Goal: Information Seeking & Learning: Learn about a topic

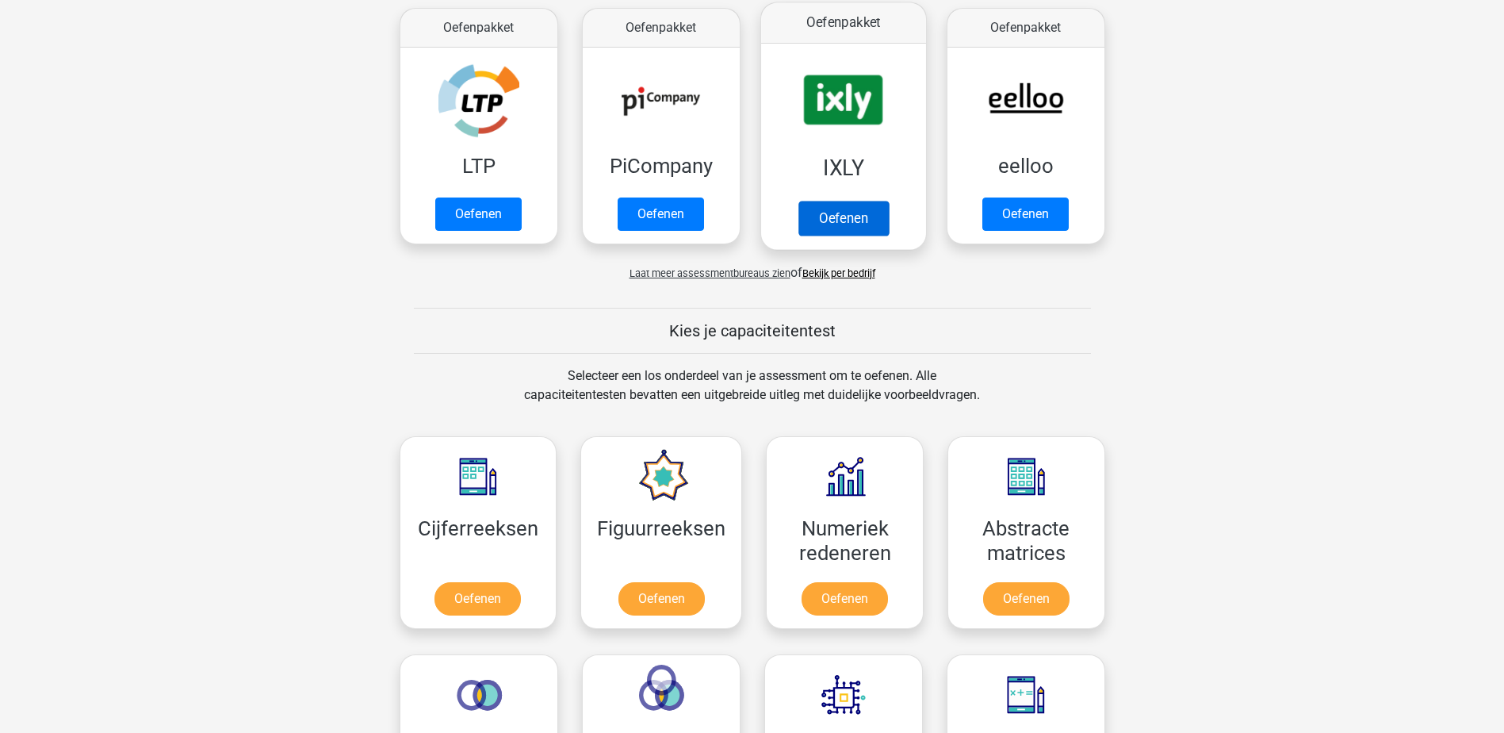
scroll to position [396, 0]
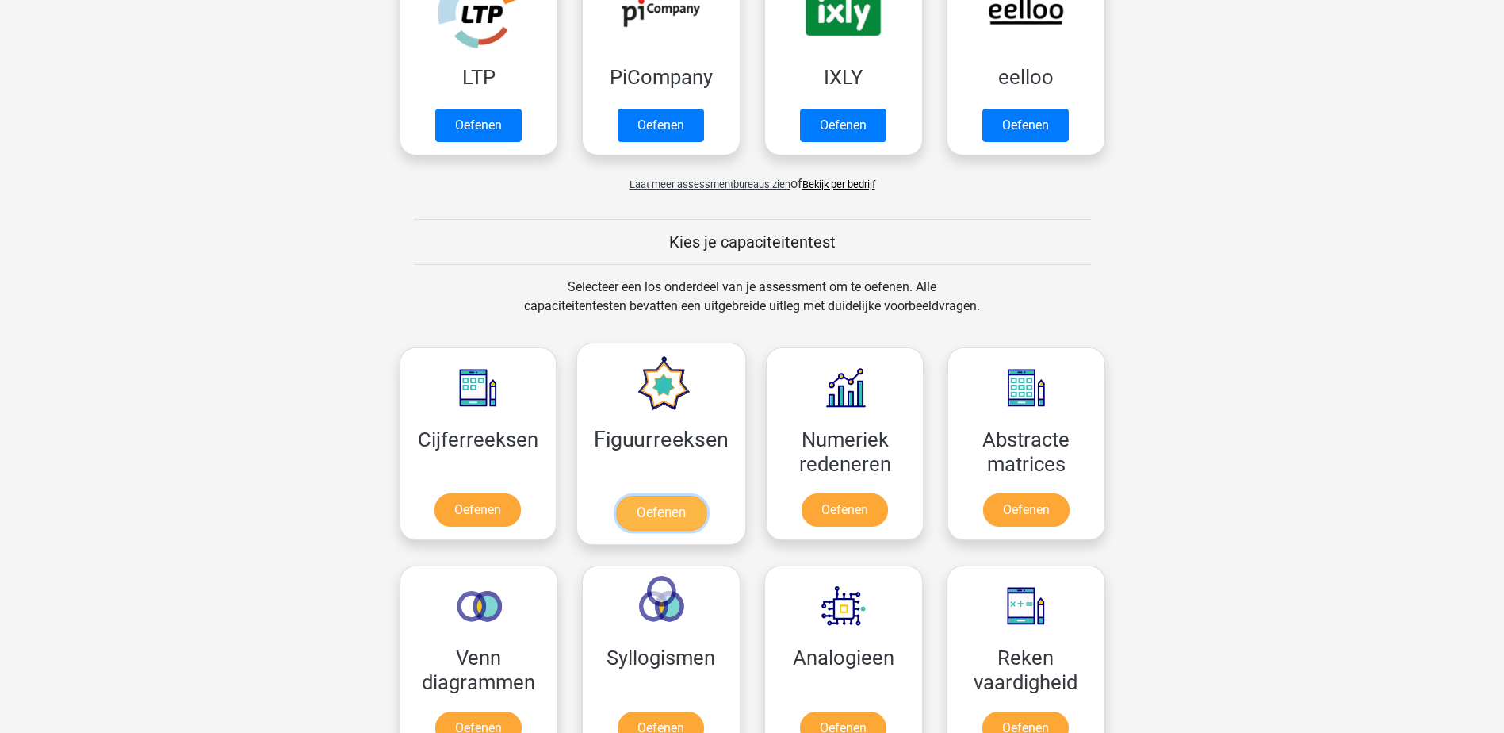
click at [654, 512] on link "Oefenen" at bounding box center [661, 513] width 90 height 35
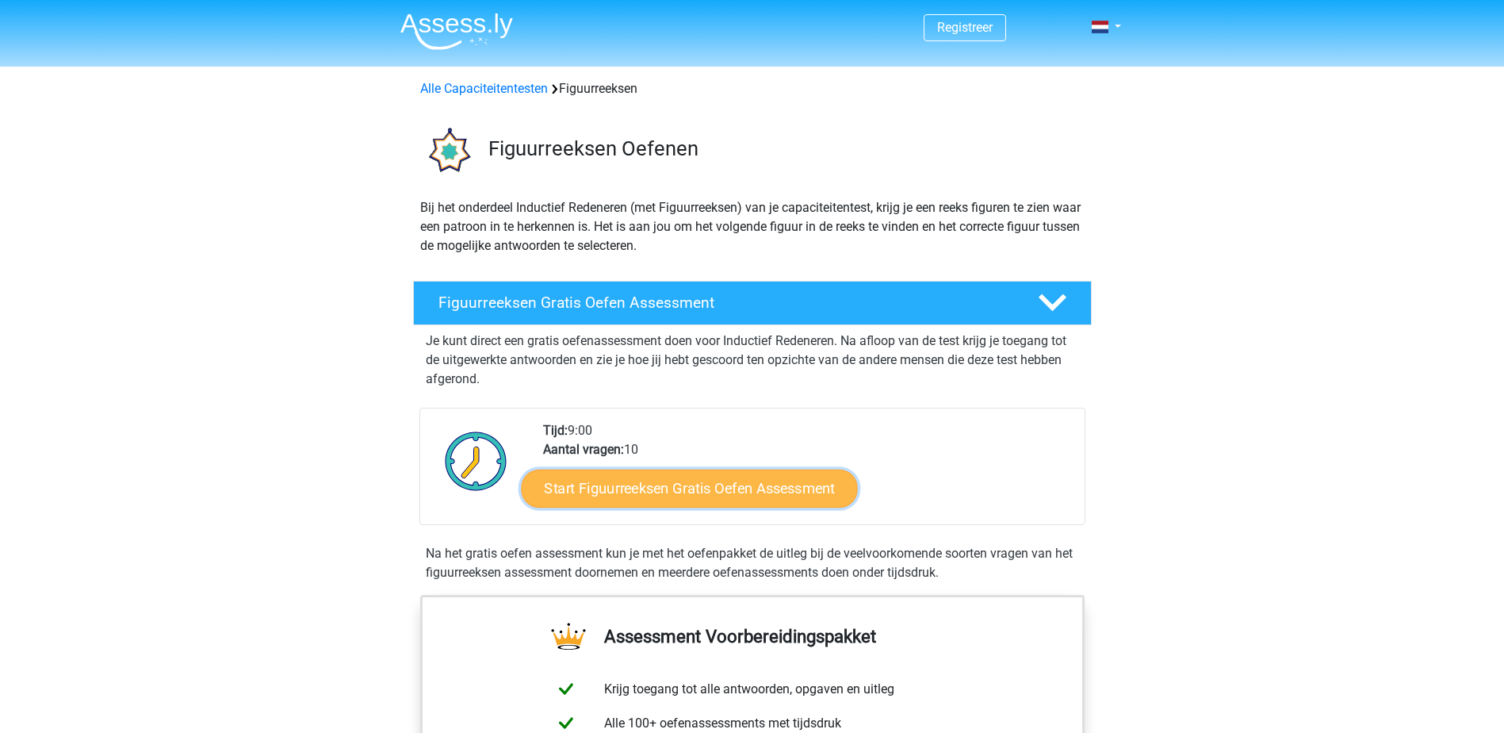
click at [699, 490] on link "Start Figuurreeksen Gratis Oefen Assessment" at bounding box center [689, 488] width 336 height 38
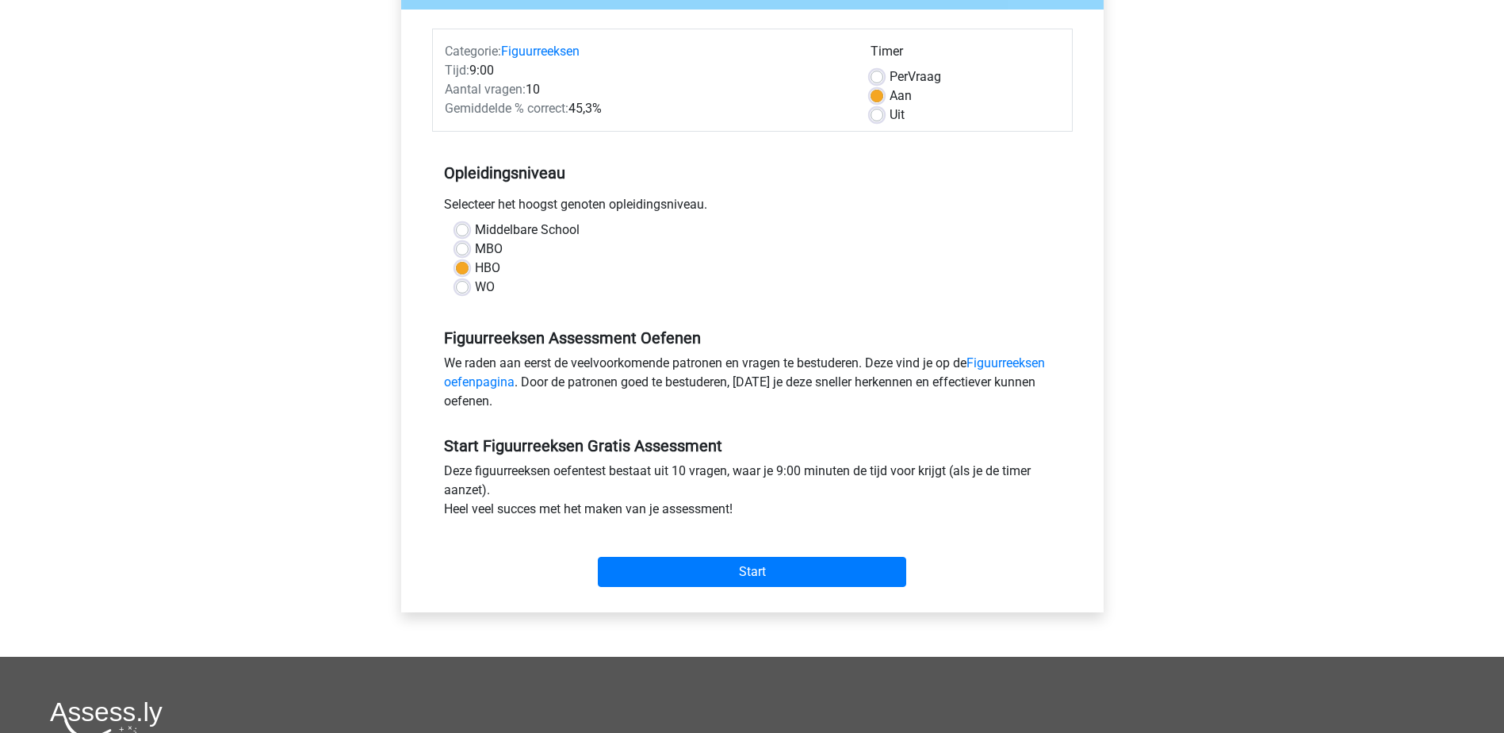
scroll to position [396, 0]
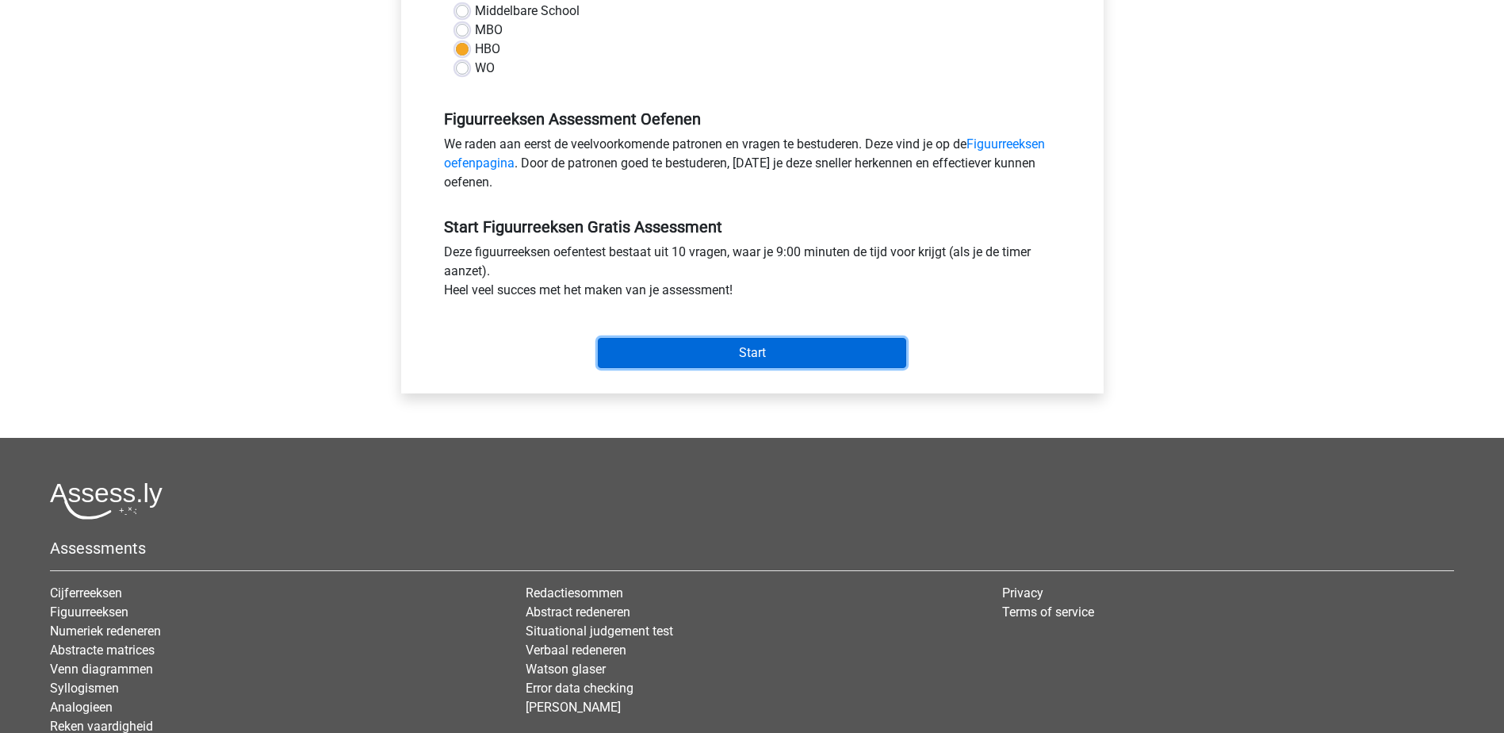
click at [741, 346] on input "Start" at bounding box center [752, 353] width 308 height 30
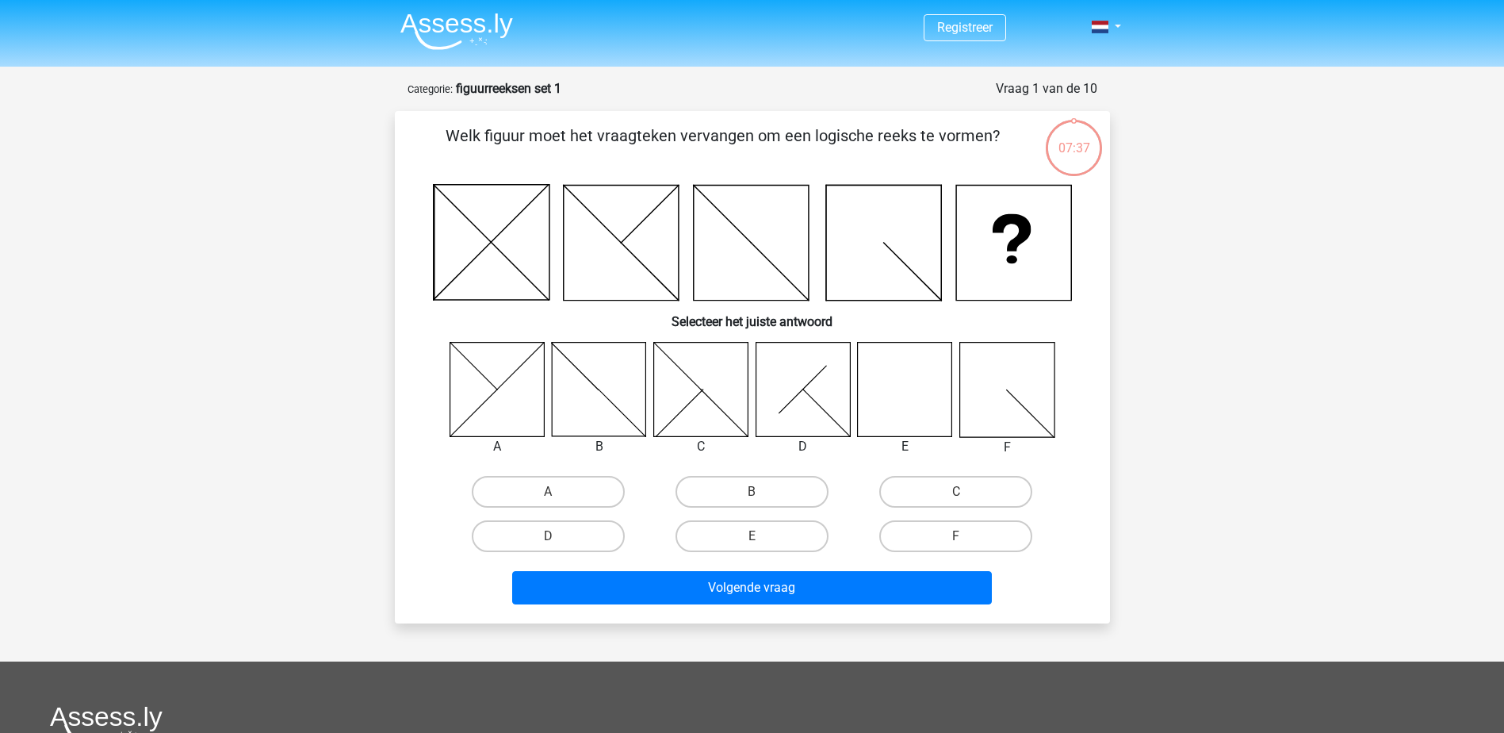
click at [905, 402] on icon at bounding box center [905, 389] width 94 height 94
click at [909, 385] on icon at bounding box center [905, 389] width 94 height 94
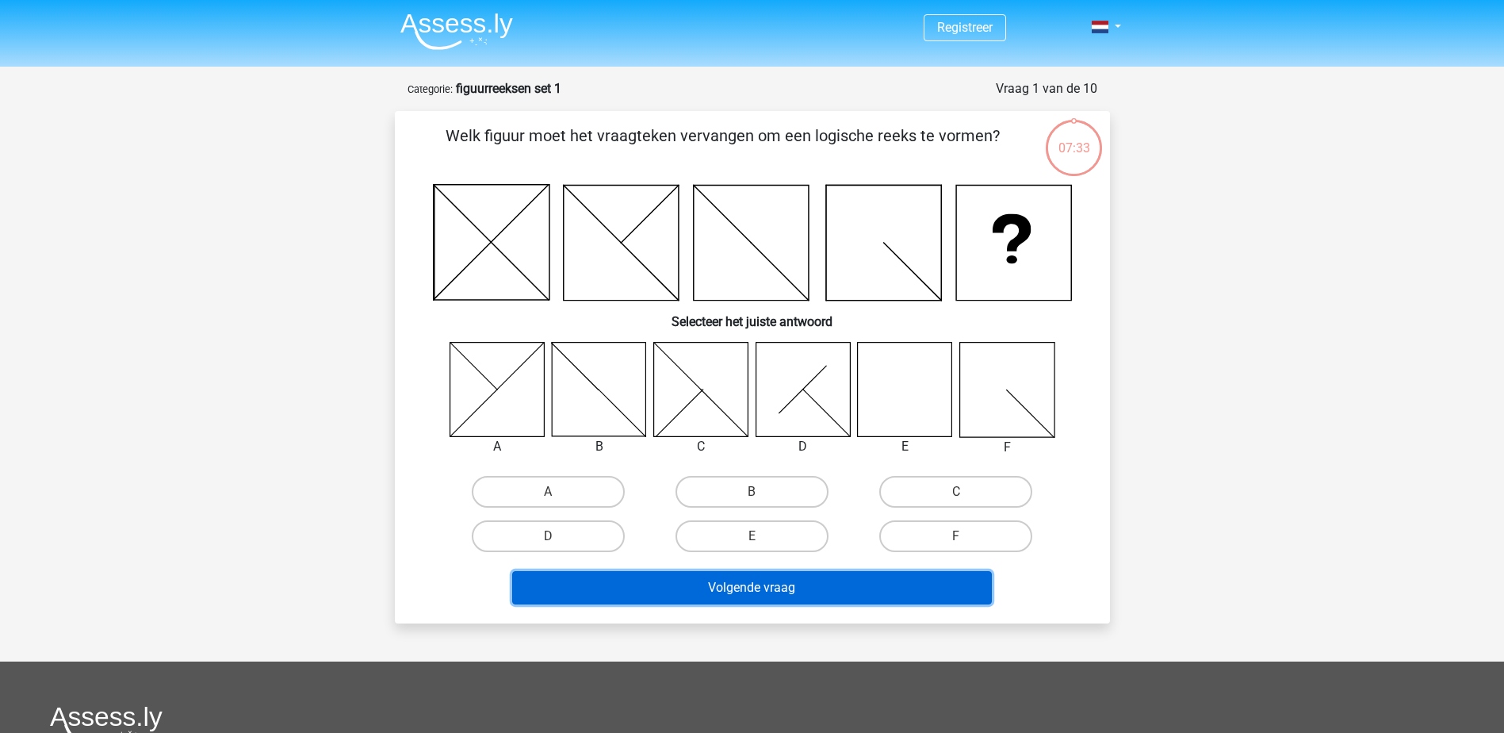
click at [749, 584] on button "Volgende vraag" at bounding box center [752, 587] width 480 height 33
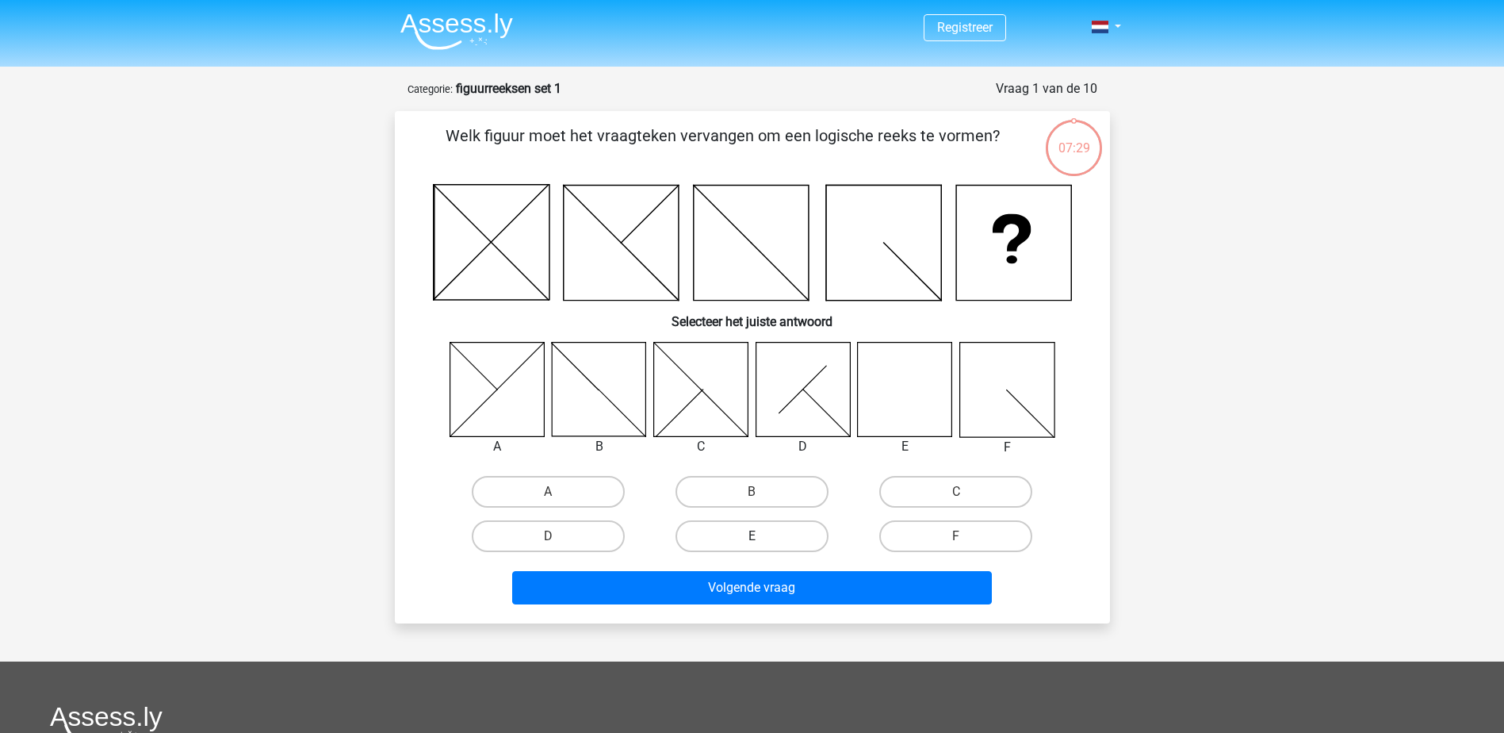
click at [737, 538] on label "E" at bounding box center [751, 536] width 153 height 32
click at [752, 538] on input "E" at bounding box center [757, 541] width 10 height 10
radio input "true"
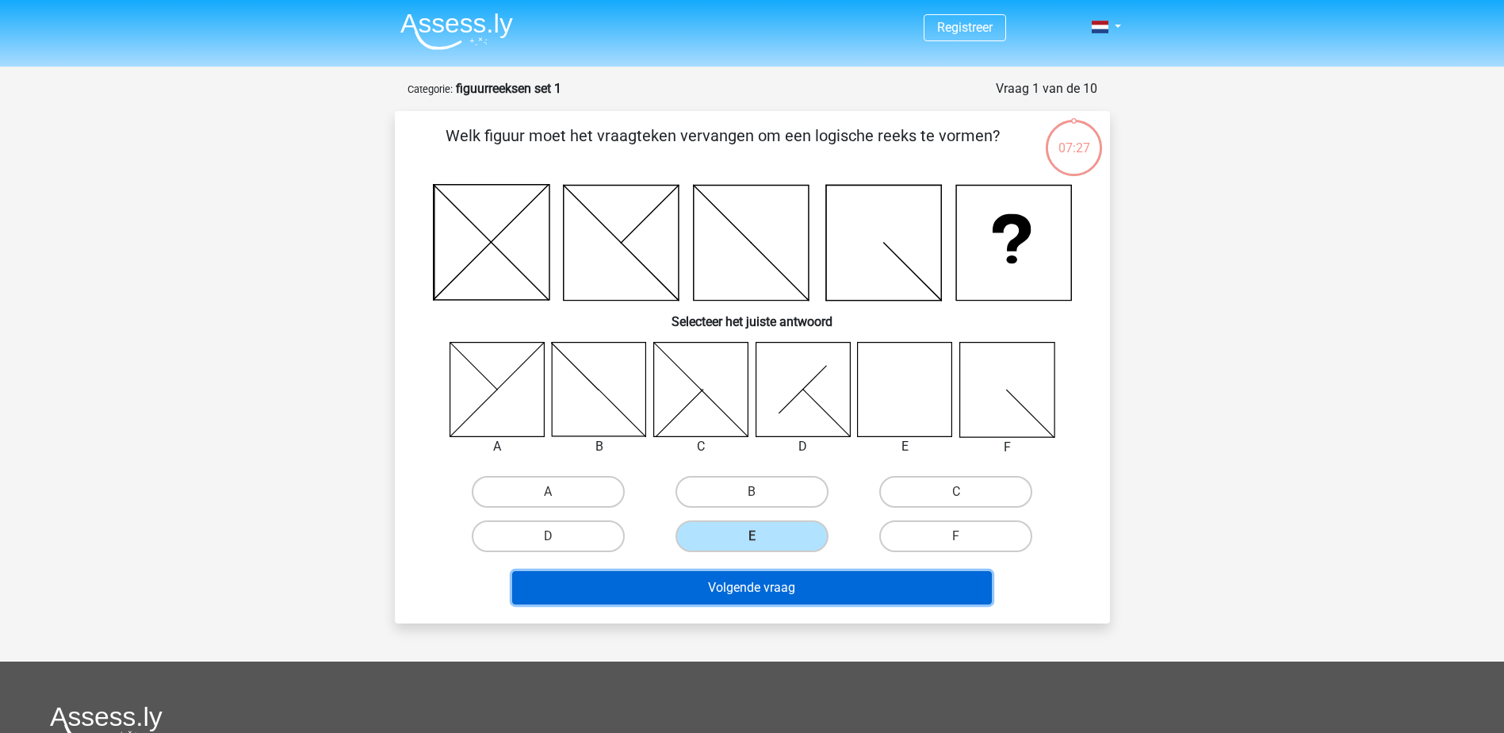
click at [764, 582] on button "Volgende vraag" at bounding box center [752, 587] width 480 height 33
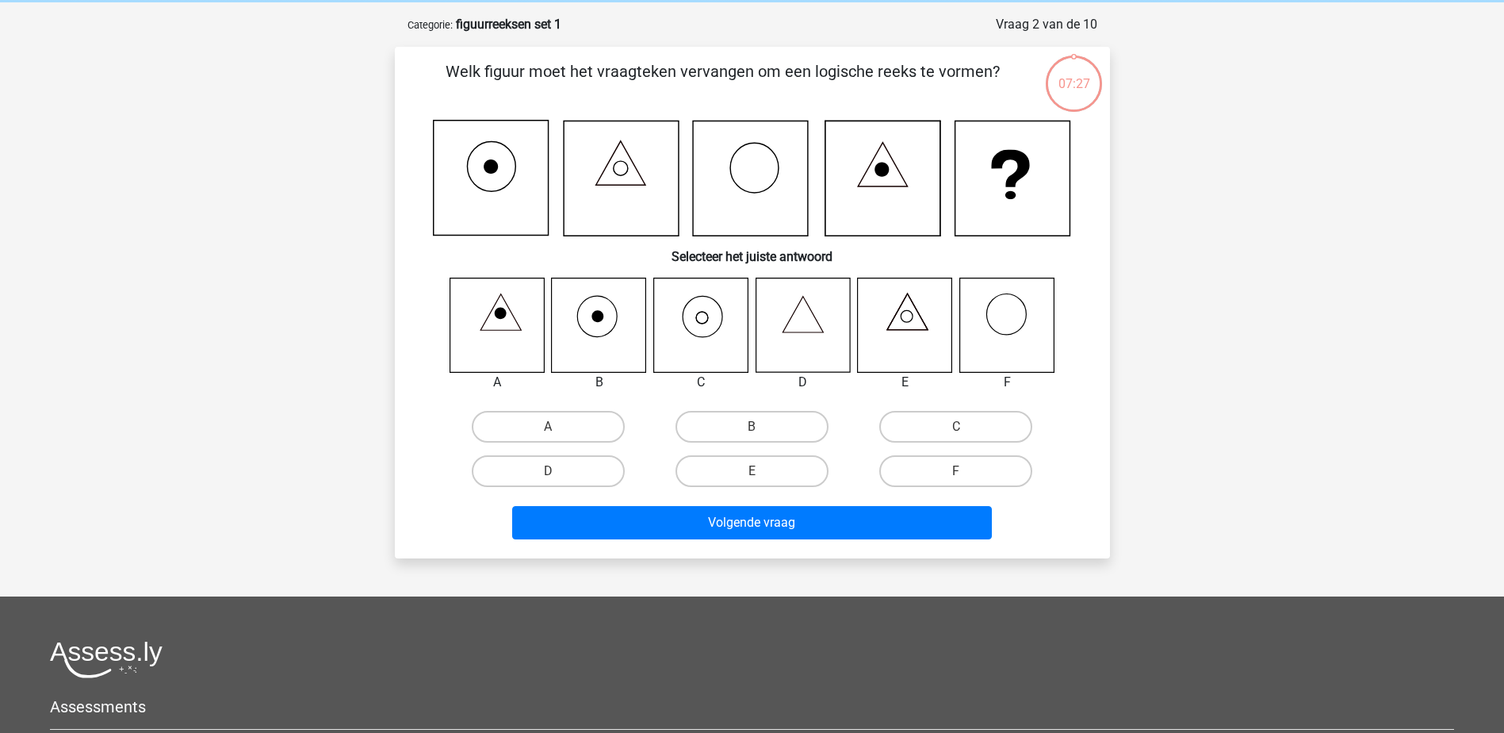
scroll to position [79, 0]
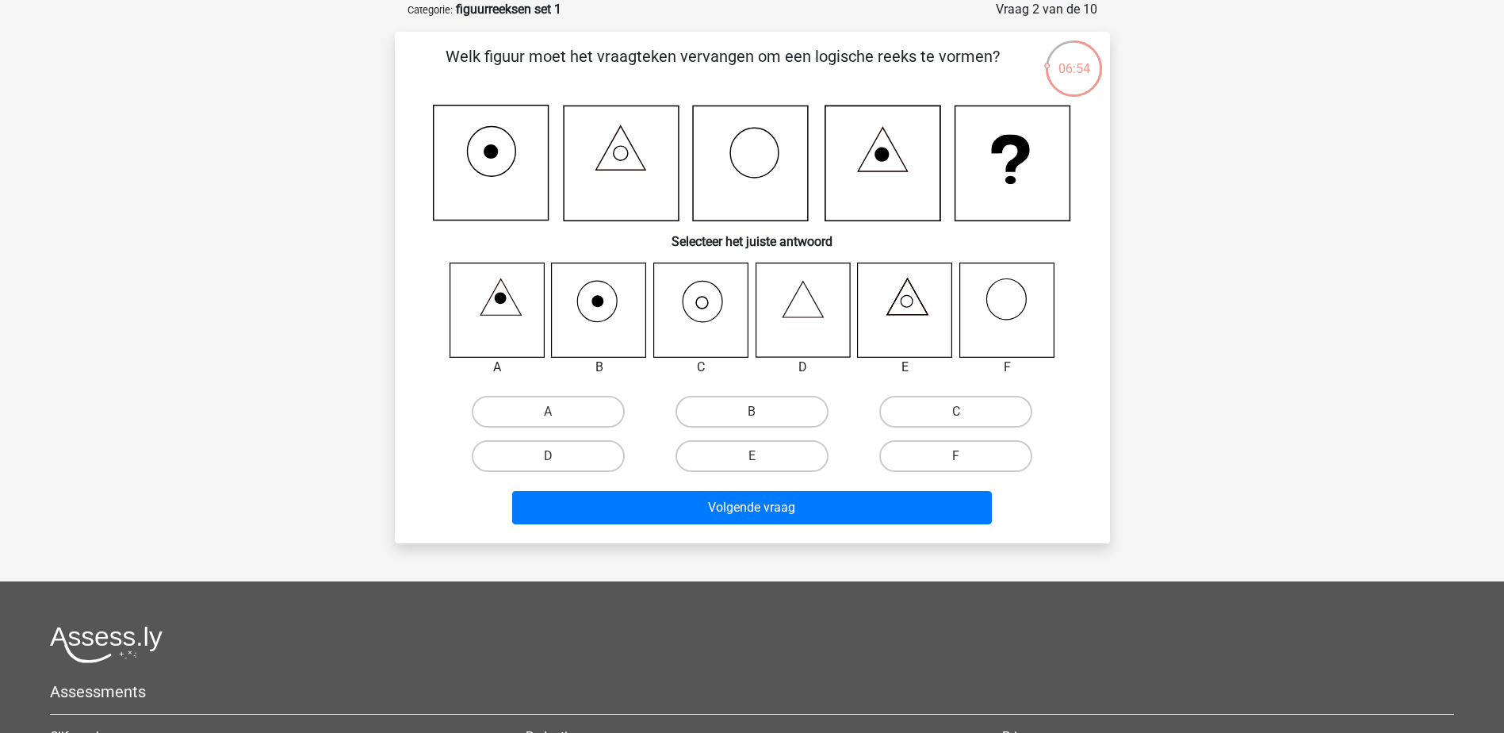
click at [694, 310] on icon at bounding box center [700, 309] width 94 height 94
click at [956, 411] on label "C" at bounding box center [955, 412] width 153 height 32
click at [956, 411] on input "C" at bounding box center [961, 416] width 10 height 10
radio input "true"
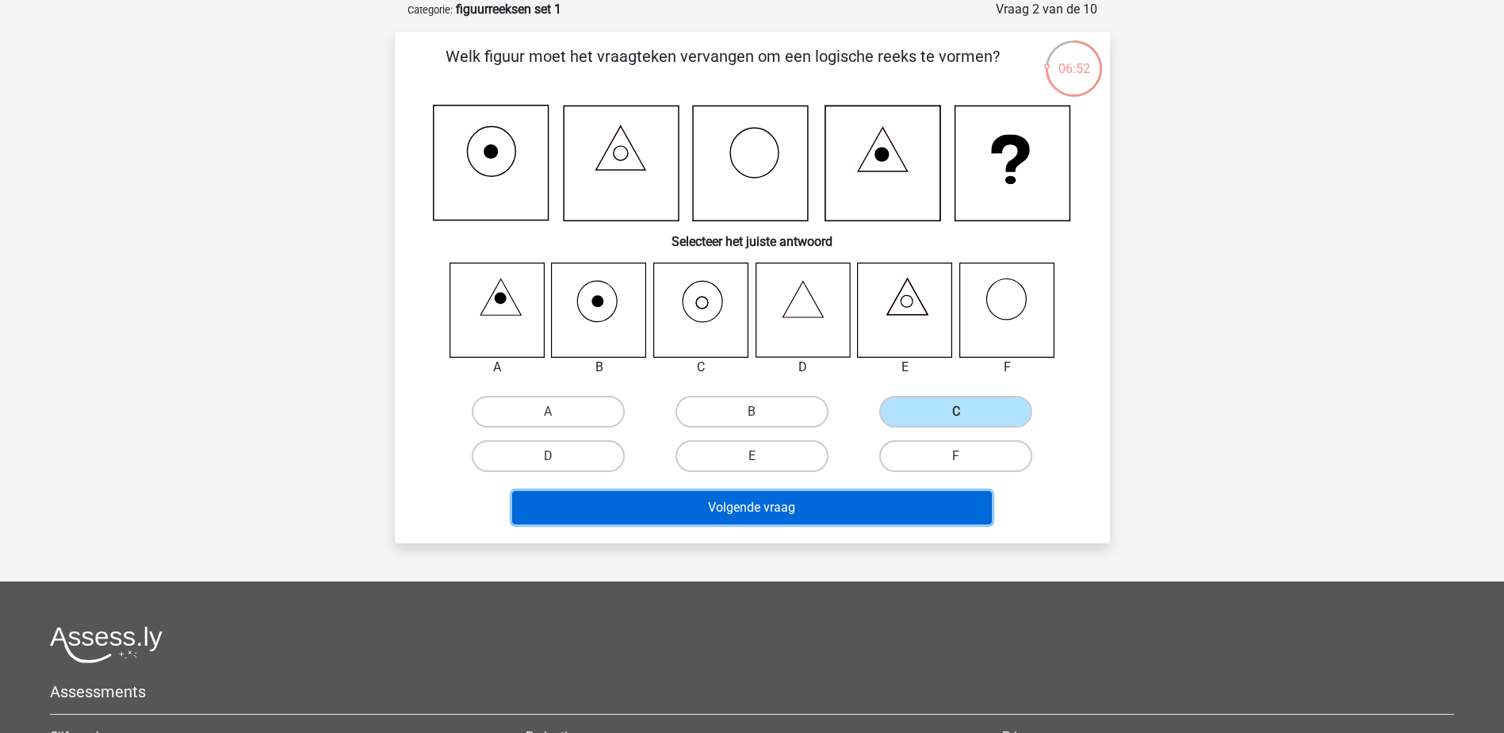
click at [759, 503] on button "Volgende vraag" at bounding box center [752, 507] width 480 height 33
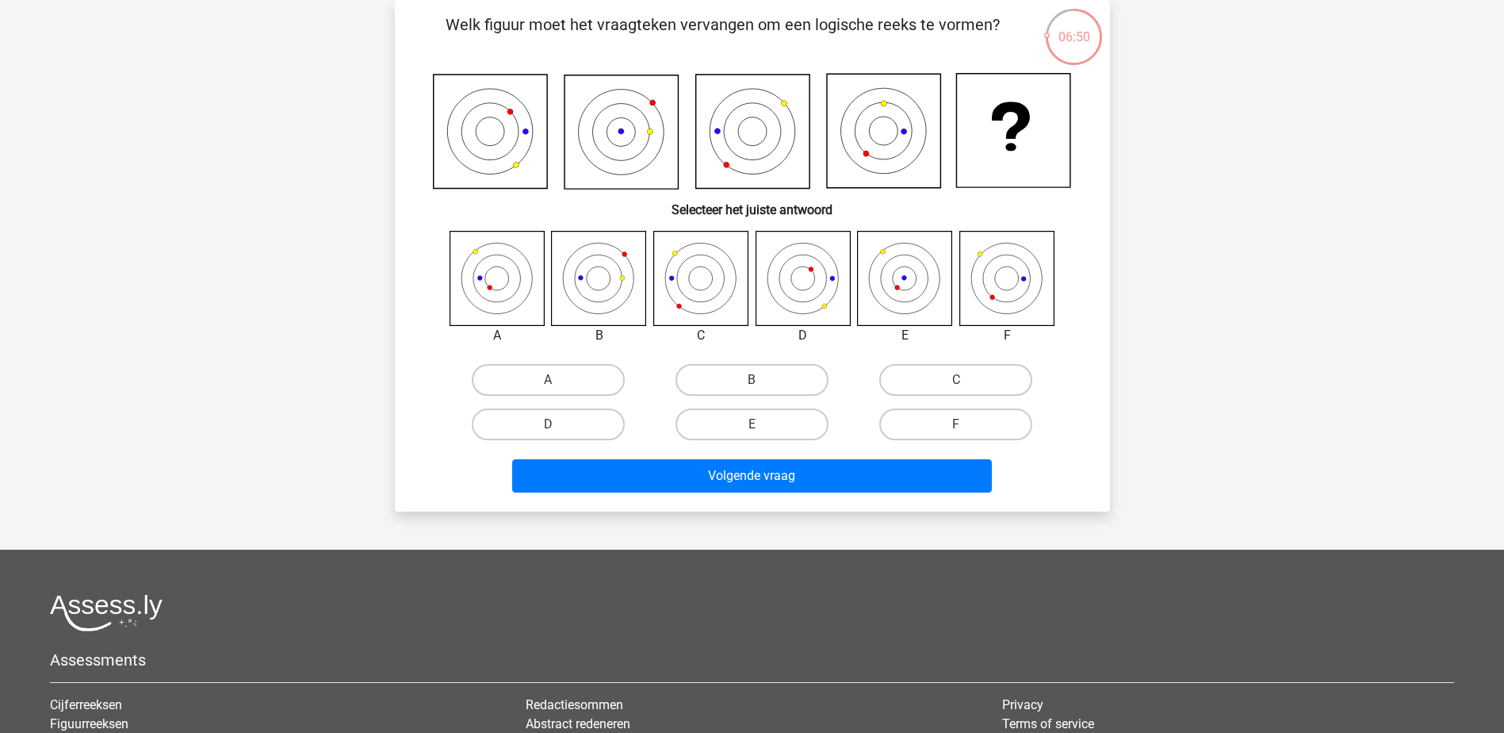
scroll to position [0, 0]
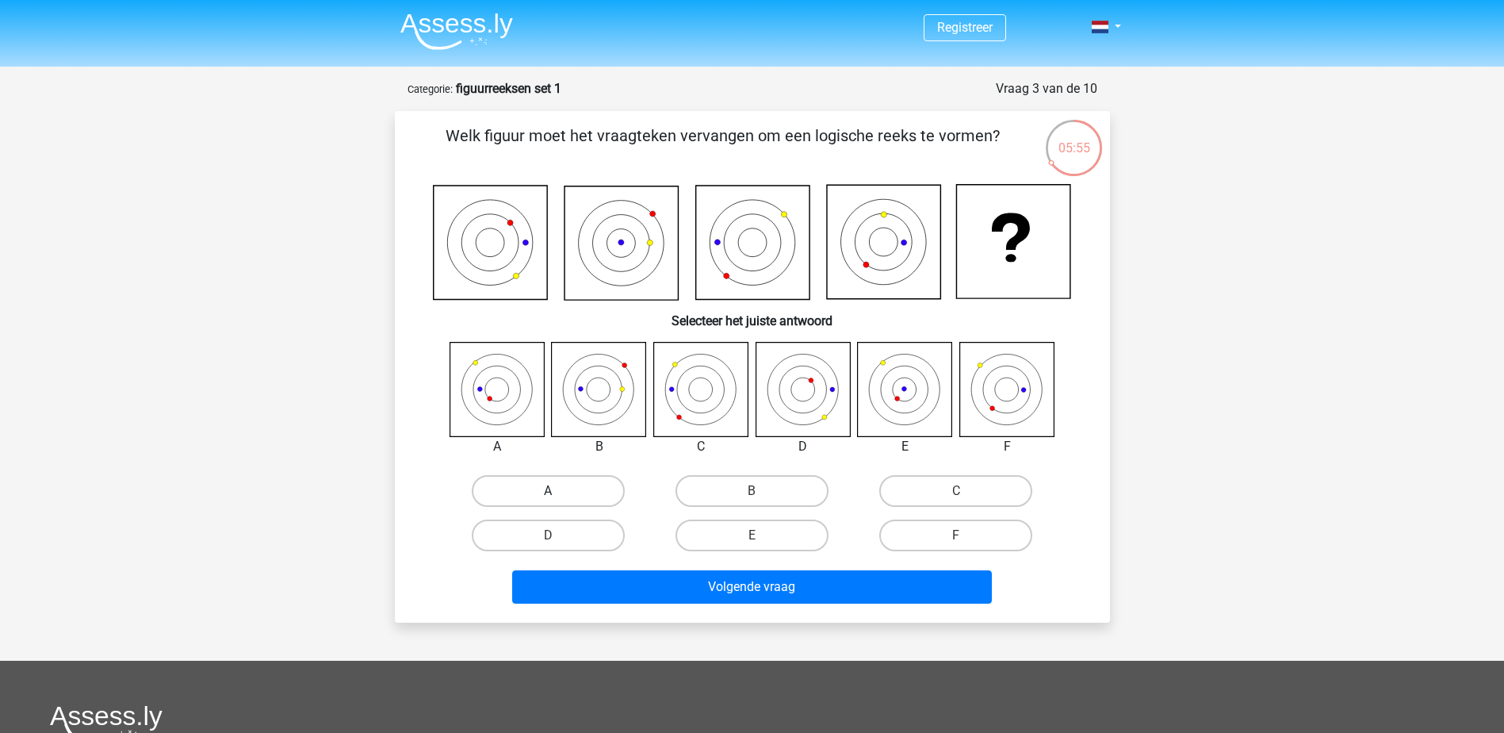
click at [547, 484] on label "A" at bounding box center [548, 491] width 153 height 32
click at [548, 491] on input "A" at bounding box center [553, 496] width 10 height 10
radio input "true"
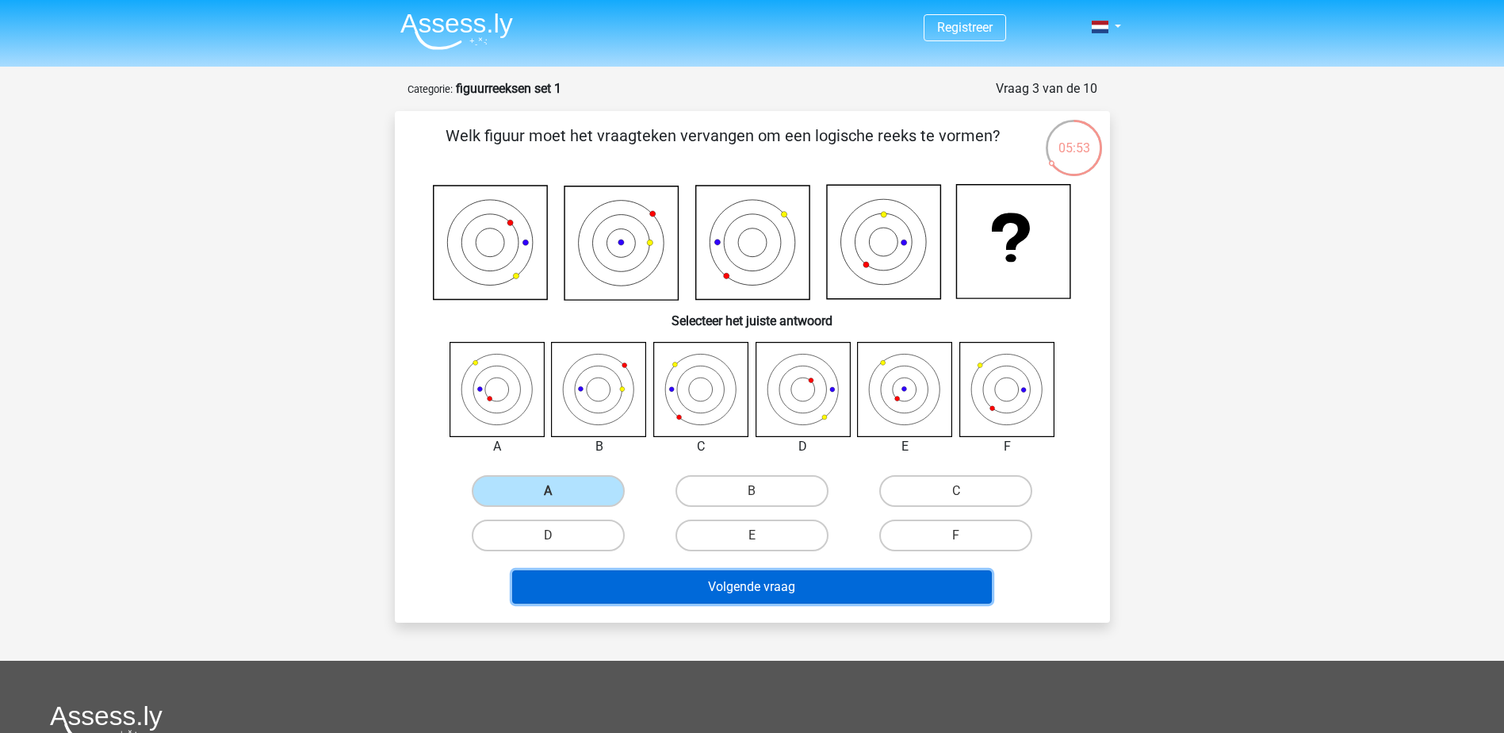
click at [741, 584] on button "Volgende vraag" at bounding box center [752, 586] width 480 height 33
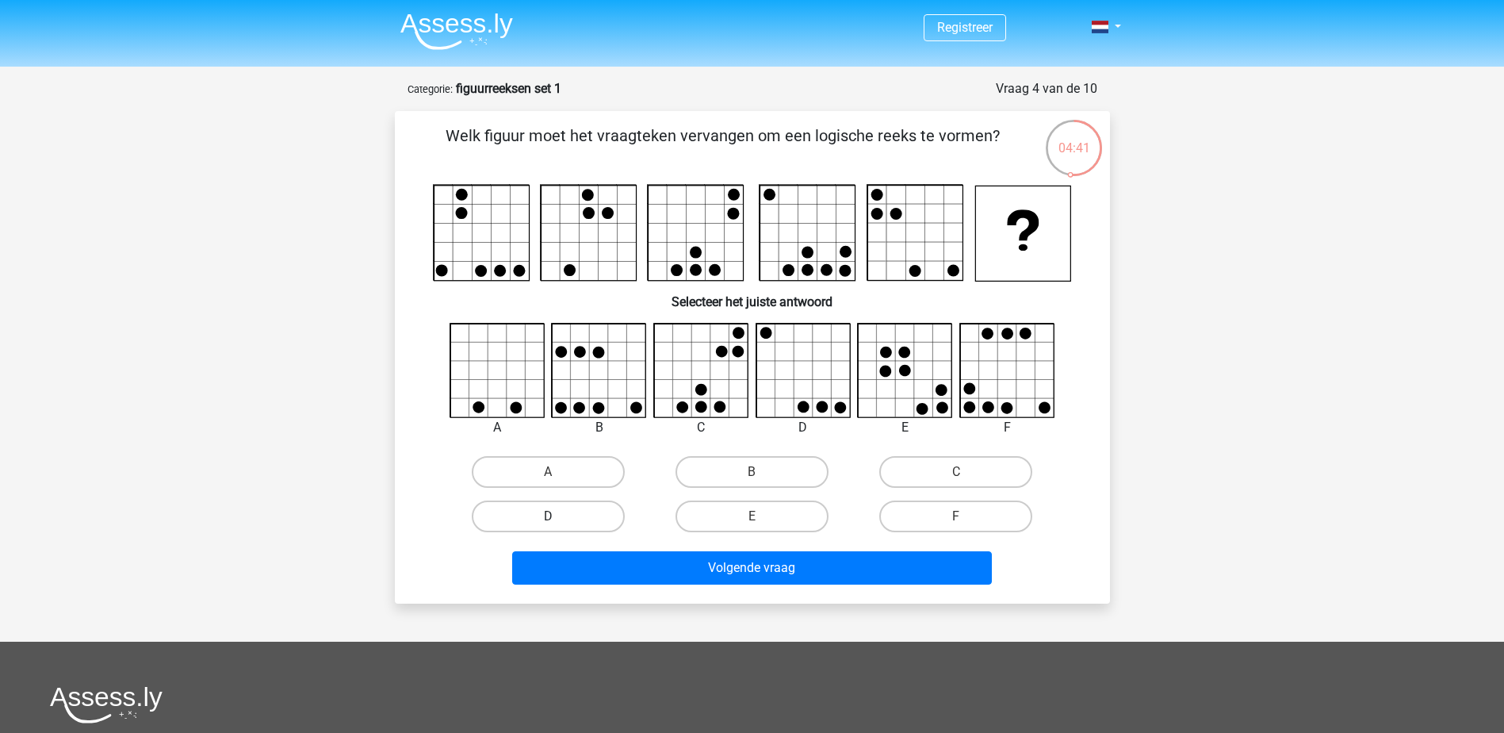
click at [538, 516] on label "D" at bounding box center [548, 516] width 153 height 32
click at [548, 516] on input "D" at bounding box center [553, 521] width 10 height 10
radio input "true"
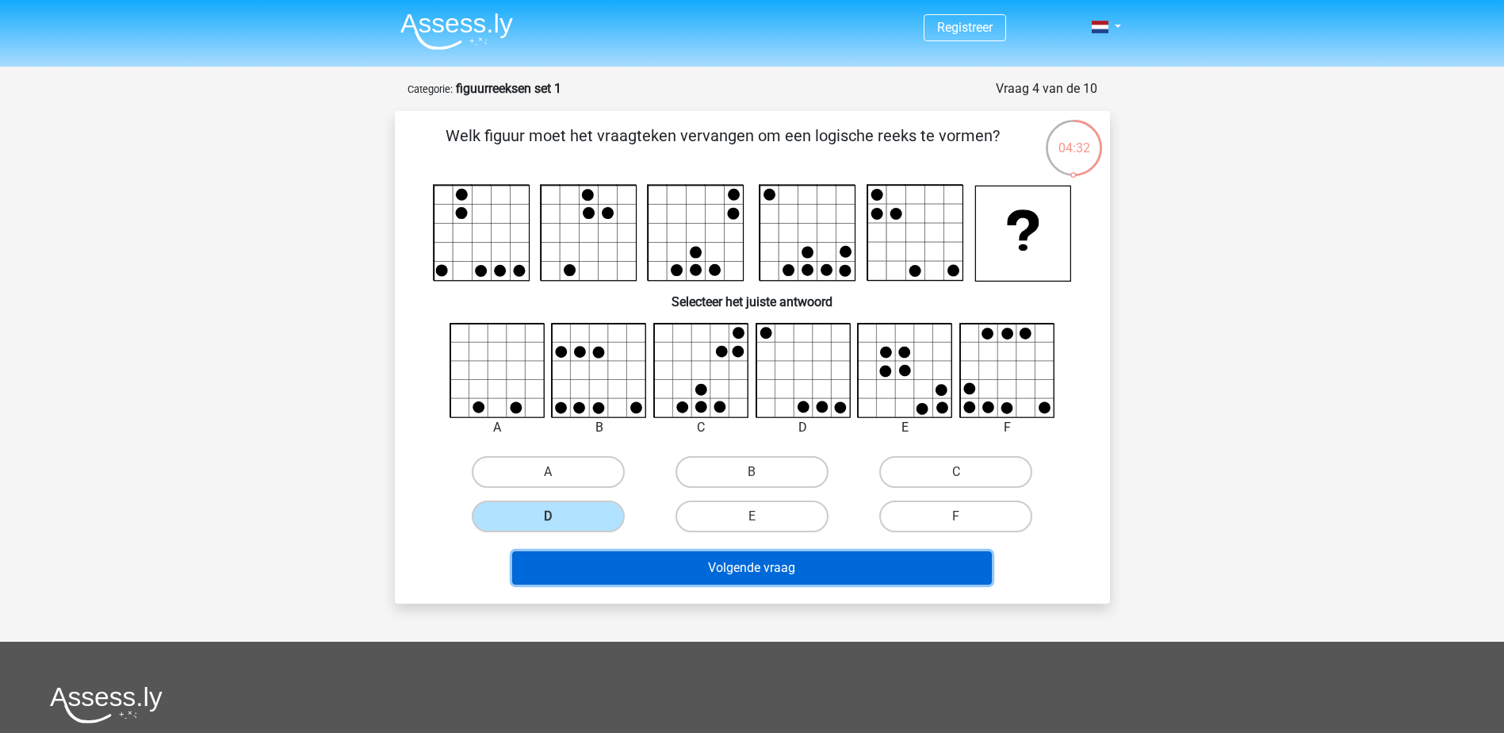
click at [760, 569] on button "Volgende vraag" at bounding box center [752, 567] width 480 height 33
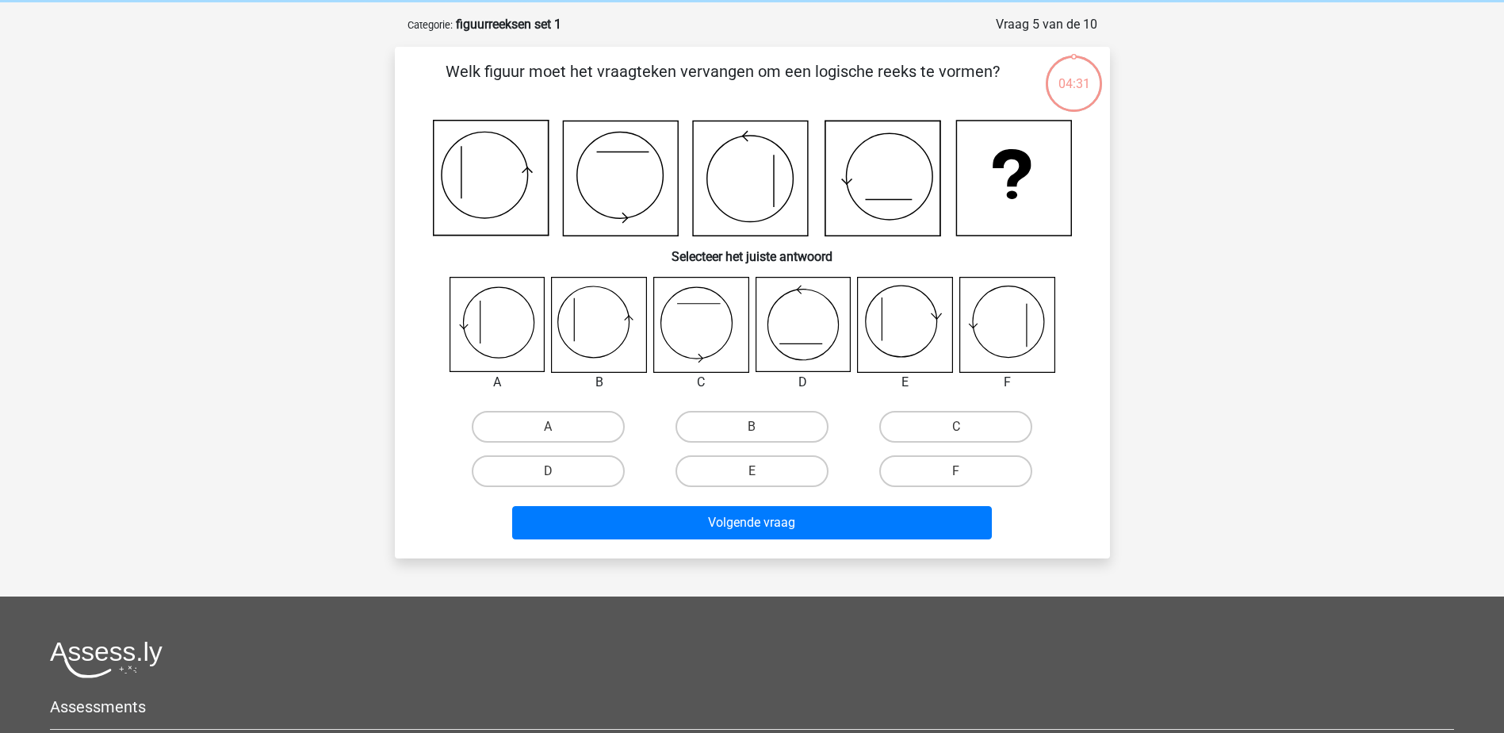
scroll to position [79, 0]
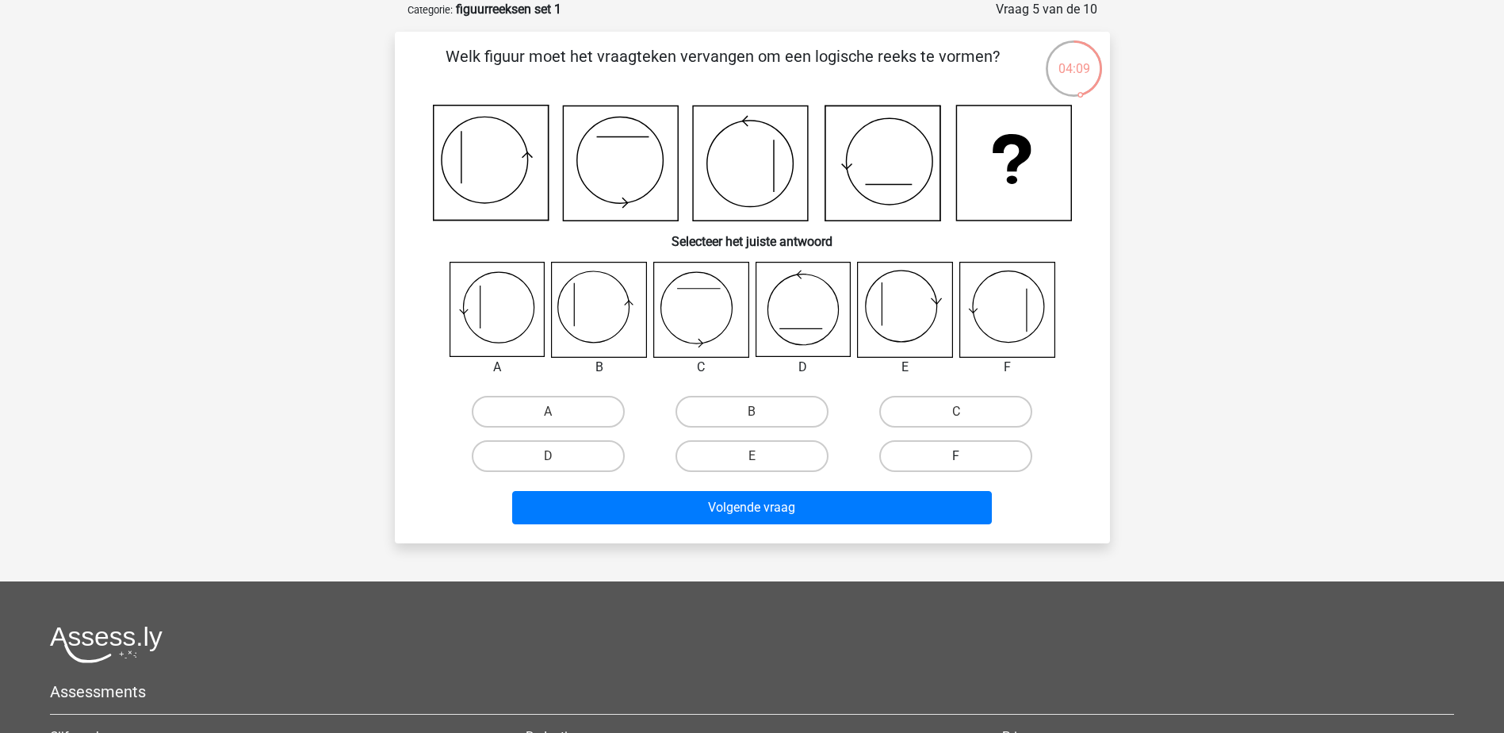
drag, startPoint x: 952, startPoint y: 419, endPoint x: 913, endPoint y: 440, distance: 44.4
click at [952, 419] on label "C" at bounding box center [955, 412] width 153 height 32
click at [956, 419] on input "C" at bounding box center [961, 416] width 10 height 10
radio input "true"
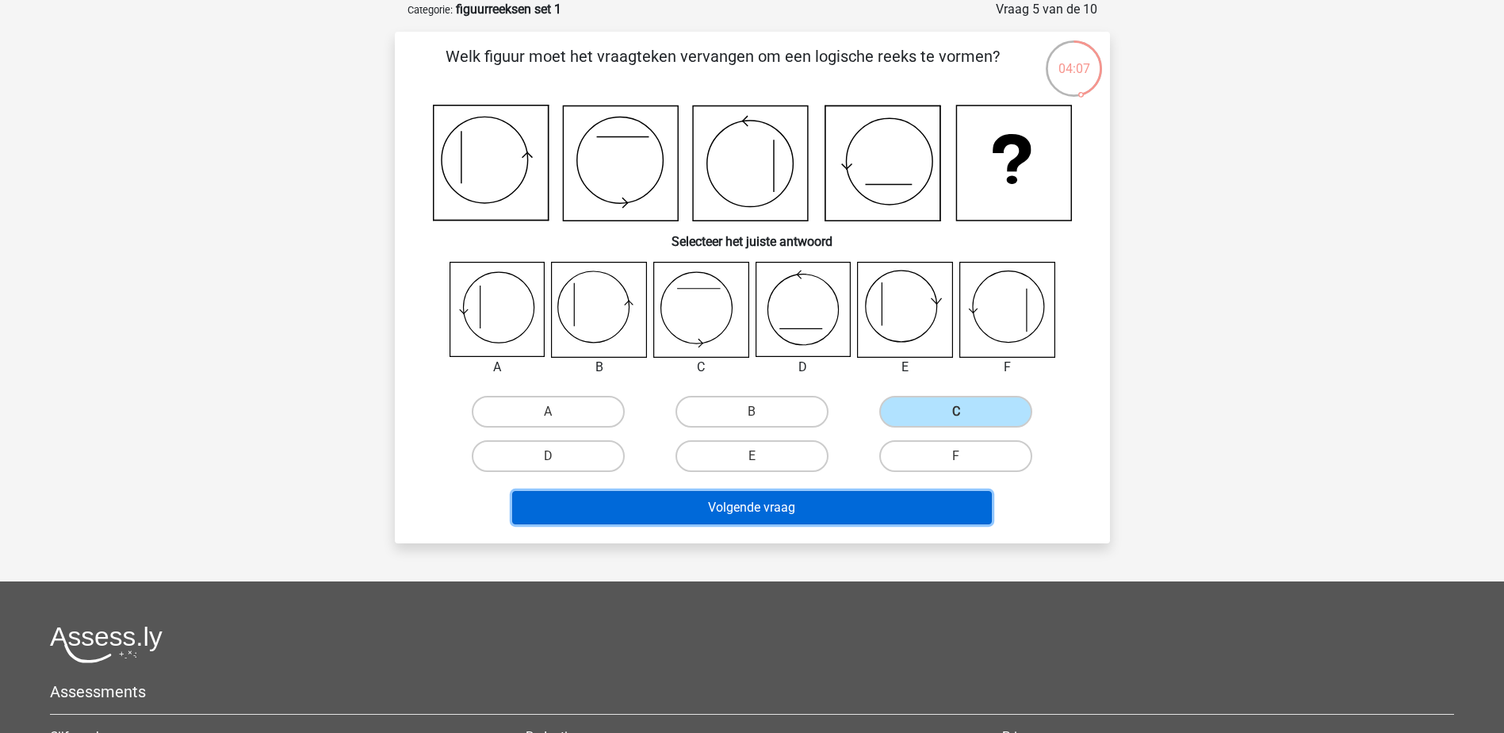
click at [728, 503] on button "Volgende vraag" at bounding box center [752, 507] width 480 height 33
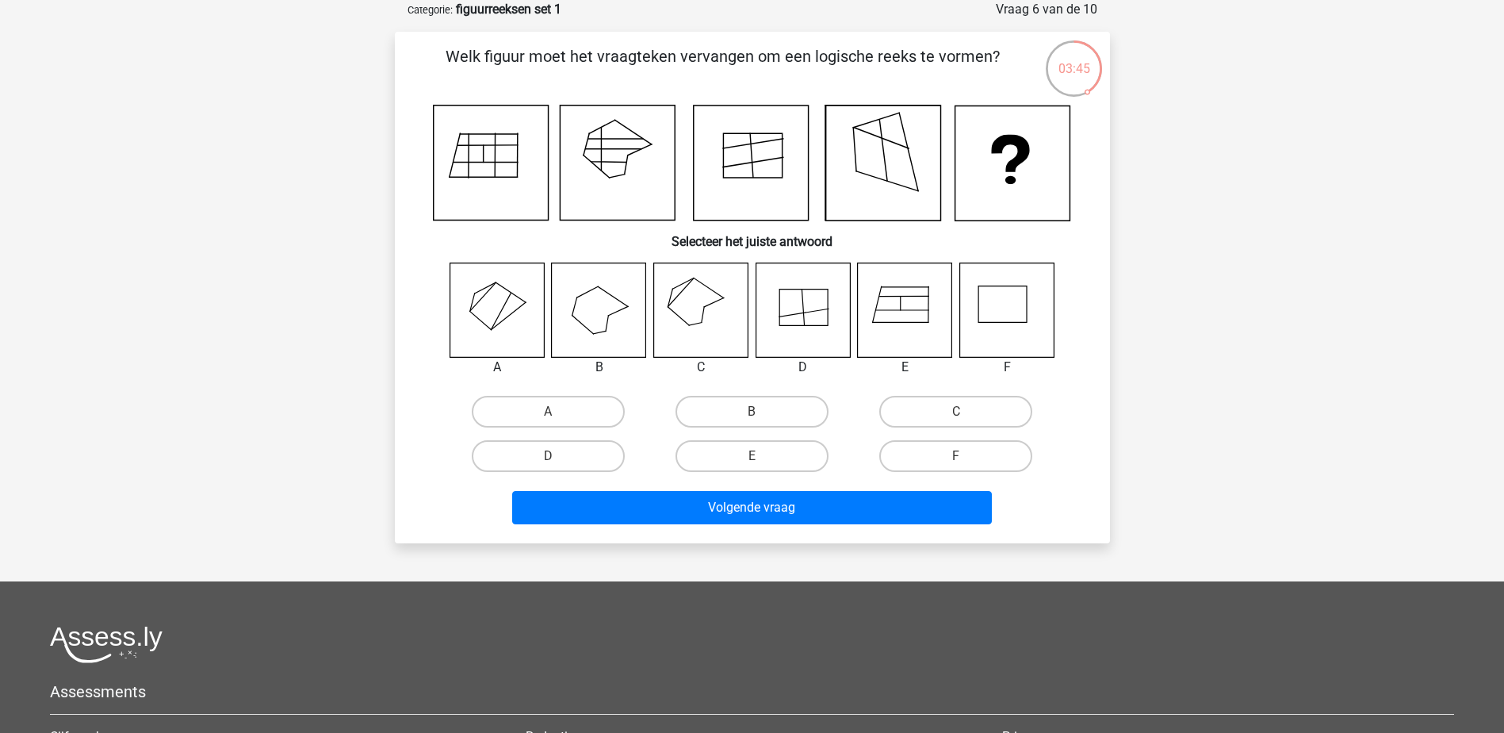
drag, startPoint x: 741, startPoint y: 408, endPoint x: 752, endPoint y: 431, distance: 25.2
click at [743, 411] on label "B" at bounding box center [751, 412] width 153 height 32
click at [752, 411] on input "B" at bounding box center [757, 416] width 10 height 10
radio input "true"
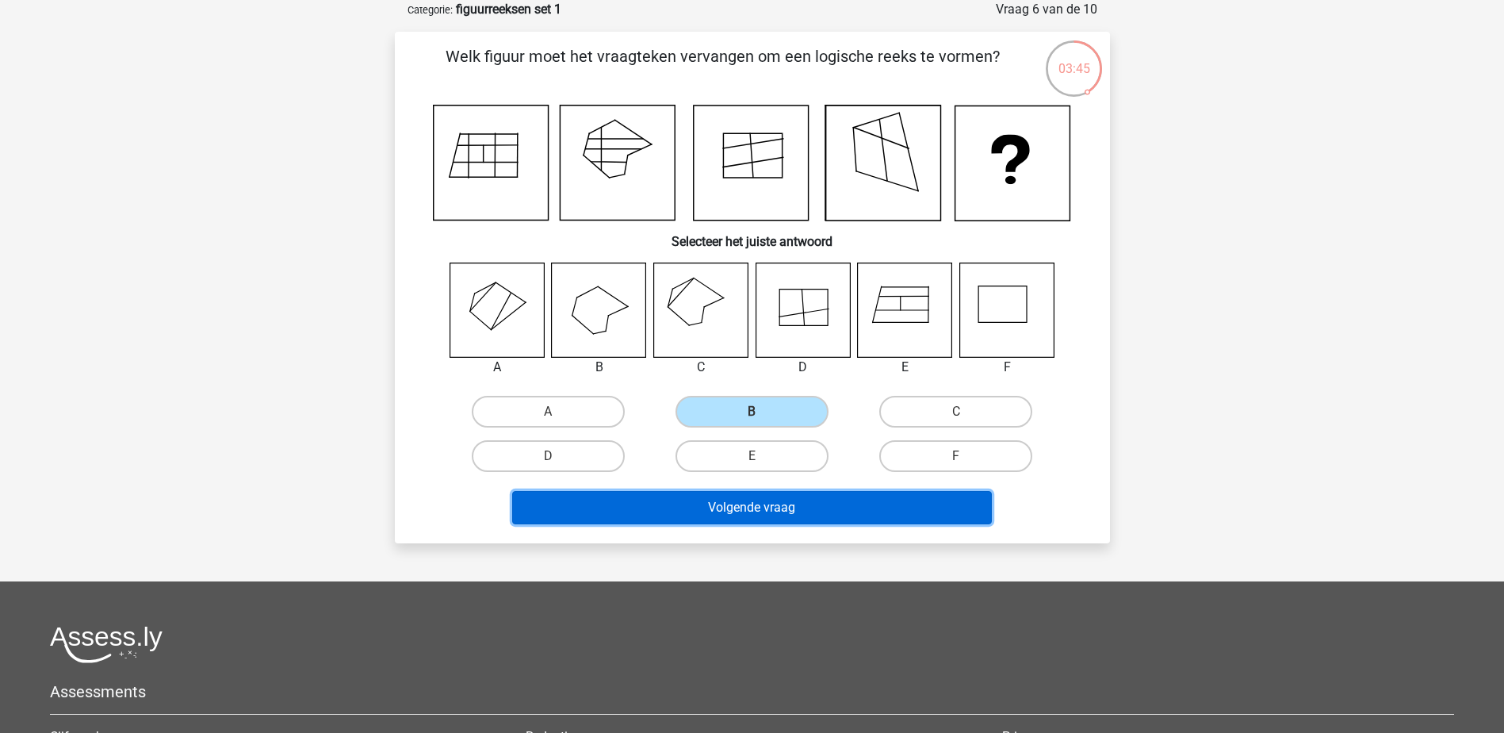
click at [765, 513] on button "Volgende vraag" at bounding box center [752, 507] width 480 height 33
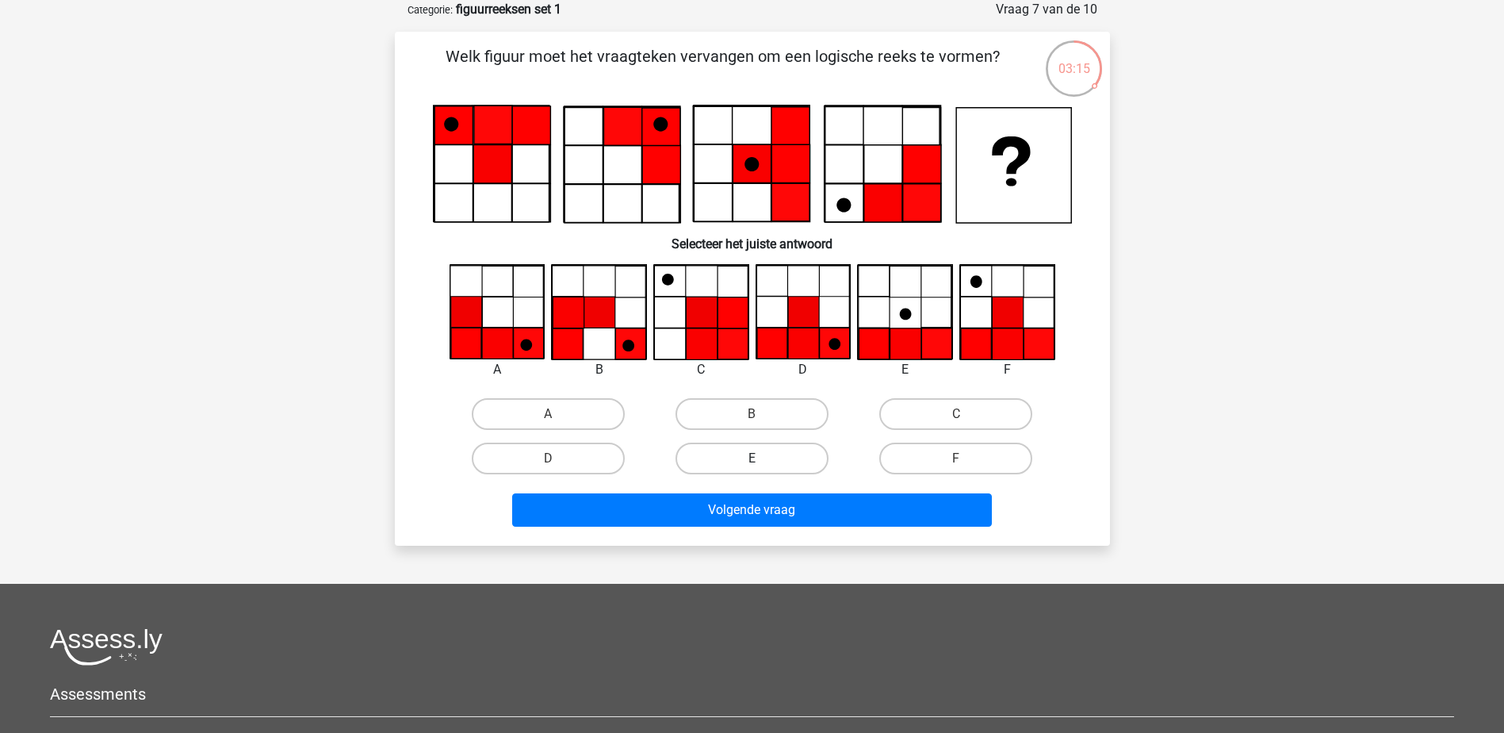
click at [752, 457] on label "E" at bounding box center [751, 458] width 153 height 32
click at [752, 458] on input "E" at bounding box center [757, 463] width 10 height 10
radio input "true"
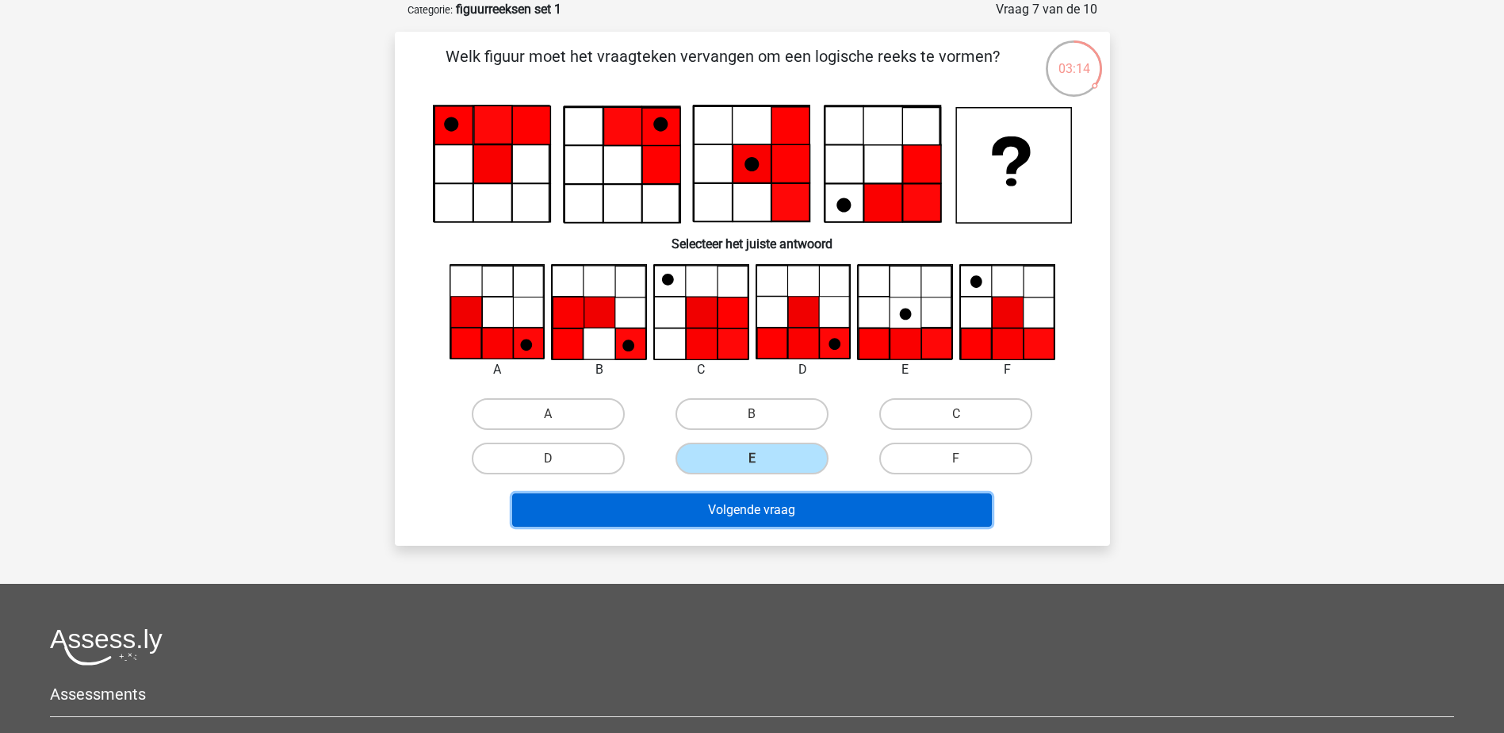
click at [759, 518] on button "Volgende vraag" at bounding box center [752, 509] width 480 height 33
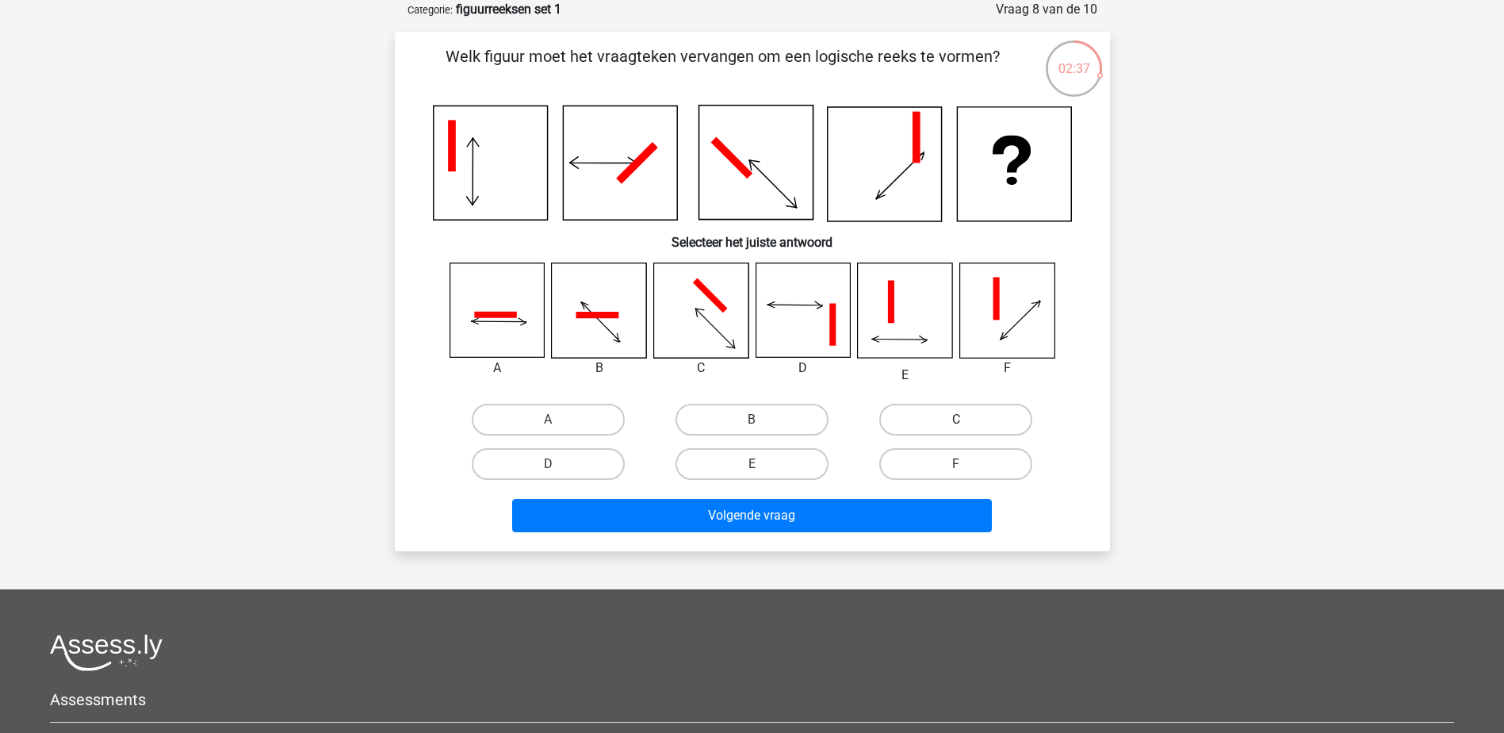
click at [942, 411] on label "C" at bounding box center [955, 420] width 153 height 32
click at [956, 419] on input "C" at bounding box center [961, 424] width 10 height 10
radio input "true"
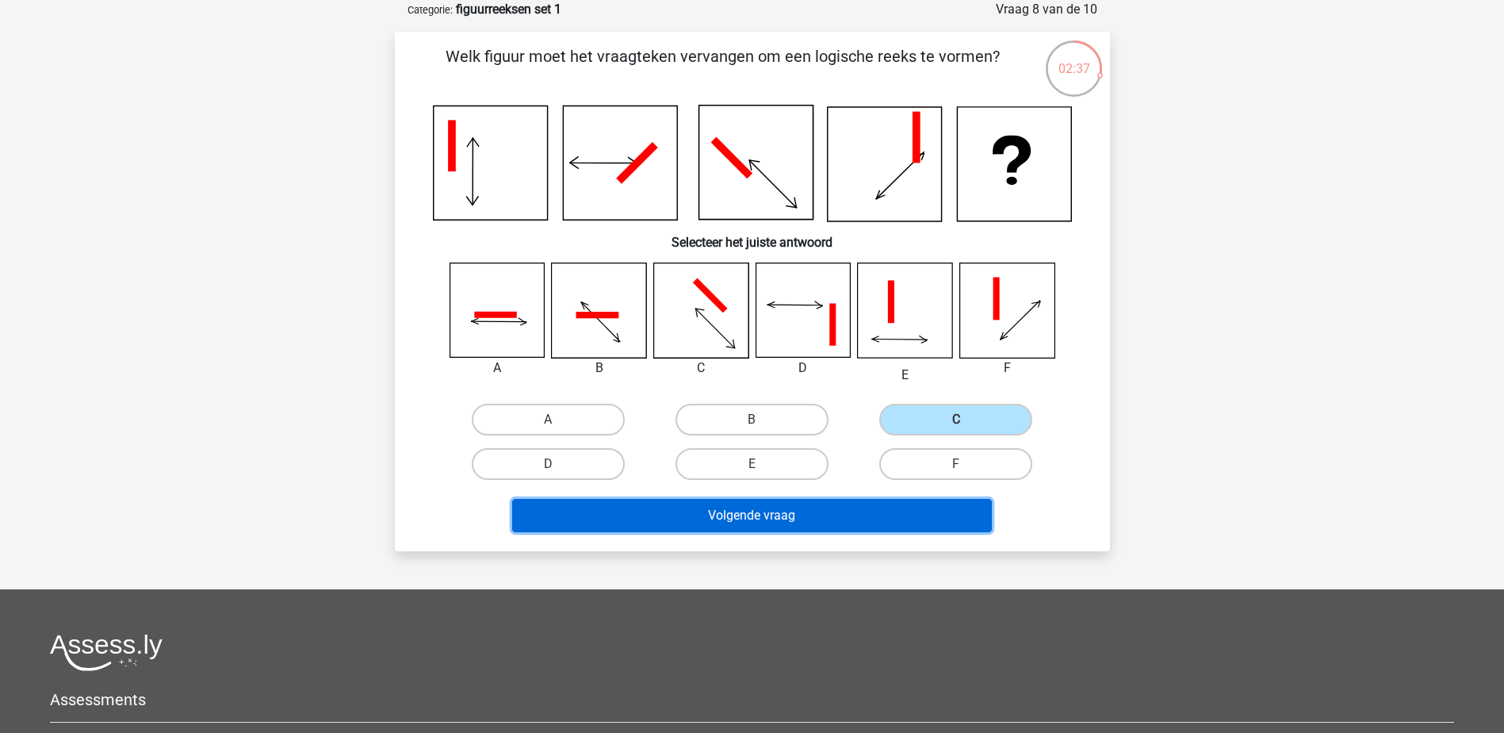
click at [782, 515] on button "Volgende vraag" at bounding box center [752, 515] width 480 height 33
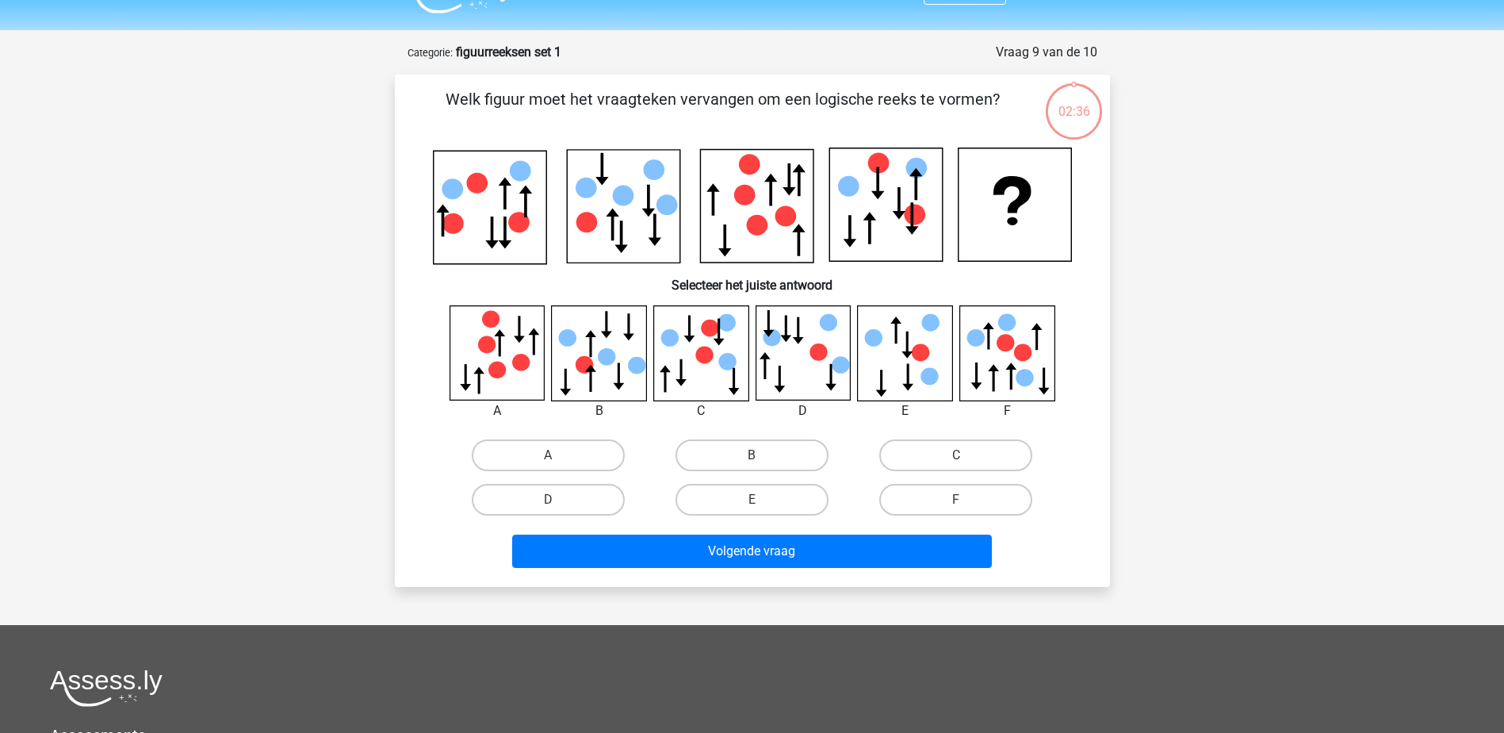
scroll to position [0, 0]
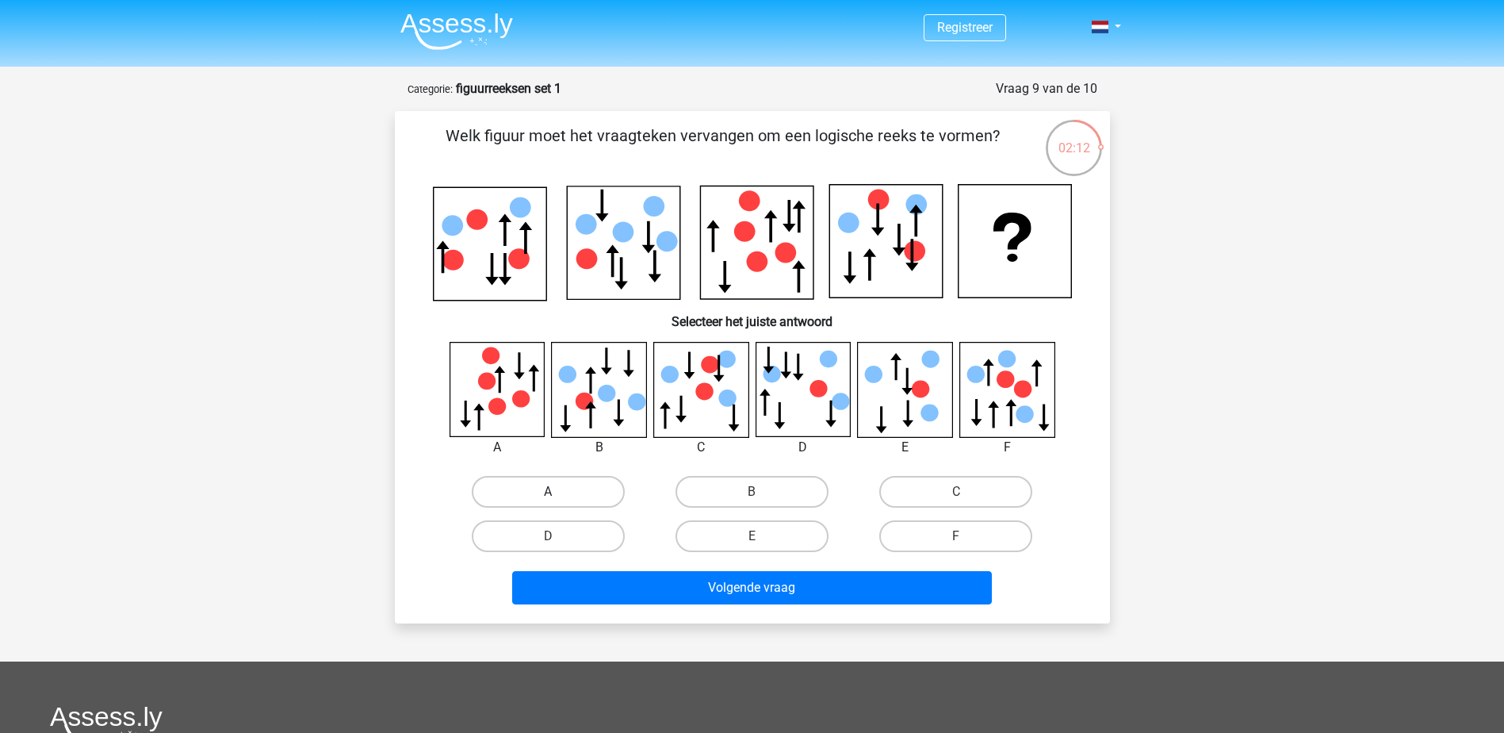
click at [572, 483] on label "A" at bounding box center [548, 492] width 153 height 32
click at [558, 492] on input "A" at bounding box center [553, 497] width 10 height 10
radio input "true"
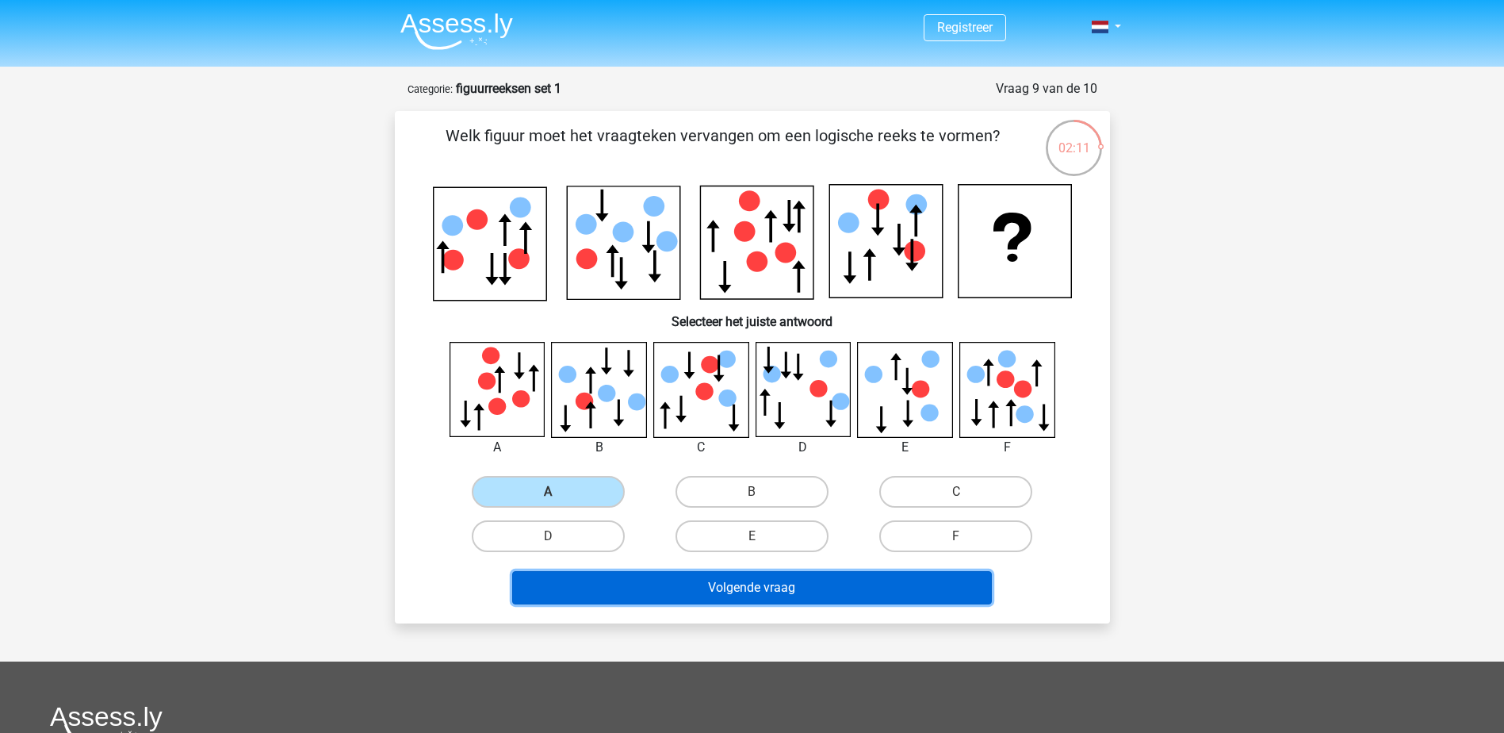
click at [762, 595] on button "Volgende vraag" at bounding box center [752, 587] width 480 height 33
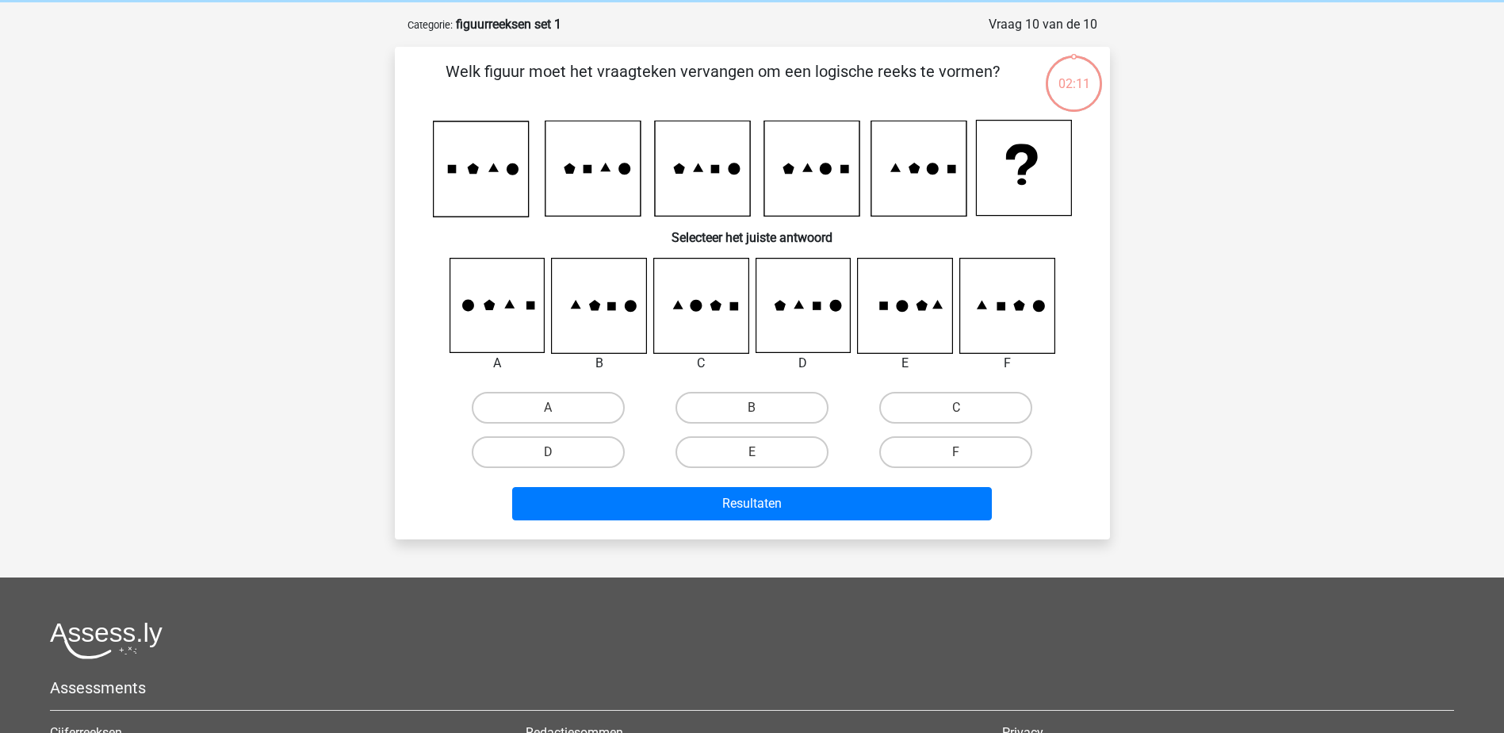
scroll to position [79, 0]
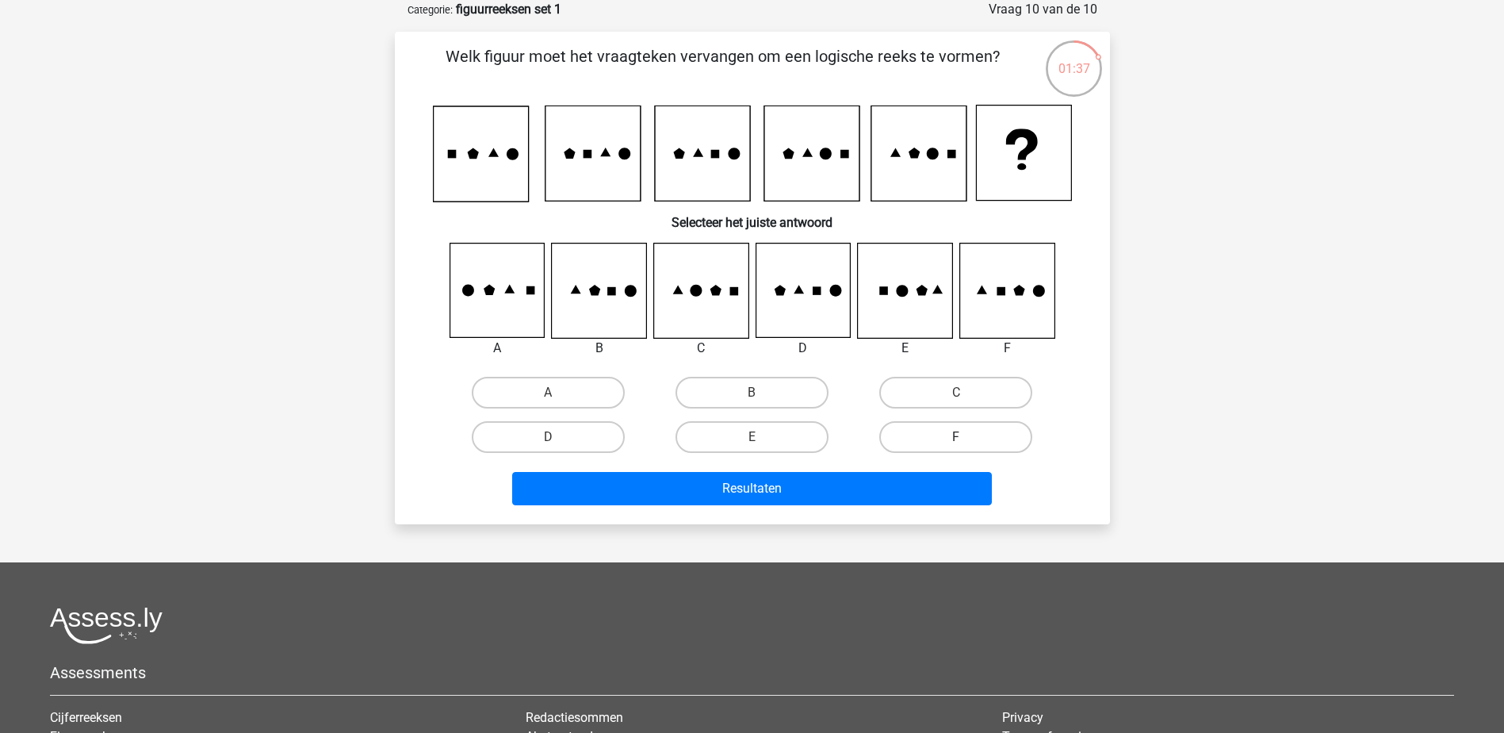
click at [982, 438] on label "F" at bounding box center [955, 437] width 153 height 32
click at [966, 438] on input "F" at bounding box center [961, 442] width 10 height 10
radio input "true"
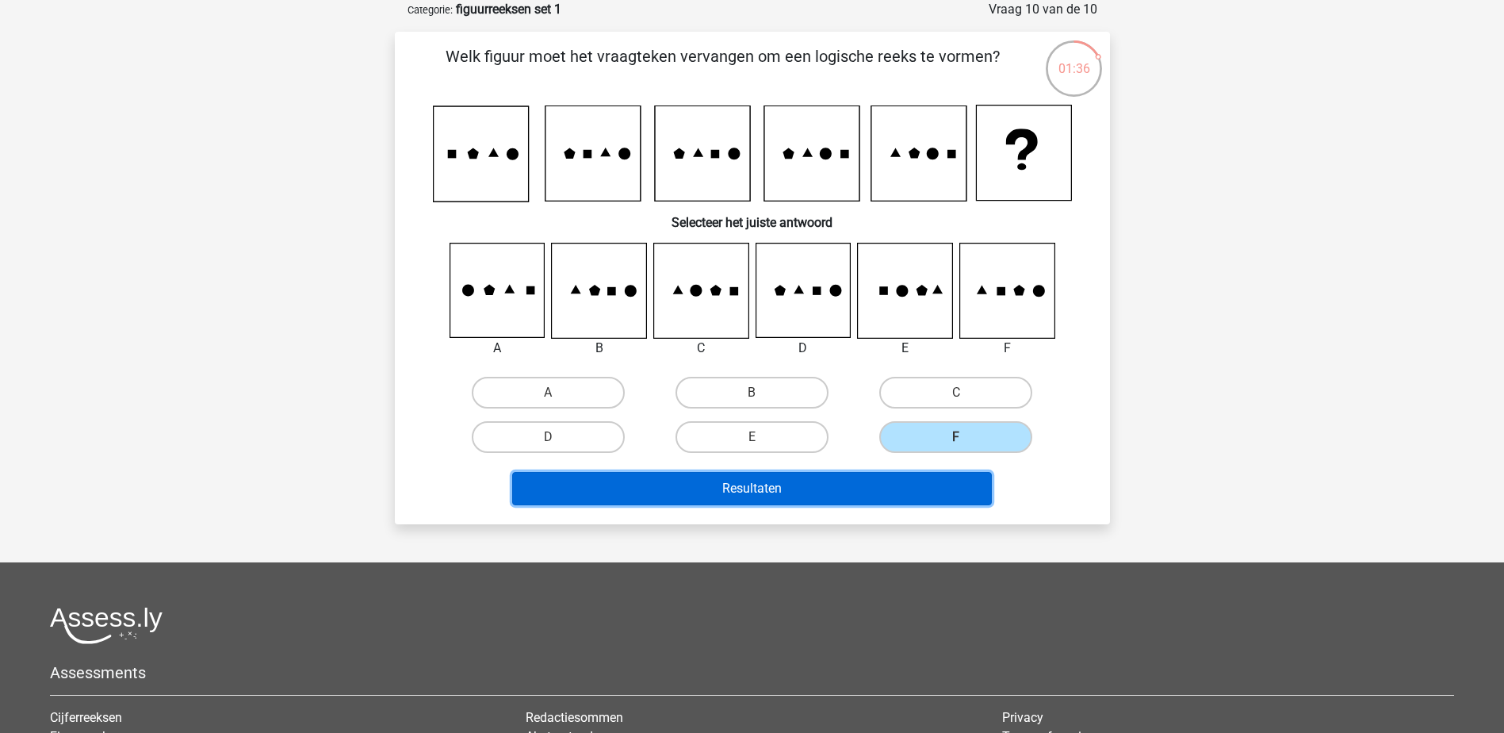
click at [742, 489] on button "Resultaten" at bounding box center [752, 488] width 480 height 33
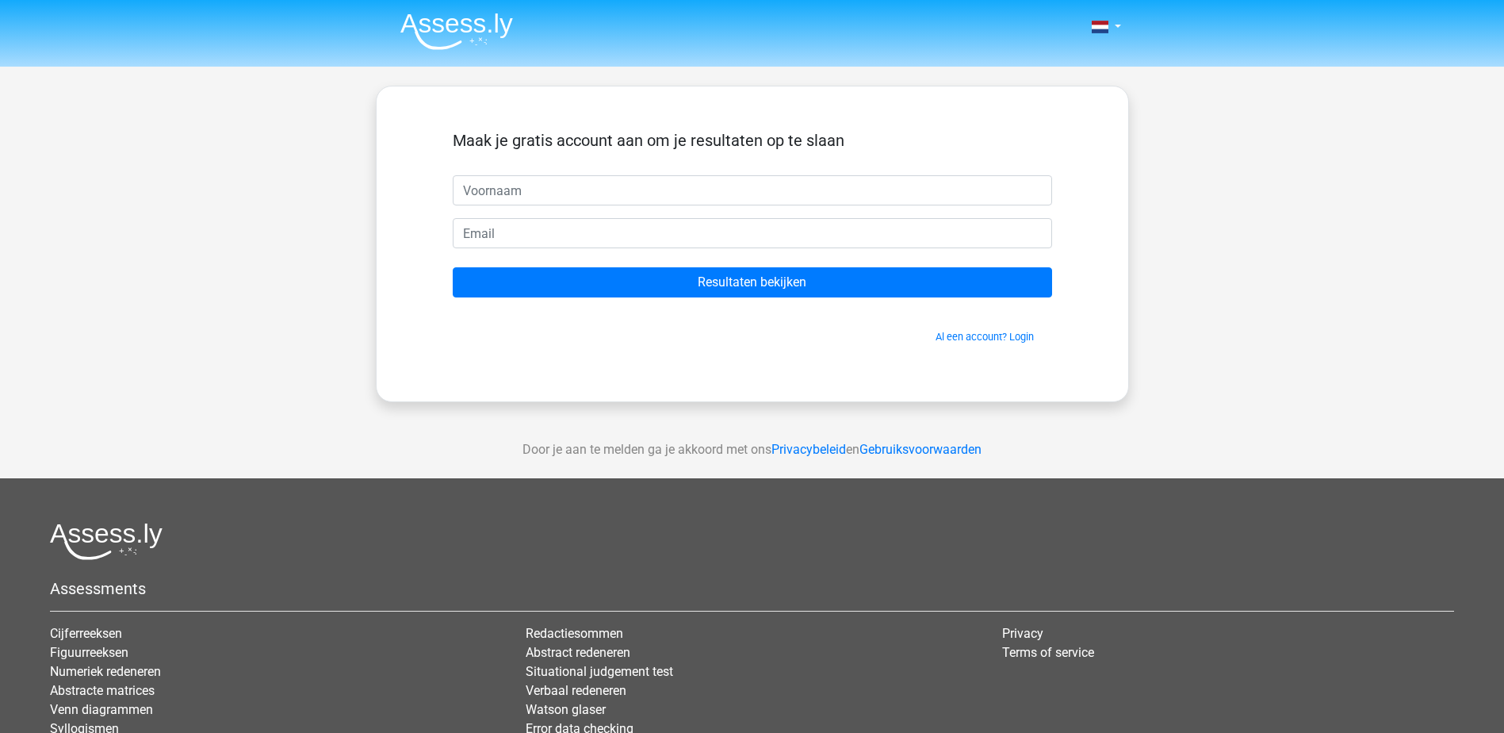
click at [500, 190] on input "text" at bounding box center [752, 190] width 599 height 30
type input "Jaco"
click at [493, 234] on input "email" at bounding box center [752, 233] width 599 height 30
type input "[EMAIL_ADDRESS][DOMAIN_NAME]"
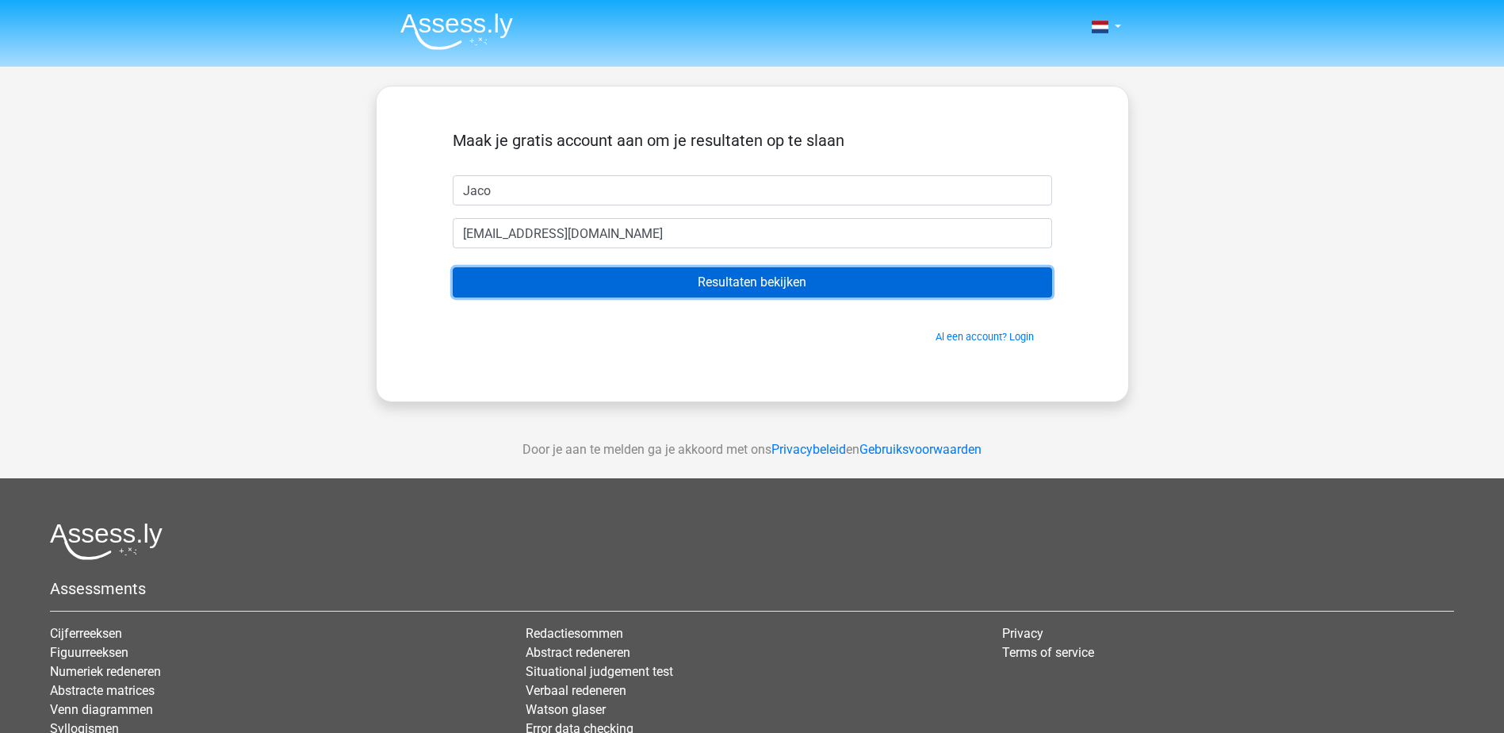
click at [738, 281] on input "Resultaten bekijken" at bounding box center [752, 282] width 599 height 30
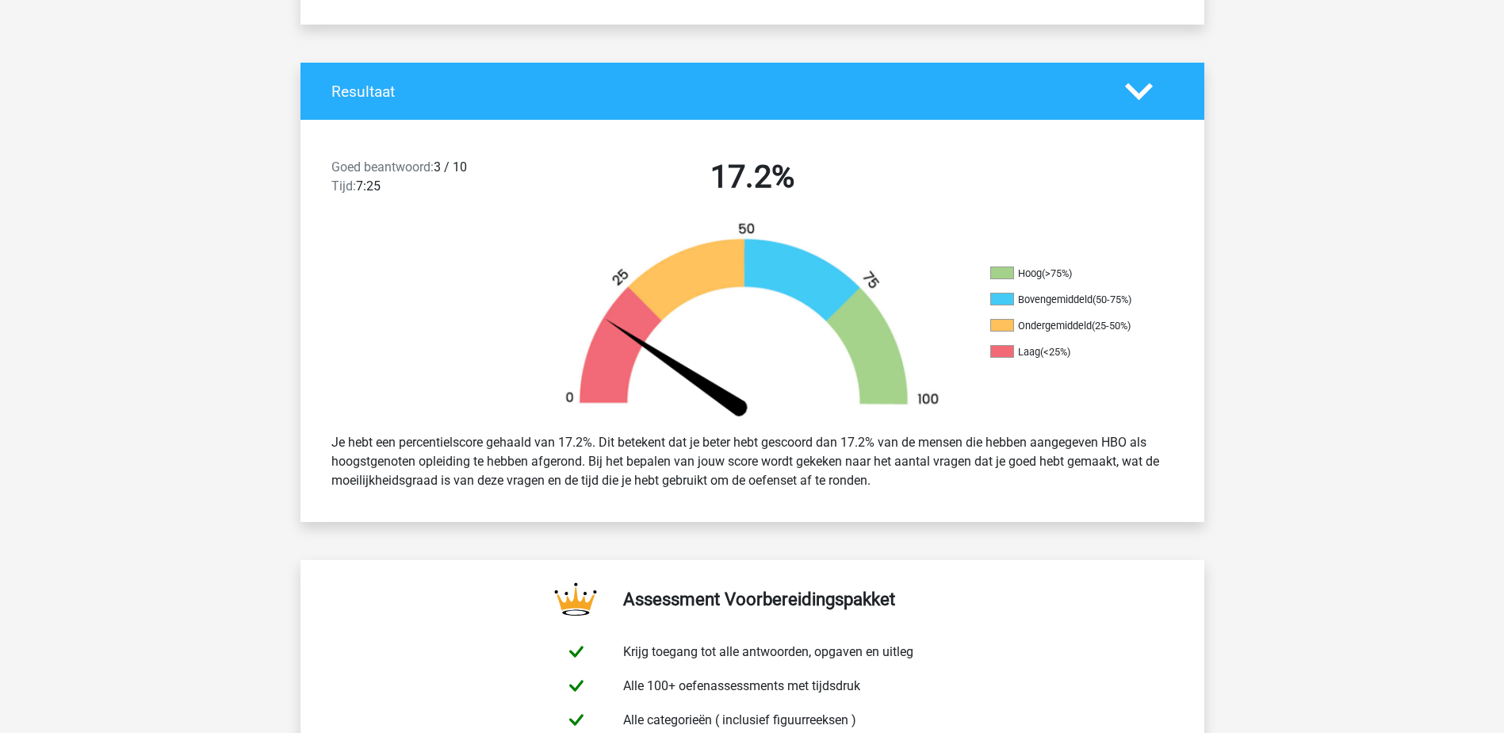
scroll to position [238, 0]
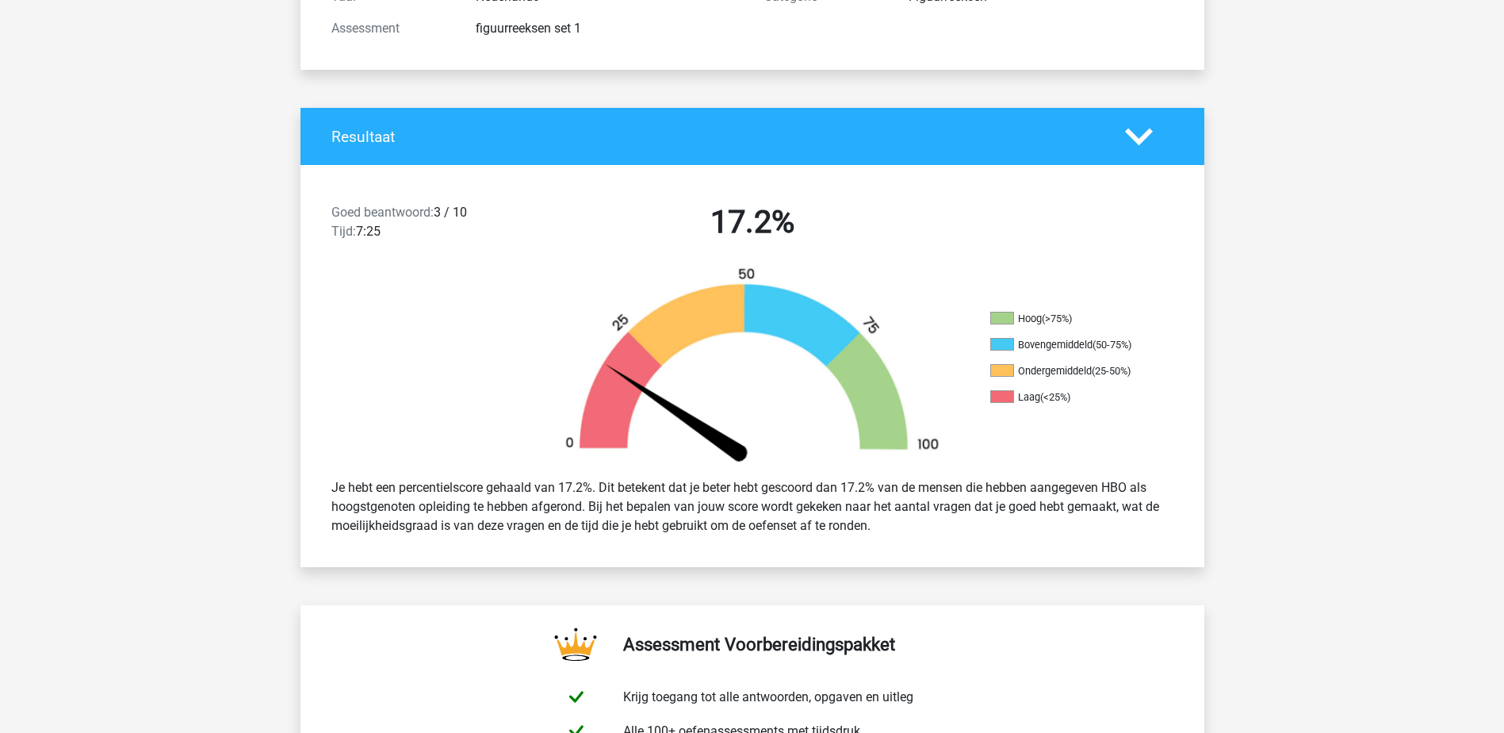
click at [1139, 134] on icon at bounding box center [1139, 137] width 28 height 28
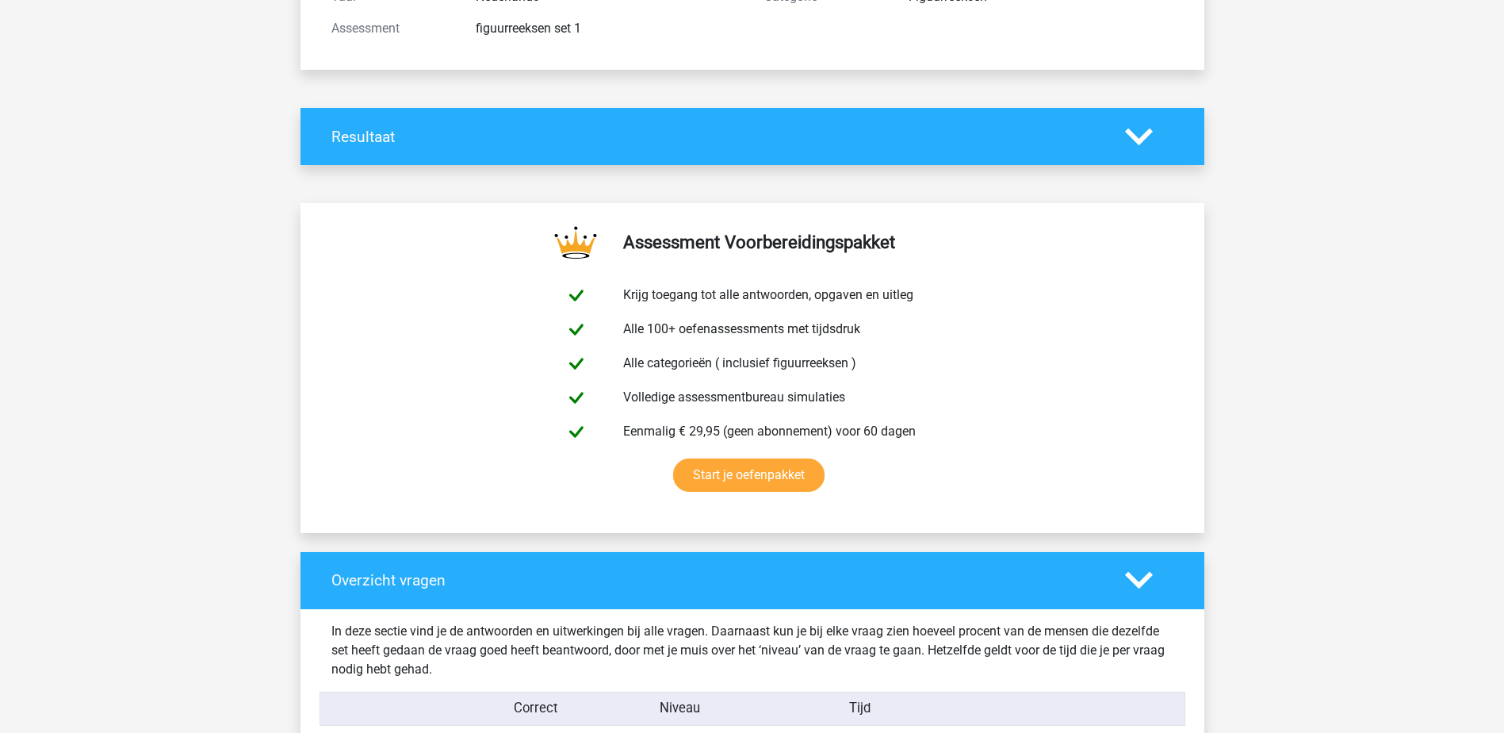
click at [1139, 134] on icon at bounding box center [1139, 137] width 28 height 28
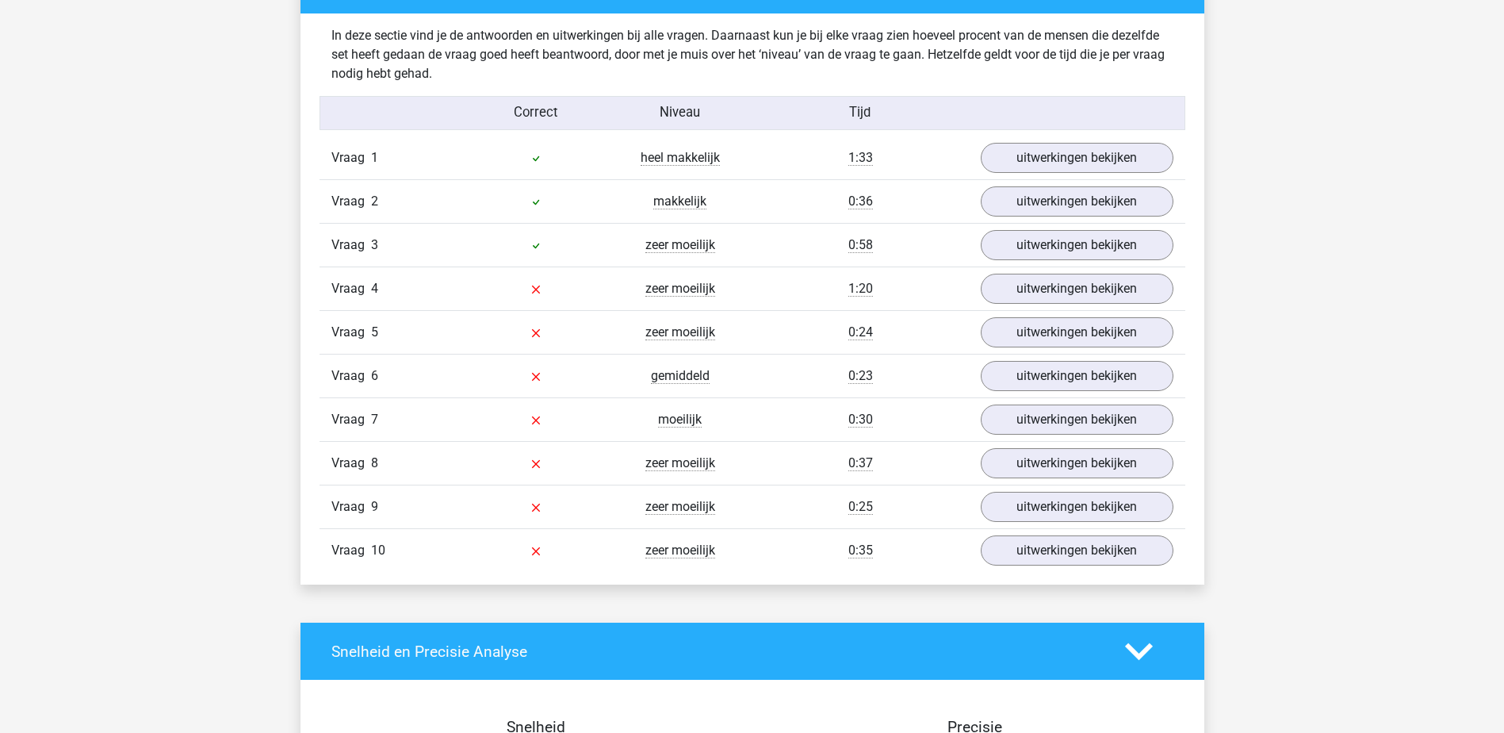
scroll to position [1269, 0]
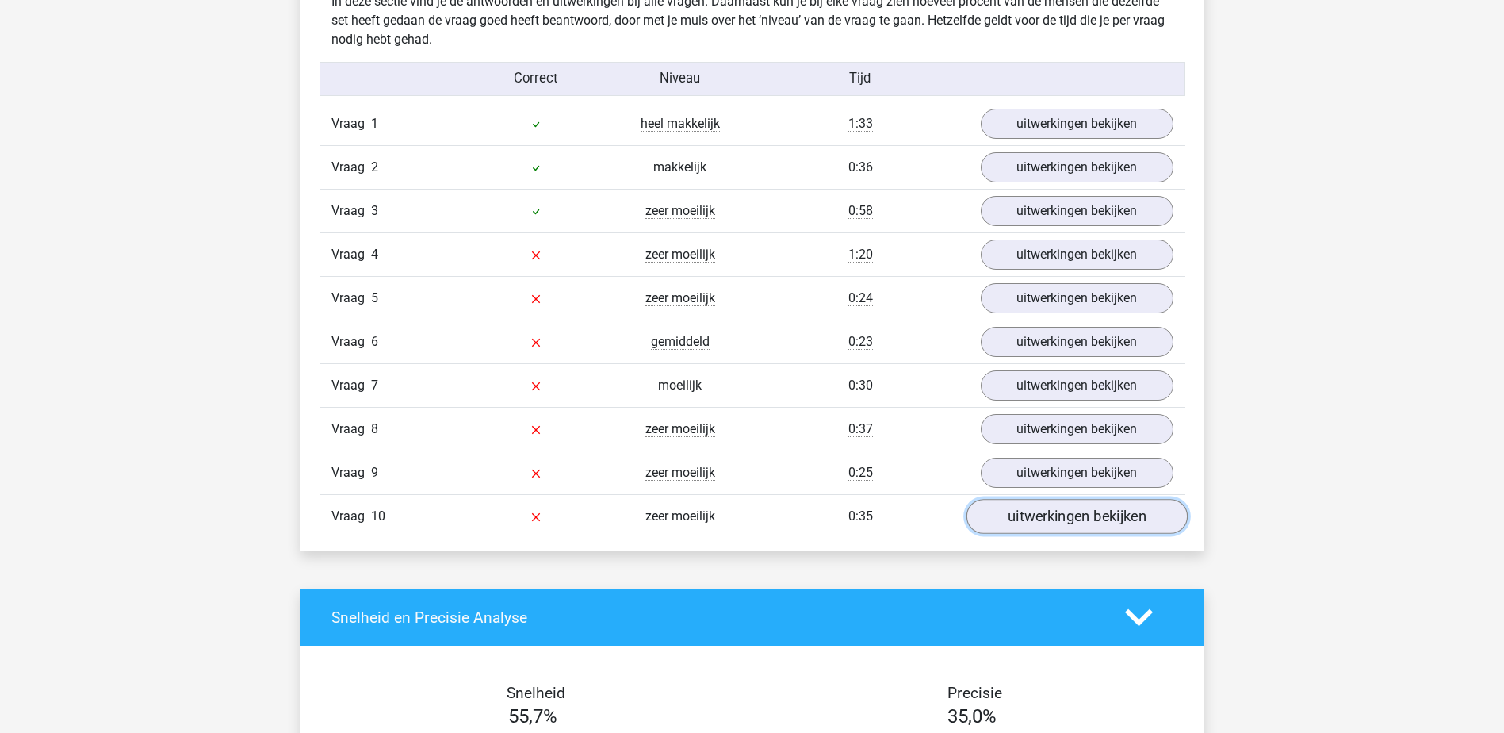
click at [1082, 517] on link "uitwerkingen bekijken" at bounding box center [1076, 516] width 221 height 35
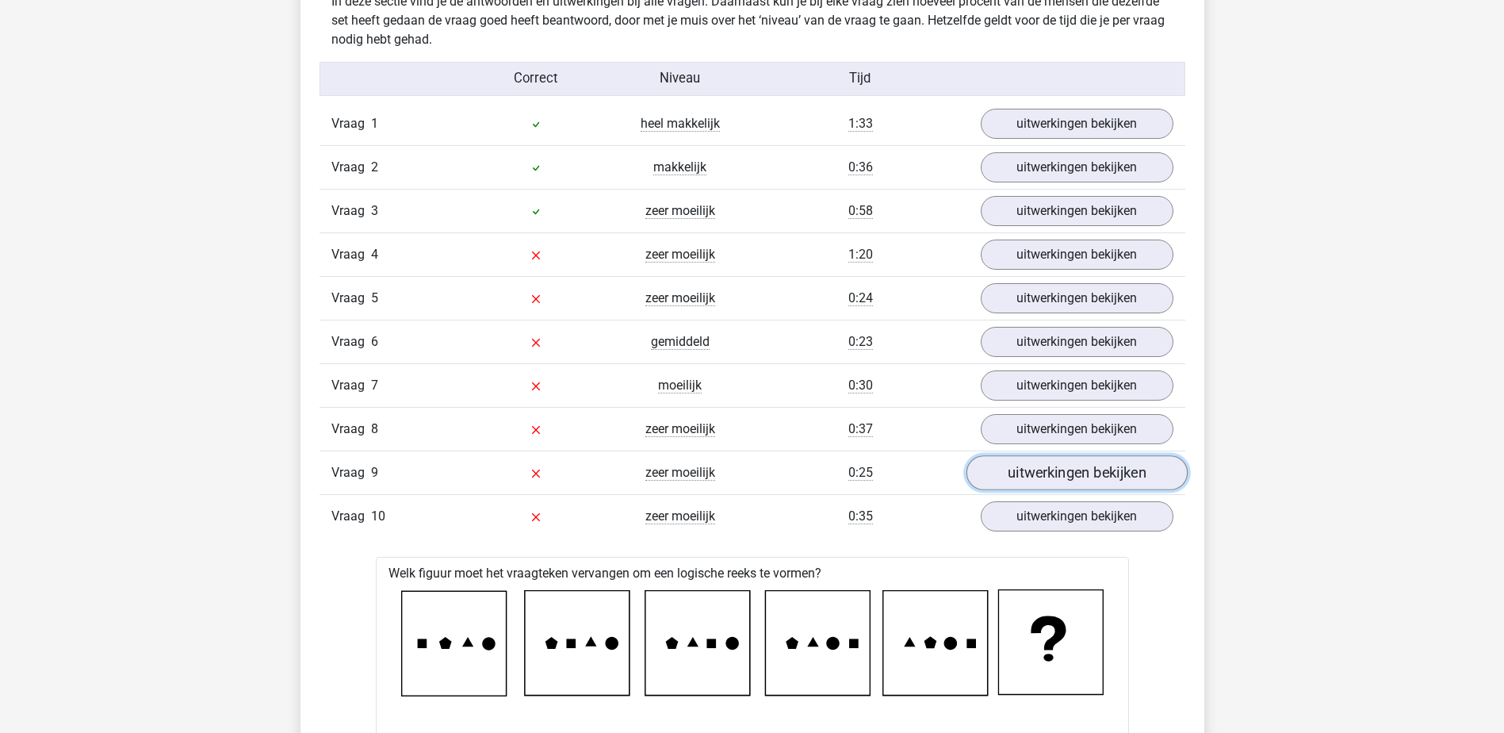
click at [1060, 484] on link "uitwerkingen bekijken" at bounding box center [1076, 473] width 221 height 35
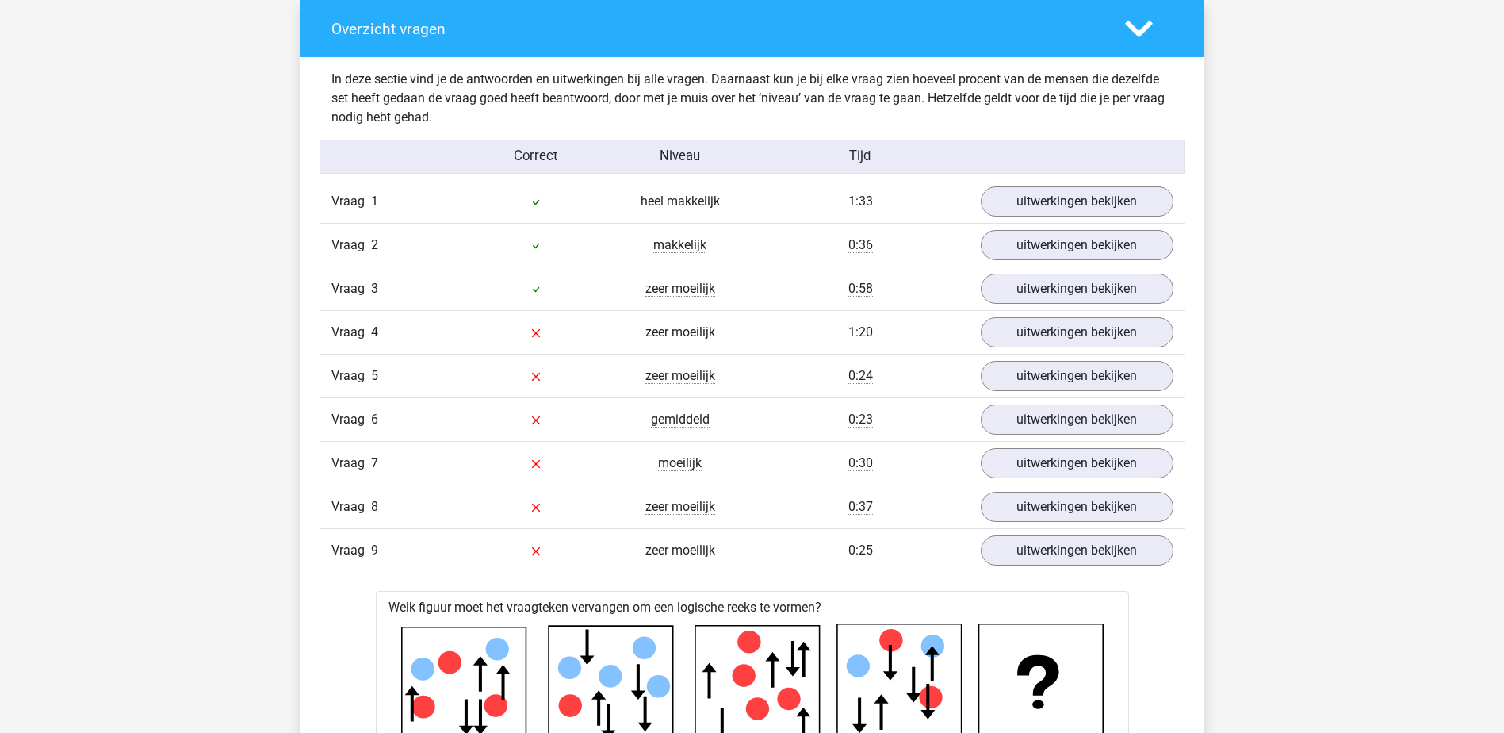
scroll to position [1189, 0]
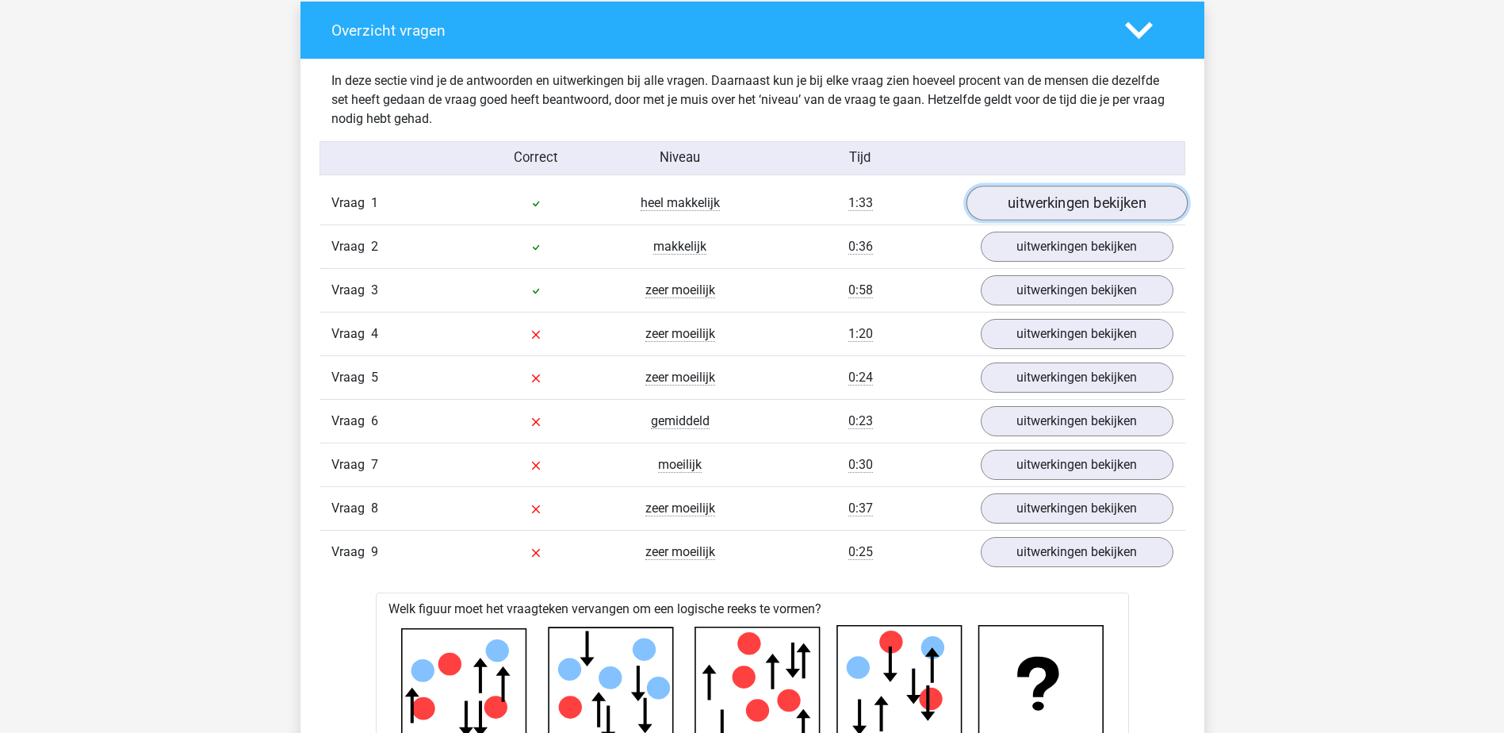
click at [1063, 203] on link "uitwerkingen bekijken" at bounding box center [1076, 203] width 221 height 35
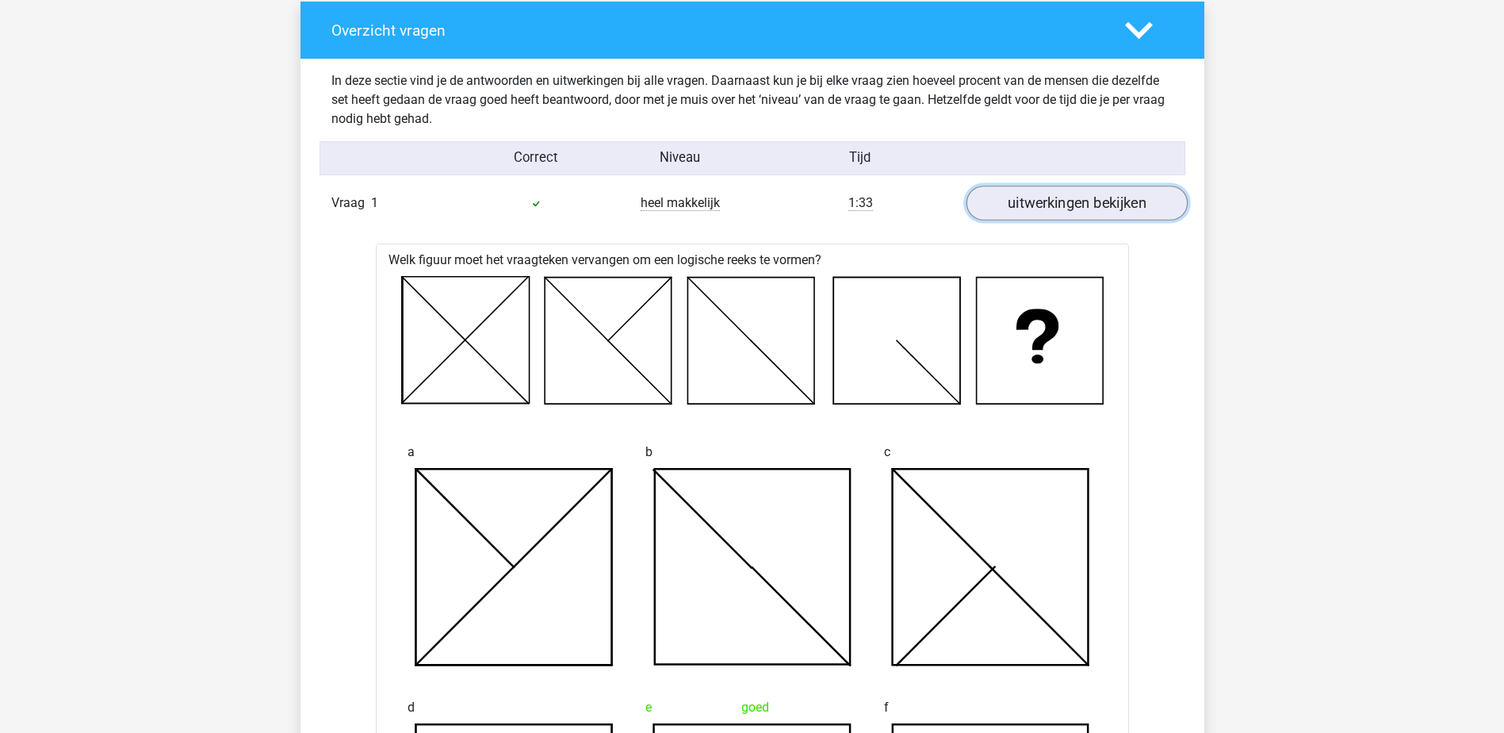
click at [1017, 197] on link "uitwerkingen bekijken" at bounding box center [1076, 203] width 221 height 35
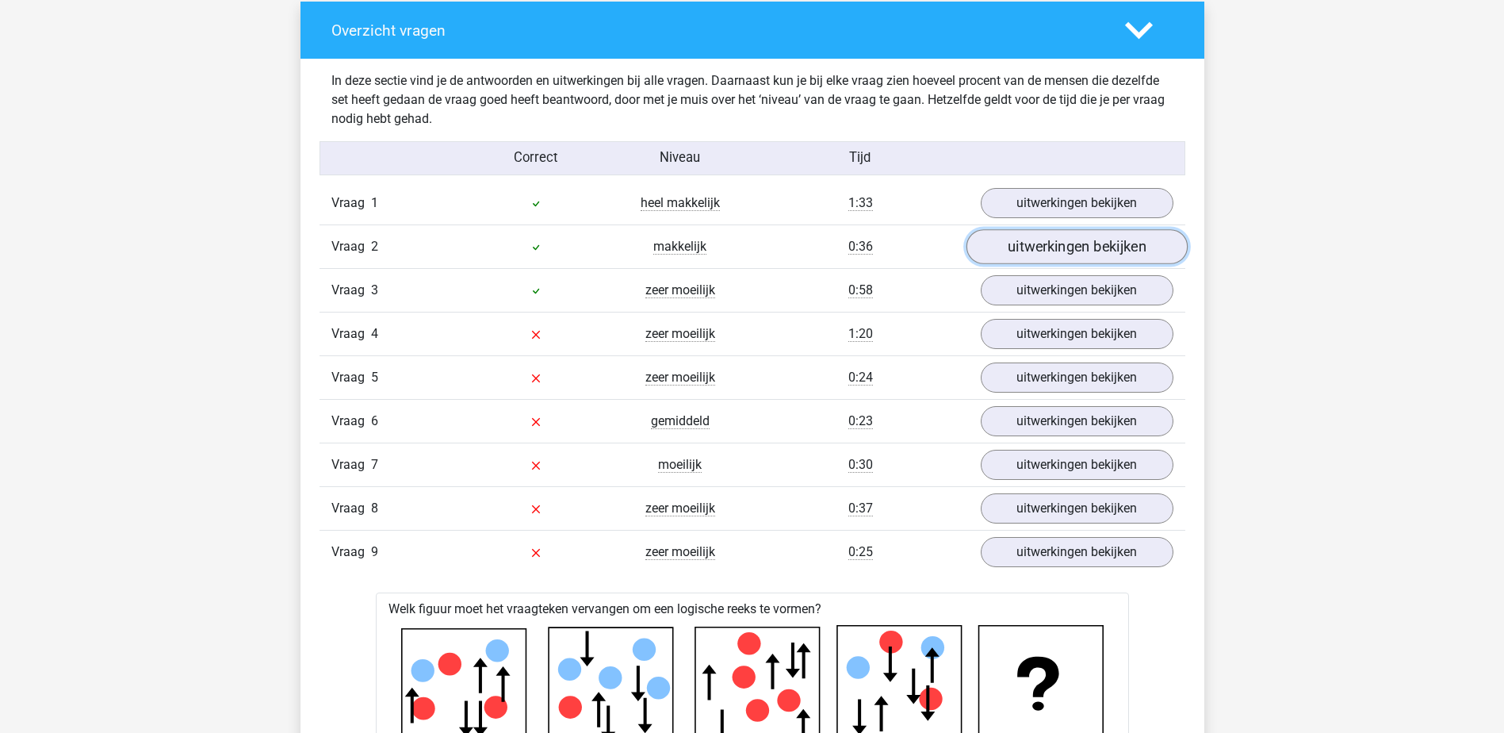
click at [1037, 251] on link "uitwerkingen bekijken" at bounding box center [1076, 247] width 221 height 35
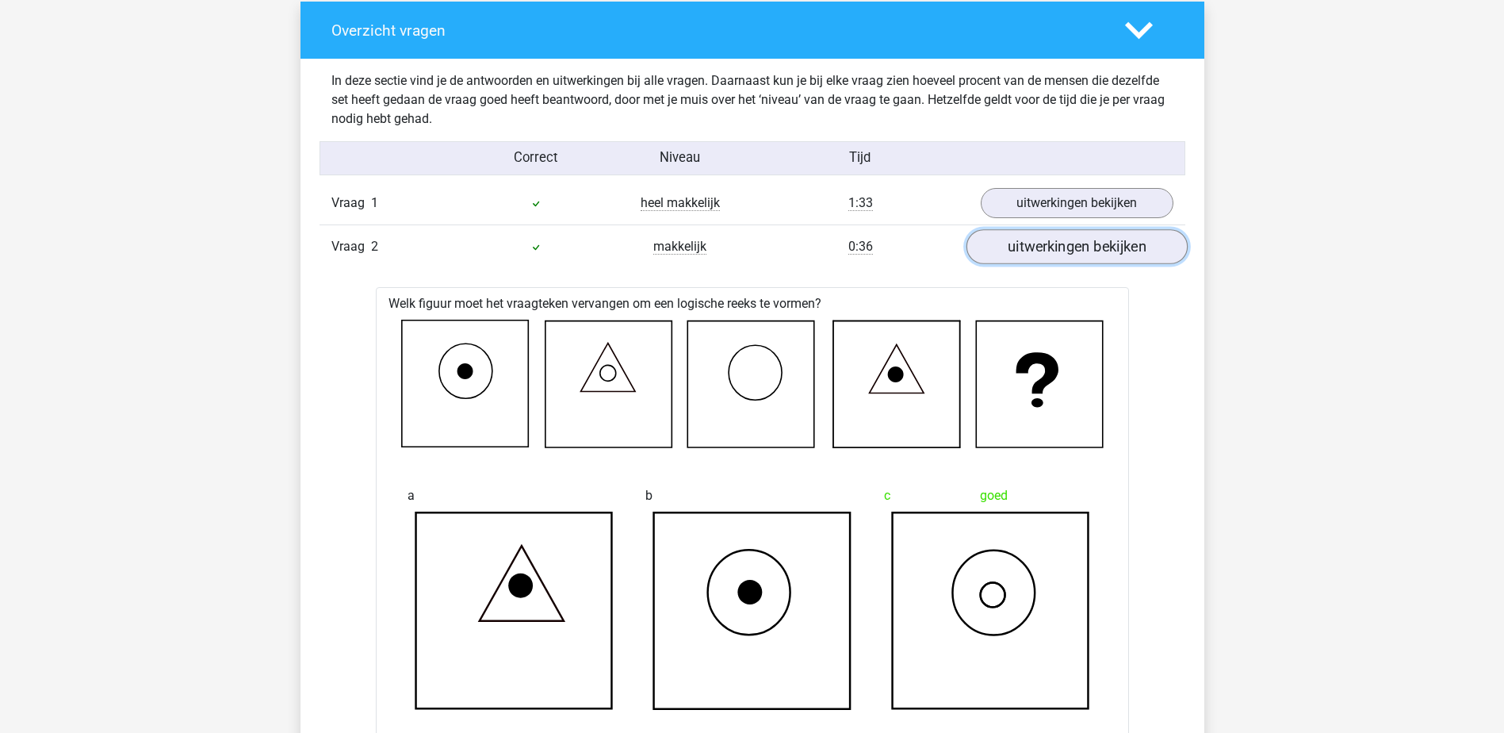
click at [1035, 251] on link "uitwerkingen bekijken" at bounding box center [1076, 247] width 221 height 35
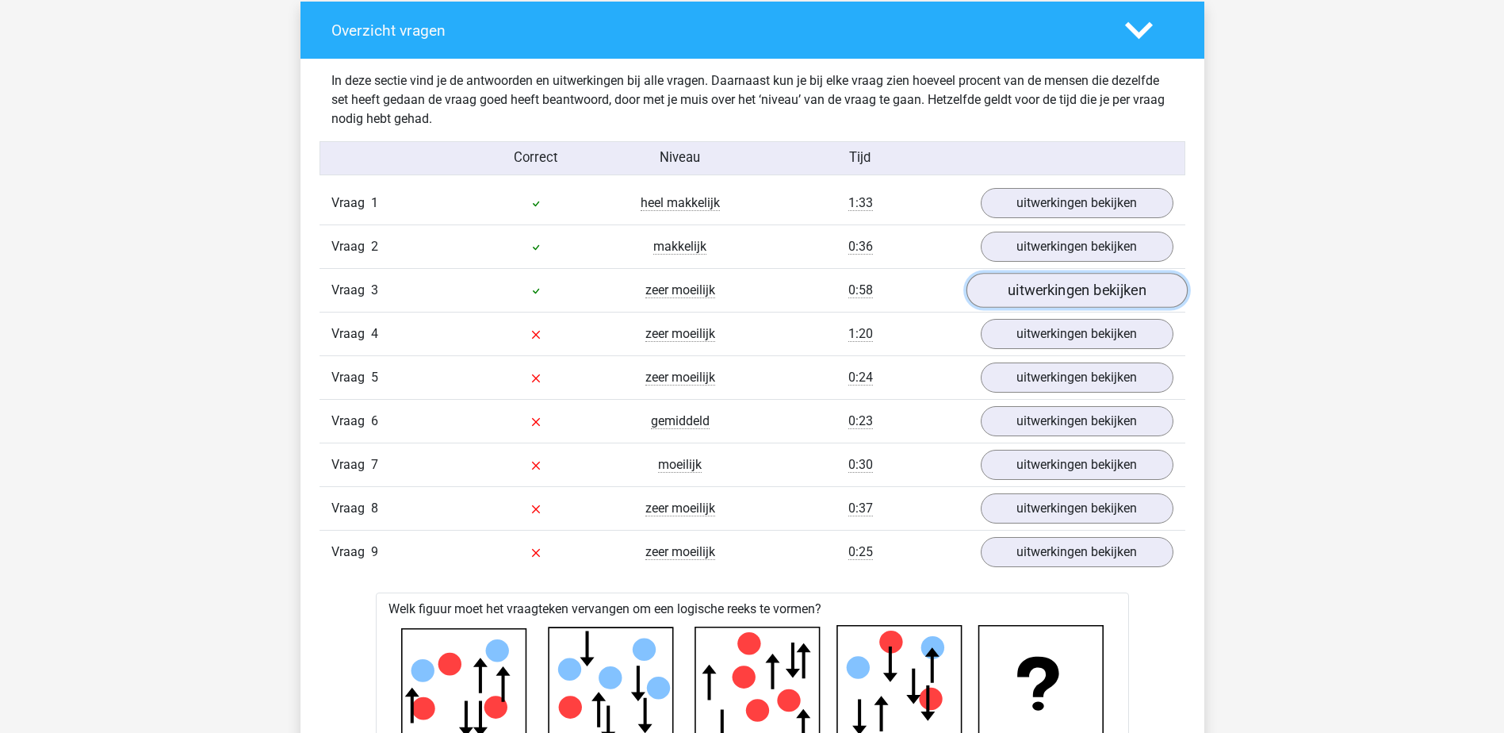
click at [1039, 287] on link "uitwerkingen bekijken" at bounding box center [1076, 291] width 221 height 35
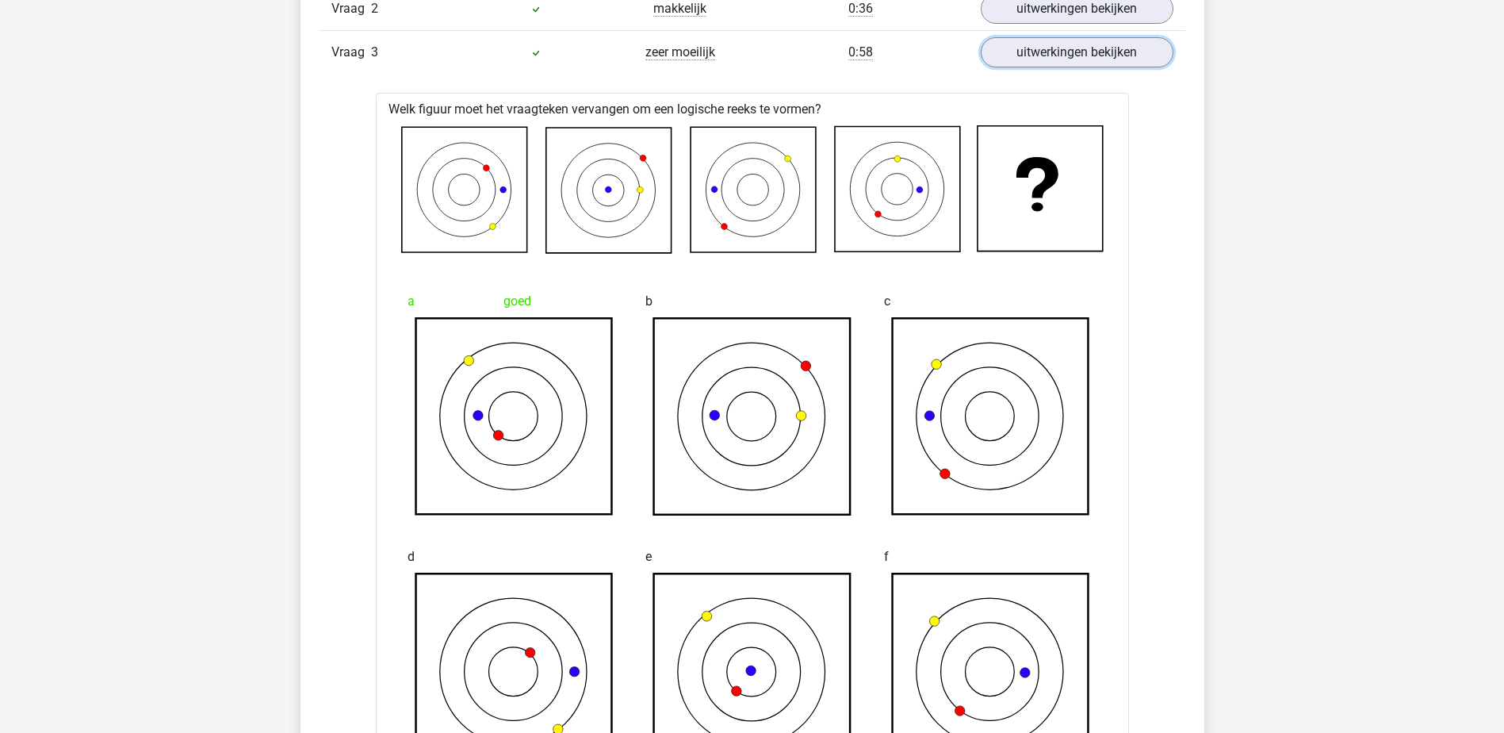
scroll to position [1348, 0]
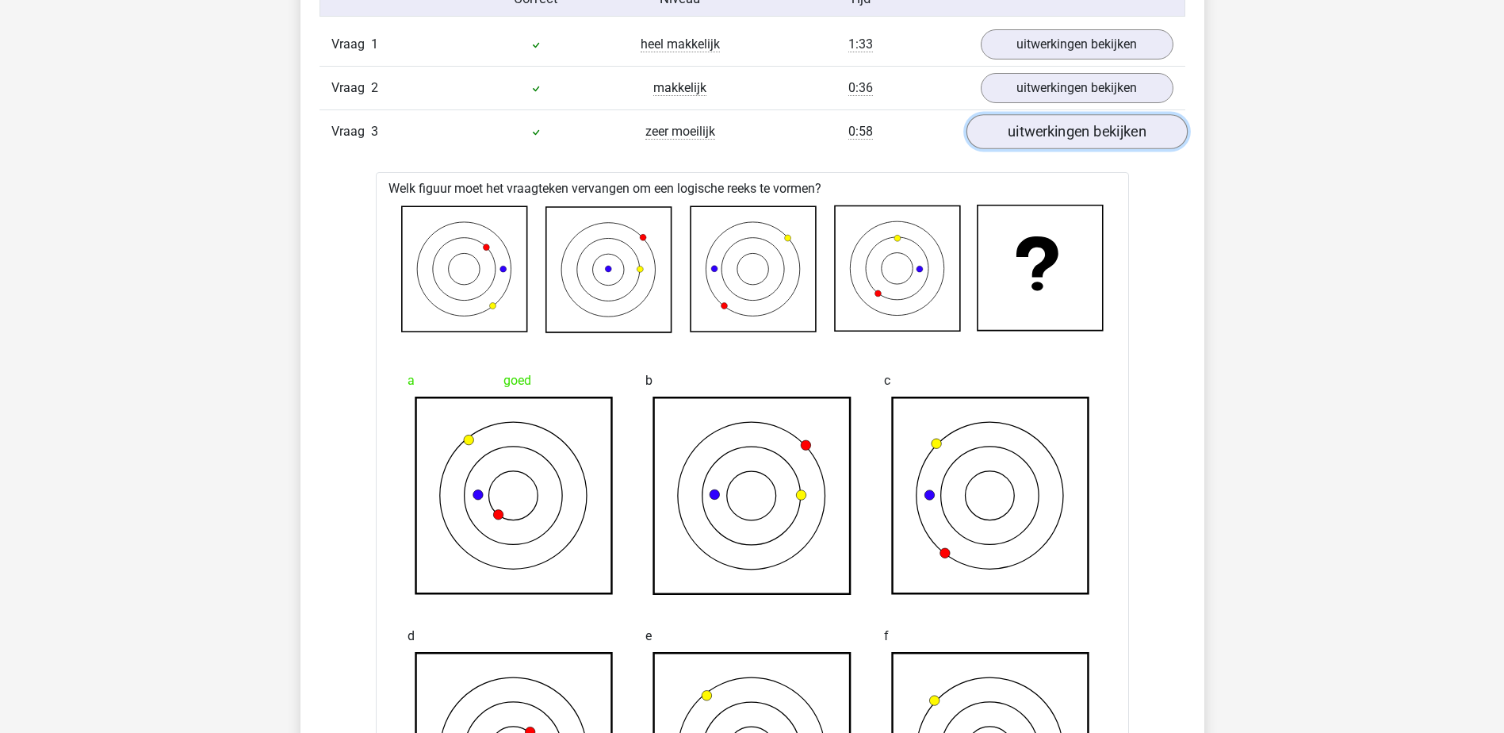
click at [1094, 139] on link "uitwerkingen bekijken" at bounding box center [1076, 132] width 221 height 35
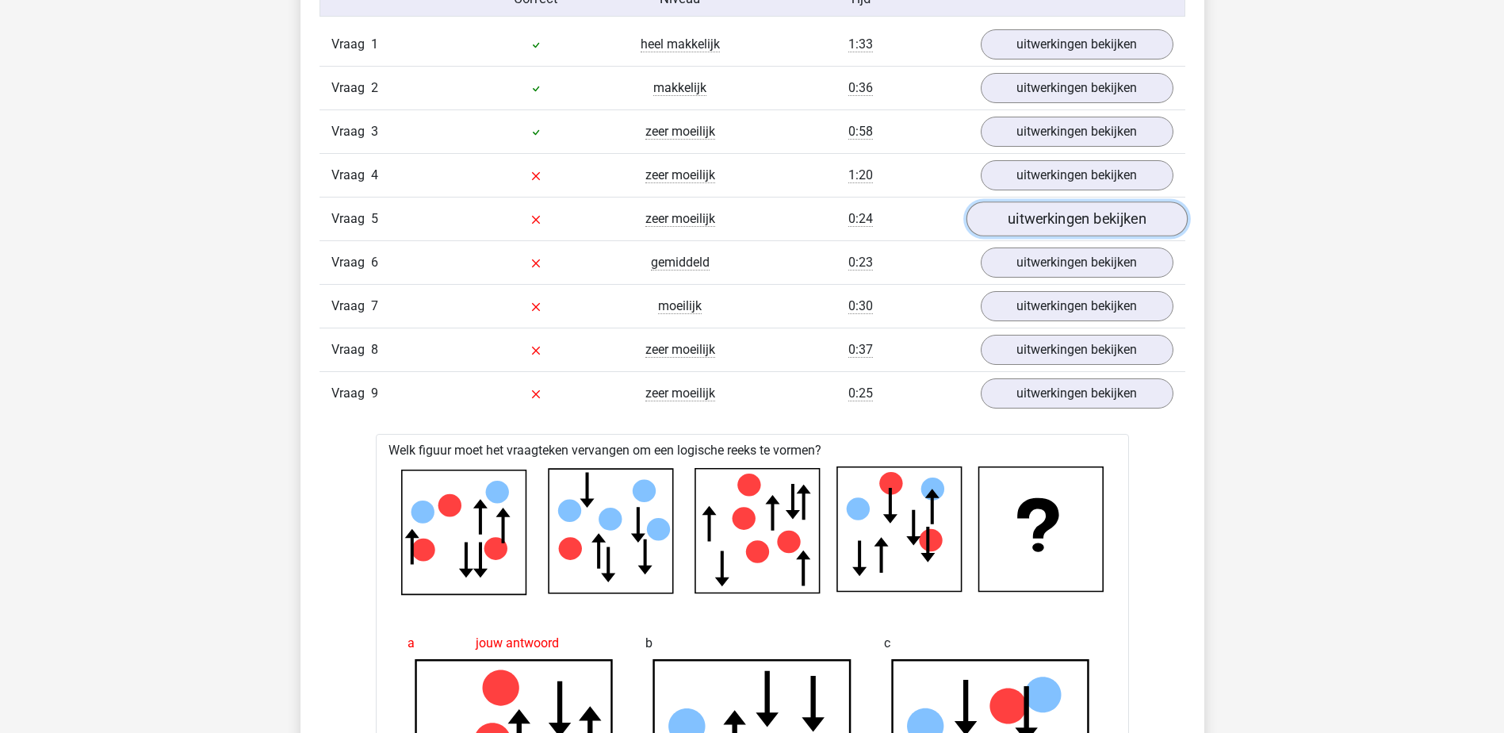
click at [1072, 225] on link "uitwerkingen bekijken" at bounding box center [1076, 219] width 221 height 35
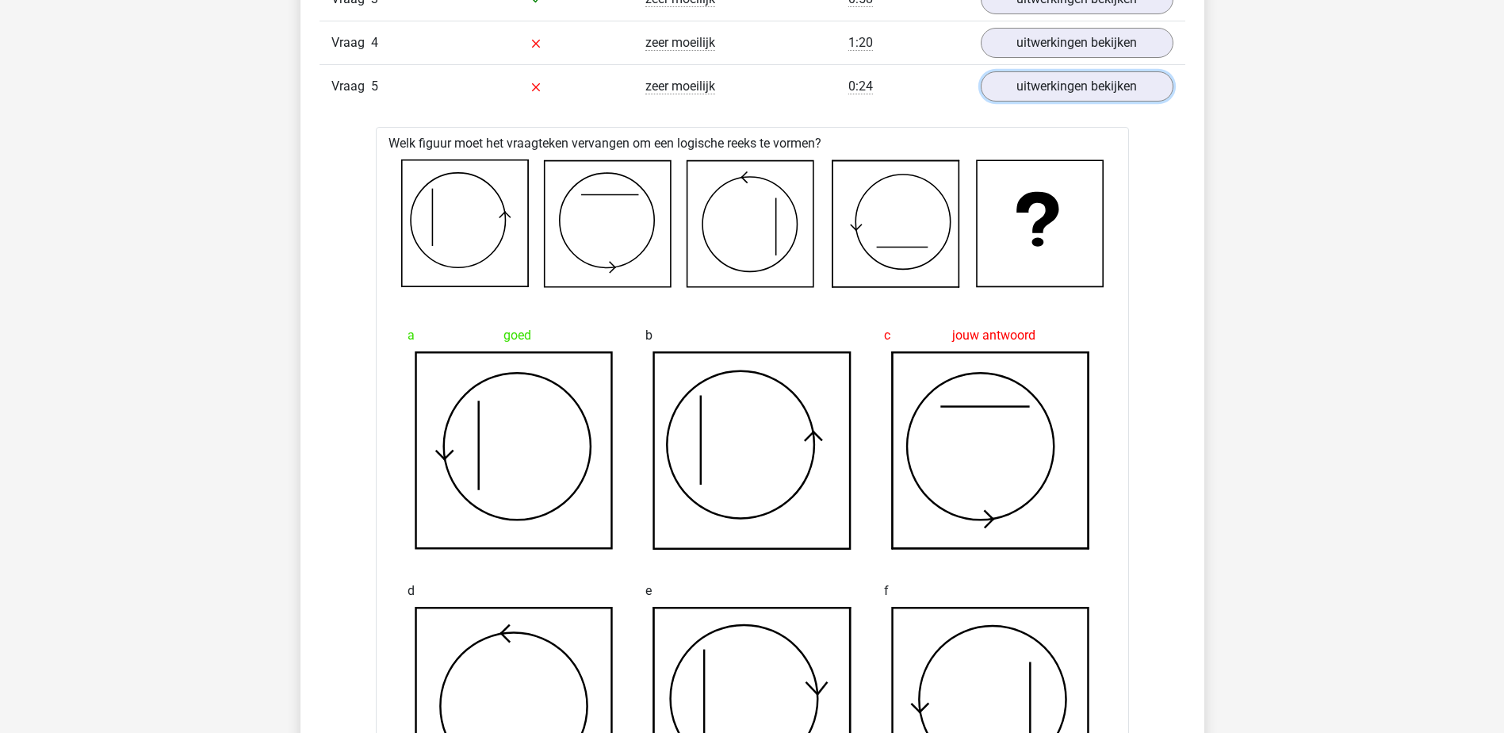
scroll to position [1506, 0]
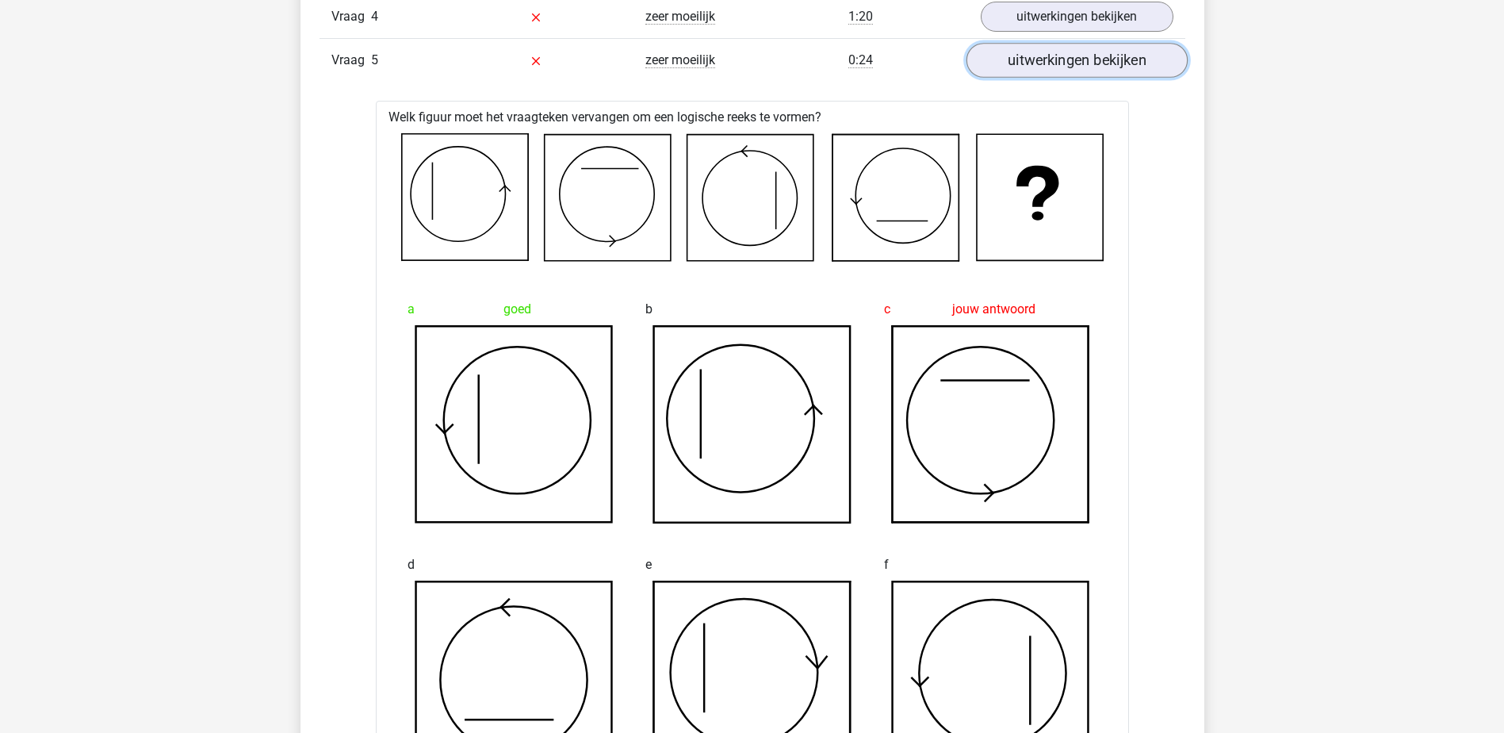
click at [1065, 61] on link "uitwerkingen bekijken" at bounding box center [1076, 61] width 221 height 35
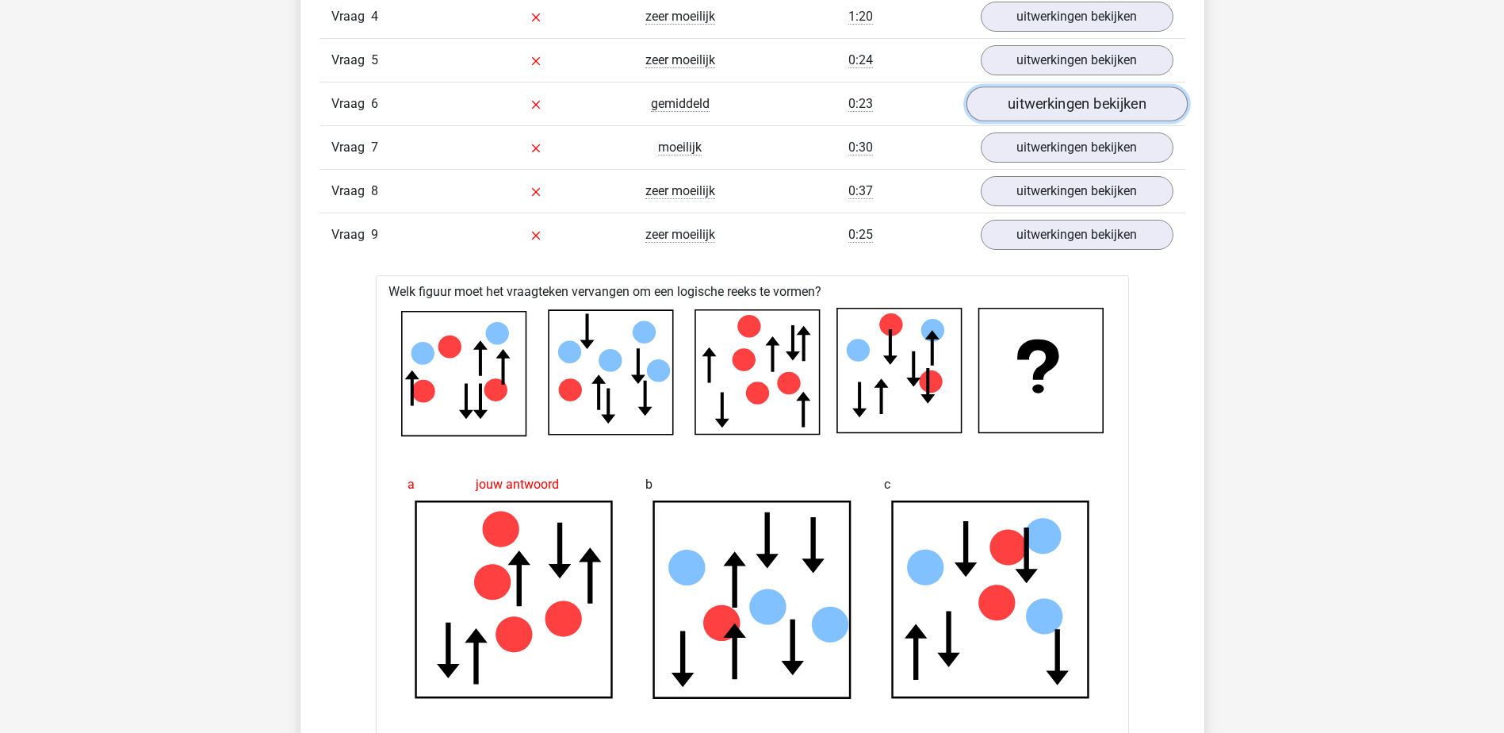
click at [1066, 105] on link "uitwerkingen bekijken" at bounding box center [1076, 104] width 221 height 35
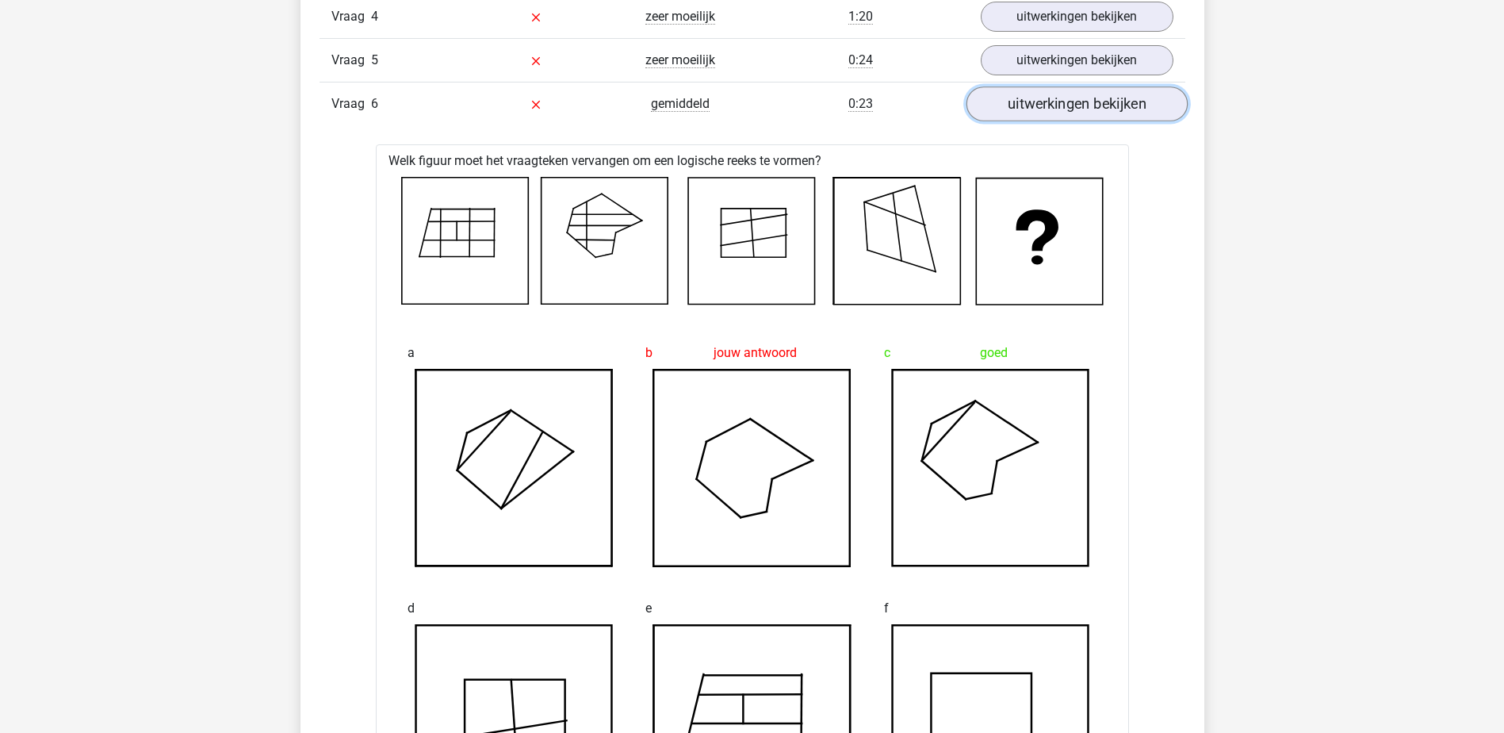
click at [1066, 105] on link "uitwerkingen bekijken" at bounding box center [1076, 104] width 221 height 35
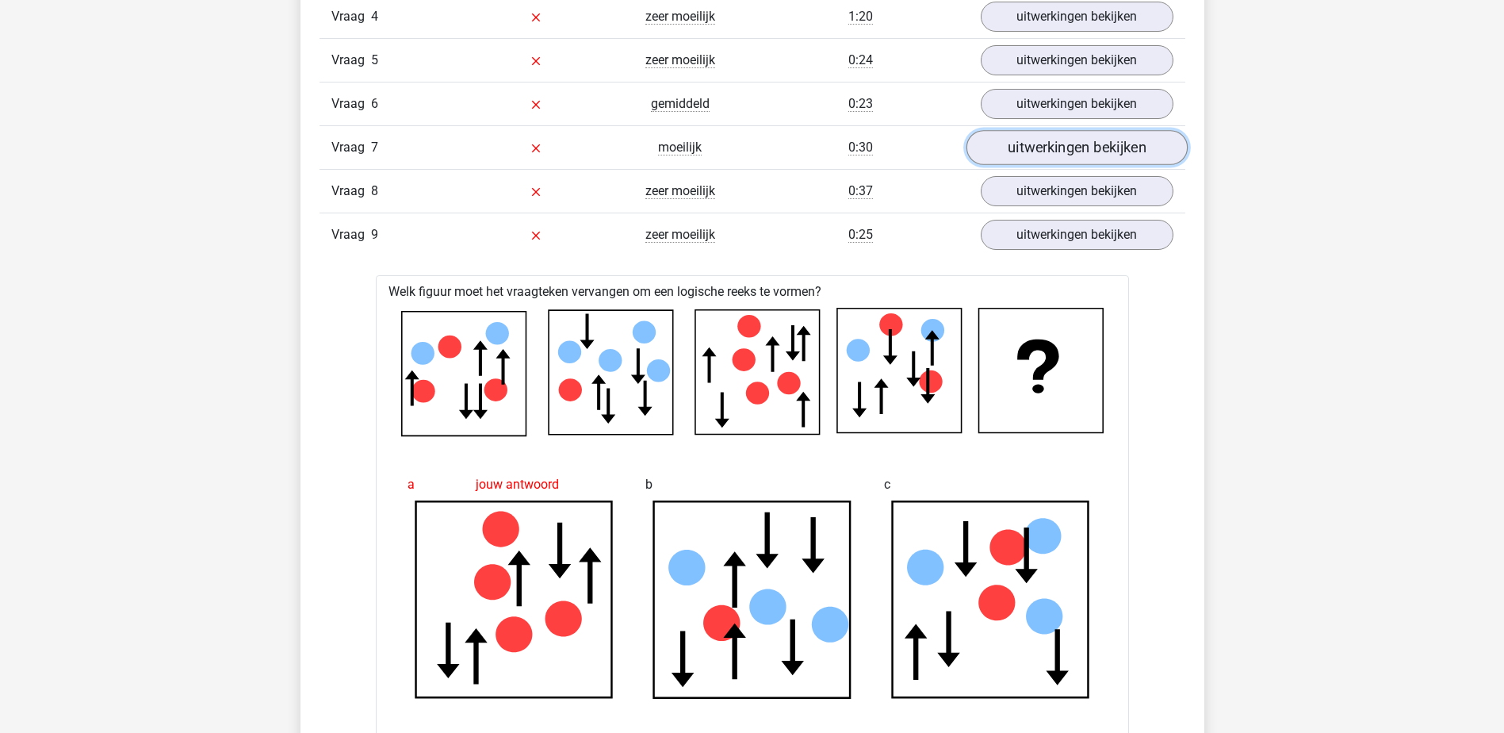
click at [1064, 155] on link "uitwerkingen bekijken" at bounding box center [1076, 148] width 221 height 35
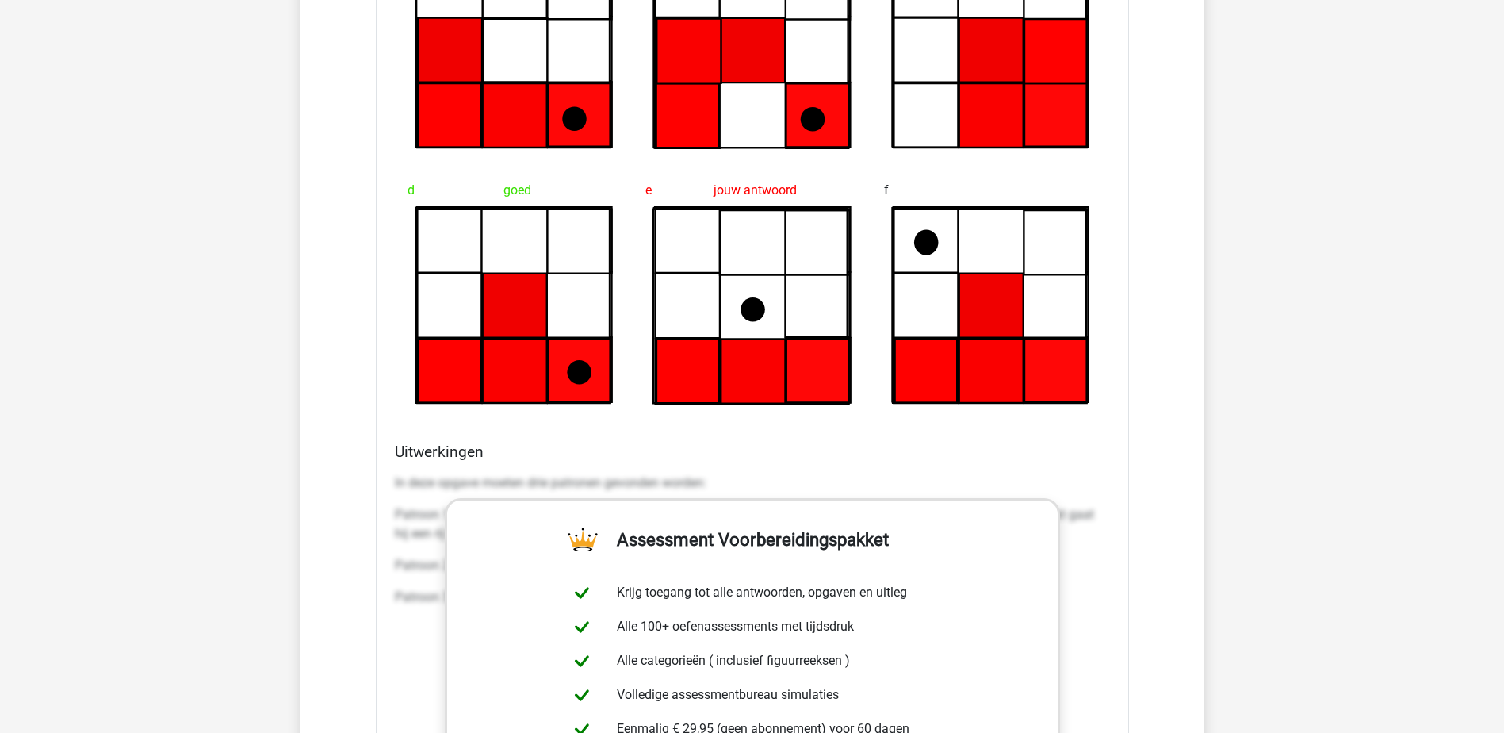
scroll to position [1982, 0]
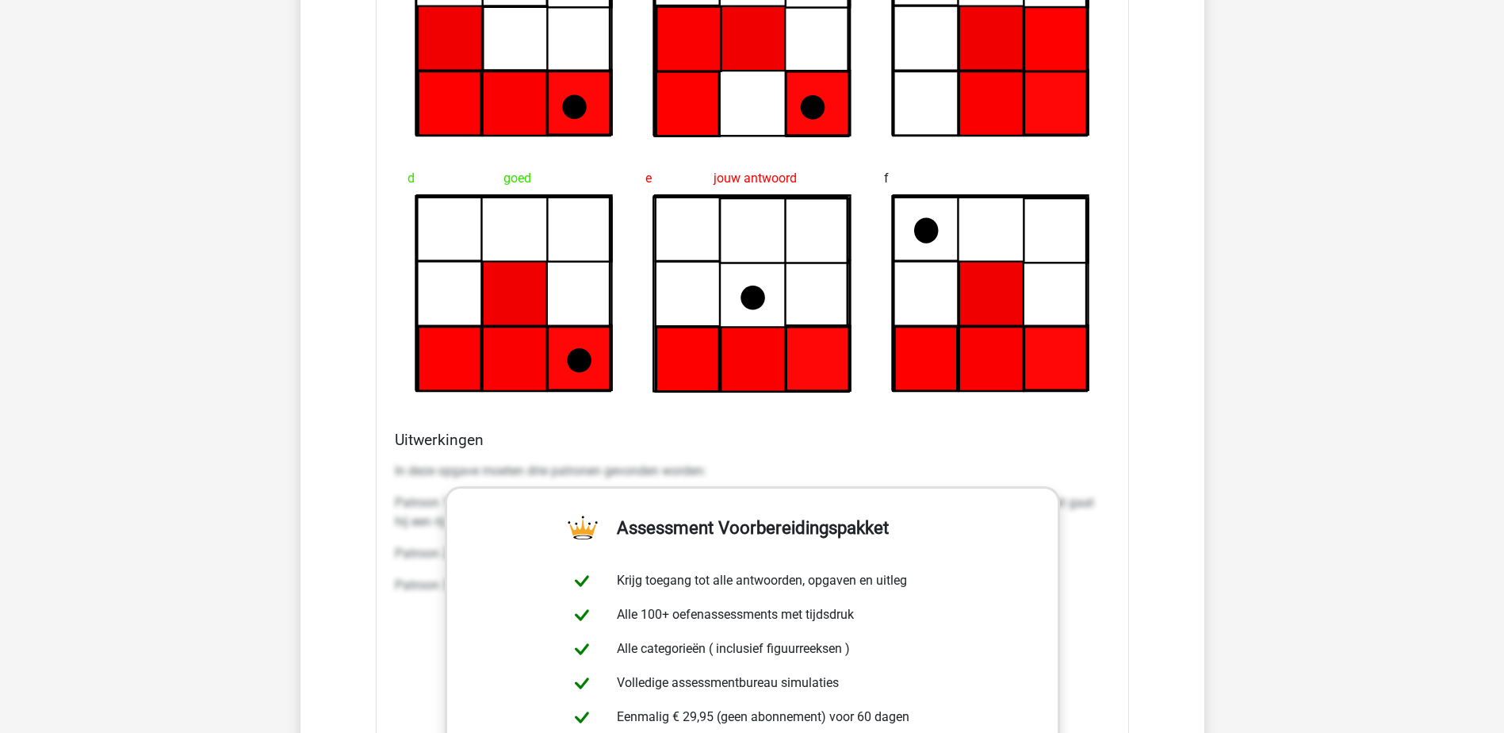
click at [416, 462] on p "In deze opgave moeten drie patronen gevonden worden:" at bounding box center [752, 470] width 715 height 19
click at [421, 450] on div "Uitwerkingen In deze opgave moeten drie patronen gevonden worden: Patroon 1: De…" at bounding box center [752, 681] width 728 height 500
drag, startPoint x: 427, startPoint y: 469, endPoint x: 399, endPoint y: 469, distance: 28.6
click at [399, 469] on p "In deze opgave moeten drie patronen gevonden worden:" at bounding box center [752, 470] width 715 height 19
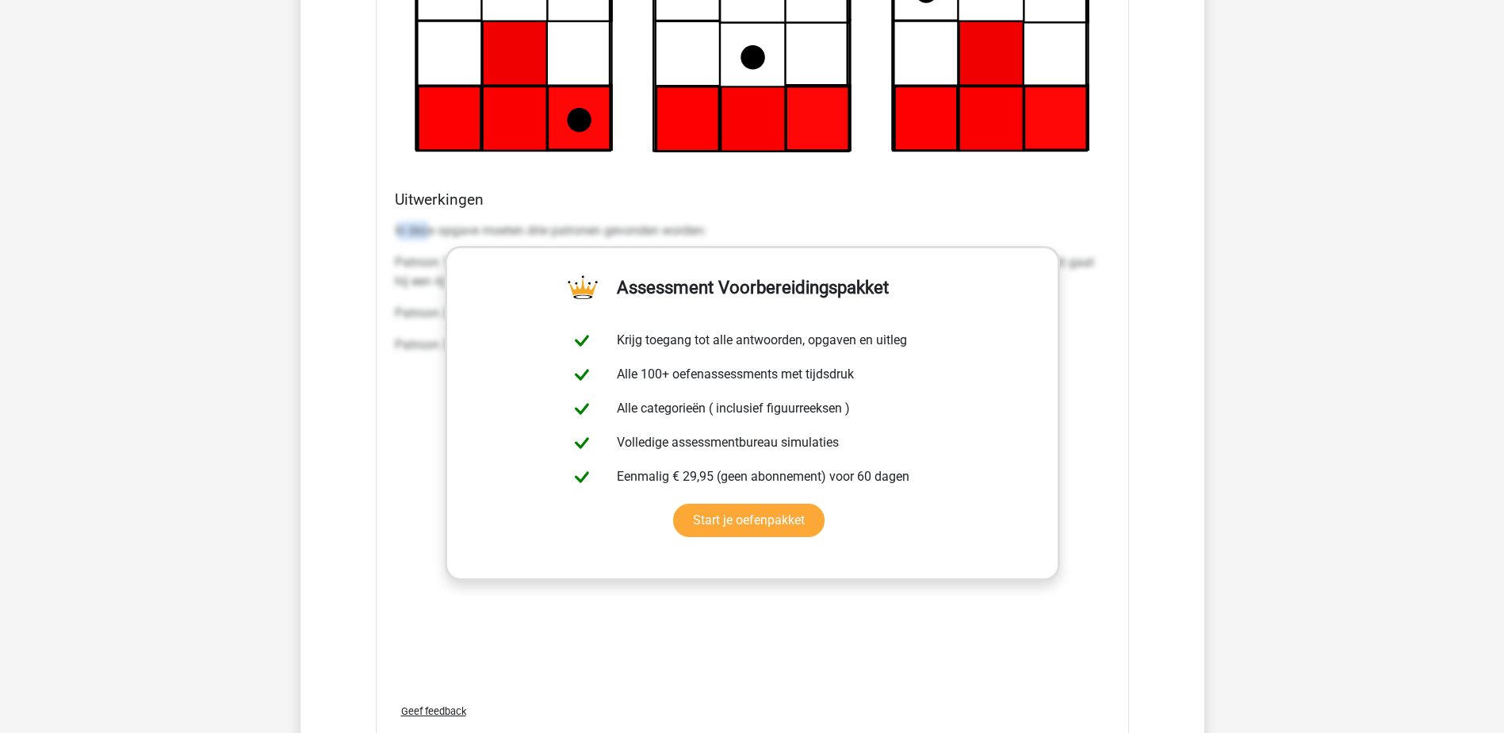
scroll to position [2299, 0]
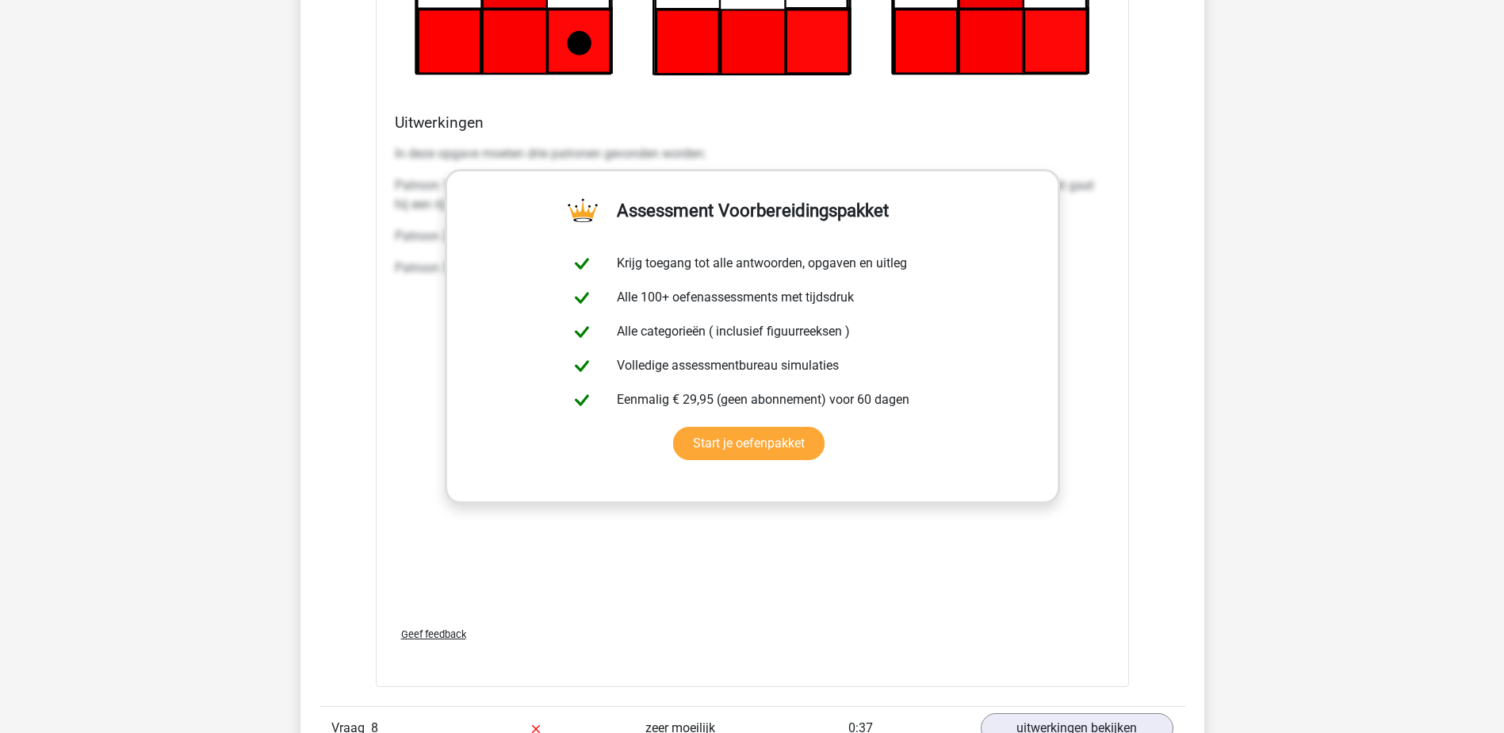
click at [1096, 232] on p "Patroon 2: De bovenste drie rode vlakken bewegen steeds een stapje met de klok …" at bounding box center [752, 236] width 715 height 19
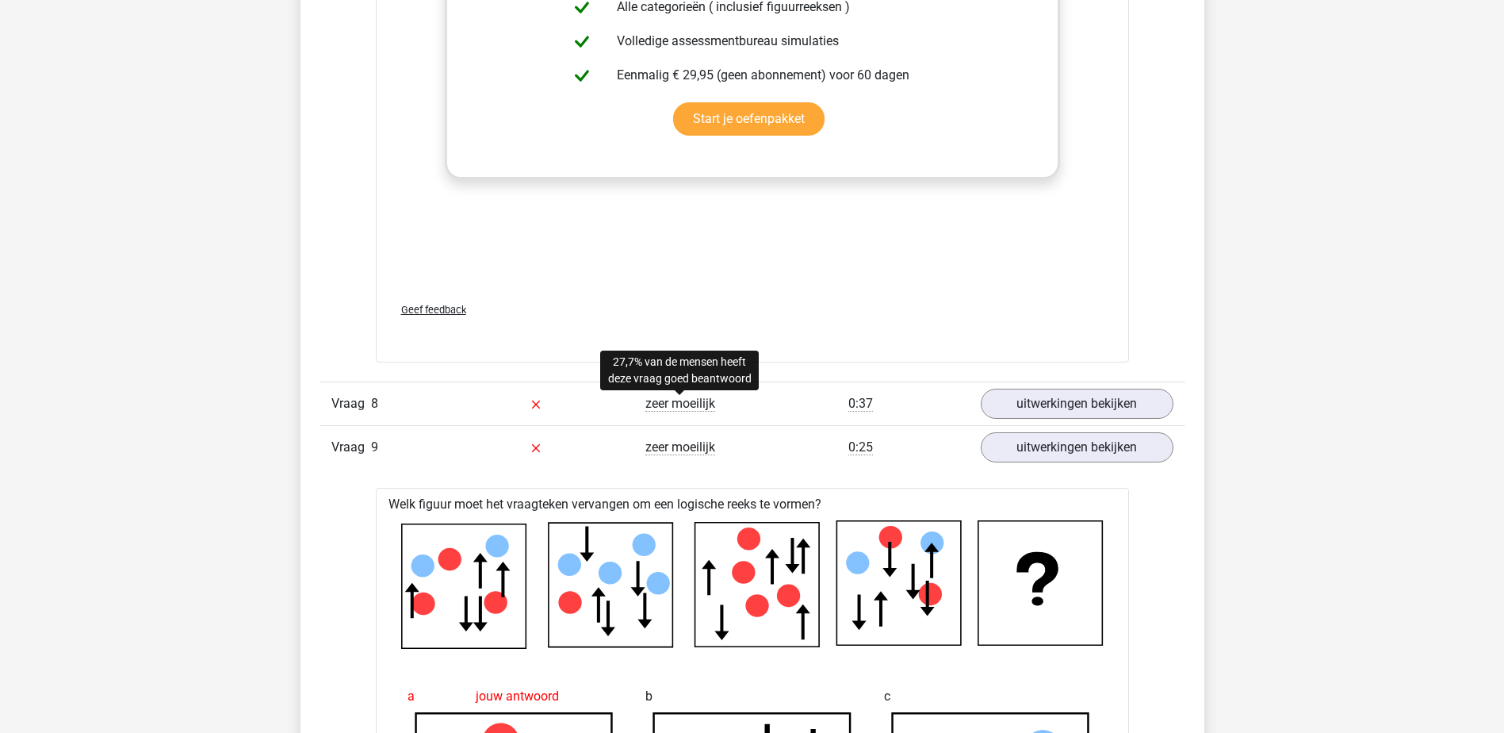
scroll to position [2696, 0]
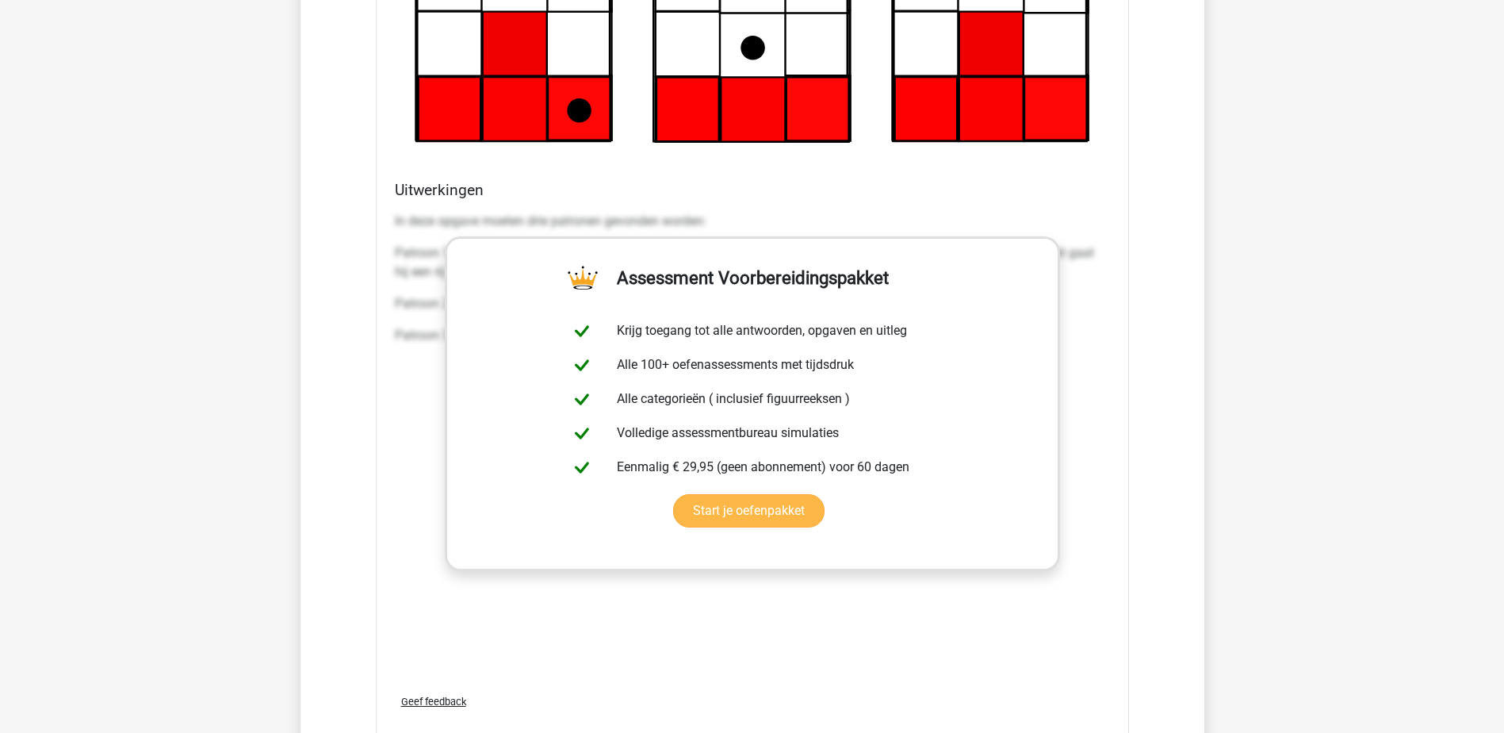
scroll to position [2220, 0]
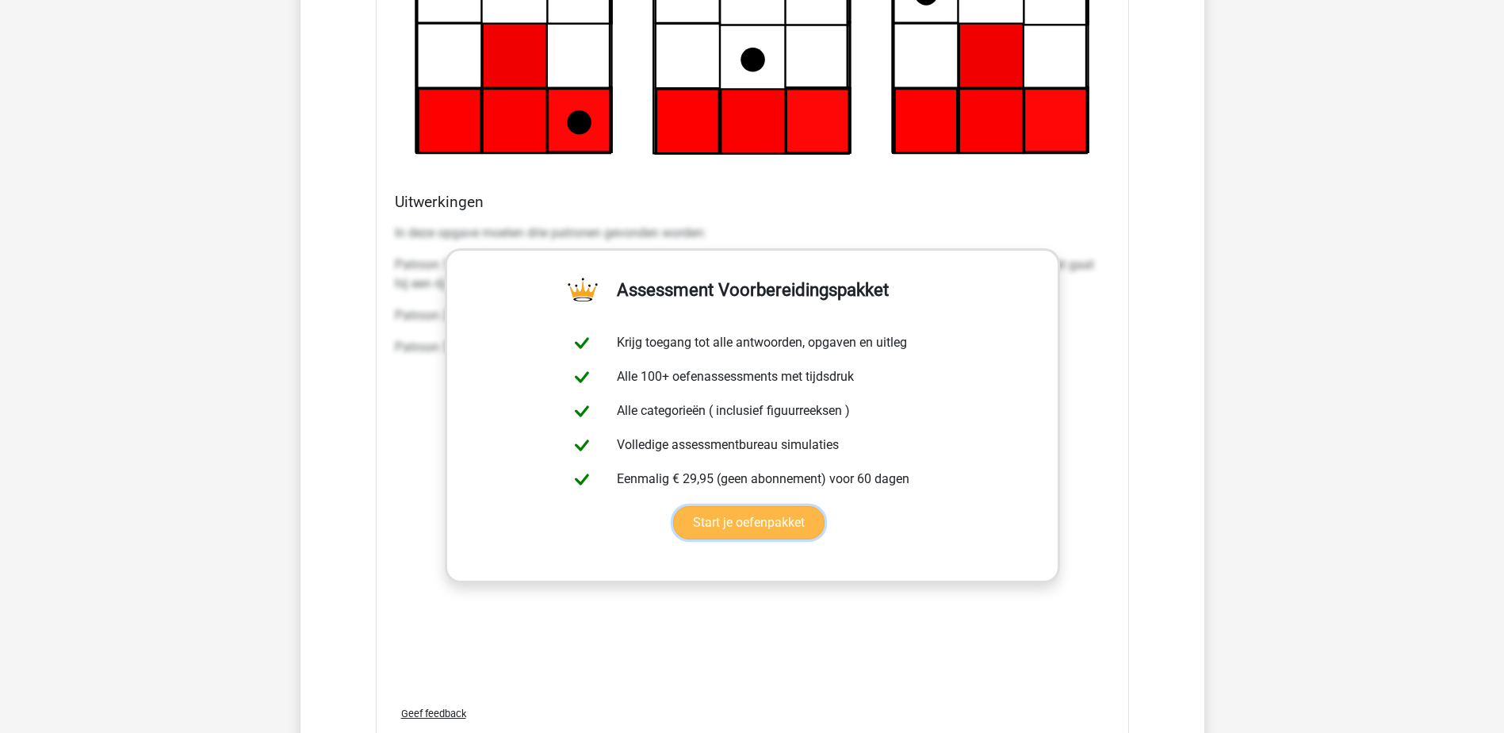
click at [756, 519] on link "Start je oefenpakket" at bounding box center [748, 522] width 151 height 33
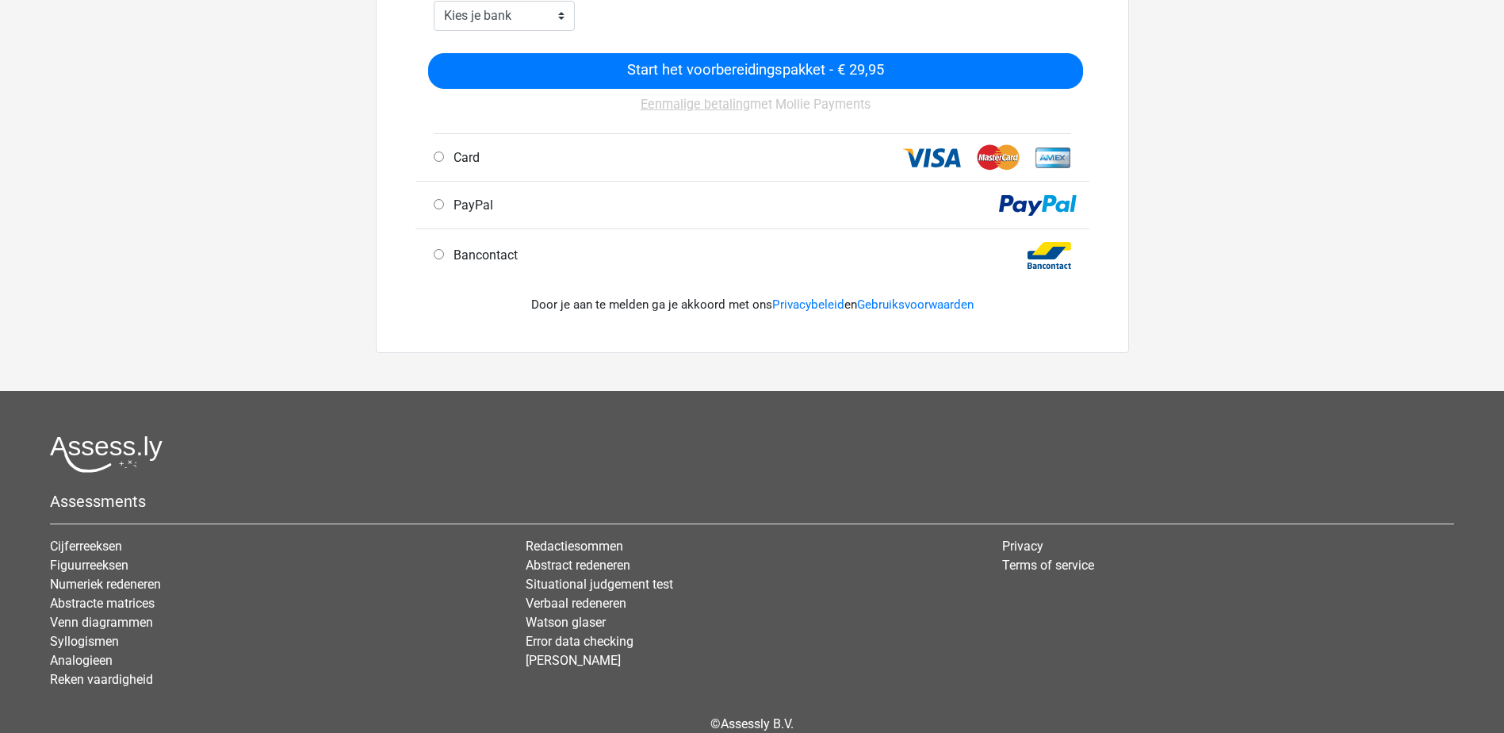
scroll to position [534, 0]
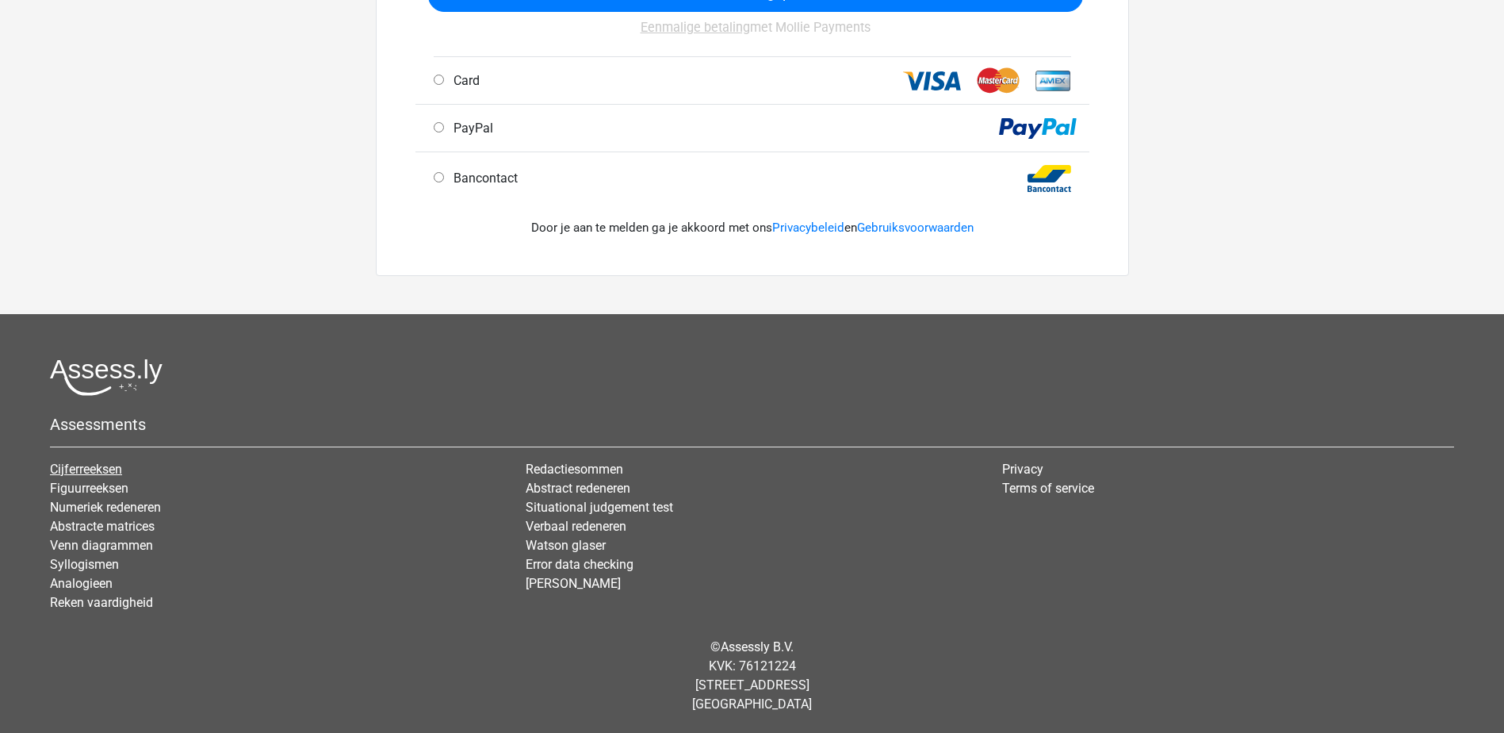
click at [91, 471] on link "Cijferreeksen" at bounding box center [86, 468] width 72 height 15
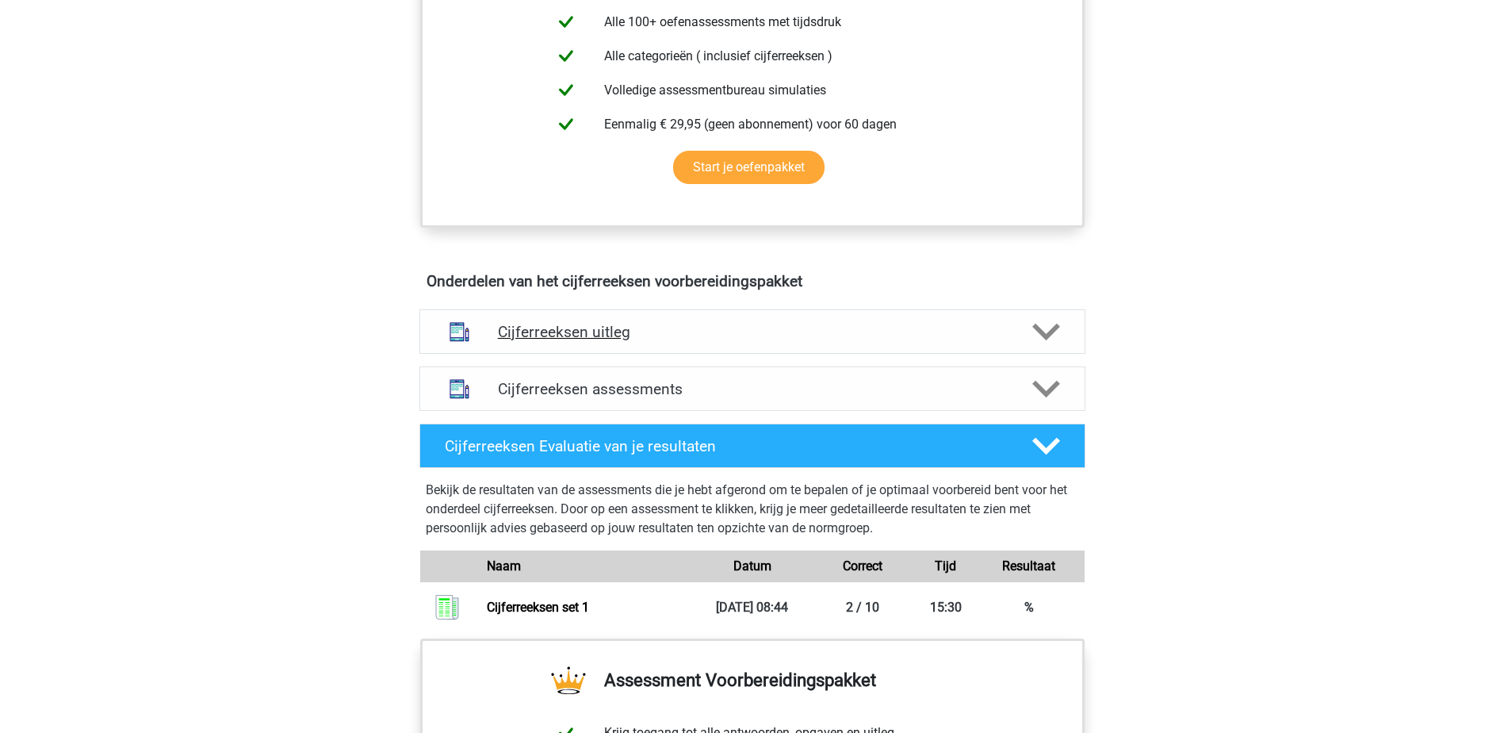
scroll to position [714, 0]
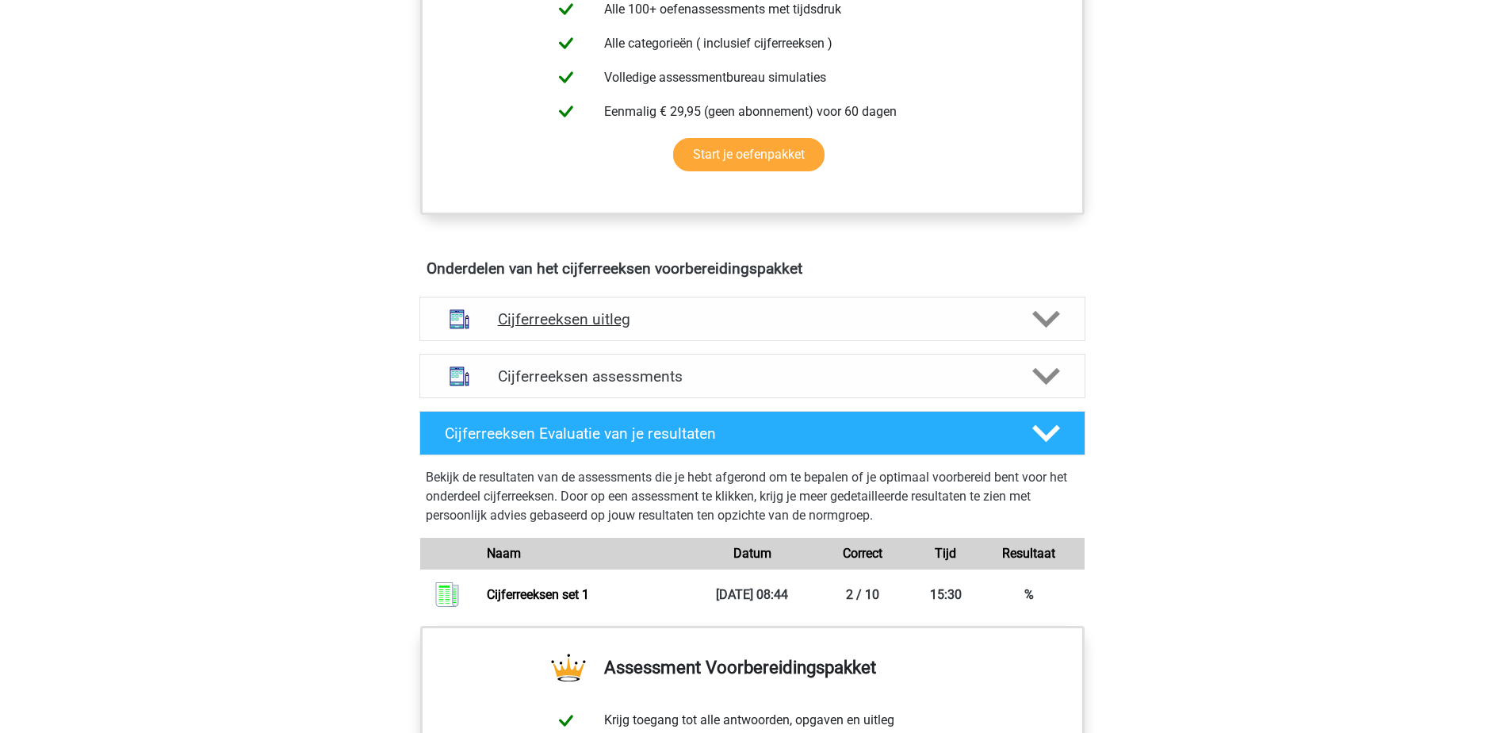
click at [596, 328] on h4 "Cijferreeksen uitleg" at bounding box center [752, 319] width 509 height 18
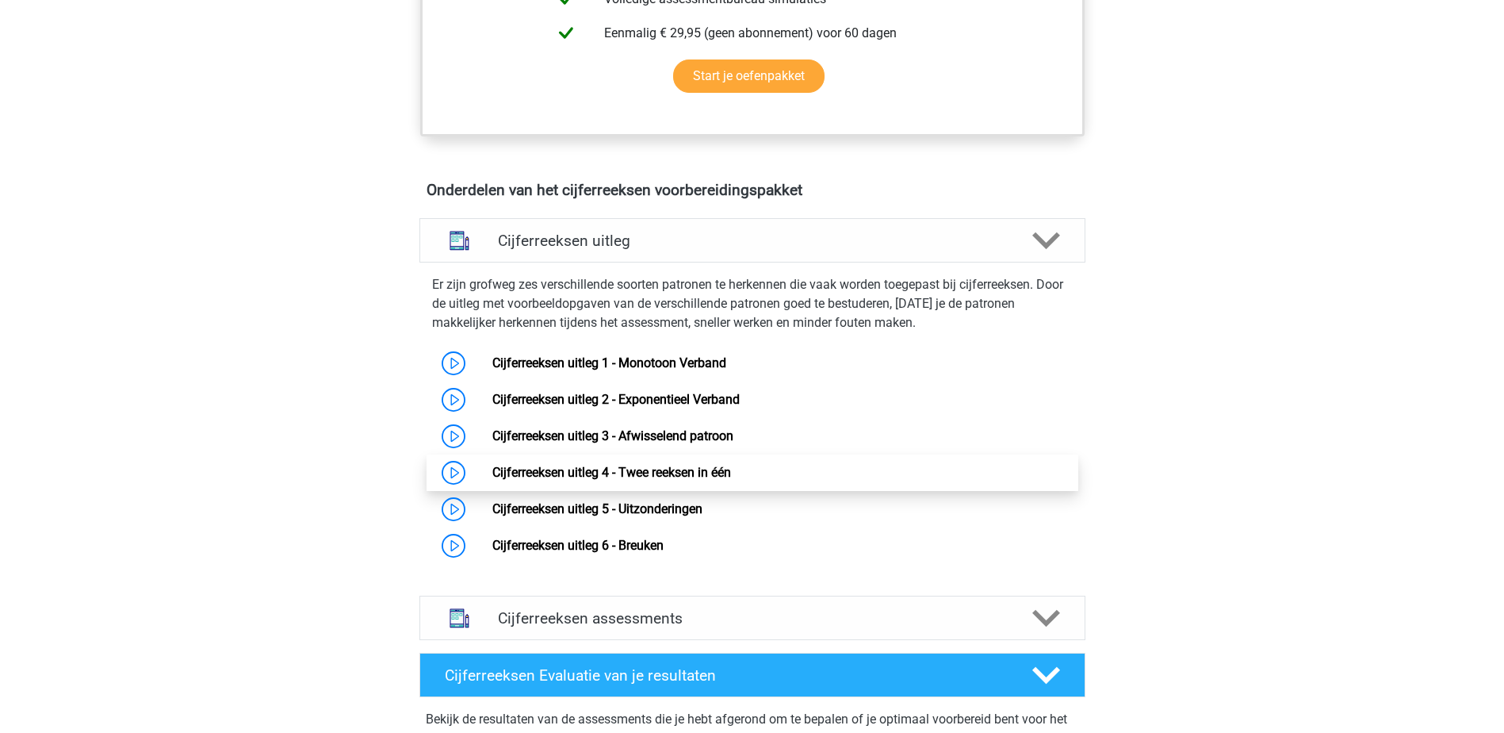
scroll to position [951, 0]
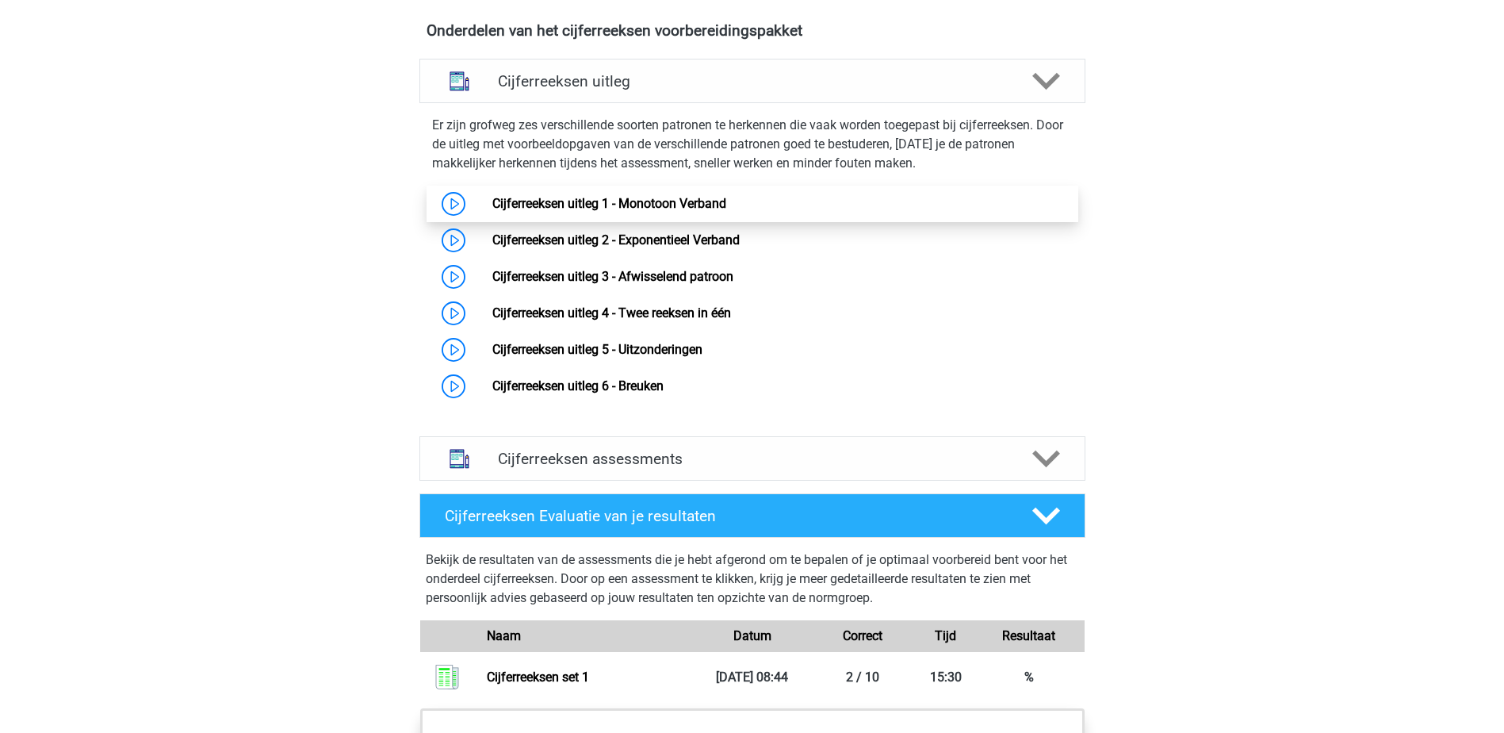
click at [564, 211] on link "Cijferreeksen uitleg 1 - Monotoon Verband" at bounding box center [609, 203] width 234 height 15
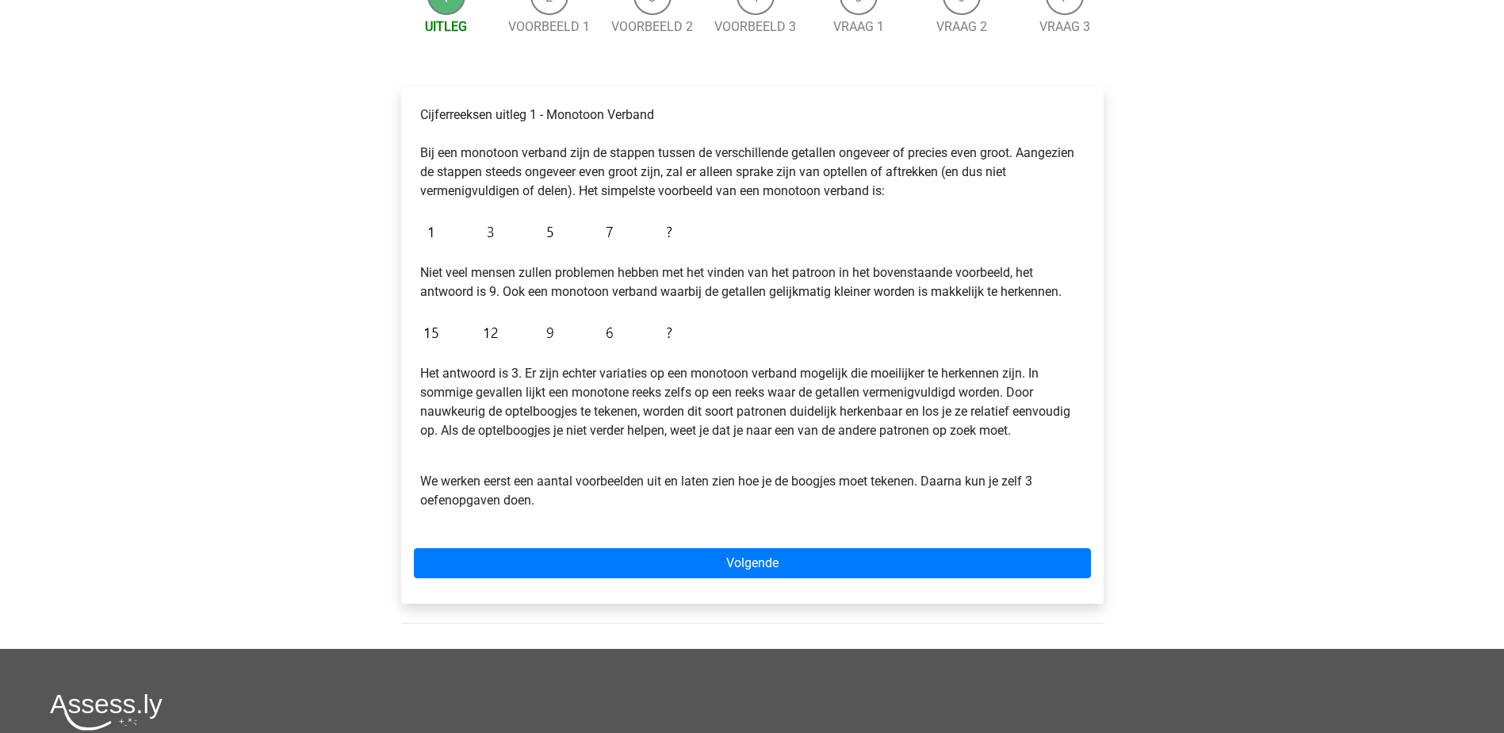
scroll to position [159, 0]
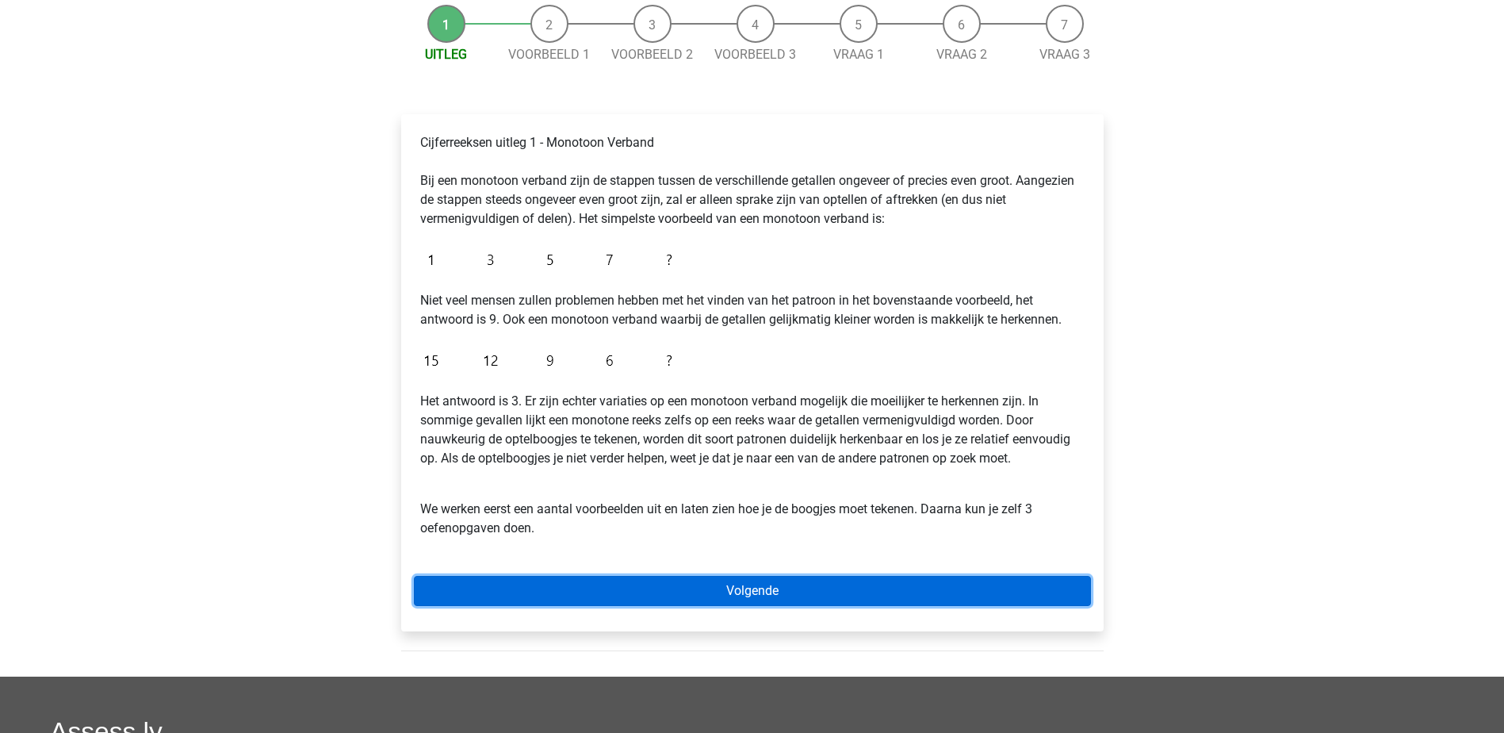
click at [734, 589] on link "Volgende" at bounding box center [752, 591] width 677 height 30
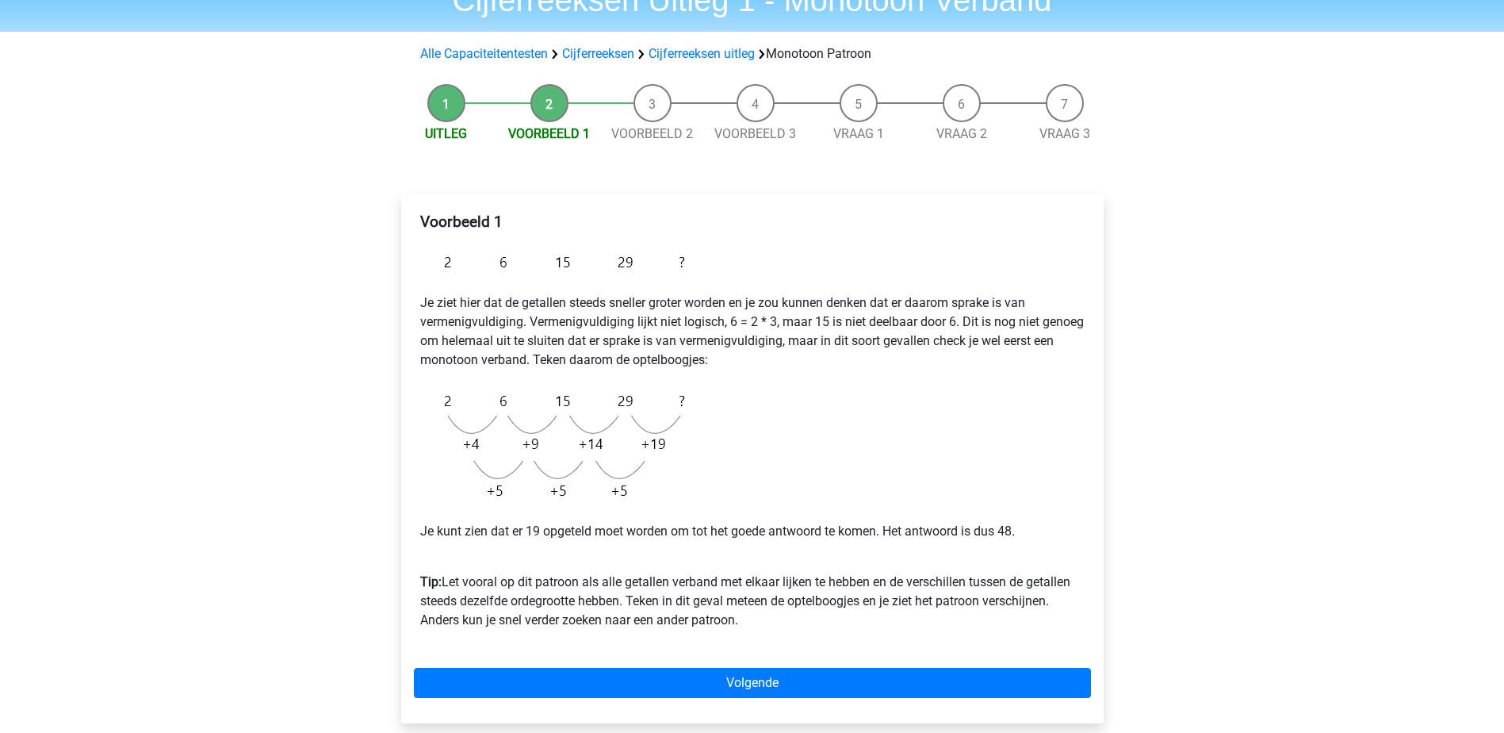
scroll to position [159, 0]
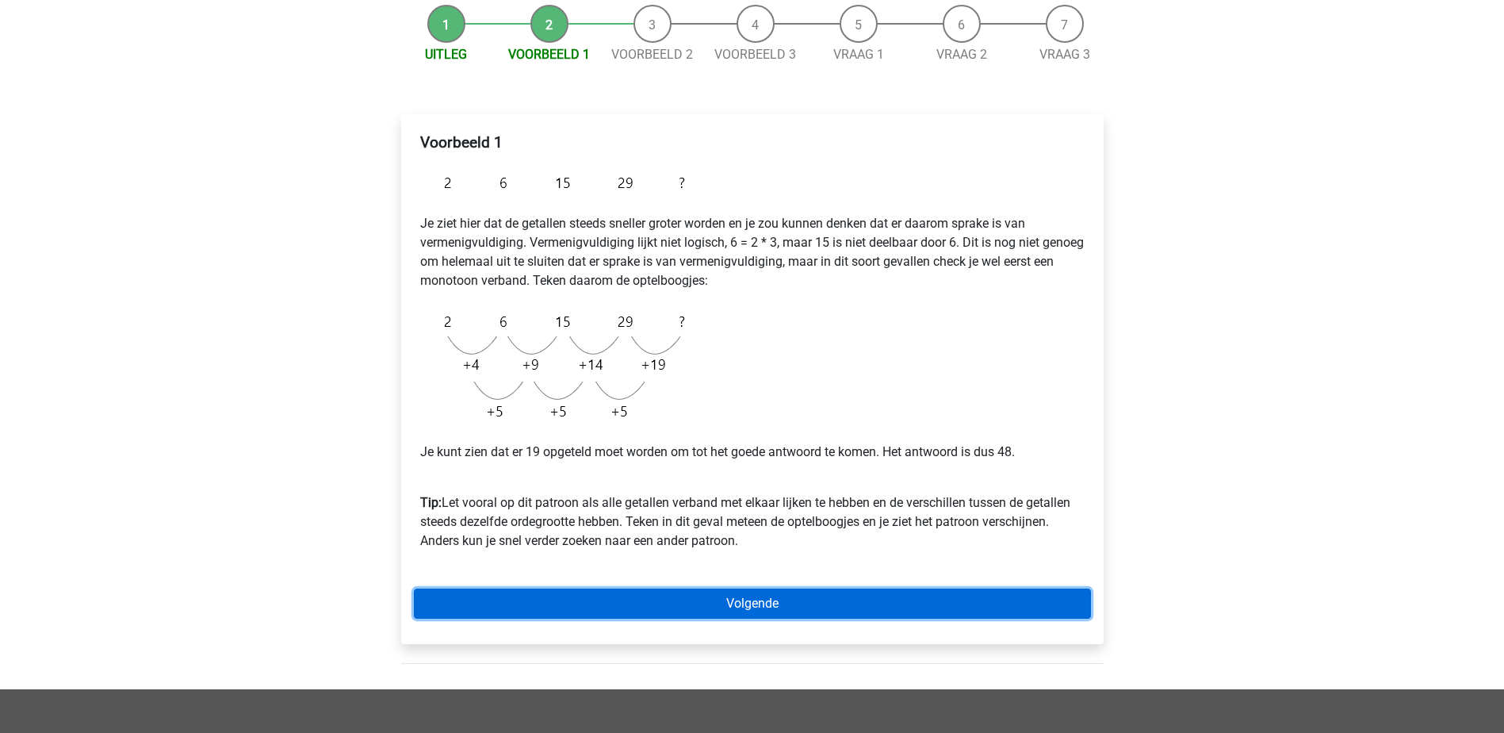
click at [725, 600] on link "Volgende" at bounding box center [752, 603] width 677 height 30
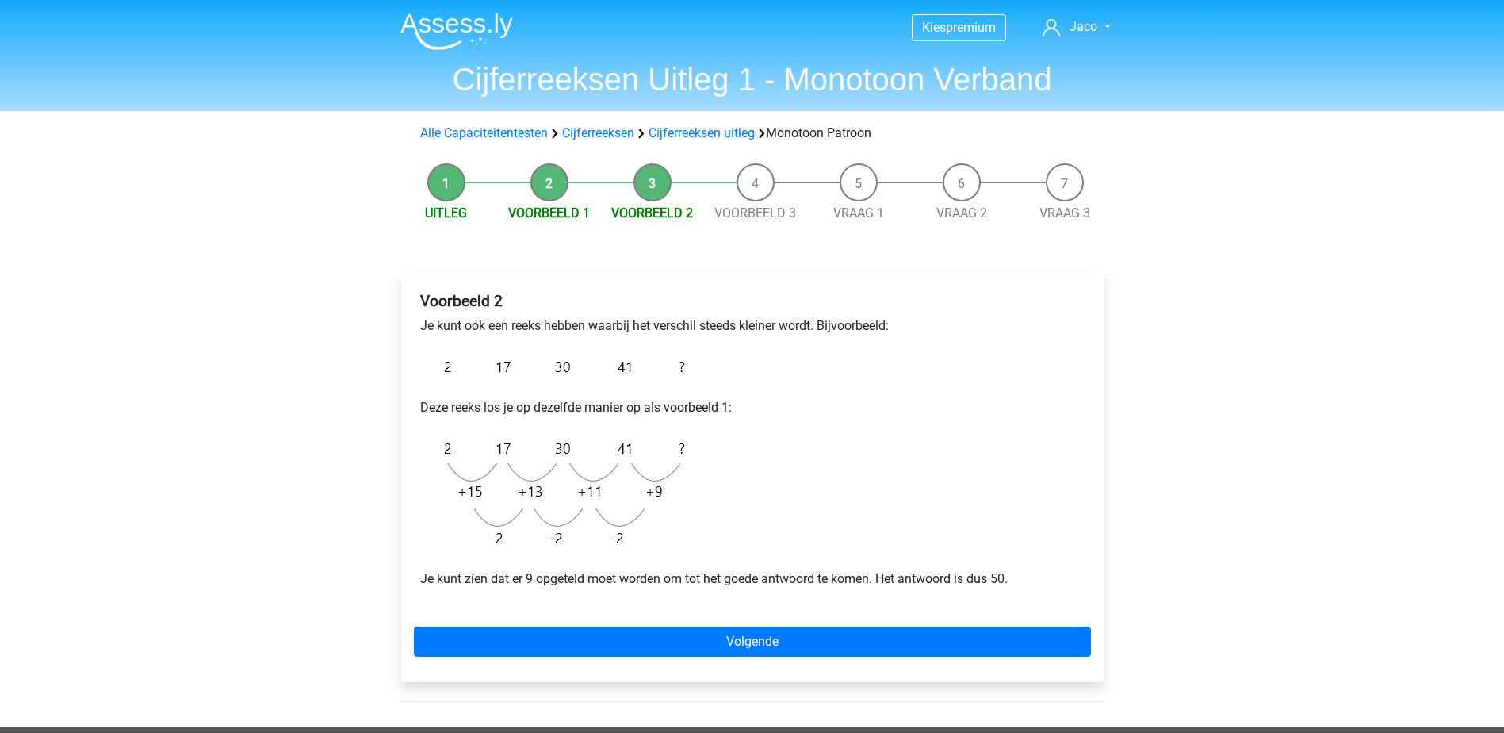
scroll to position [79, 0]
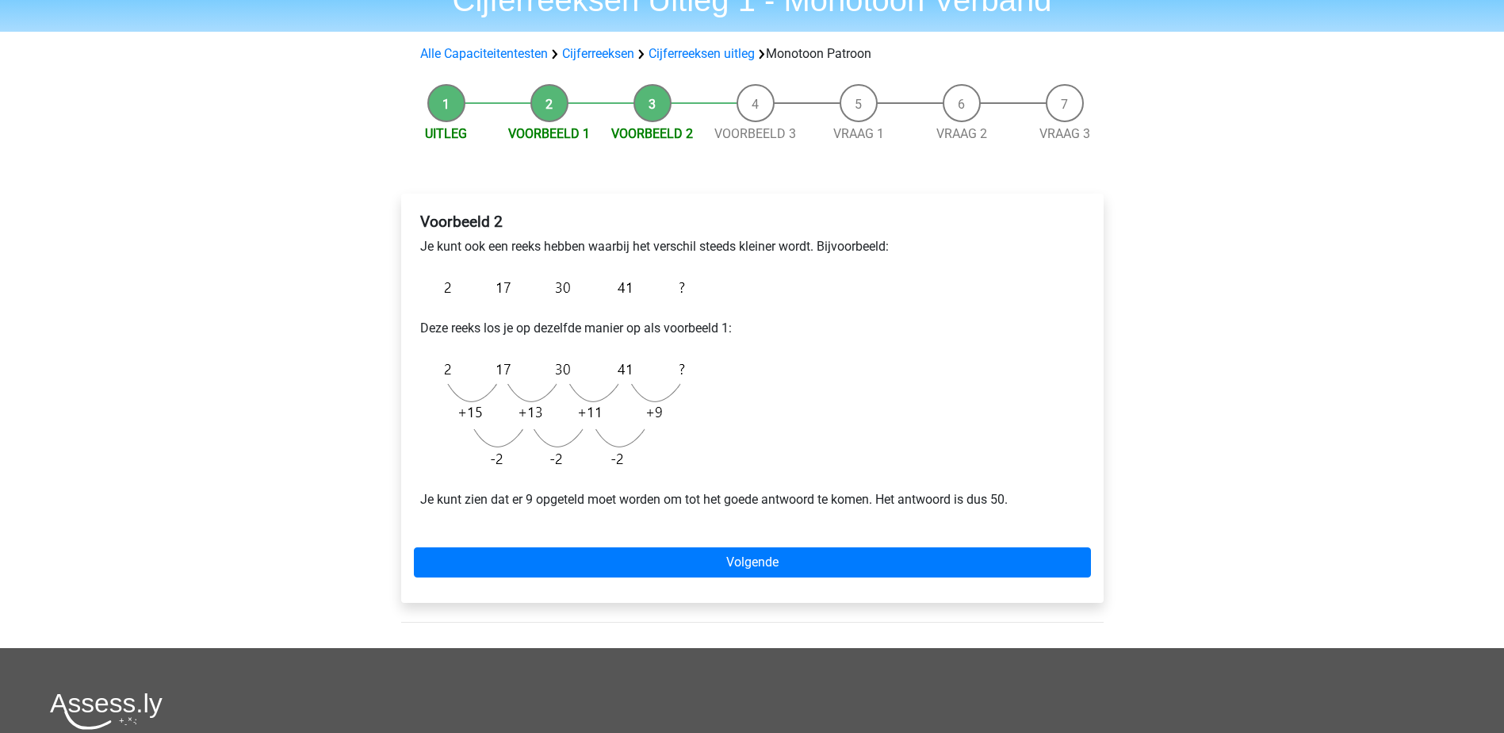
click at [353, 279] on div "Kies premium [GEOGRAPHIC_DATA] [EMAIL_ADDRESS][DOMAIN_NAME]" at bounding box center [752, 494] width 1504 height 1146
click at [352, 133] on div "Kies premium [GEOGRAPHIC_DATA] [EMAIL_ADDRESS][DOMAIN_NAME]" at bounding box center [752, 494] width 1504 height 1146
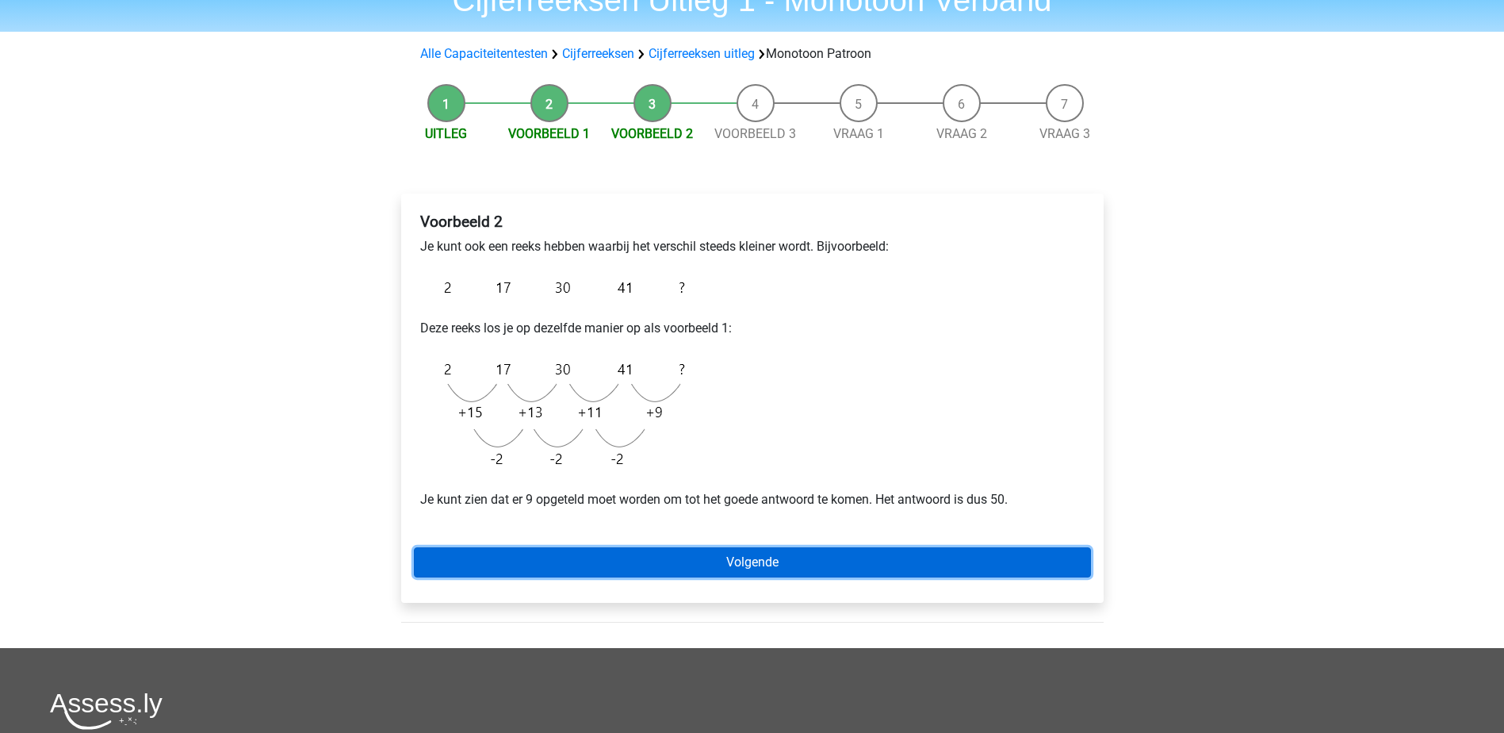
click at [760, 560] on link "Volgende" at bounding box center [752, 562] width 677 height 30
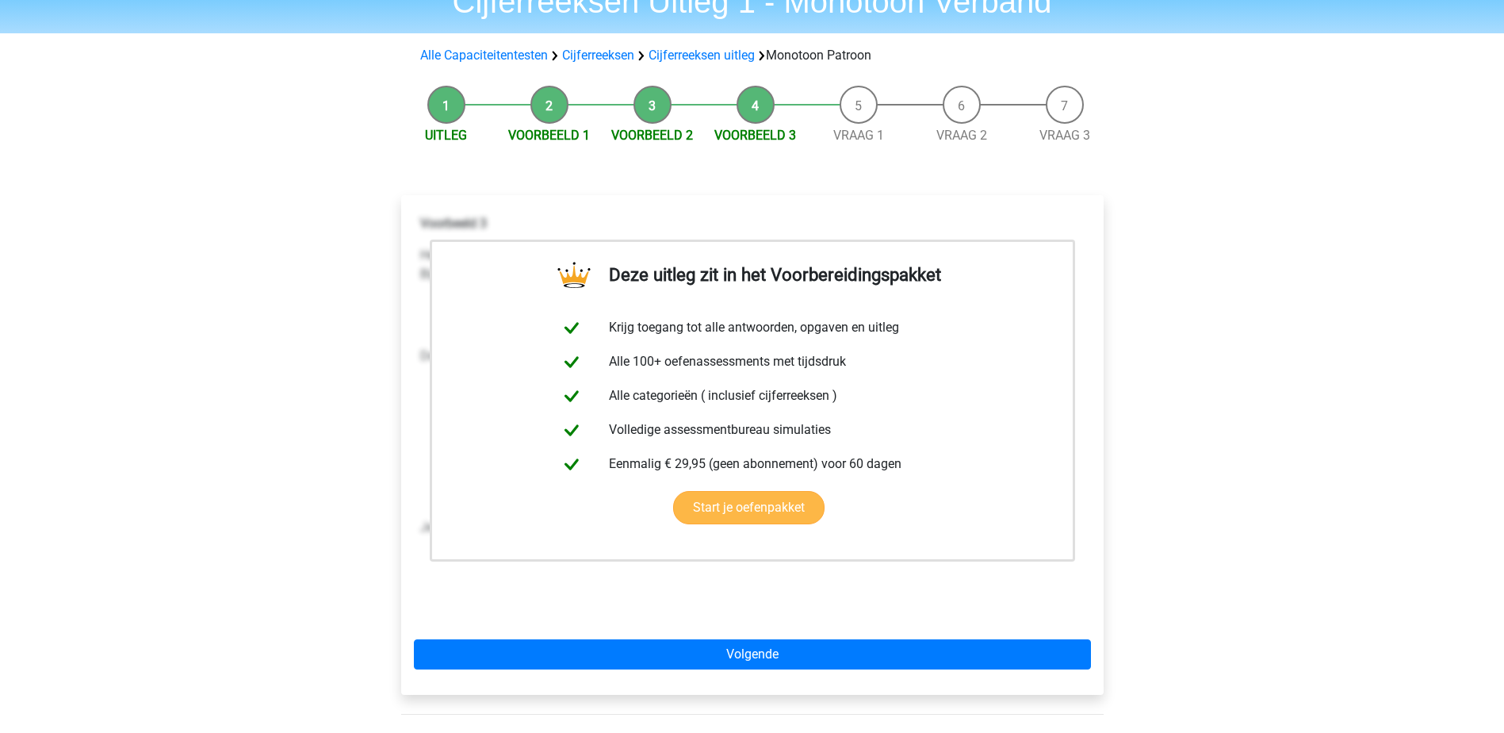
scroll to position [317, 0]
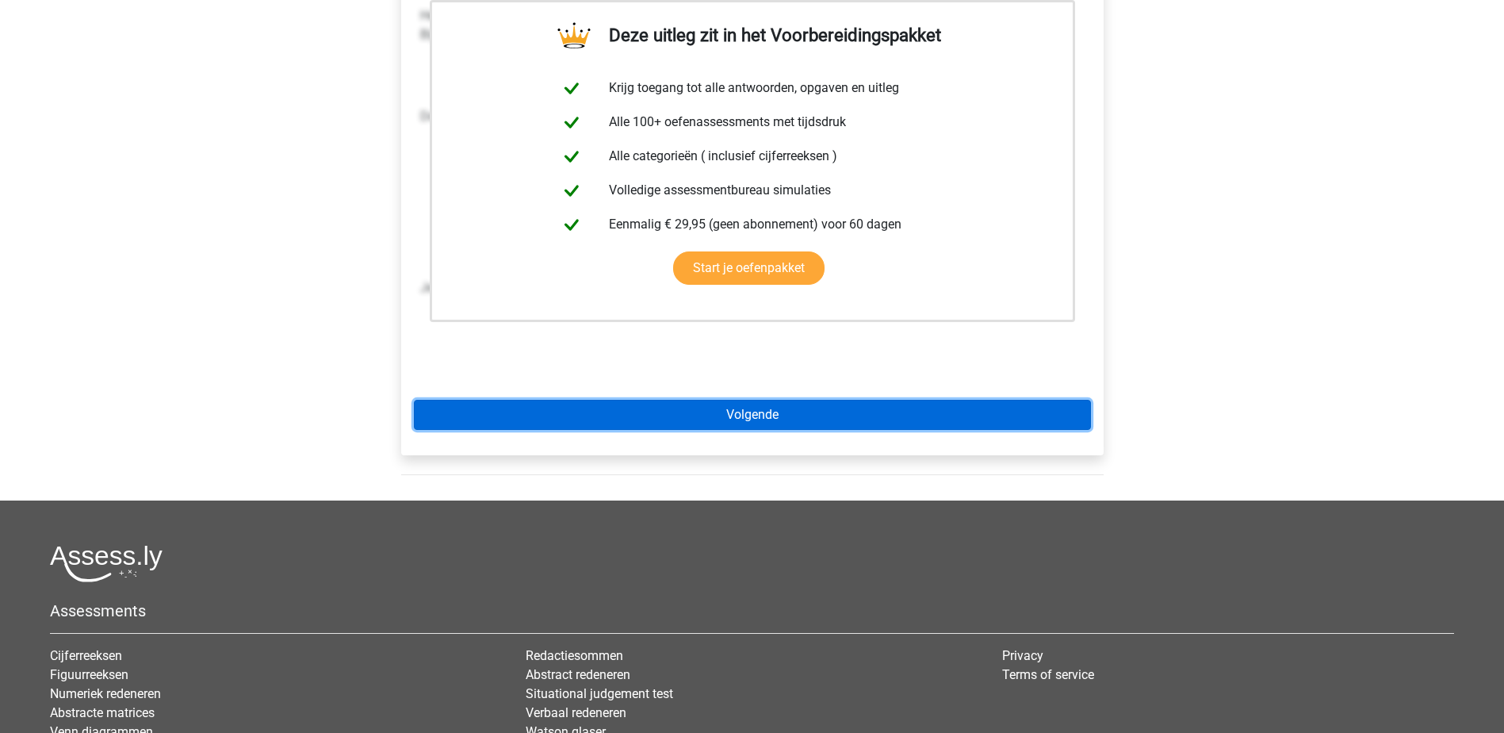
click at [749, 413] on link "Volgende" at bounding box center [752, 415] width 677 height 30
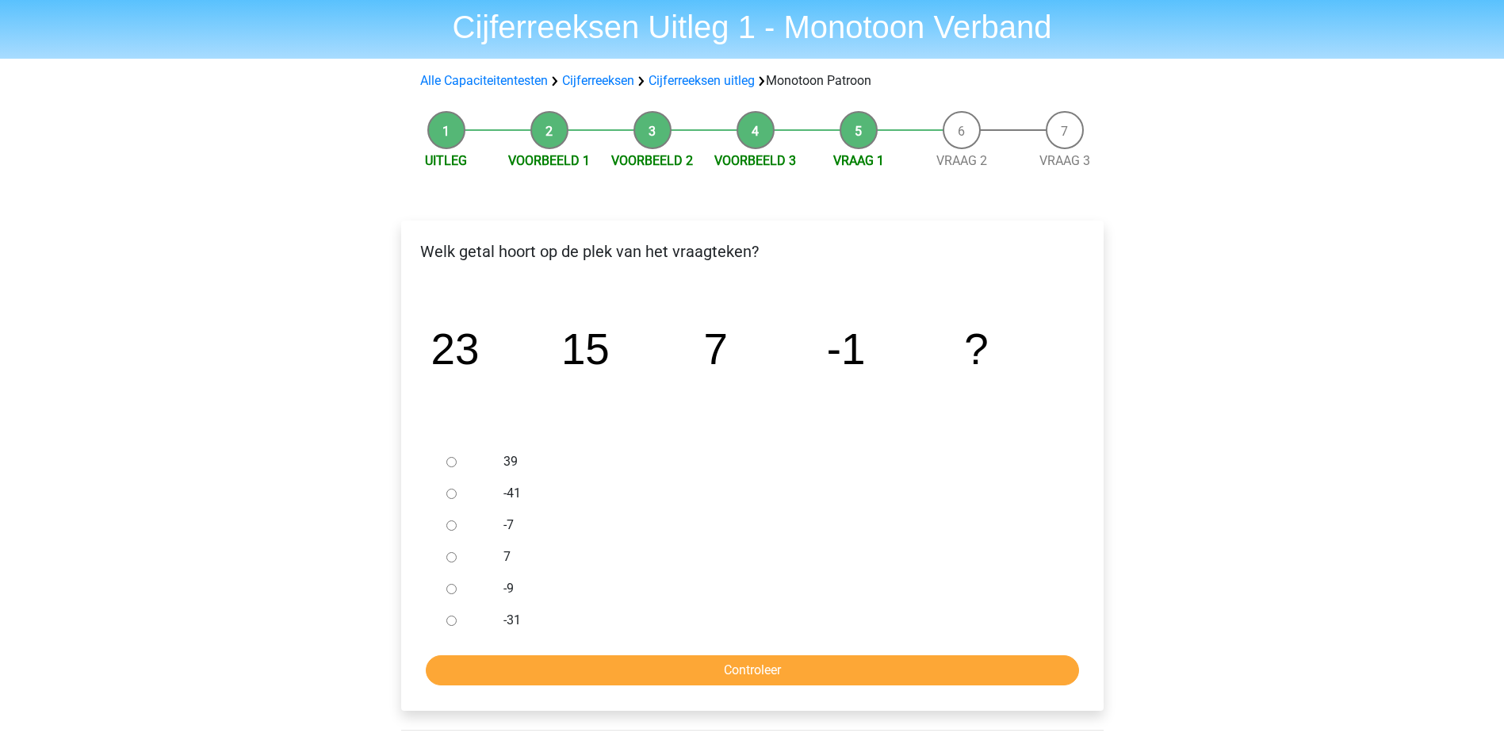
scroll to position [79, 0]
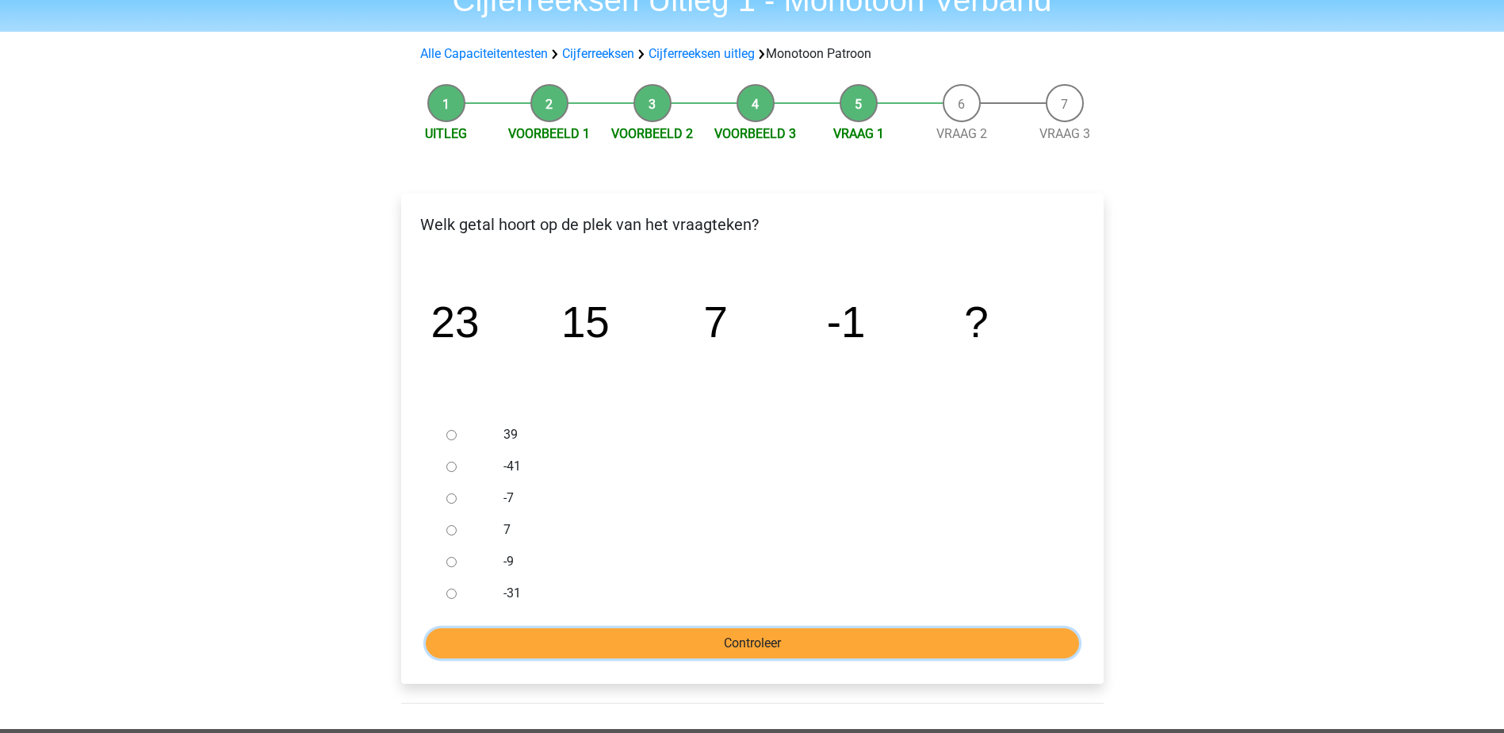
click at [743, 643] on input "Controleer" at bounding box center [752, 643] width 653 height 30
click at [454, 496] on input "-7" at bounding box center [451, 498] width 10 height 10
radio input "true"
click at [727, 633] on input "Controleer" at bounding box center [752, 643] width 653 height 30
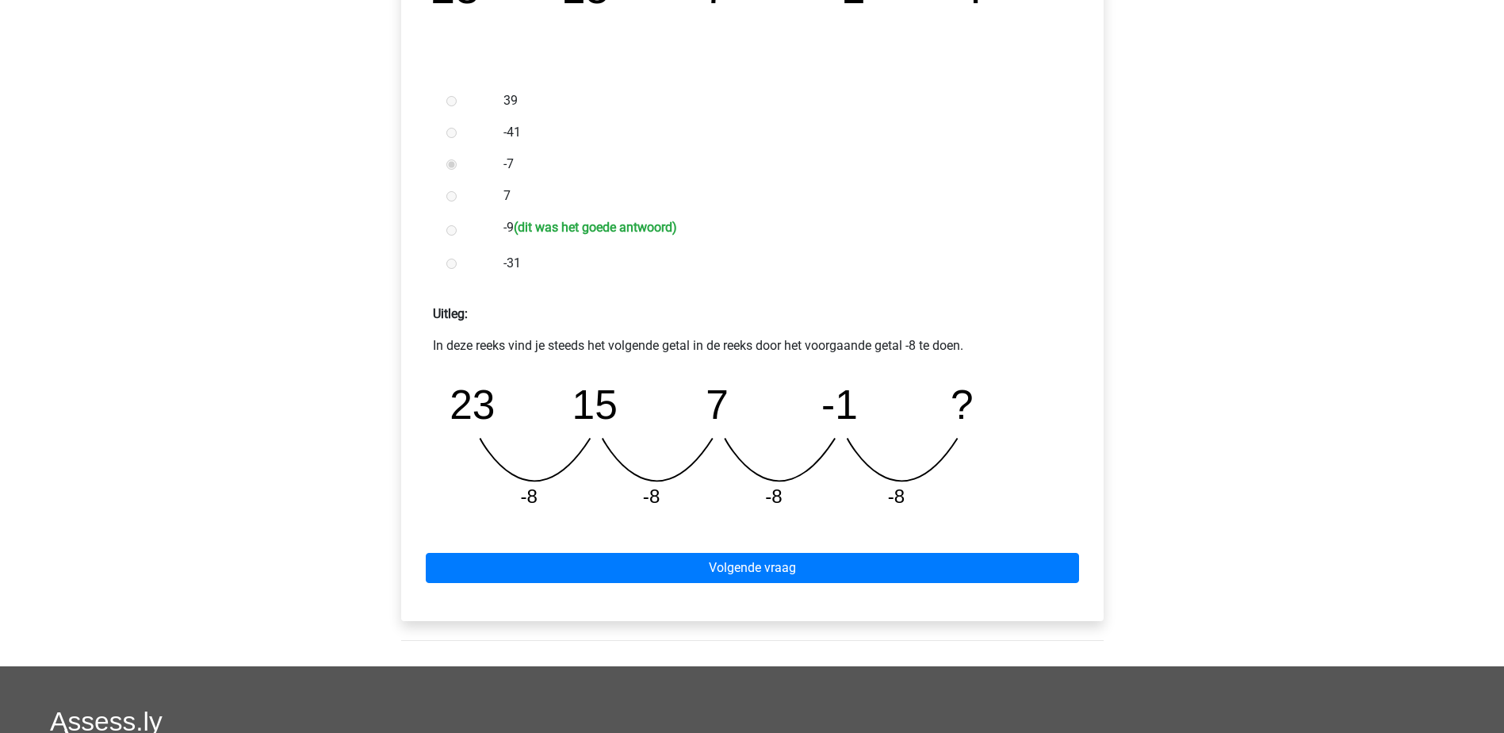
scroll to position [476, 0]
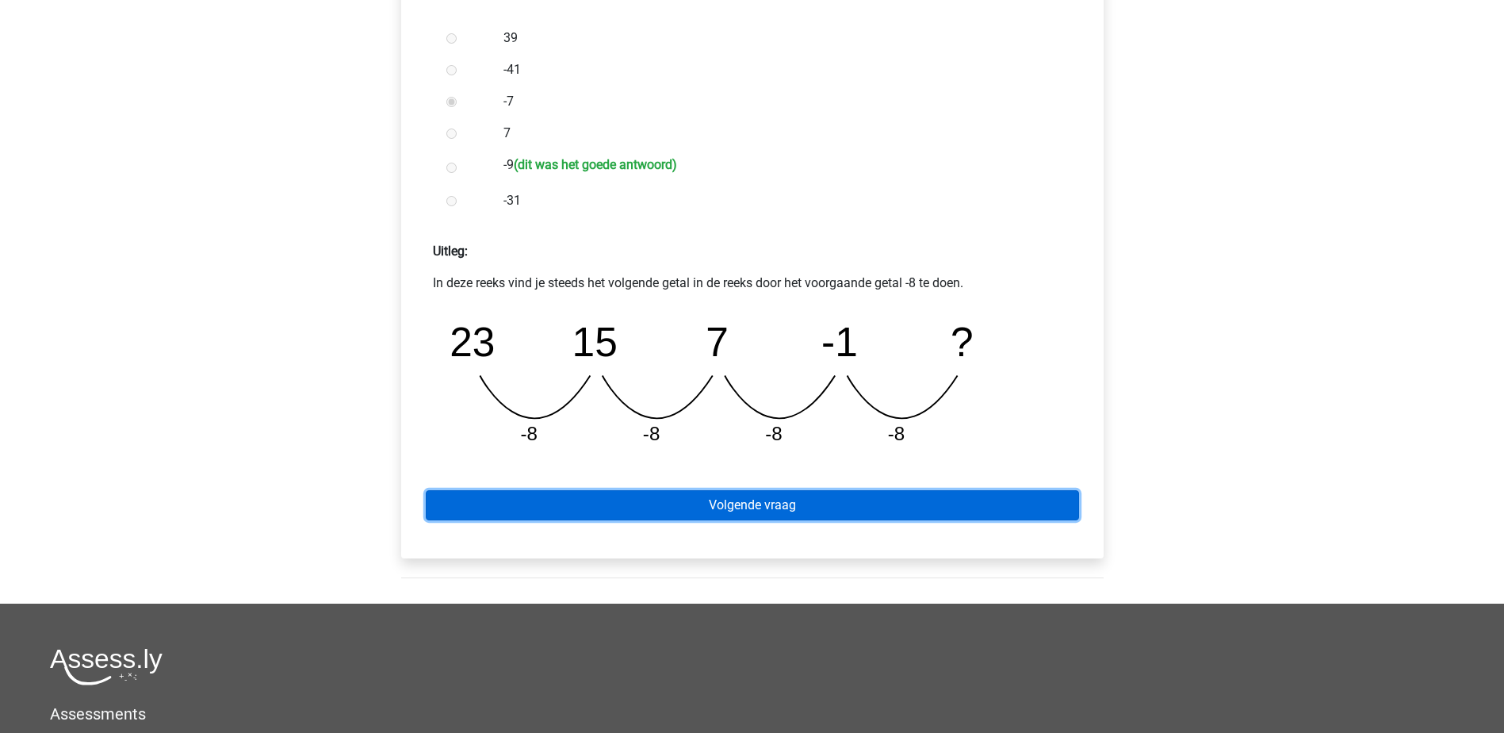
click at [731, 496] on link "Volgende vraag" at bounding box center [752, 505] width 653 height 30
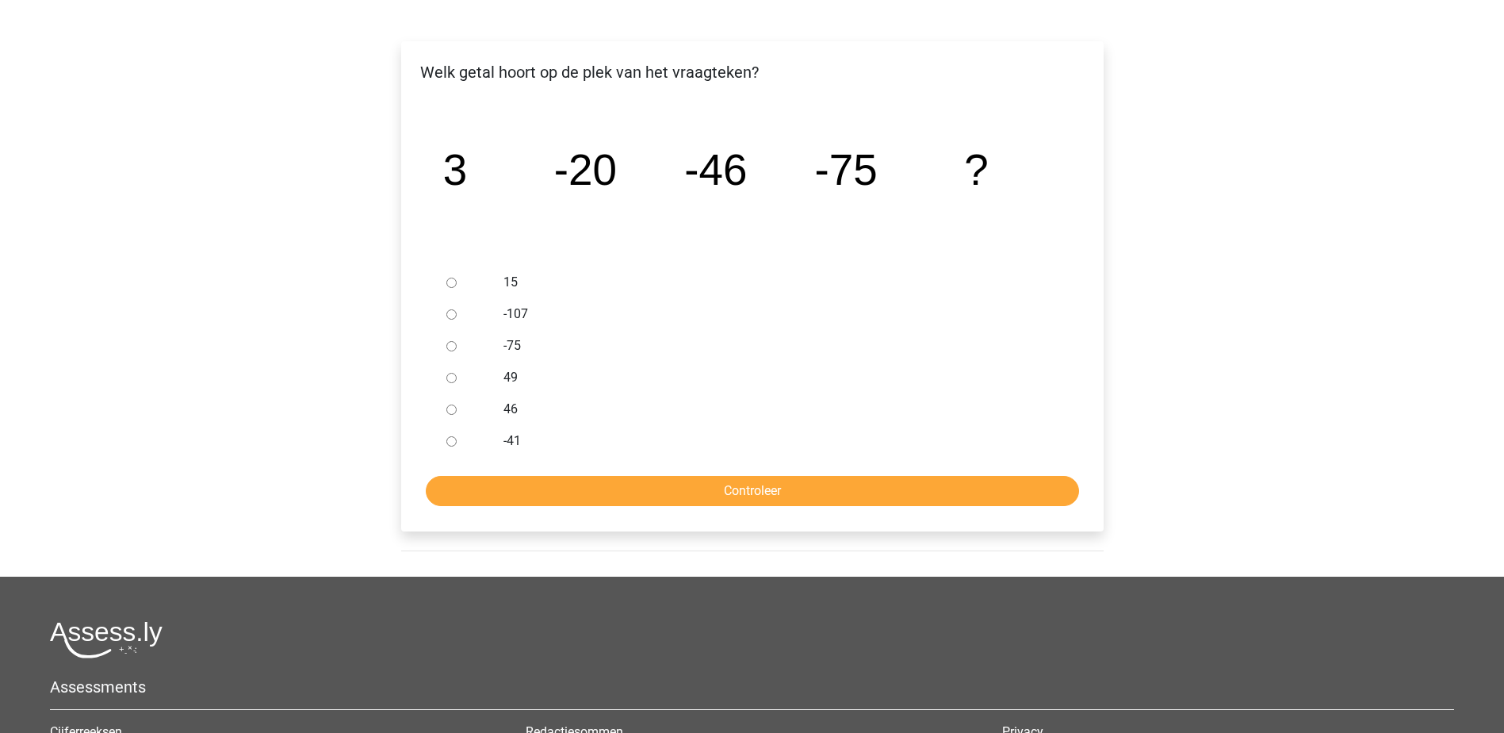
scroll to position [238, 0]
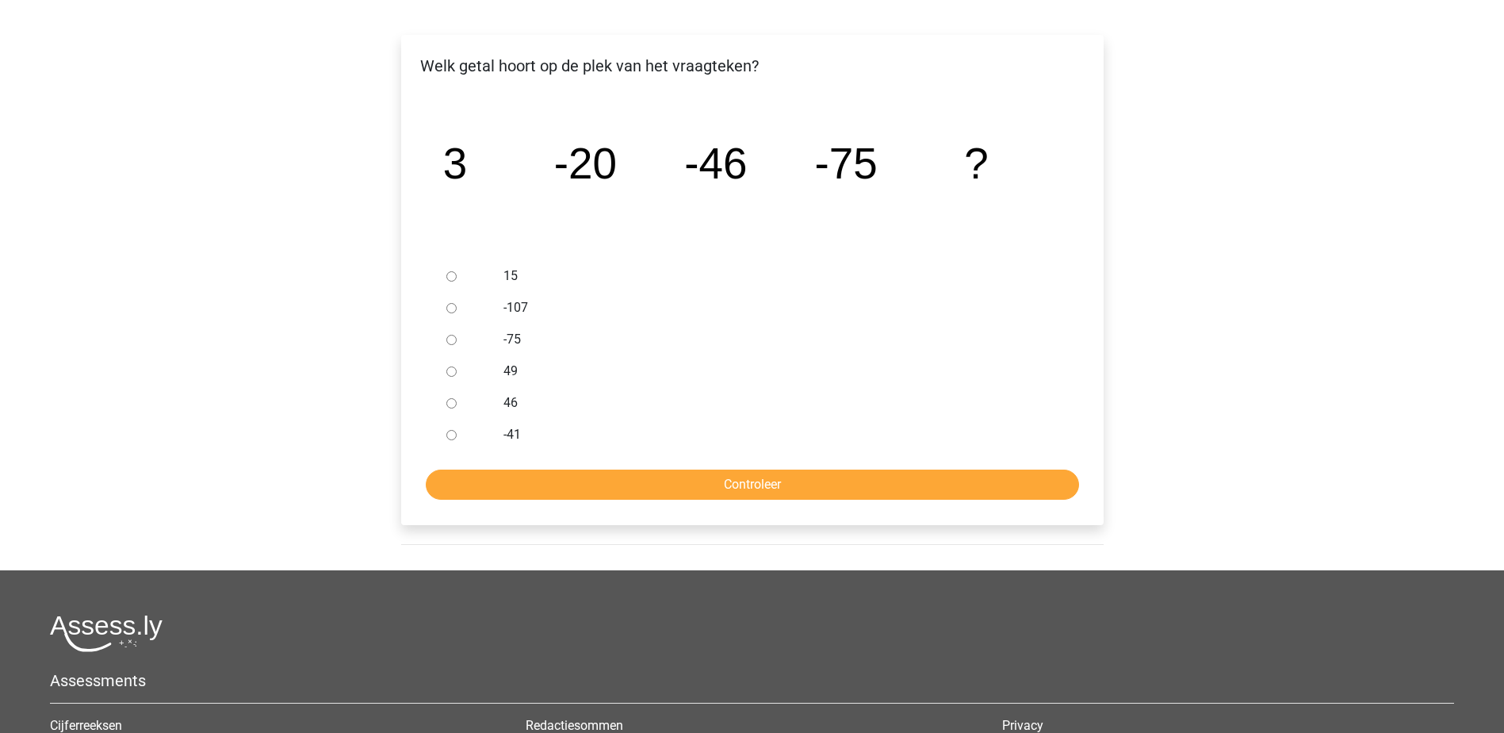
click at [452, 304] on input "-107" at bounding box center [451, 308] width 10 height 10
radio input "true"
click at [744, 480] on input "Controleer" at bounding box center [752, 484] width 653 height 30
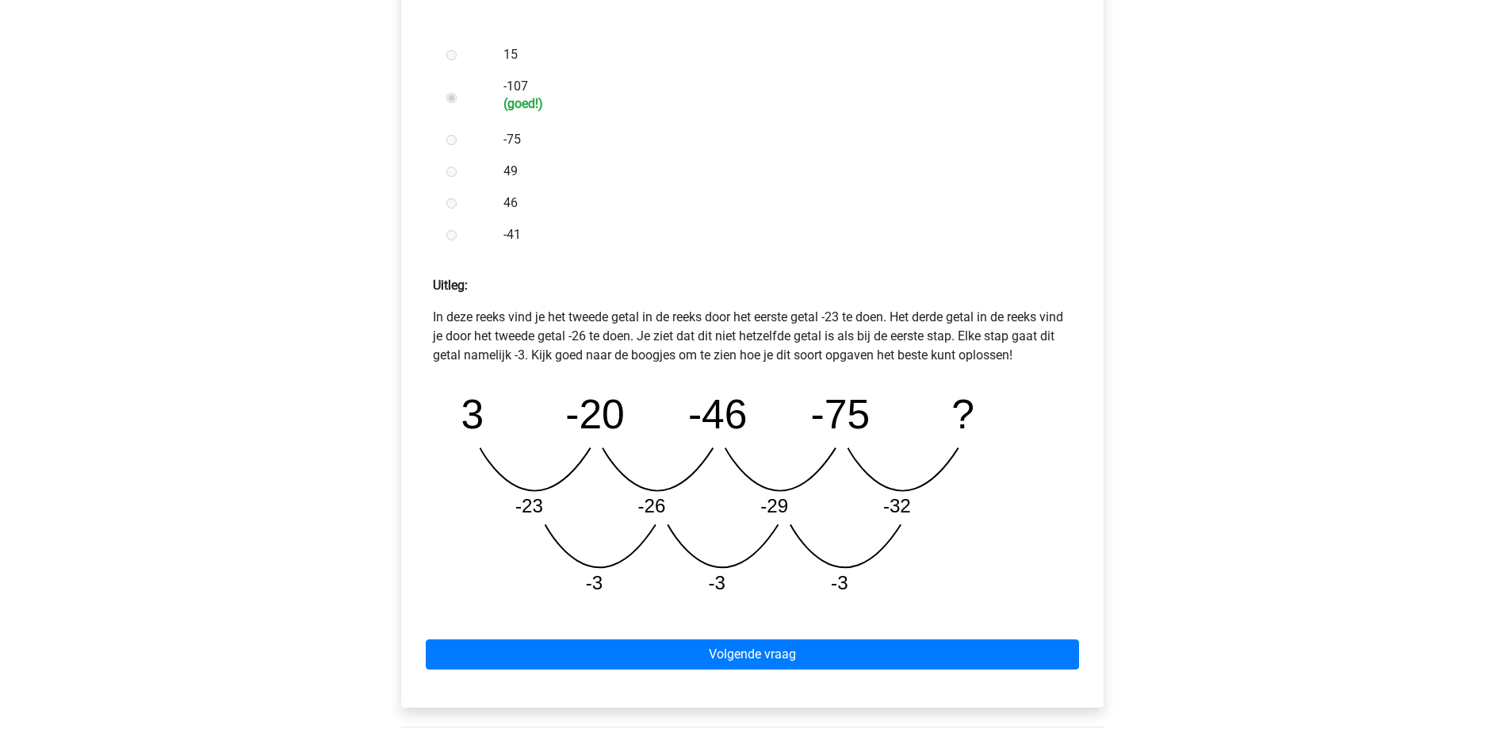
scroll to position [476, 0]
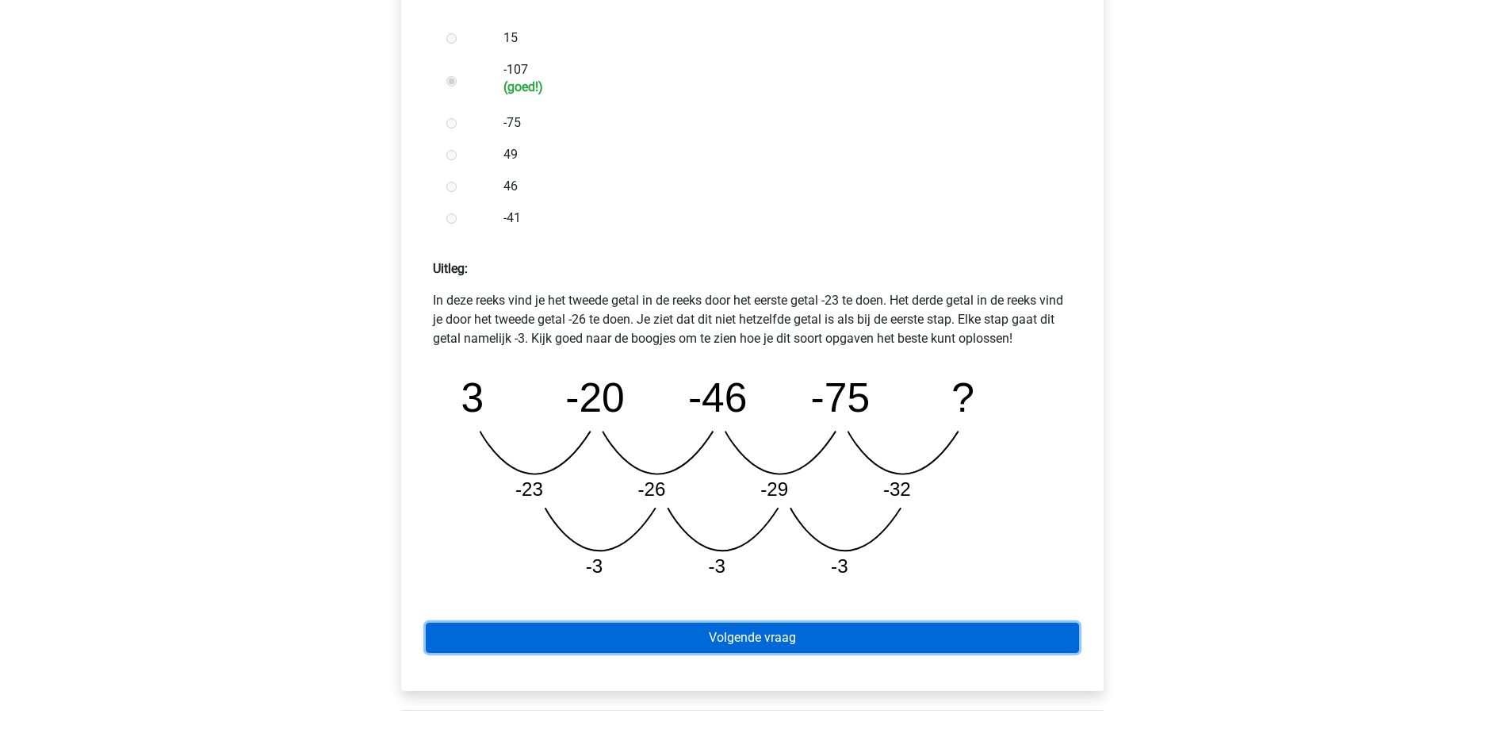
click at [771, 642] on link "Volgende vraag" at bounding box center [752, 637] width 653 height 30
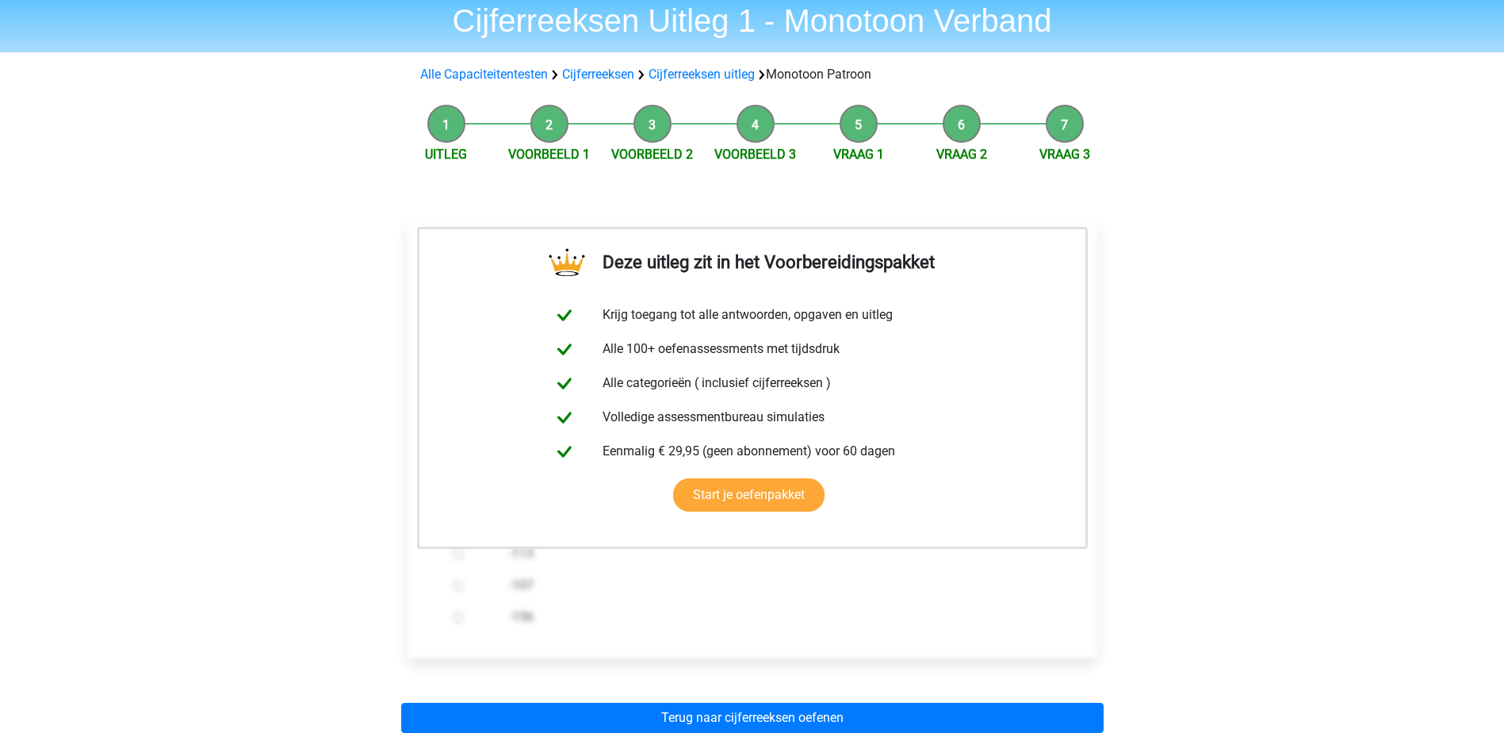
scroll to position [159, 0]
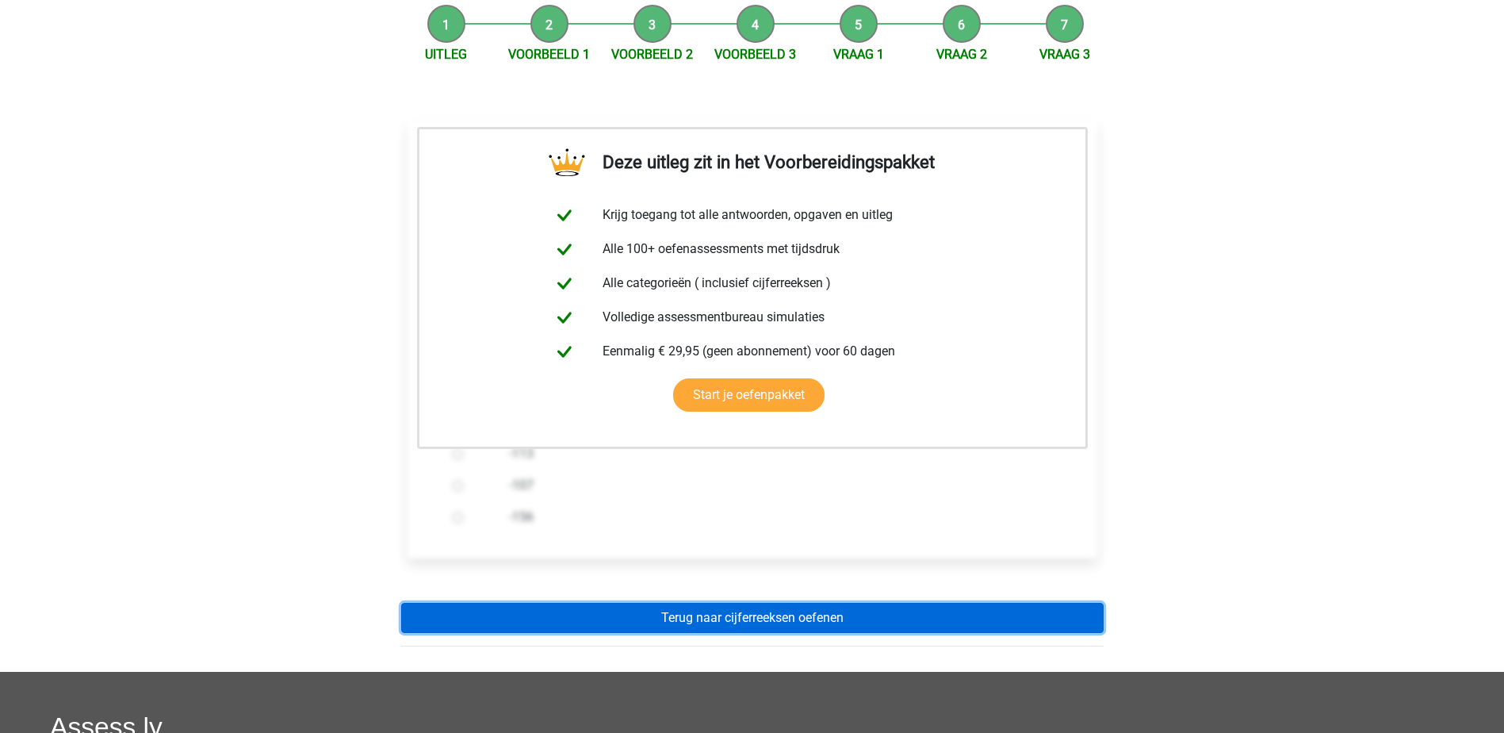
click at [763, 614] on link "Terug naar cijferreeksen oefenen" at bounding box center [752, 618] width 702 height 30
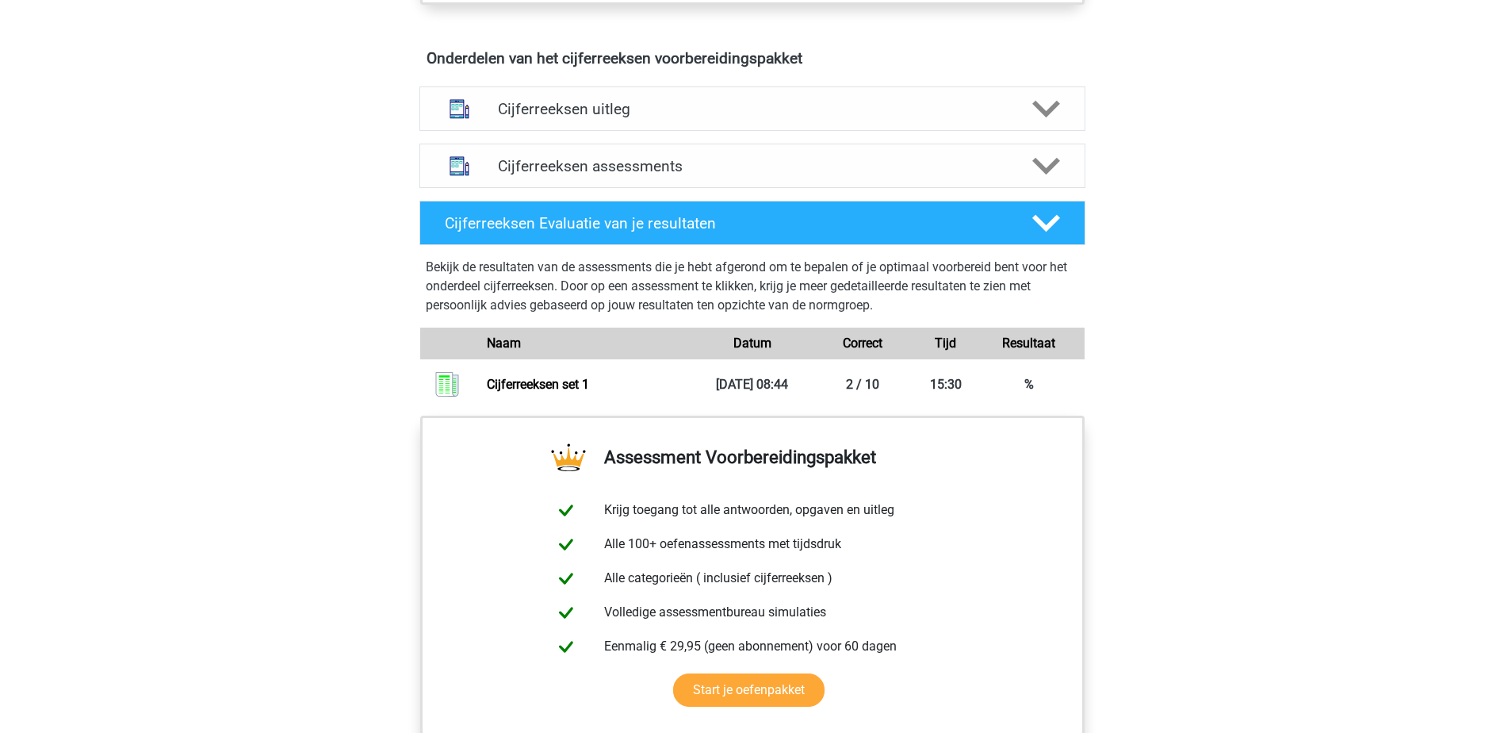
scroll to position [951, 0]
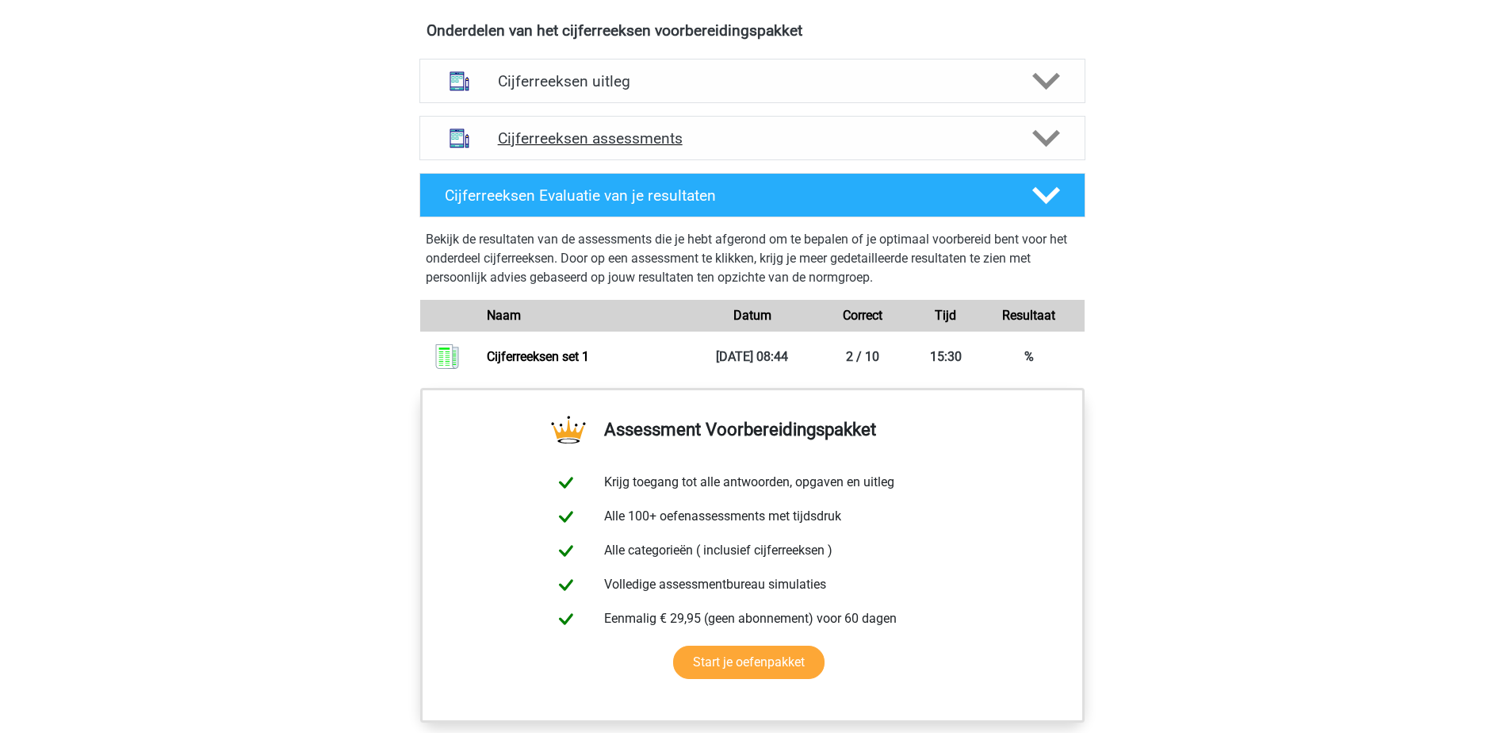
click at [1050, 147] on polygon at bounding box center [1046, 137] width 28 height 17
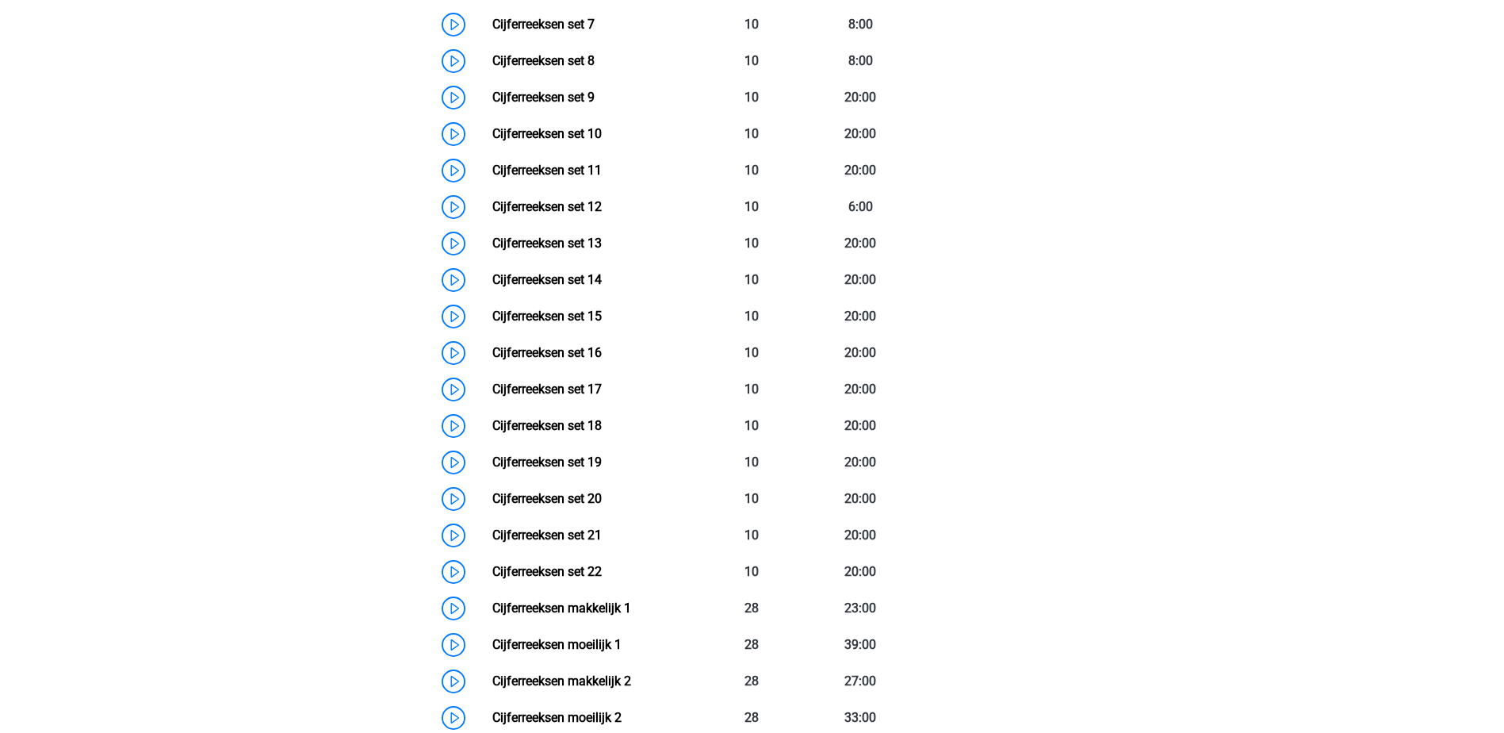
scroll to position [1189, 0]
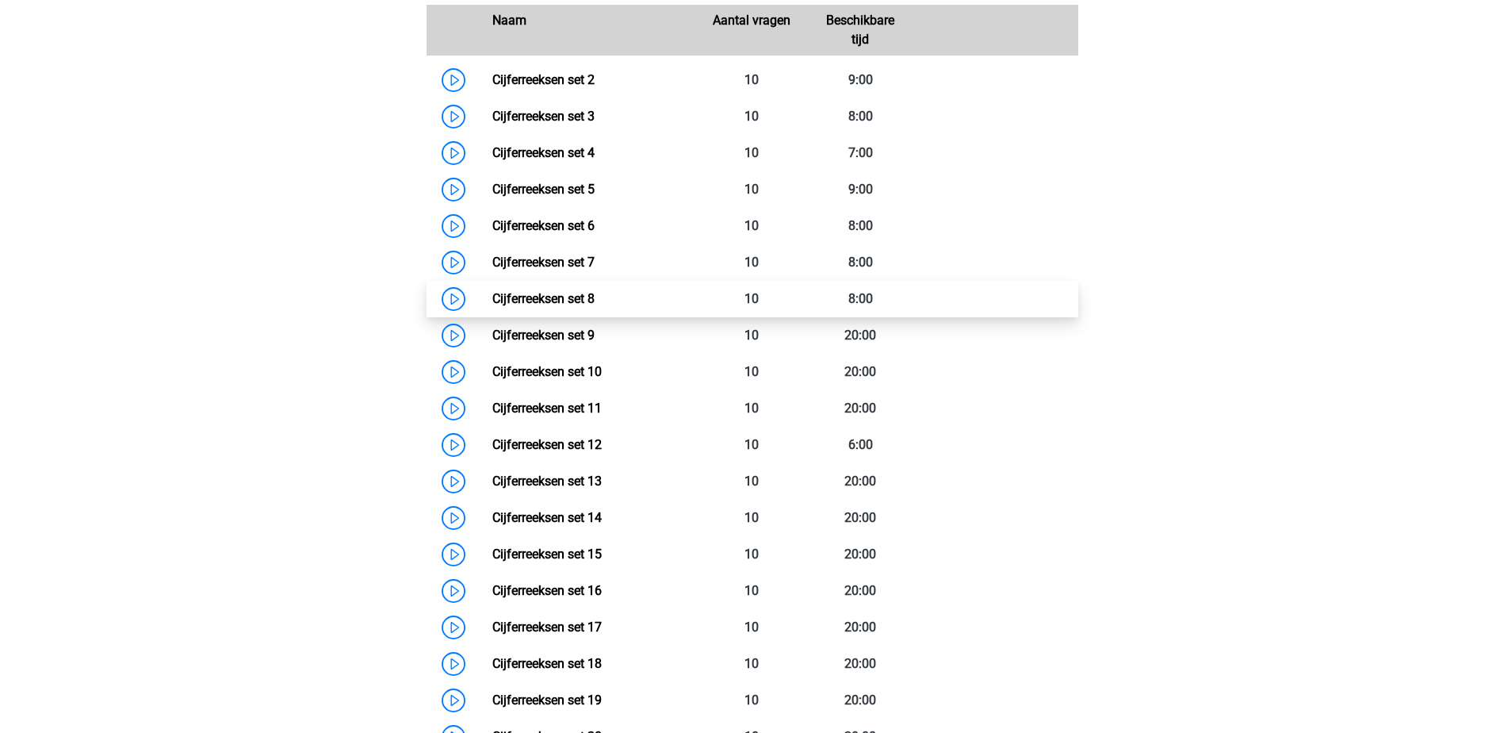
click at [492, 306] on link "Cijferreeksen set 8" at bounding box center [543, 298] width 102 height 15
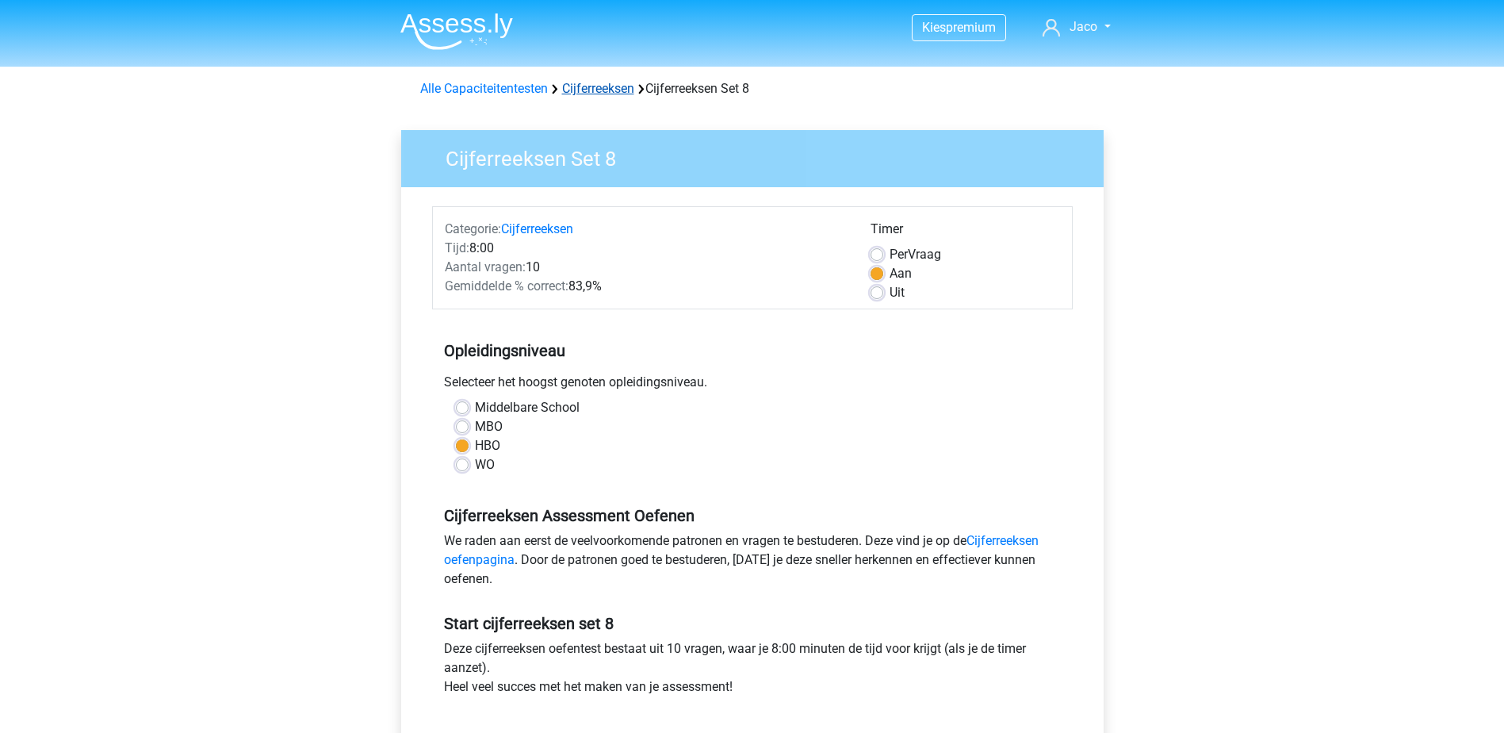
click at [618, 86] on link "Cijferreeksen" at bounding box center [598, 88] width 72 height 15
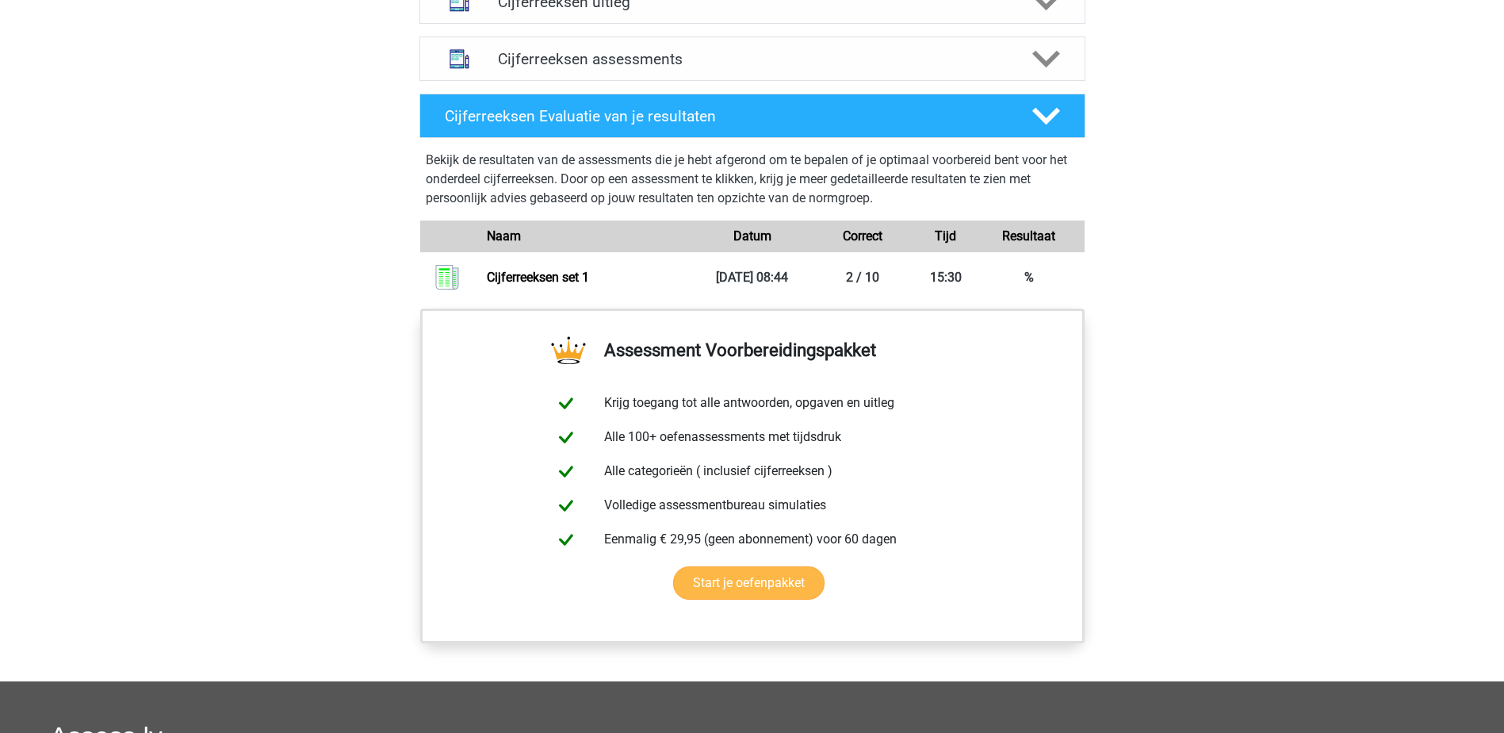
scroll to position [1110, 0]
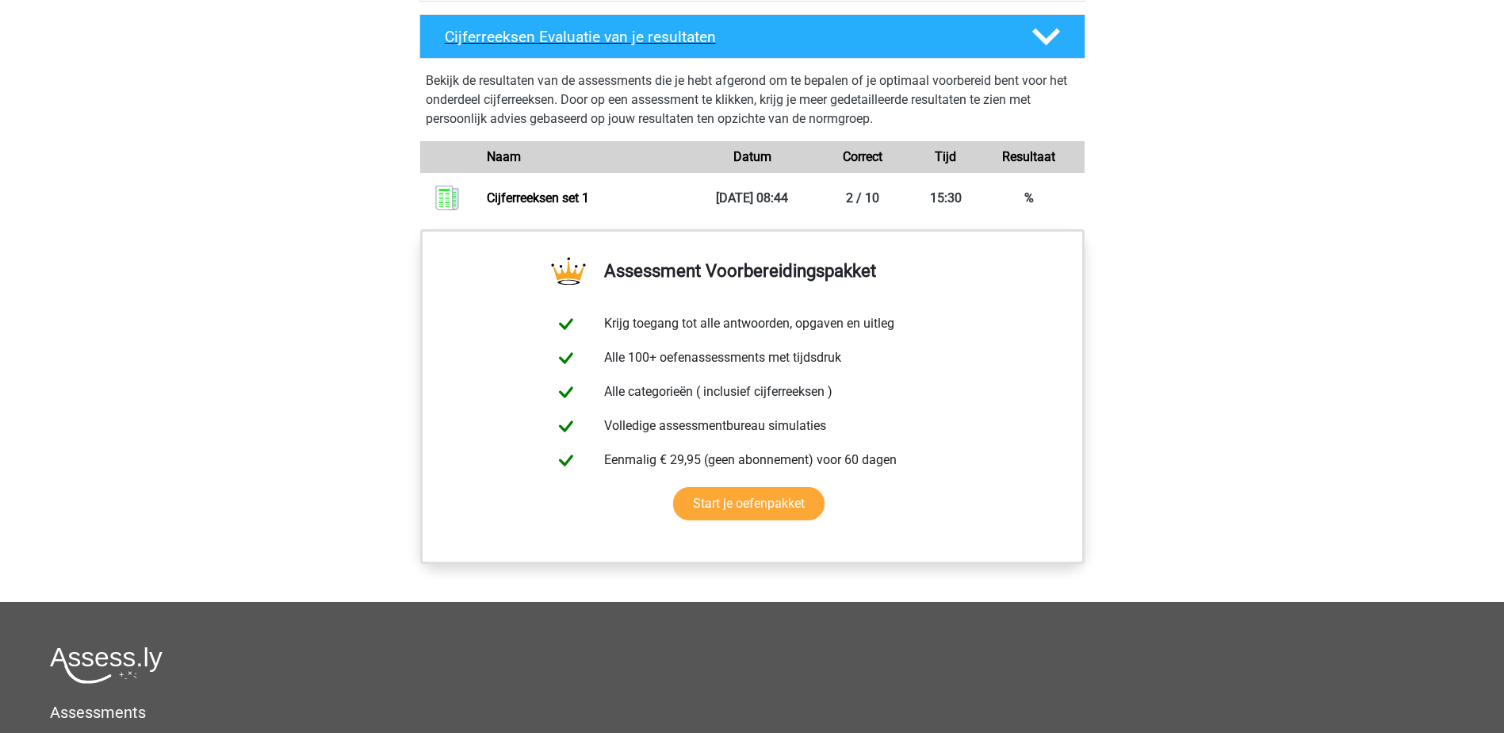
click at [1051, 51] on icon at bounding box center [1046, 37] width 28 height 28
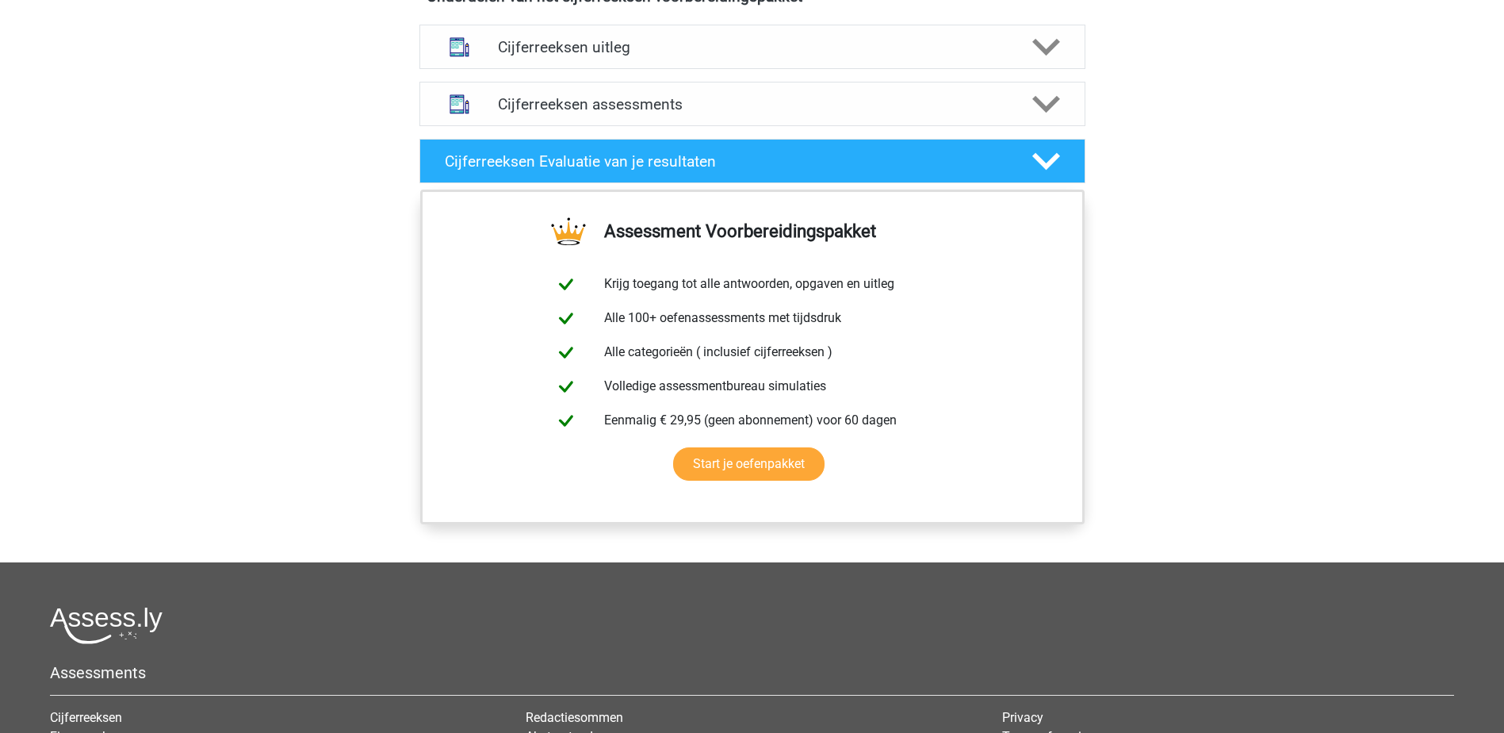
scroll to position [951, 0]
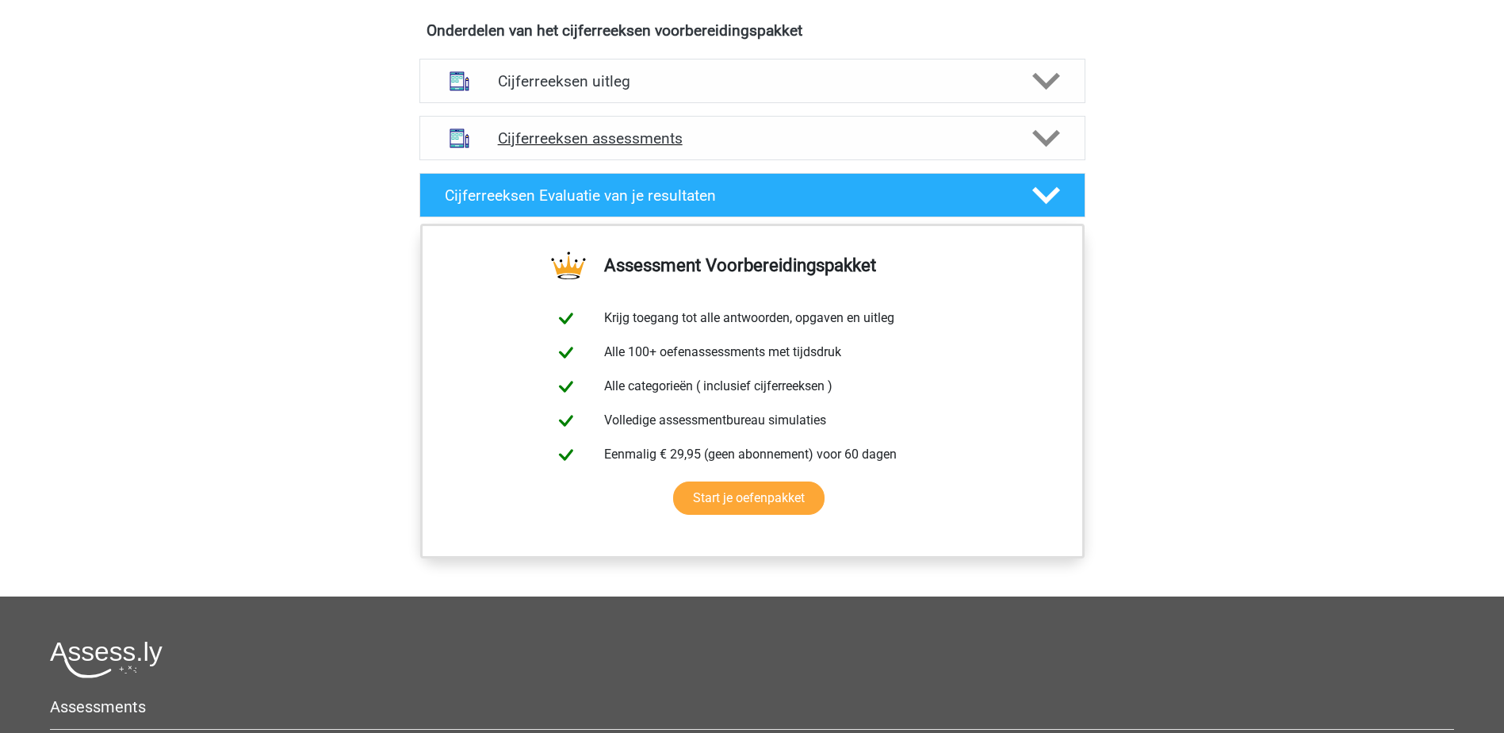
click at [1051, 147] on polygon at bounding box center [1046, 137] width 28 height 17
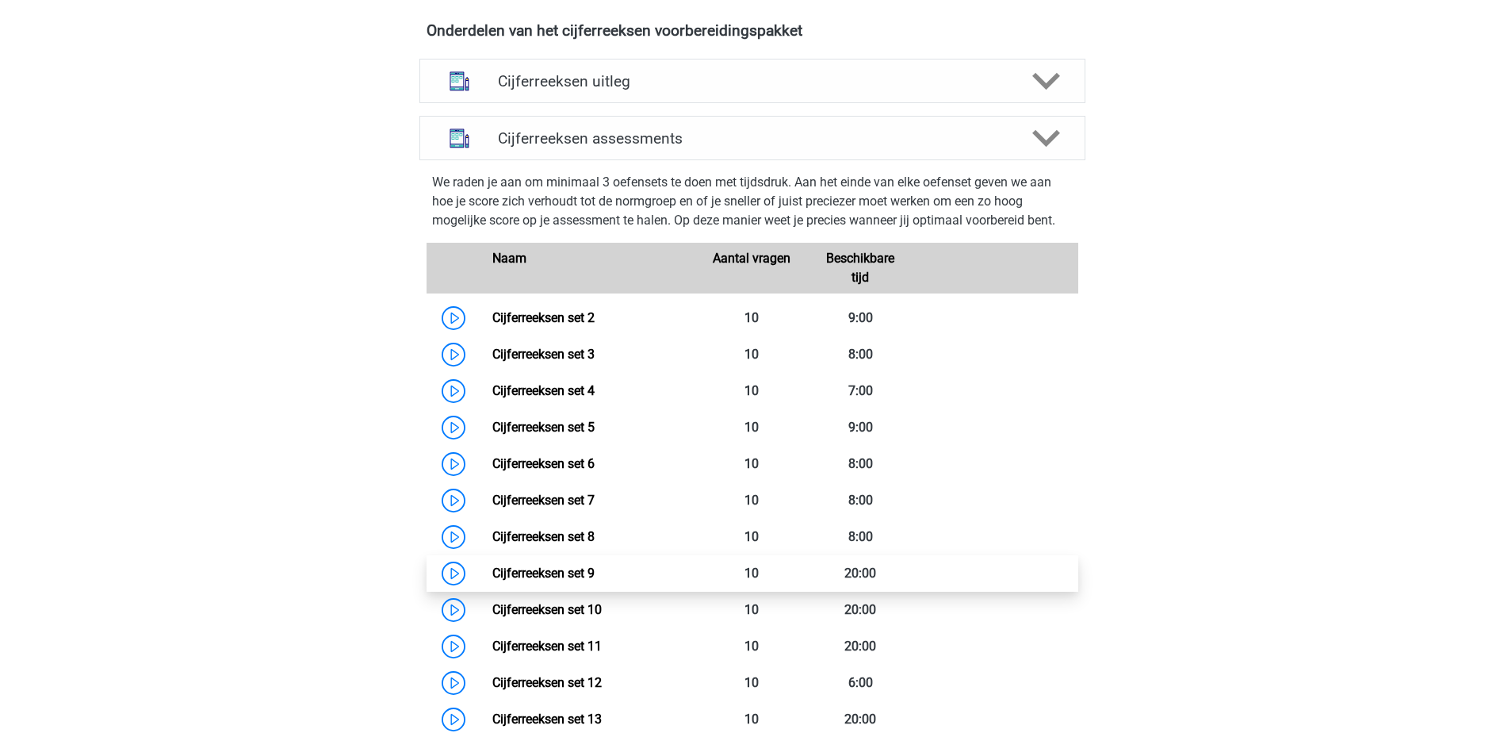
click at [492, 580] on link "Cijferreeksen set 9" at bounding box center [543, 572] width 102 height 15
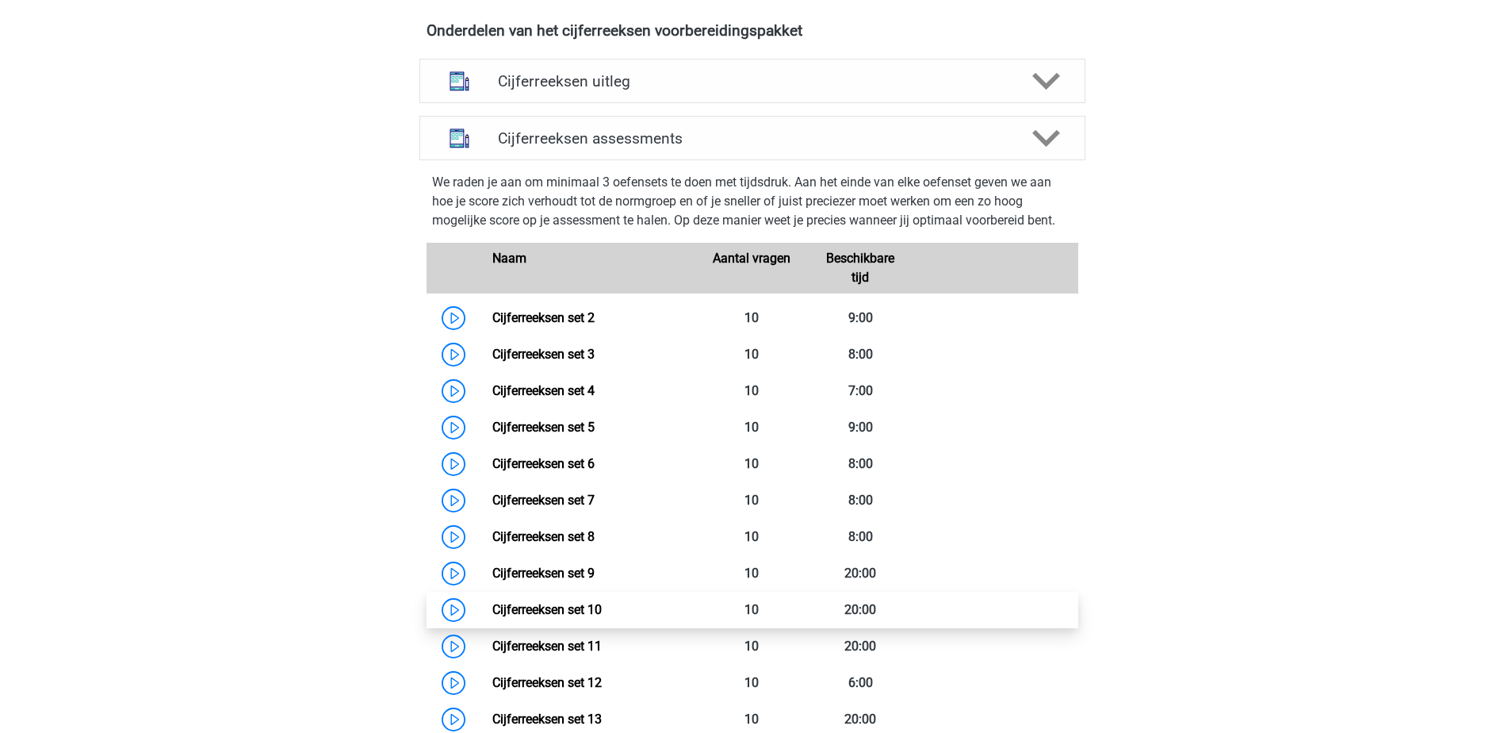
click at [563, 617] on link "Cijferreeksen set 10" at bounding box center [546, 609] width 109 height 15
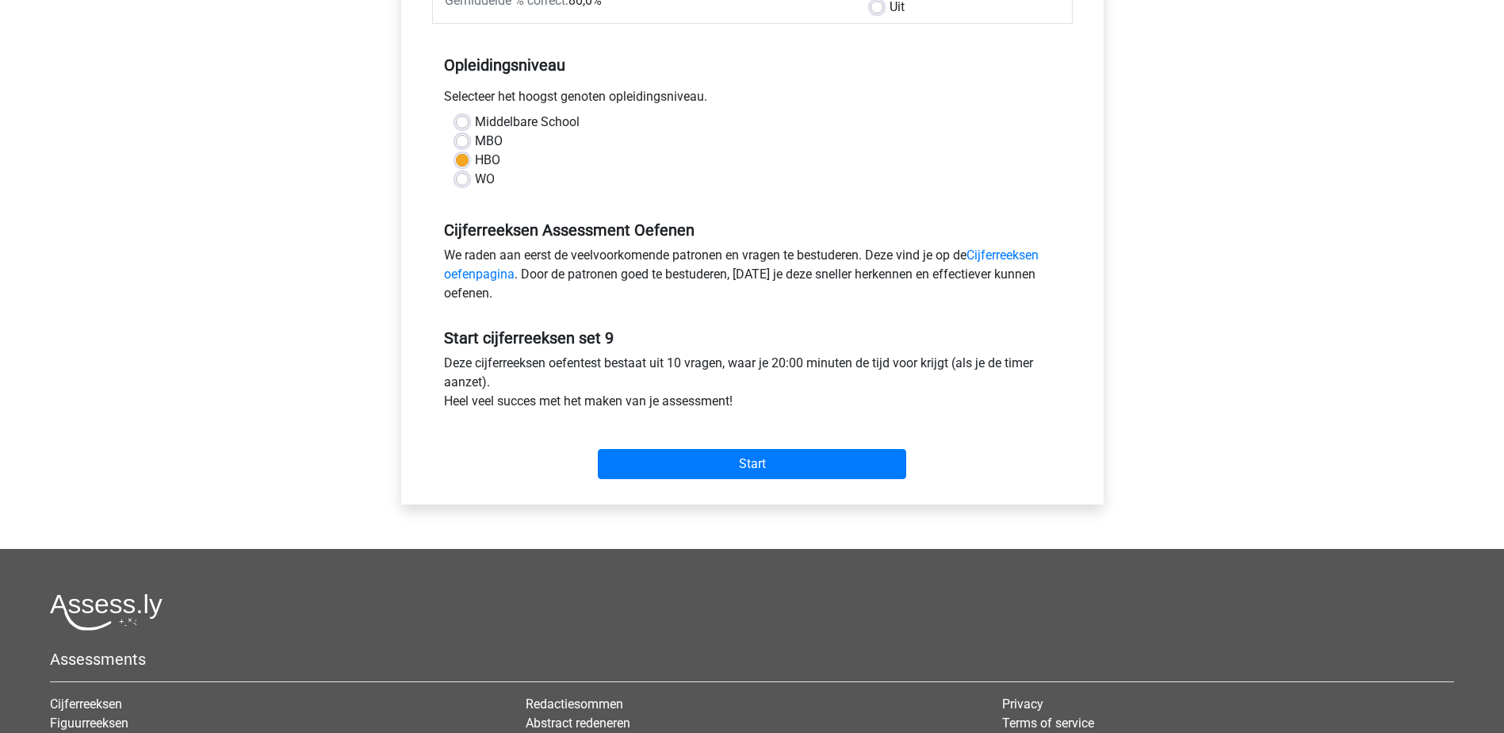
scroll to position [317, 0]
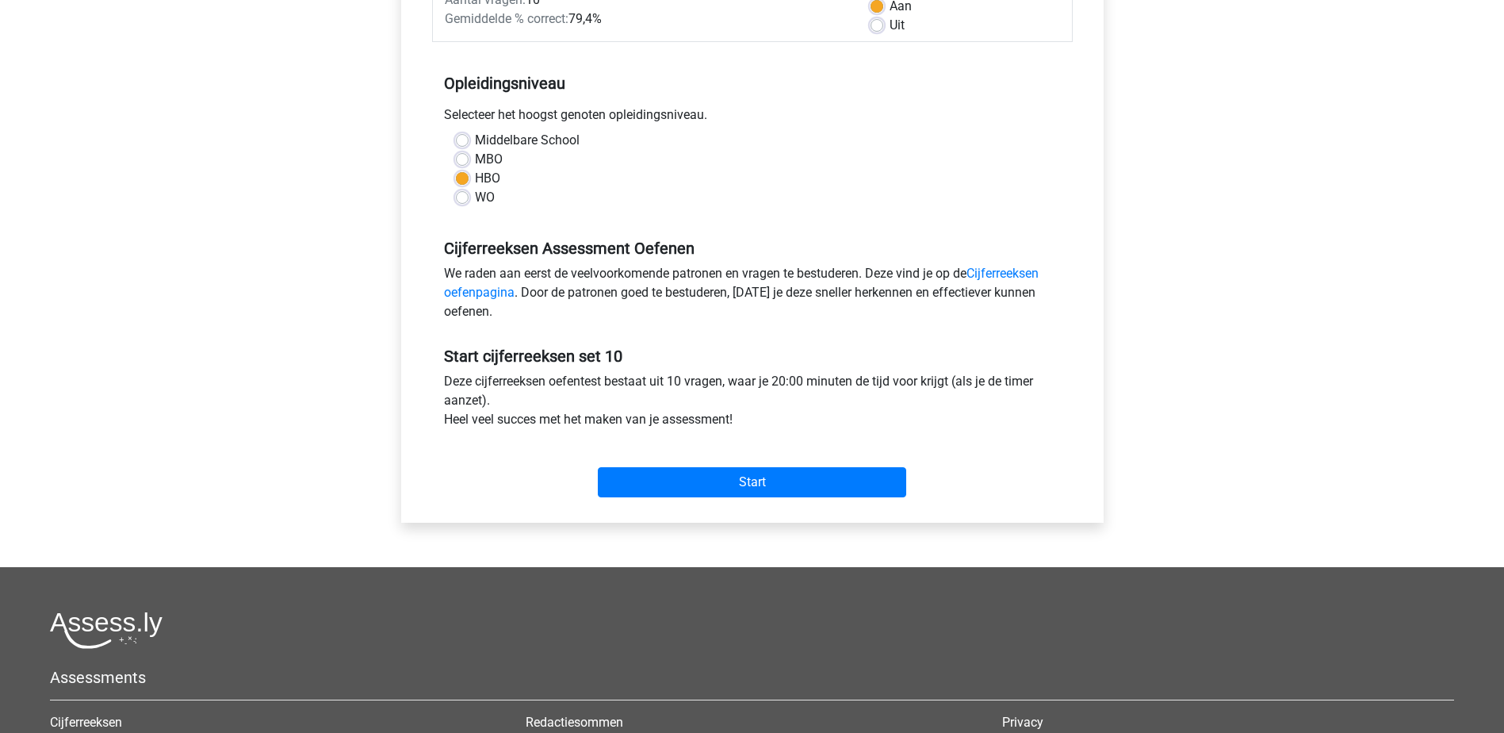
scroll to position [396, 0]
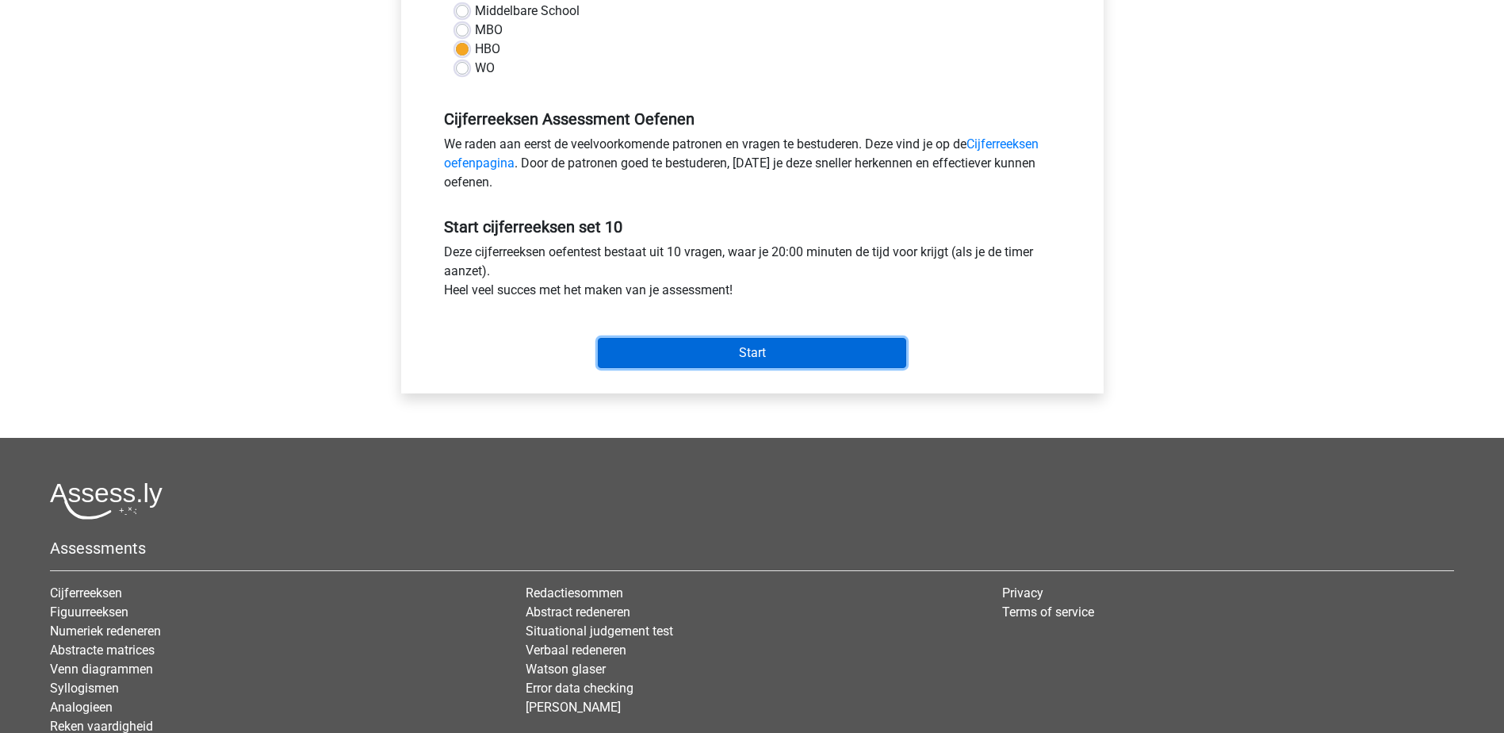
click at [767, 347] on input "Start" at bounding box center [752, 353] width 308 height 30
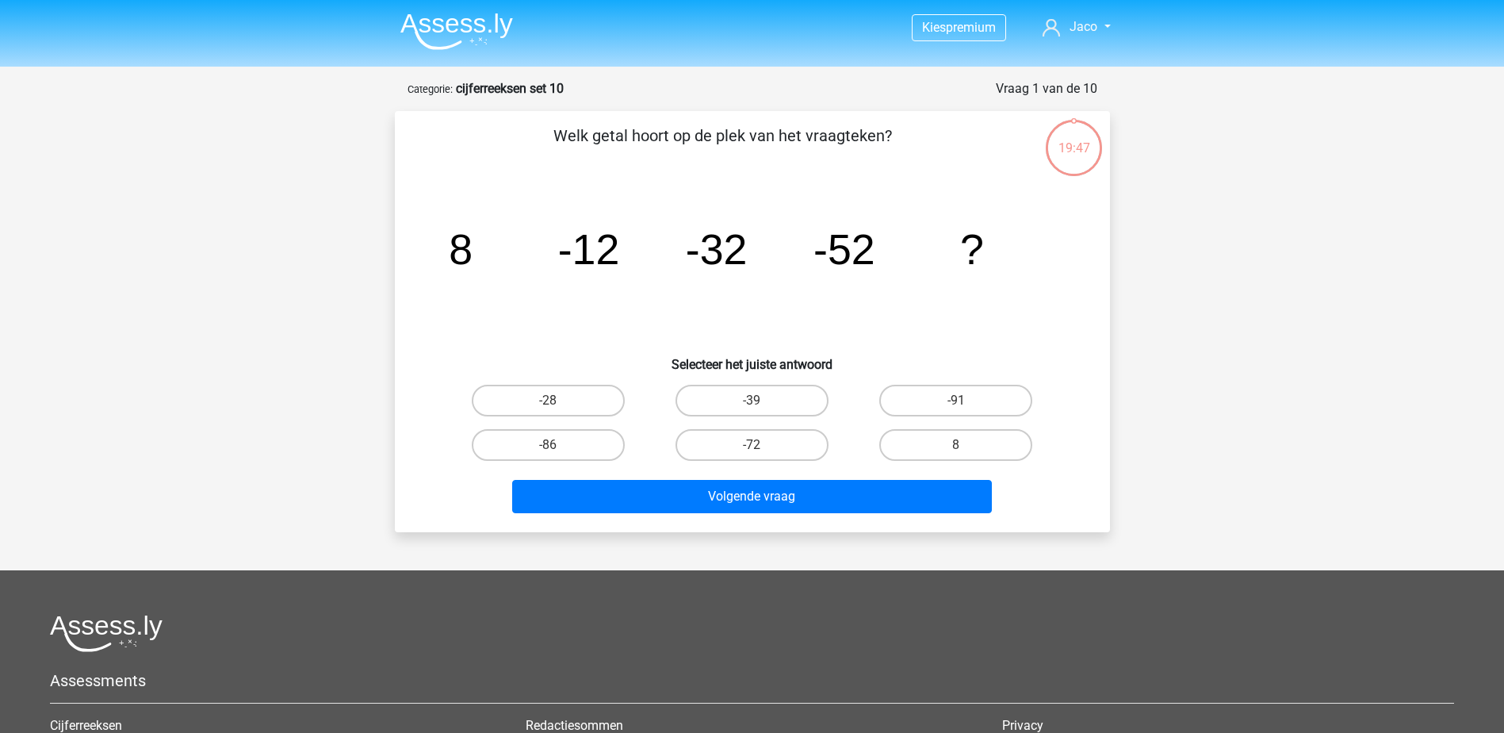
click at [759, 451] on input "-72" at bounding box center [757, 450] width 10 height 10
radio input "true"
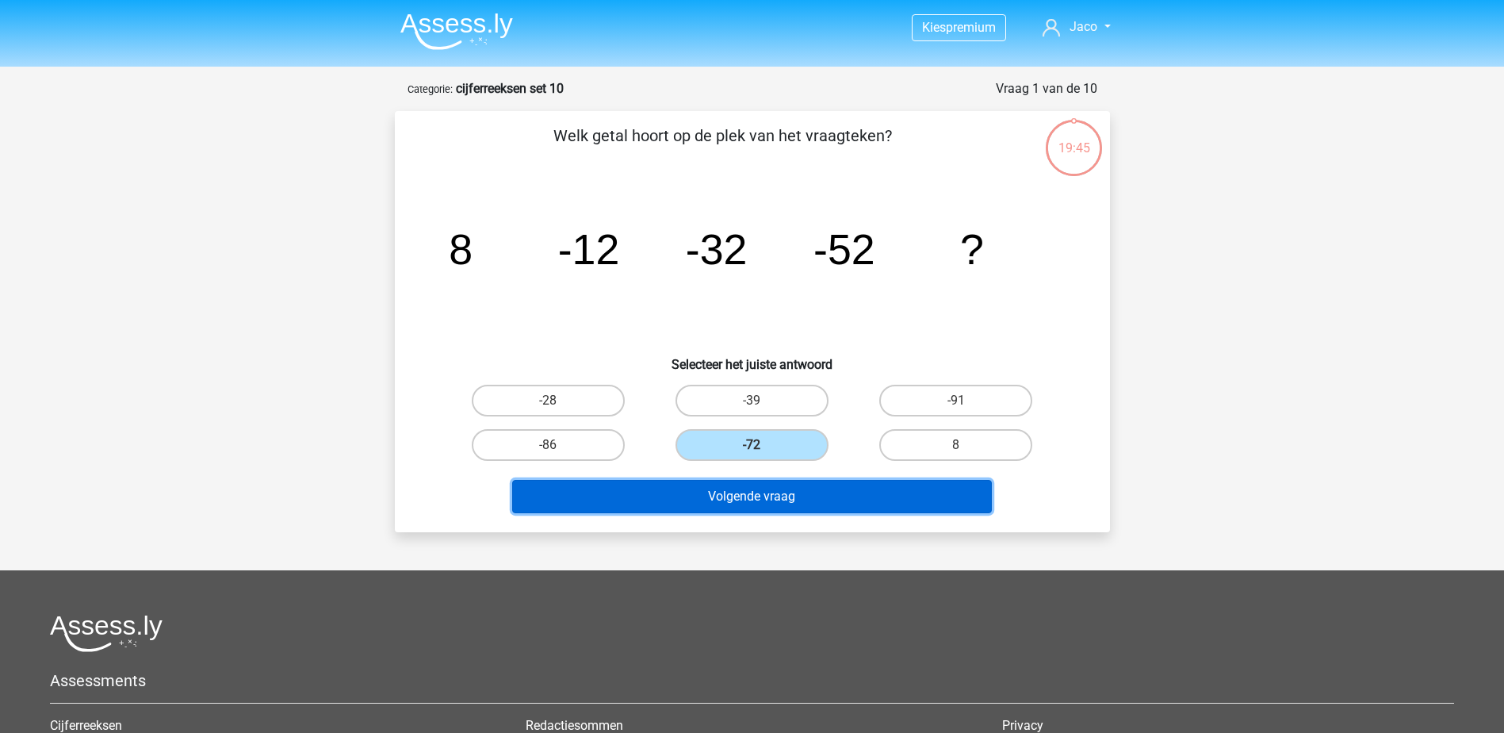
click at [748, 496] on button "Volgende vraag" at bounding box center [752, 496] width 480 height 33
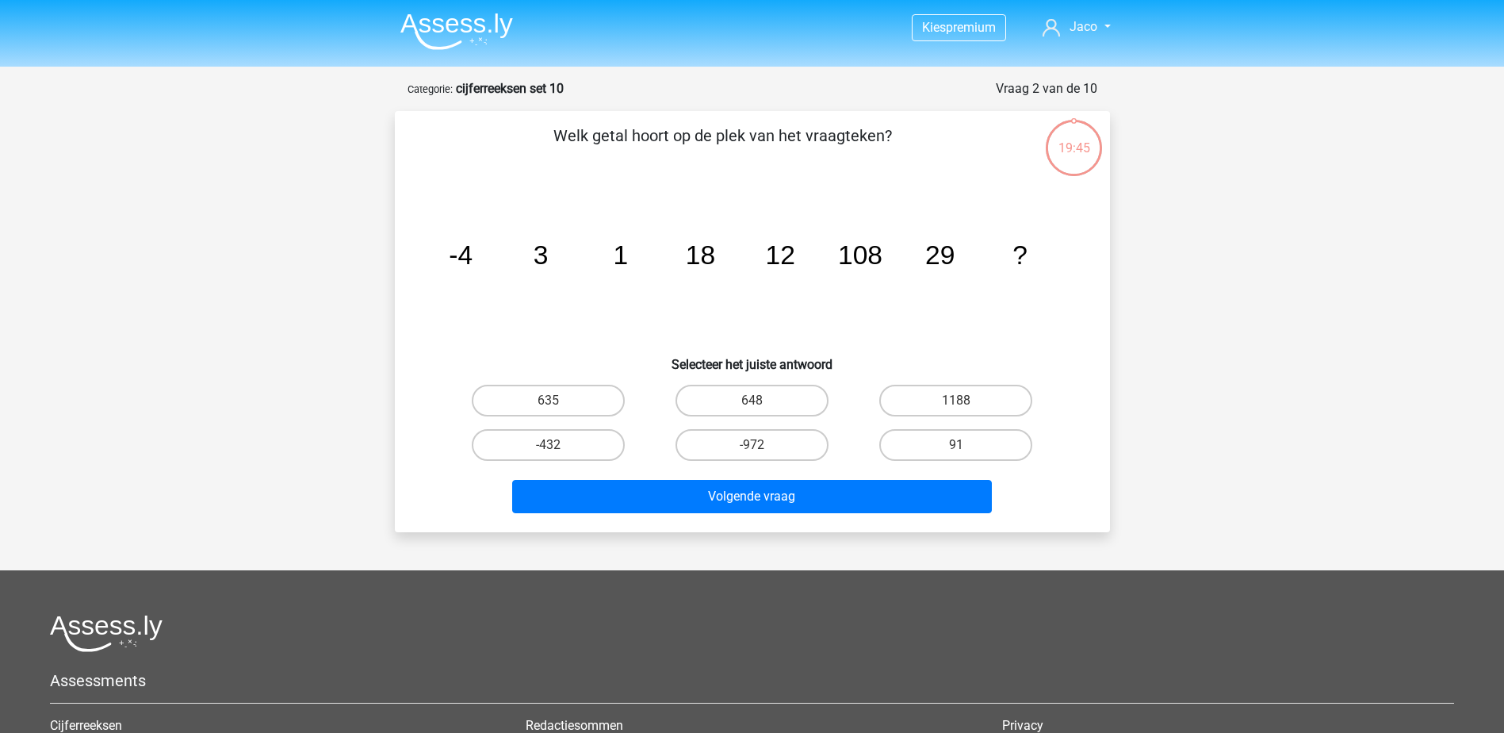
scroll to position [79, 0]
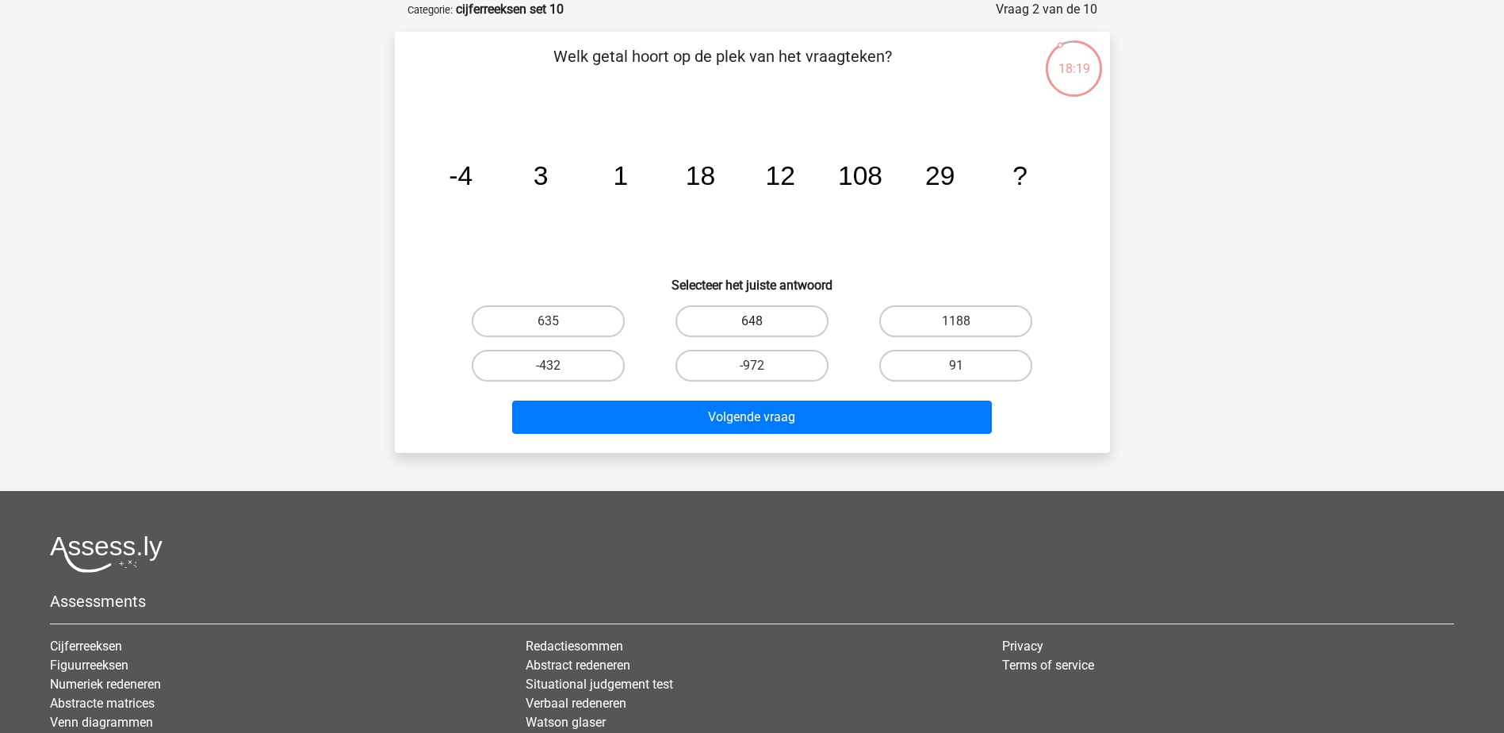
click at [747, 324] on label "648" at bounding box center [751, 321] width 153 height 32
click at [752, 324] on input "648" at bounding box center [757, 326] width 10 height 10
radio input "true"
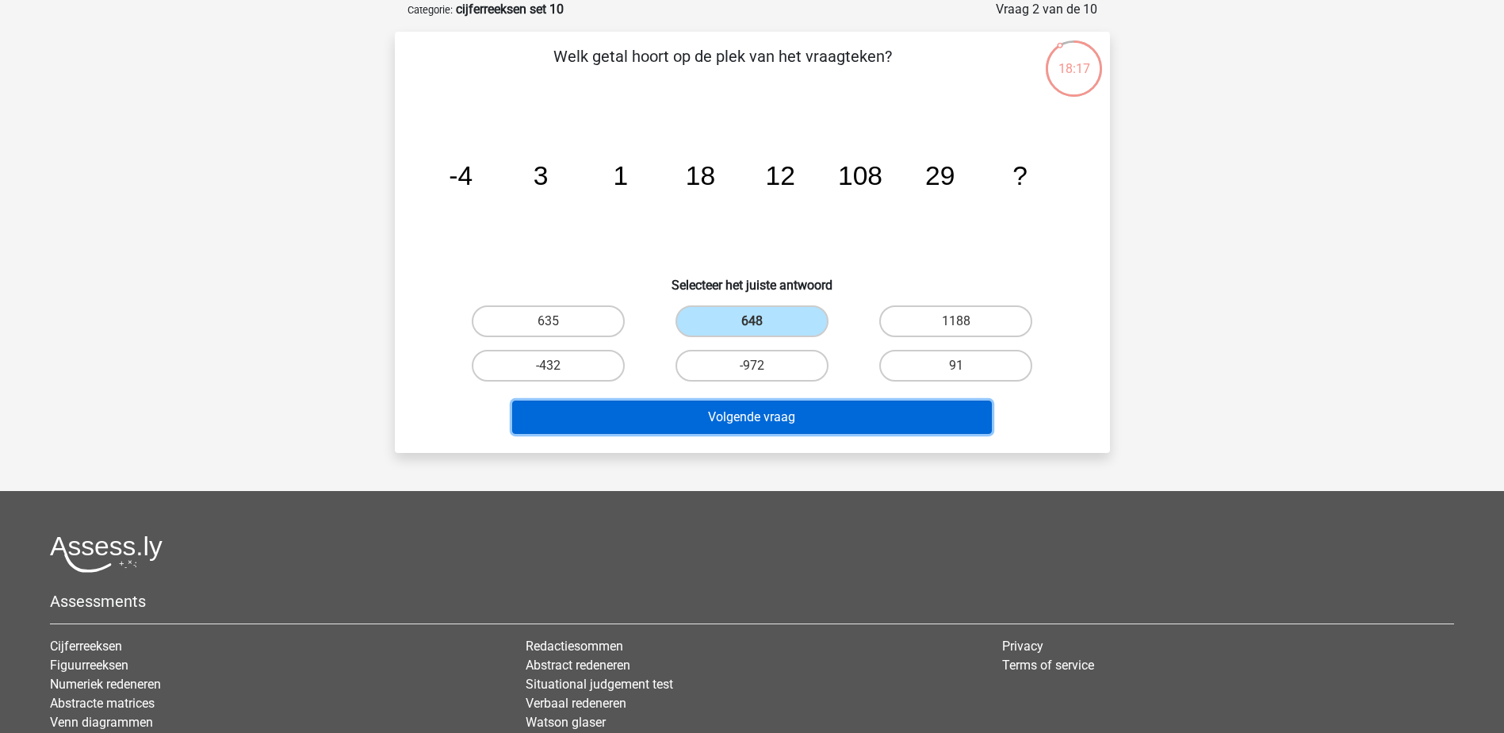
click at [766, 419] on button "Volgende vraag" at bounding box center [752, 416] width 480 height 33
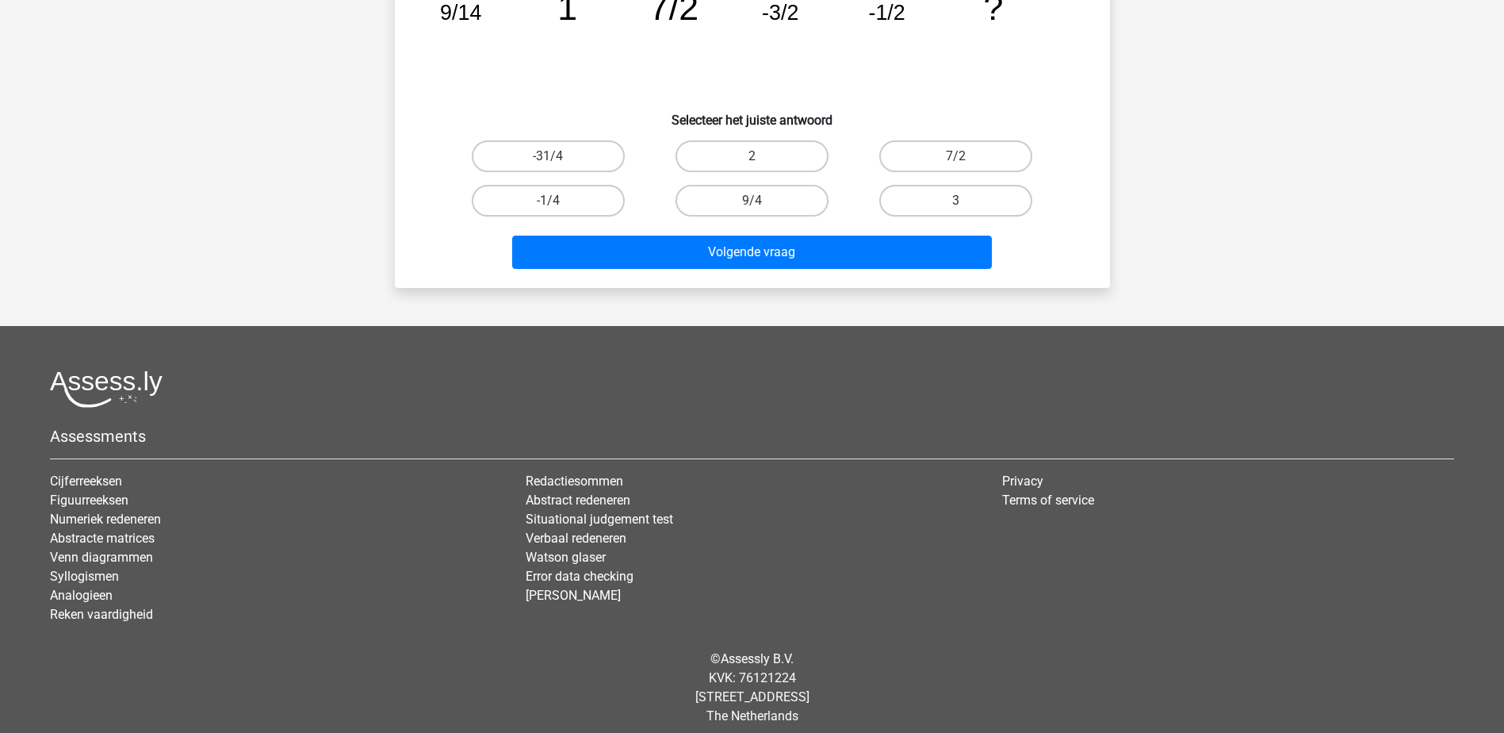
scroll to position [256, 0]
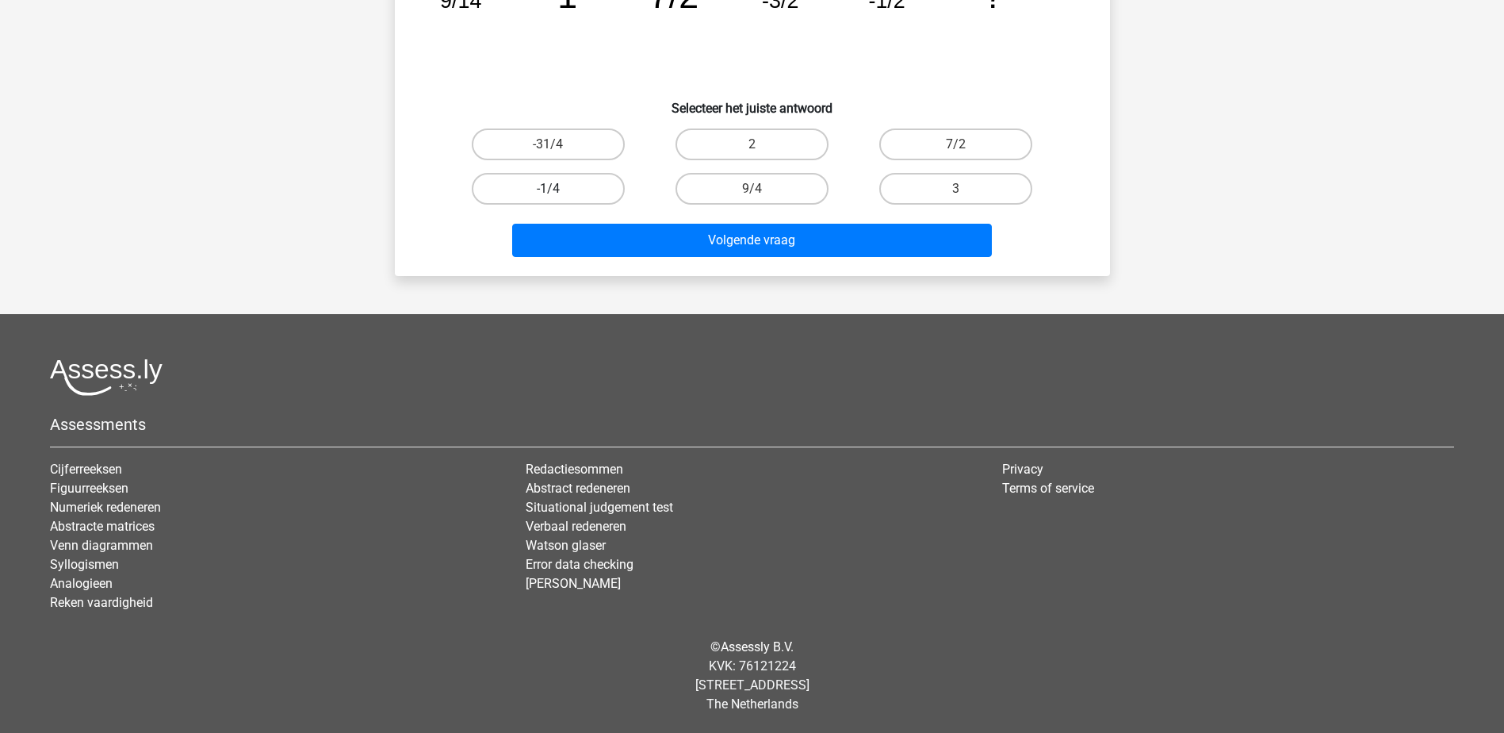
click at [570, 188] on label "-1/4" at bounding box center [548, 189] width 153 height 32
click at [558, 189] on input "-1/4" at bounding box center [553, 194] width 10 height 10
radio input "true"
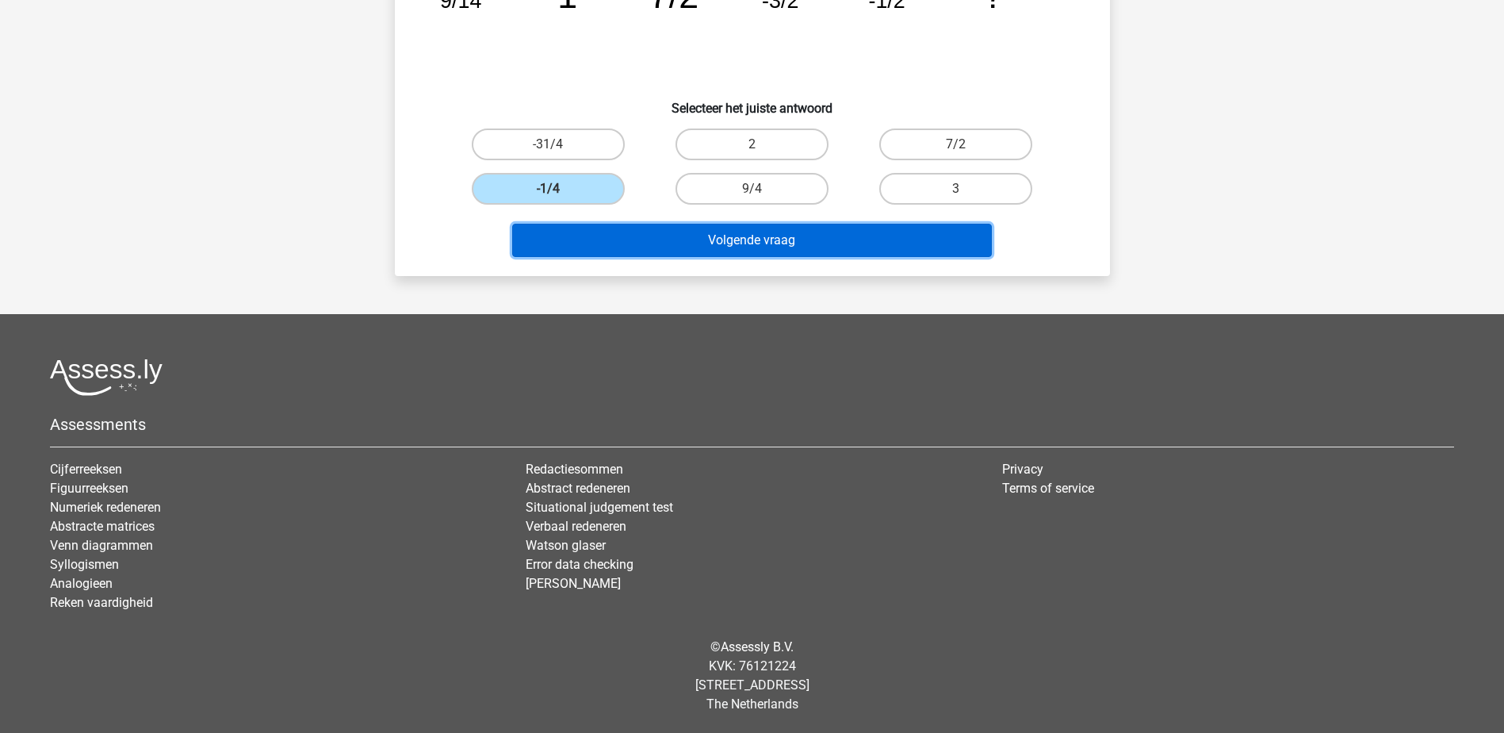
click at [729, 243] on button "Volgende vraag" at bounding box center [752, 240] width 480 height 33
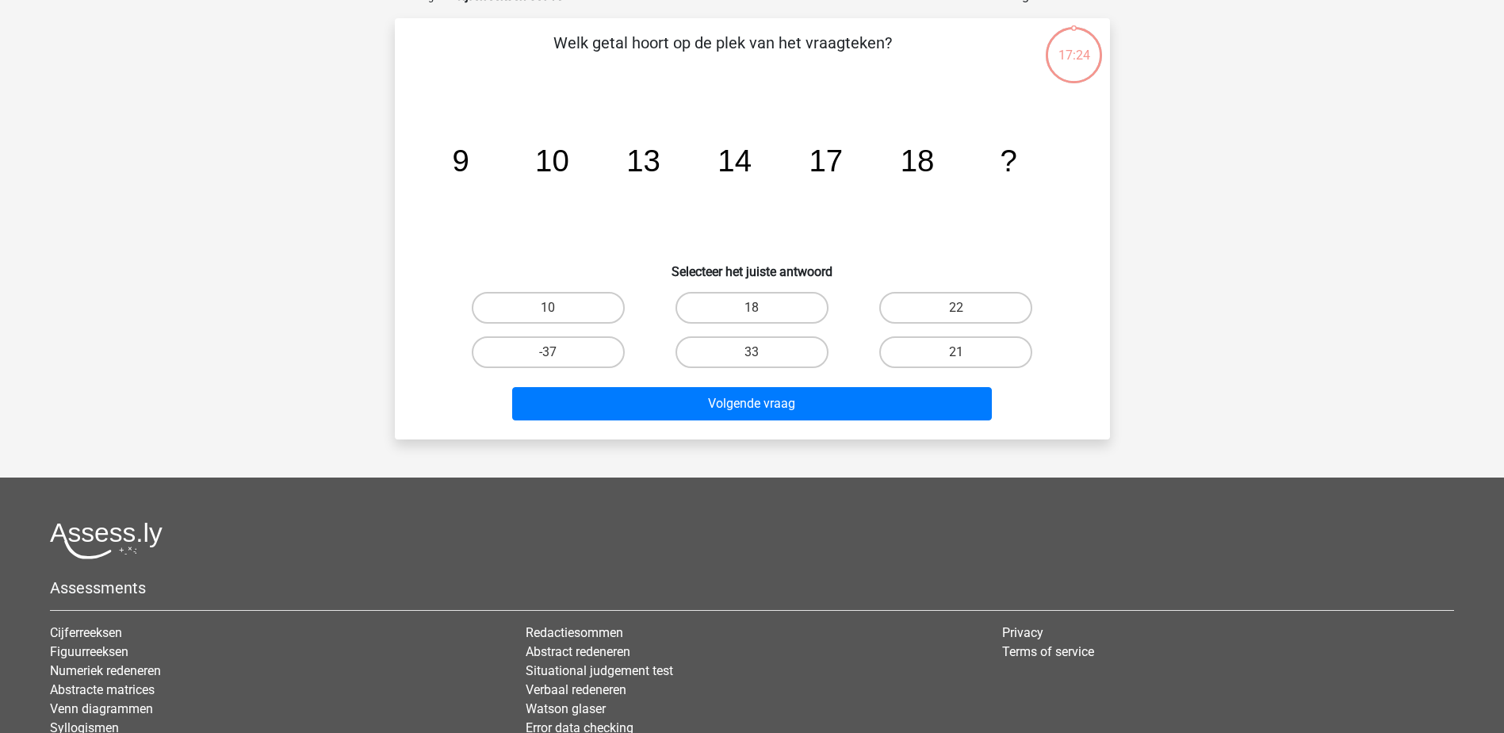
scroll to position [79, 0]
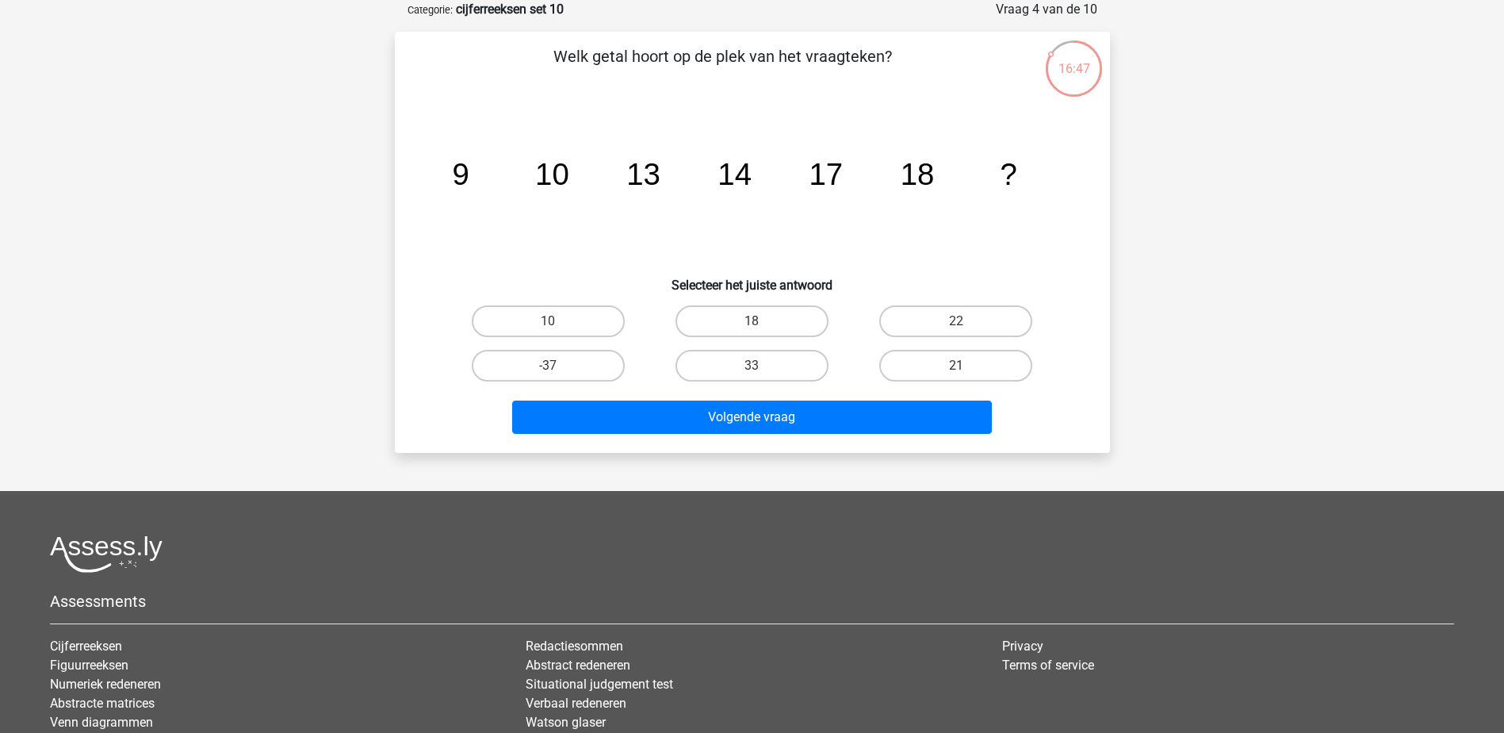
drag, startPoint x: 951, startPoint y: 358, endPoint x: 944, endPoint y: 347, distance: 12.8
click at [951, 358] on label "21" at bounding box center [955, 366] width 153 height 32
click at [956, 365] on input "21" at bounding box center [961, 370] width 10 height 10
radio input "true"
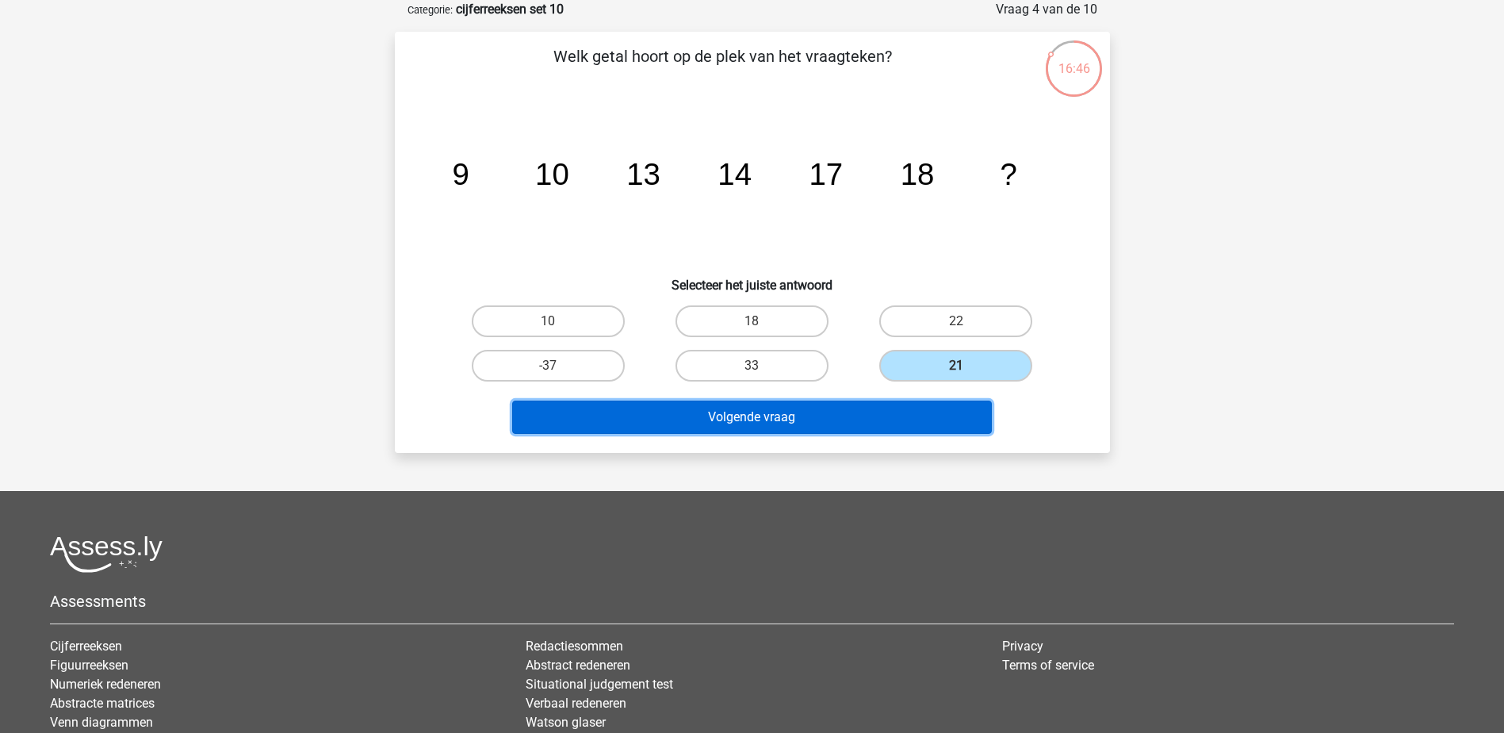
click at [757, 424] on button "Volgende vraag" at bounding box center [752, 416] width 480 height 33
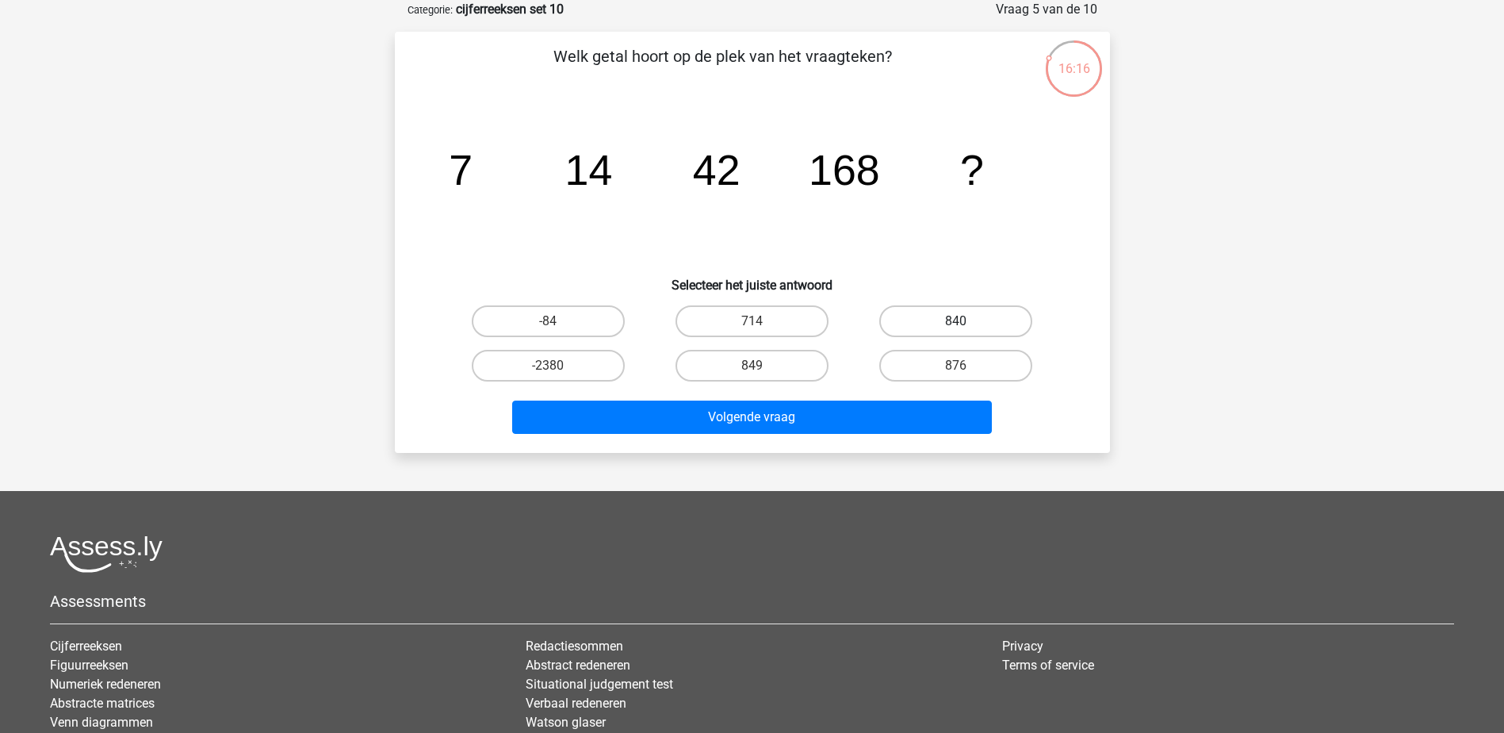
click at [947, 322] on label "840" at bounding box center [955, 321] width 153 height 32
click at [956, 322] on input "840" at bounding box center [961, 326] width 10 height 10
radio input "true"
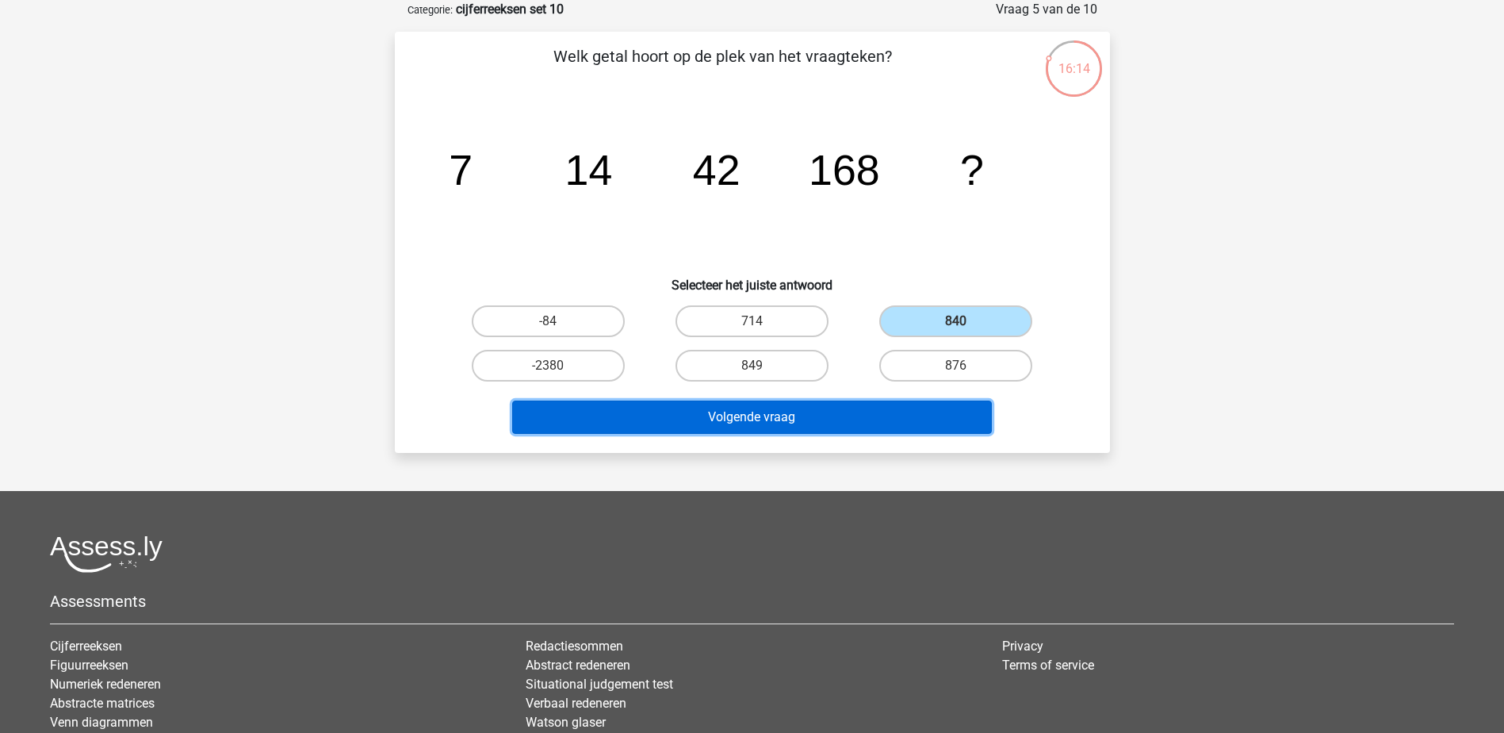
click at [782, 423] on button "Volgende vraag" at bounding box center [752, 416] width 480 height 33
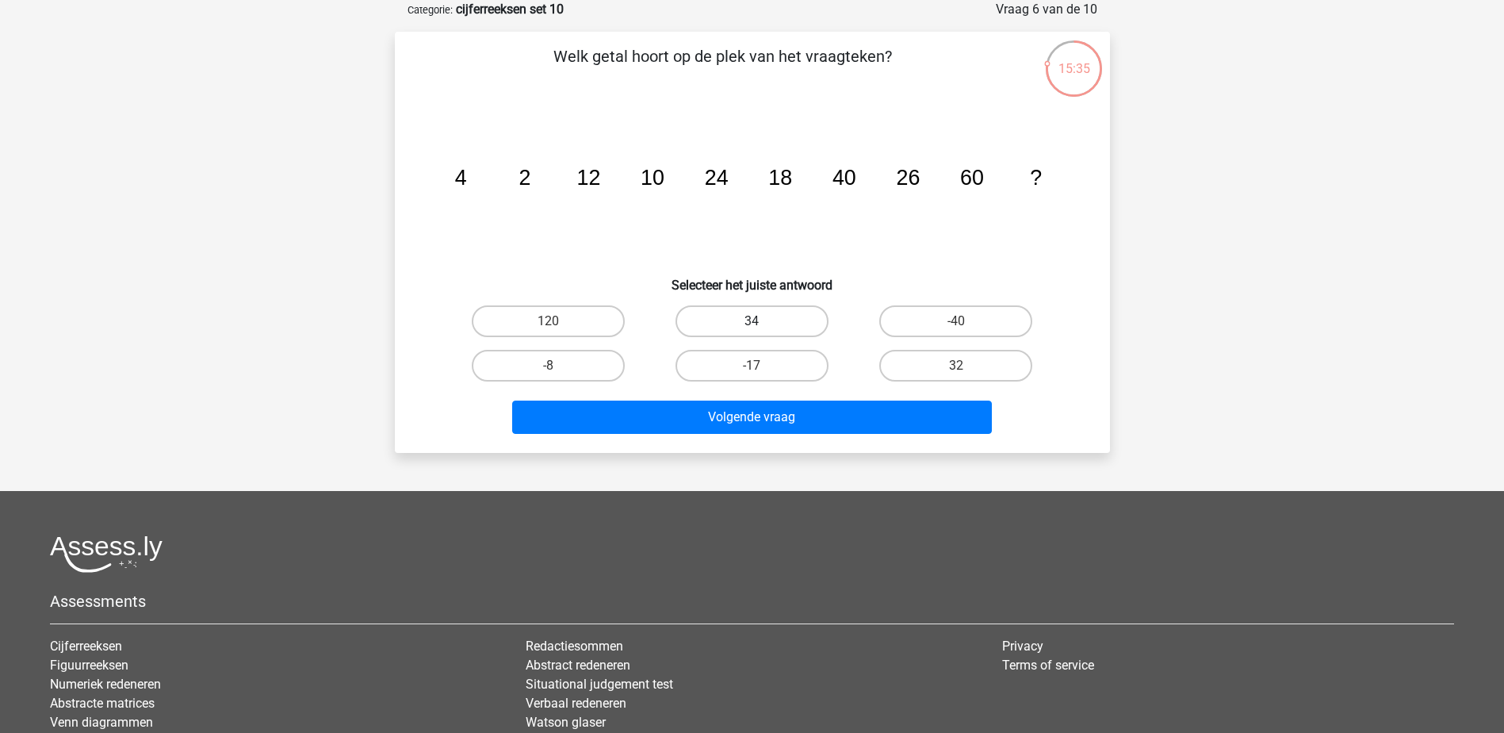
click at [741, 333] on label "34" at bounding box center [751, 321] width 153 height 32
click at [752, 331] on input "34" at bounding box center [757, 326] width 10 height 10
radio input "true"
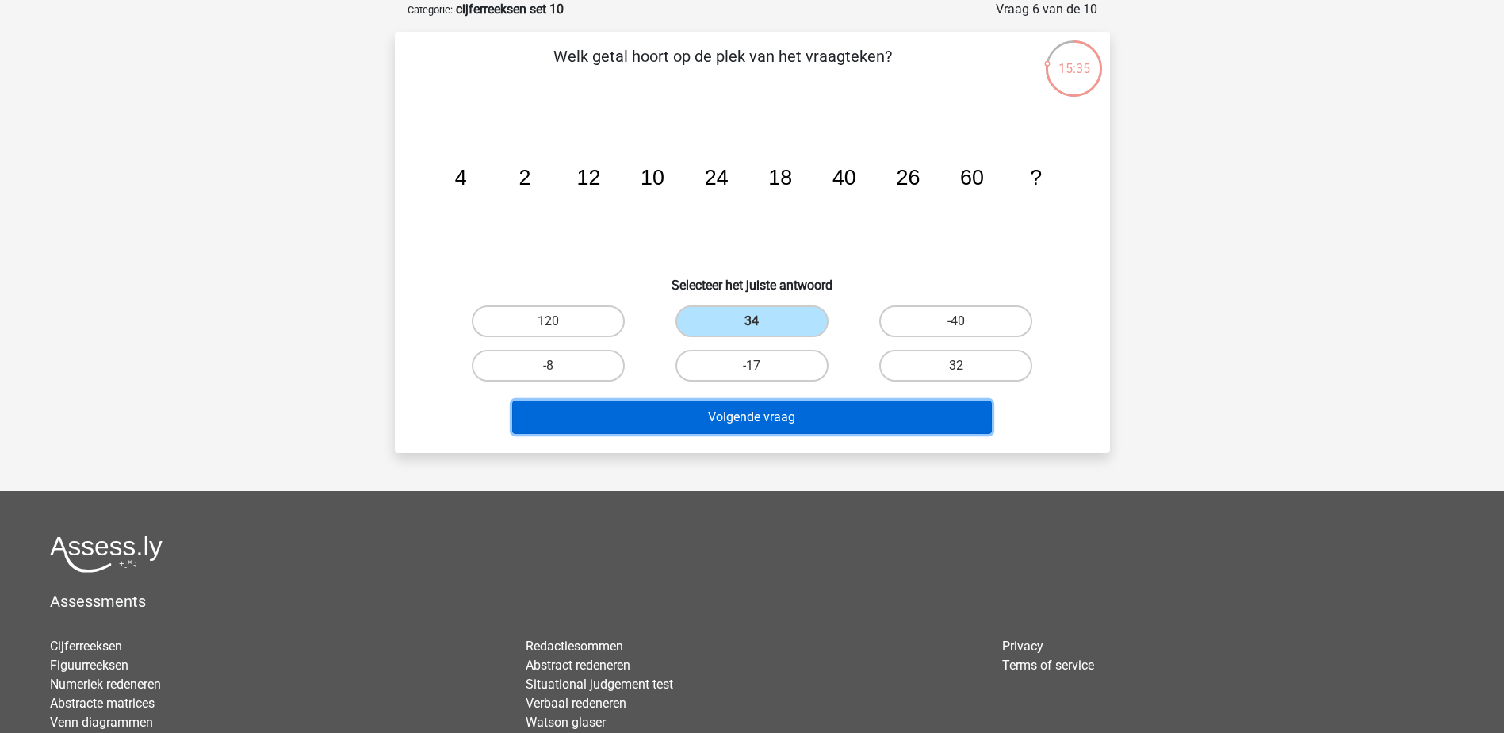
click at [736, 415] on button "Volgende vraag" at bounding box center [752, 416] width 480 height 33
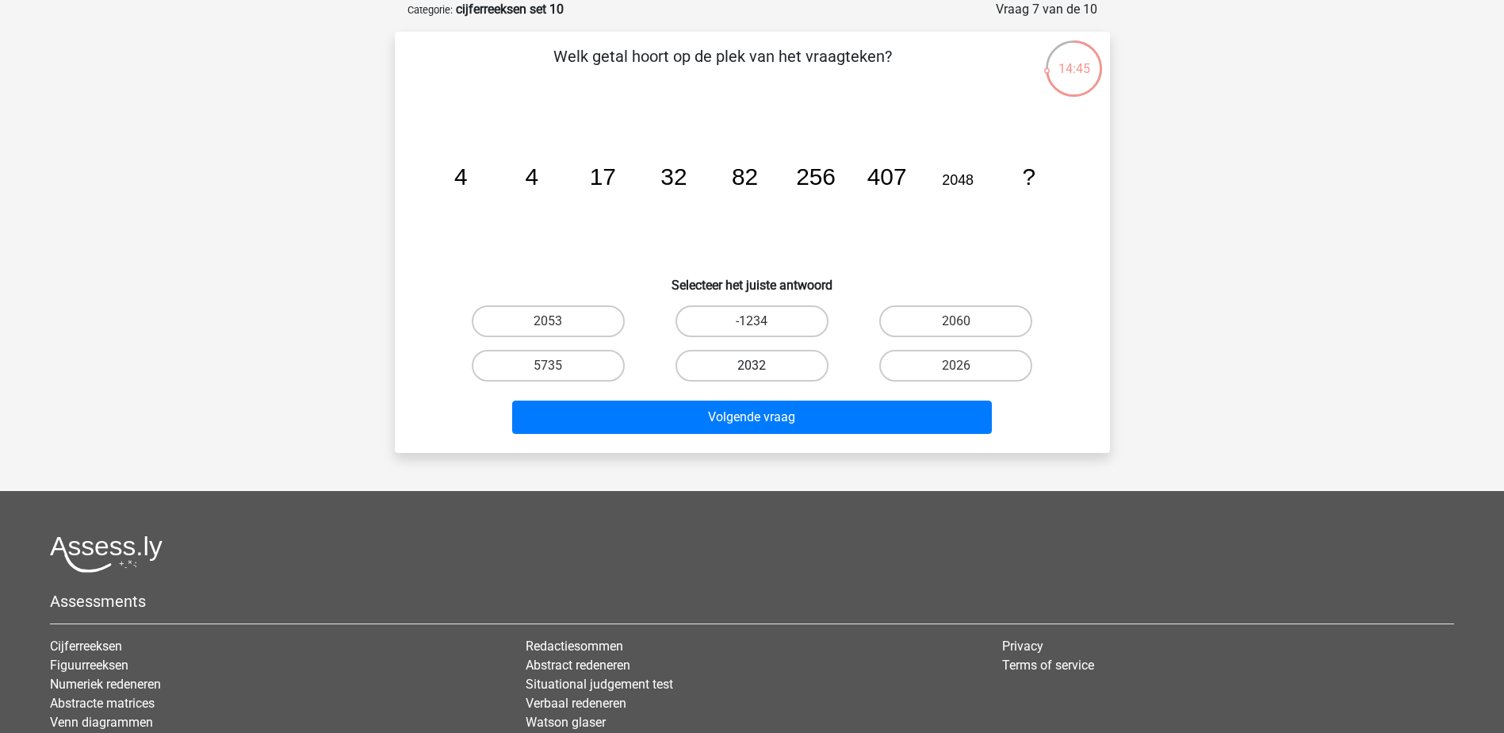
click at [740, 365] on label "2032" at bounding box center [751, 366] width 153 height 32
click at [752, 365] on input "2032" at bounding box center [757, 370] width 10 height 10
radio input "true"
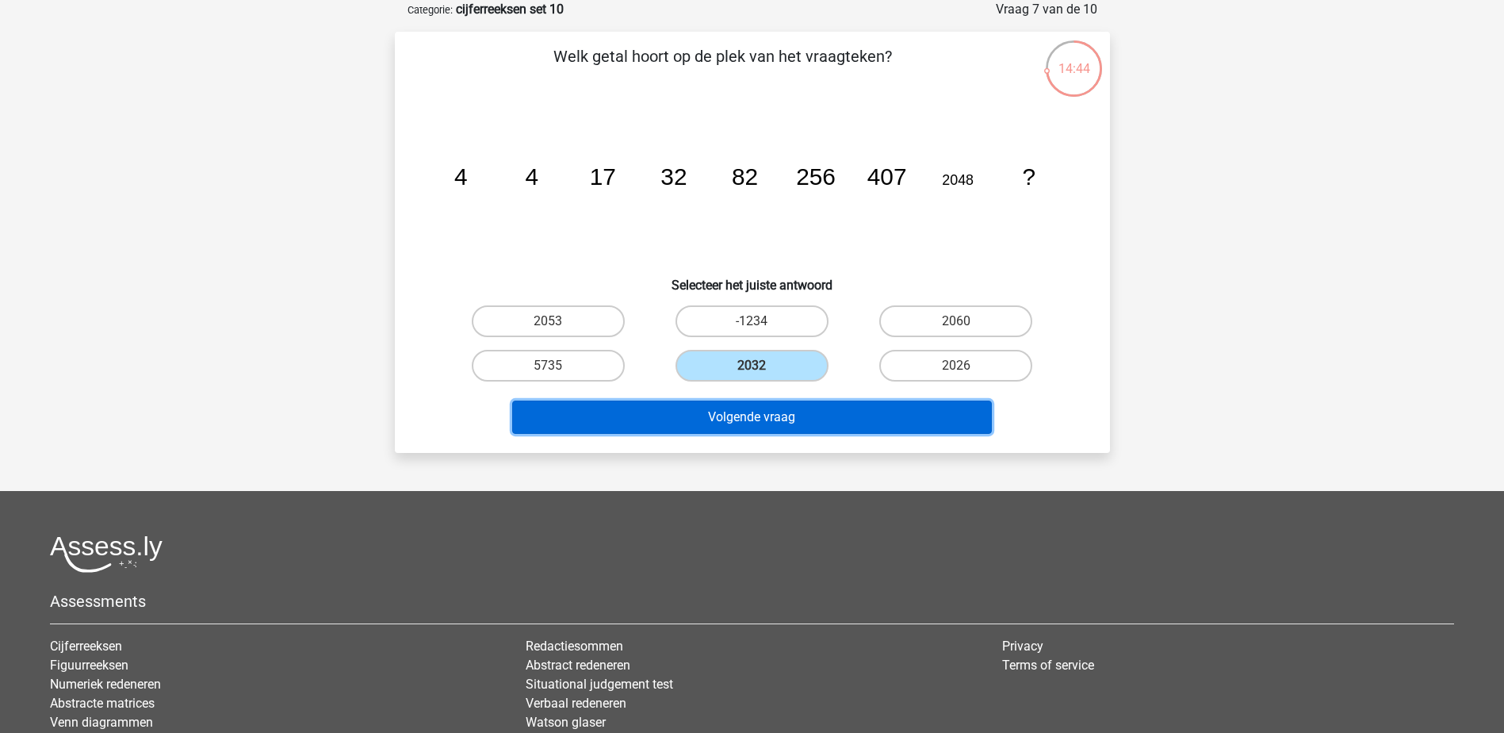
click at [750, 417] on button "Volgende vraag" at bounding box center [752, 416] width 480 height 33
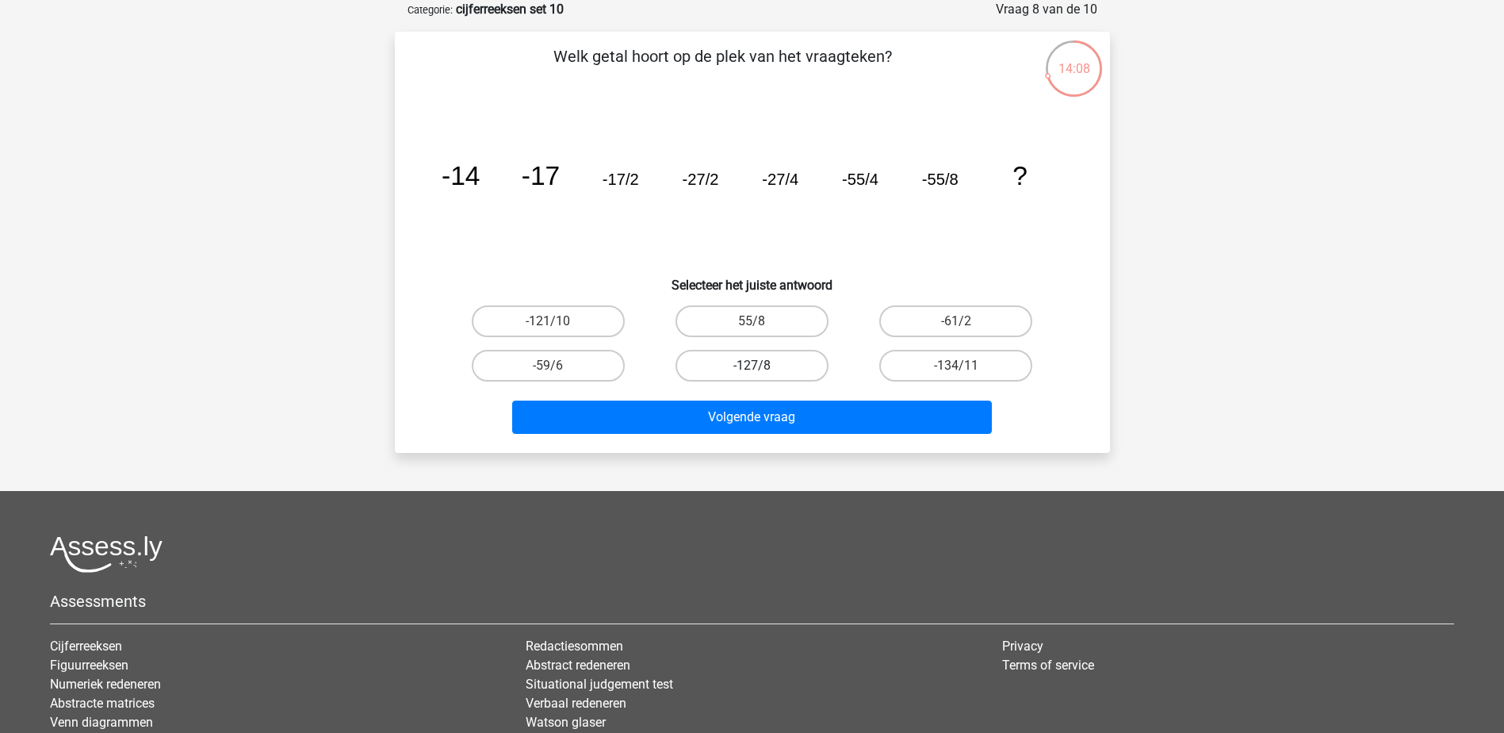
click at [743, 372] on label "-127/8" at bounding box center [751, 366] width 153 height 32
click at [752, 372] on input "-127/8" at bounding box center [757, 370] width 10 height 10
radio input "true"
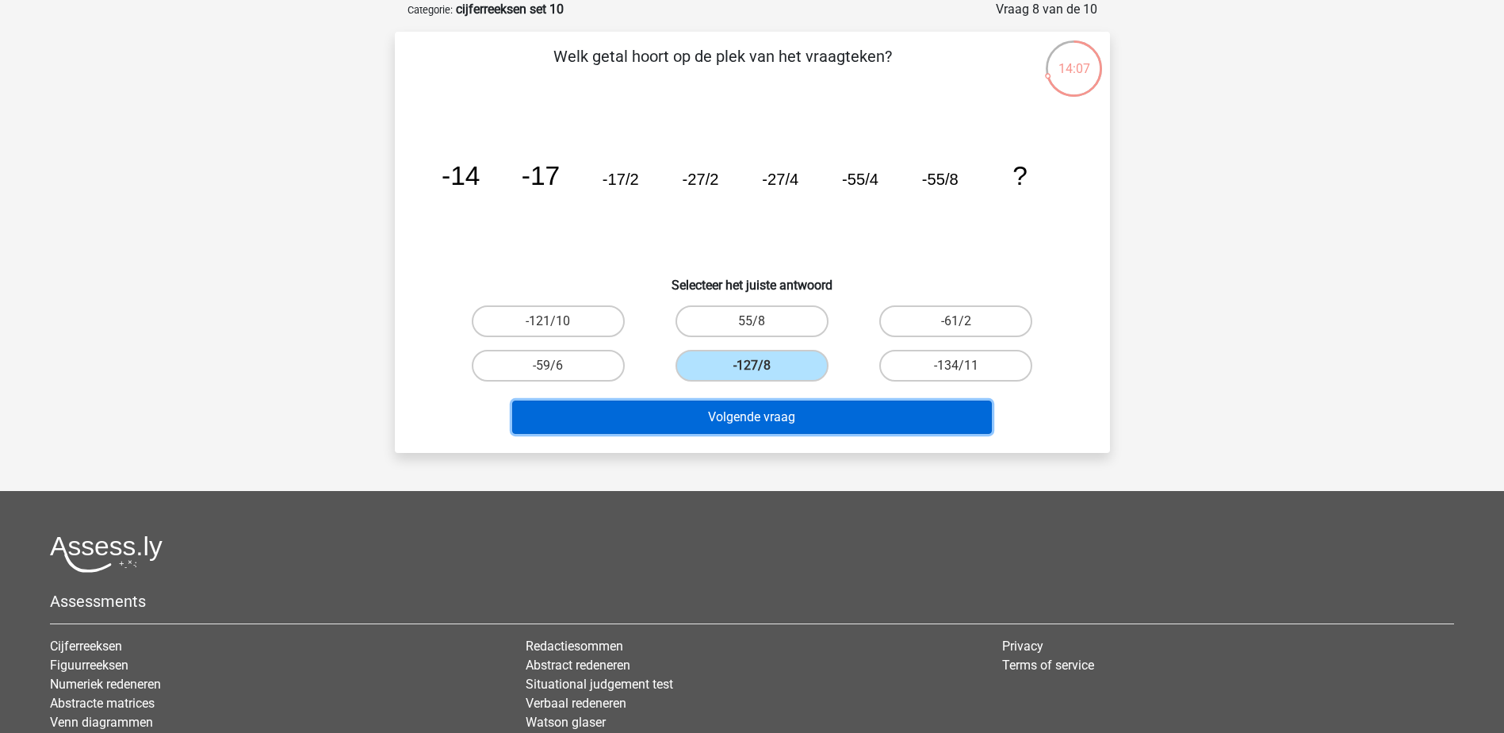
click at [746, 409] on button "Volgende vraag" at bounding box center [752, 416] width 480 height 33
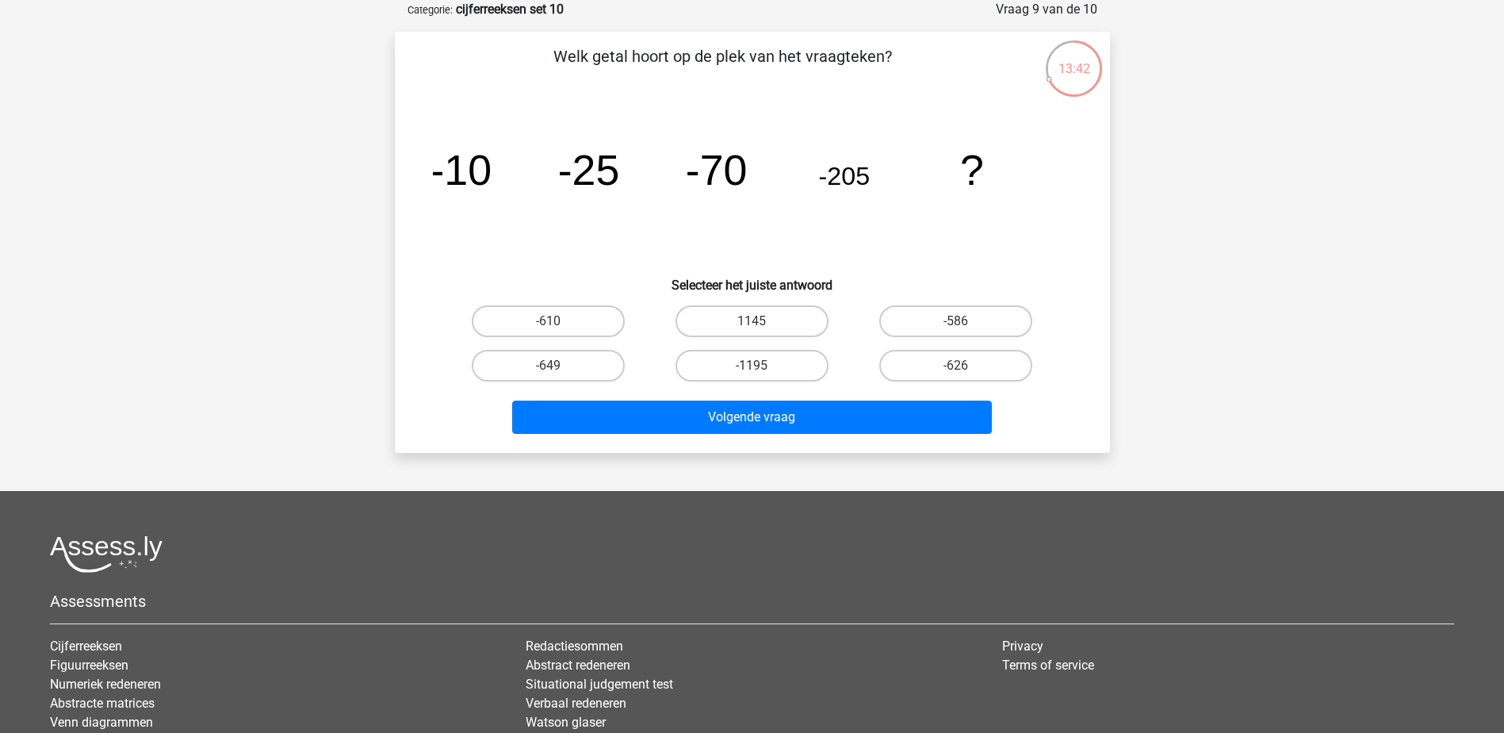
drag, startPoint x: 545, startPoint y: 321, endPoint x: 576, endPoint y: 344, distance: 38.5
click at [545, 321] on label "-610" at bounding box center [548, 321] width 153 height 32
click at [548, 321] on input "-610" at bounding box center [553, 326] width 10 height 10
radio input "true"
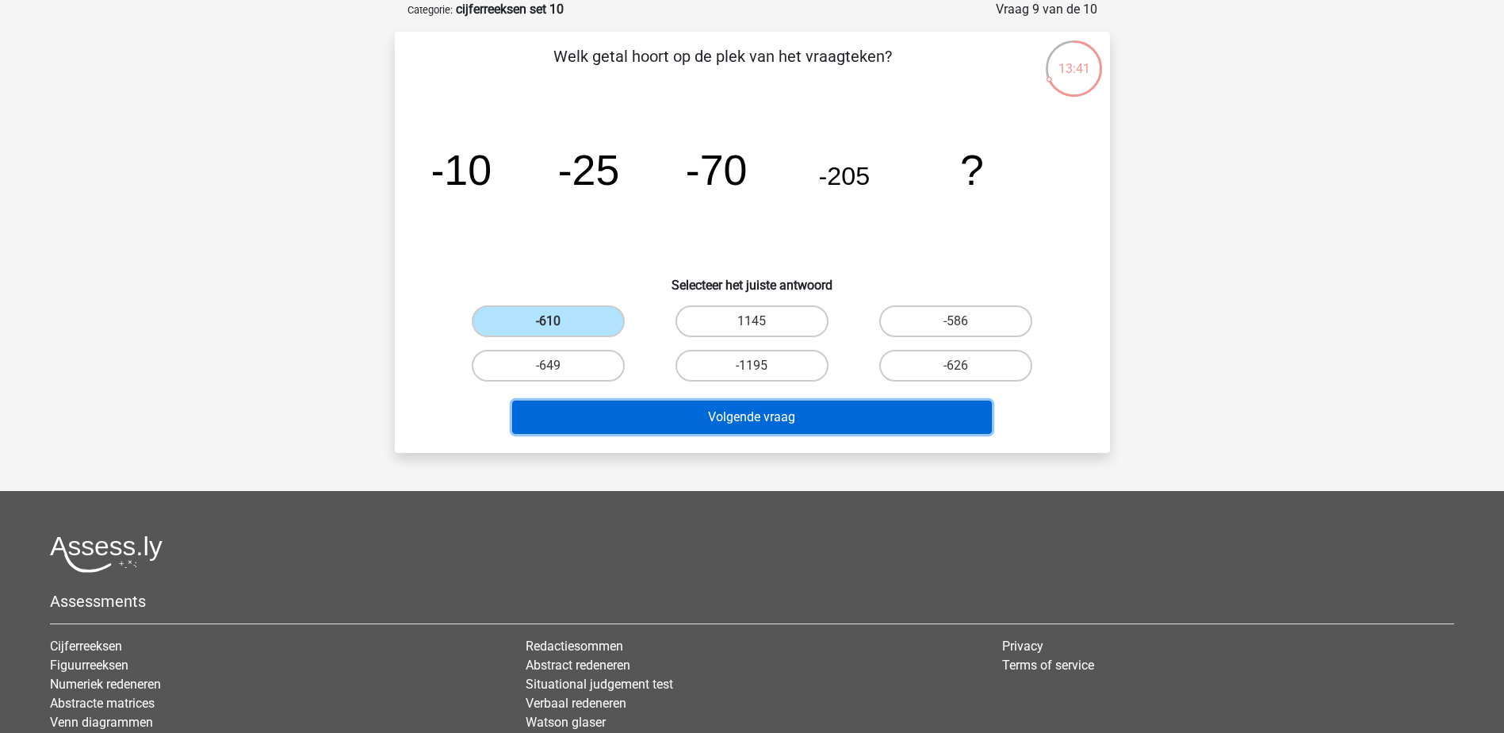
click at [741, 431] on button "Volgende vraag" at bounding box center [752, 416] width 480 height 33
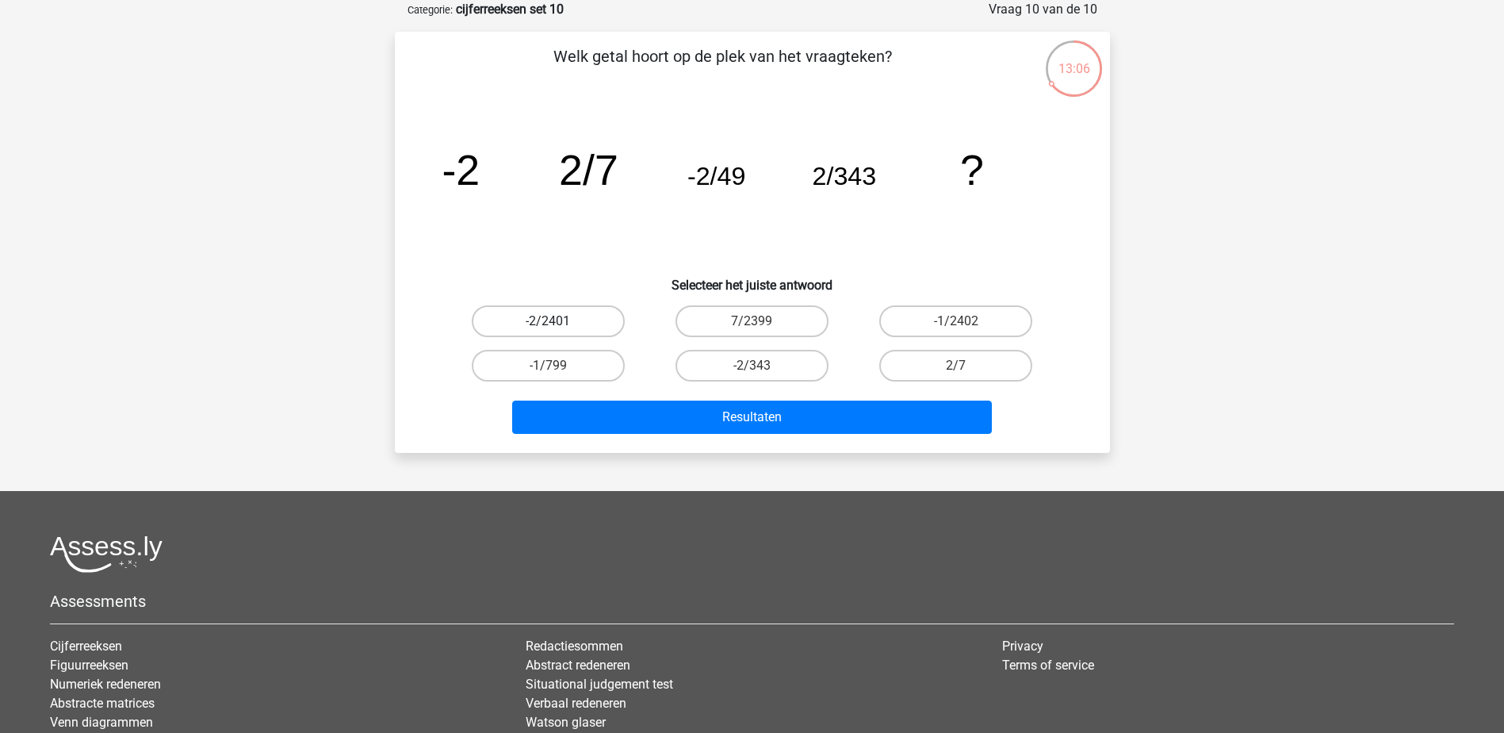
click at [519, 322] on label "-2/2401" at bounding box center [548, 321] width 153 height 32
click at [548, 322] on input "-2/2401" at bounding box center [553, 326] width 10 height 10
radio input "true"
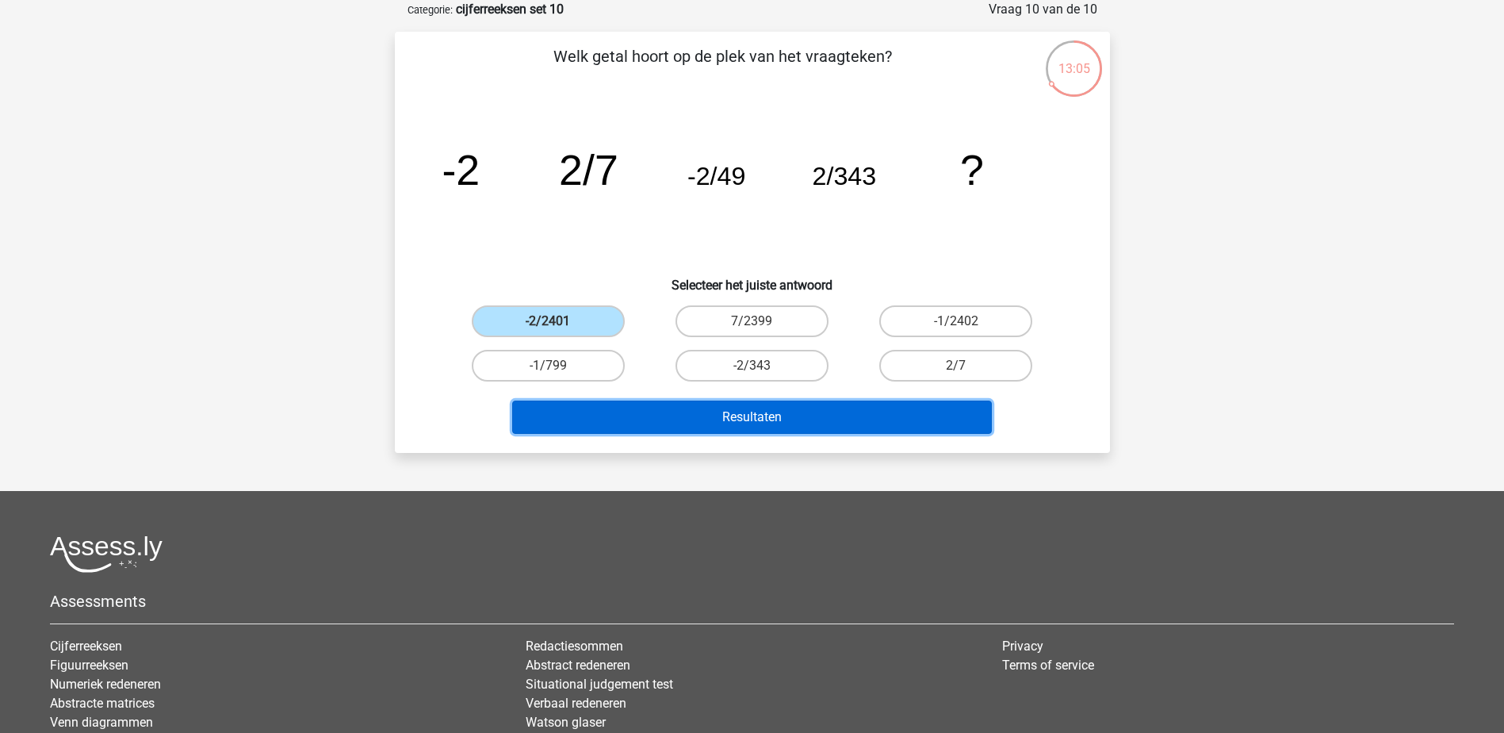
click at [746, 416] on button "Resultaten" at bounding box center [752, 416] width 480 height 33
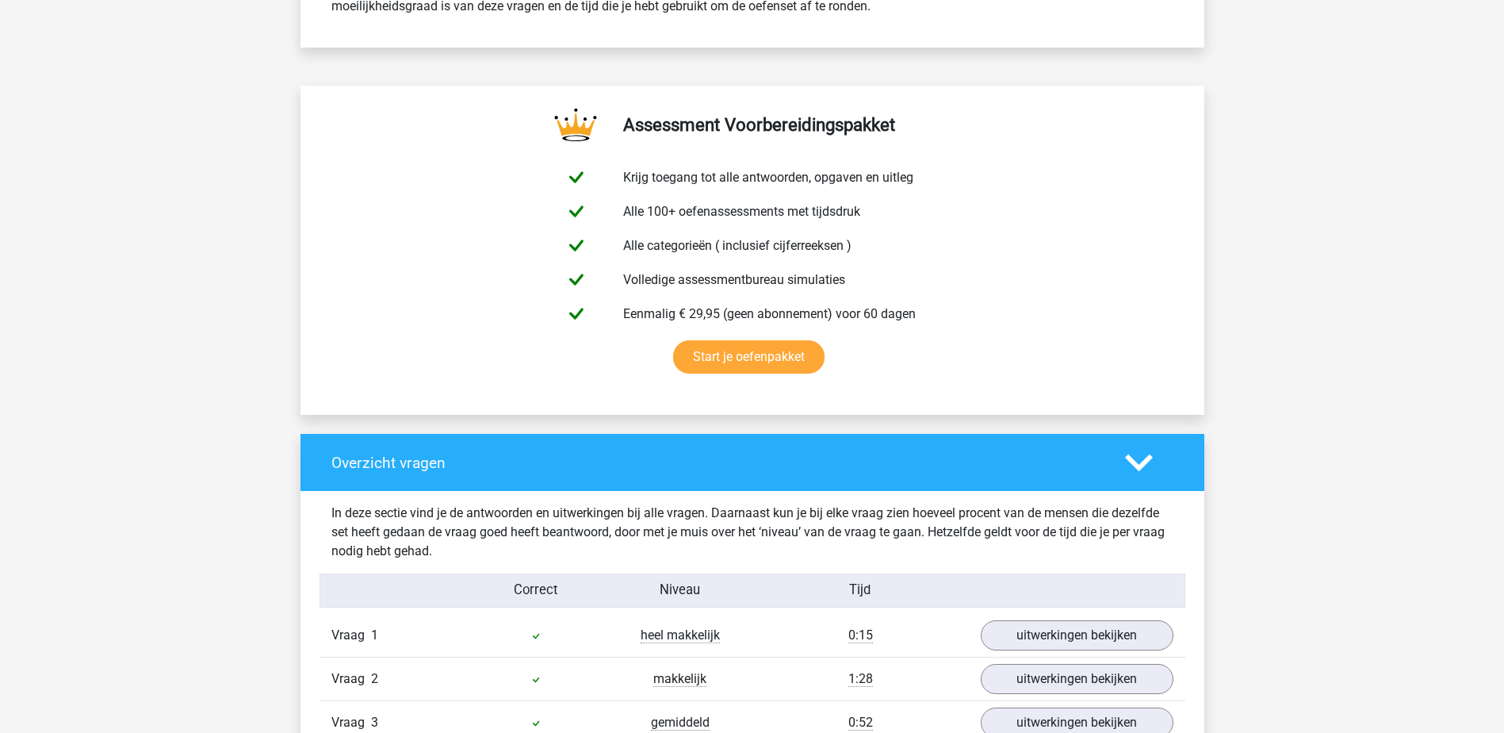
scroll to position [1031, 0]
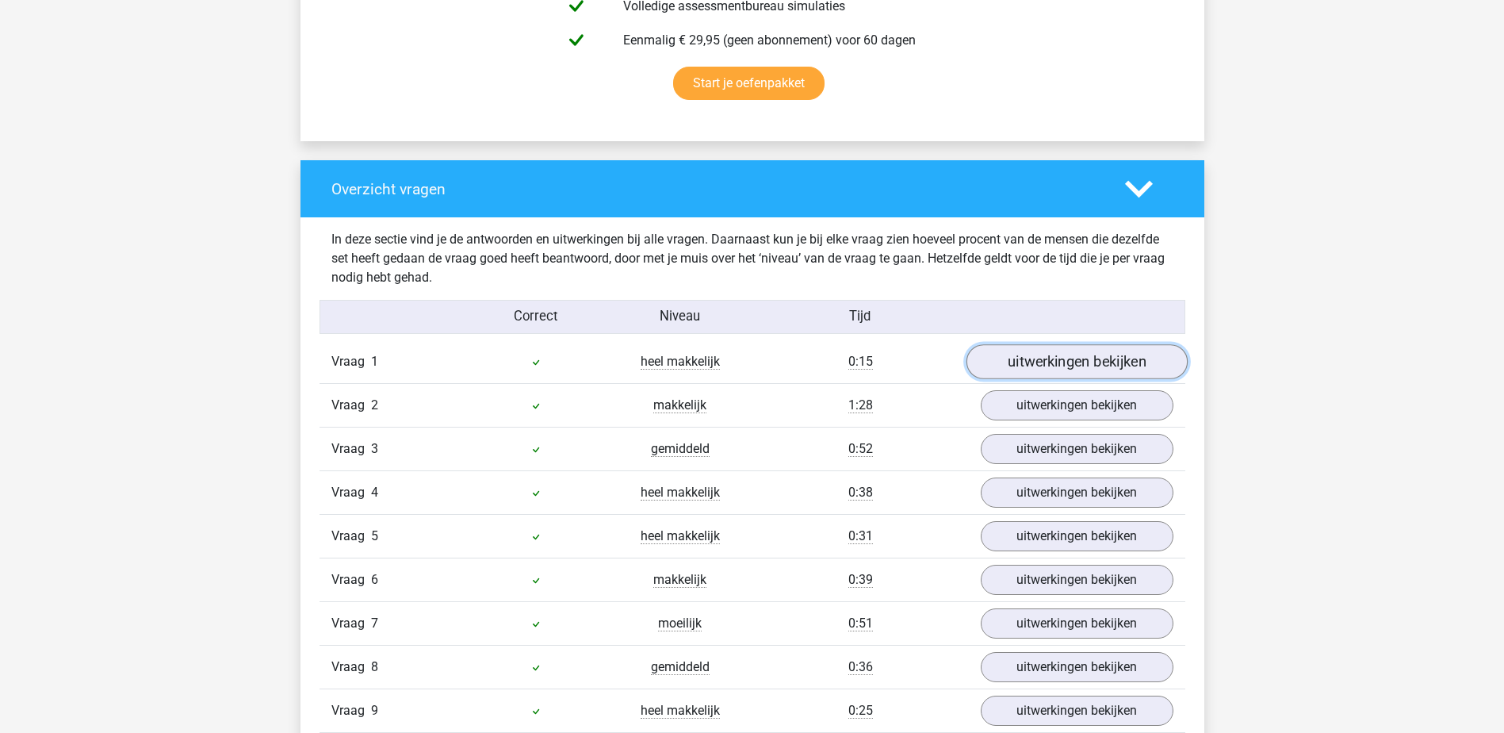
click at [1064, 356] on link "uitwerkingen bekijken" at bounding box center [1076, 362] width 221 height 35
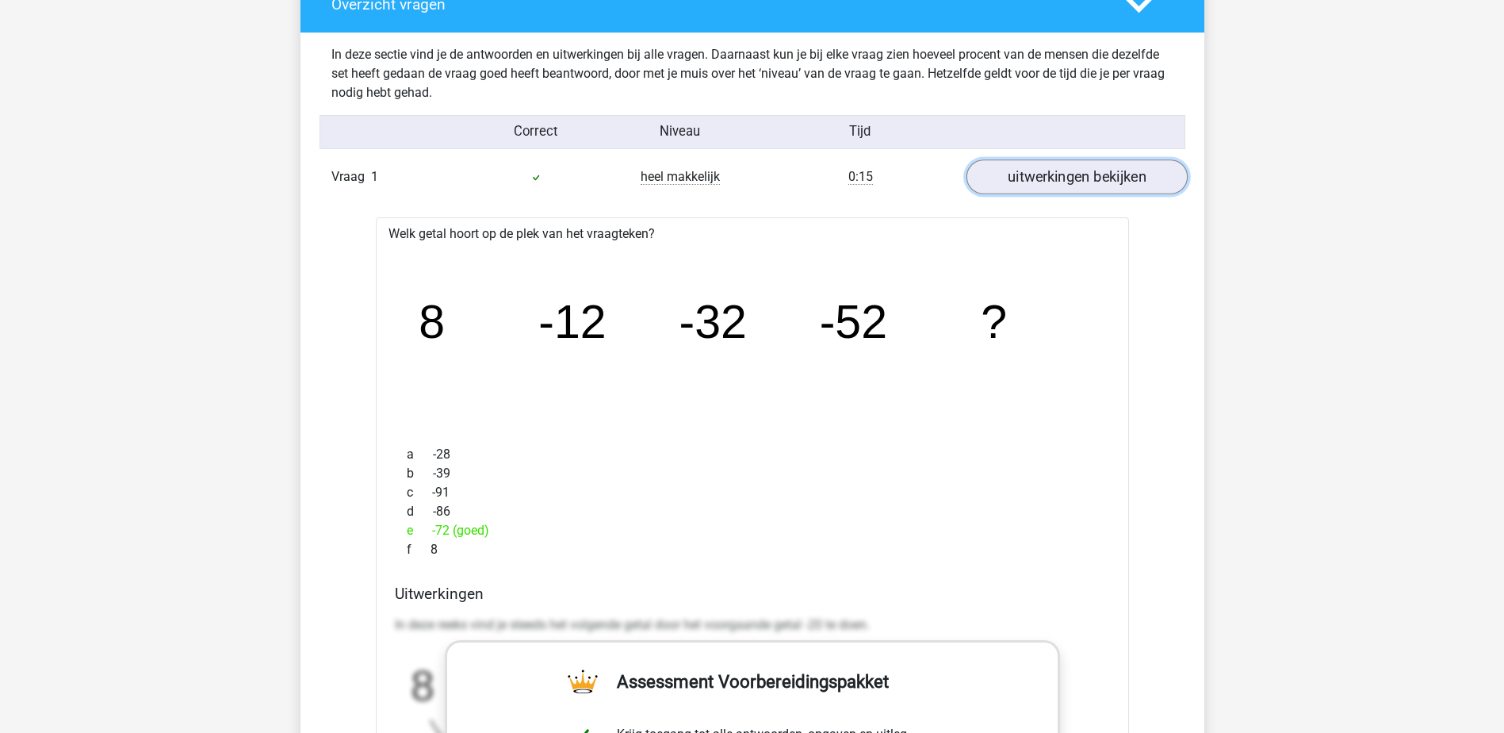
scroll to position [1269, 0]
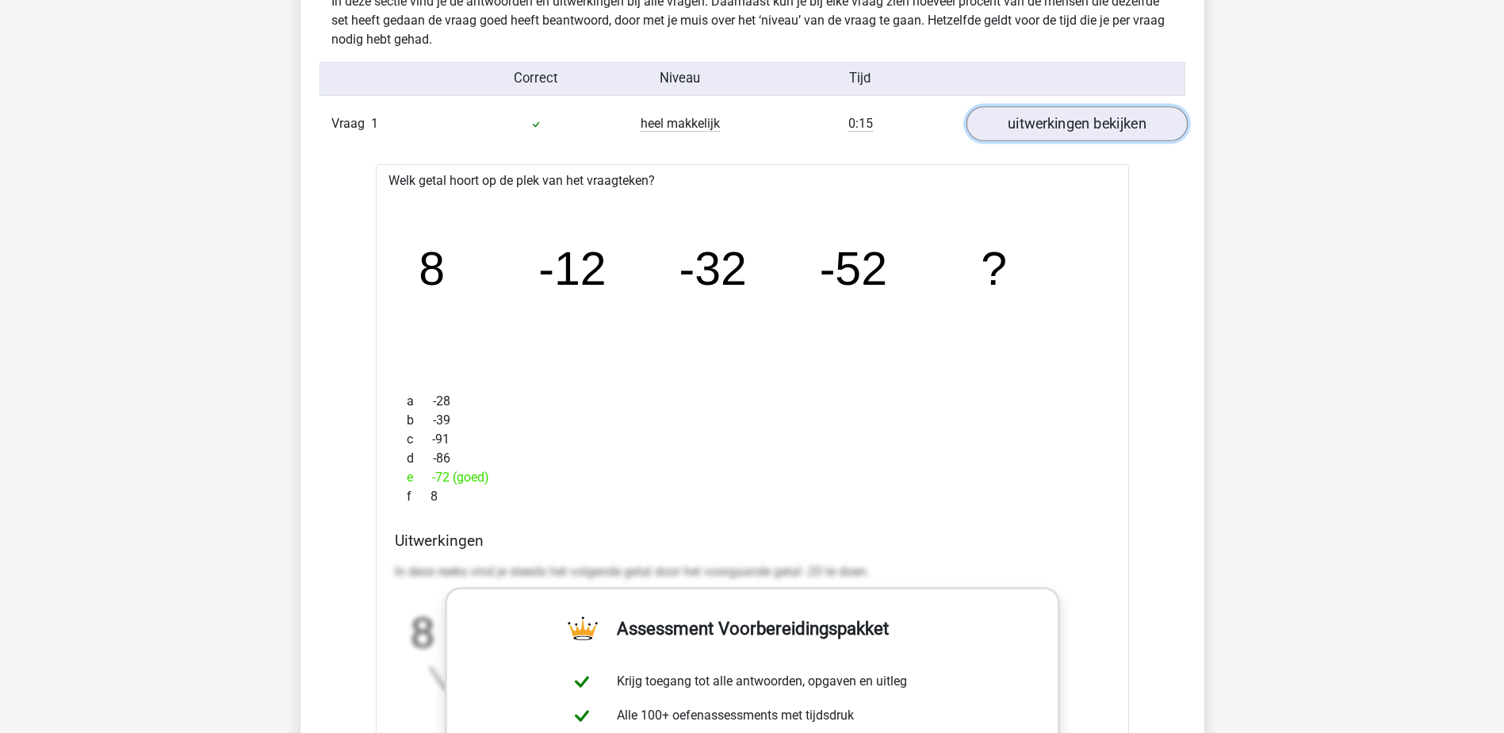
click at [1068, 117] on link "uitwerkingen bekijken" at bounding box center [1076, 124] width 221 height 35
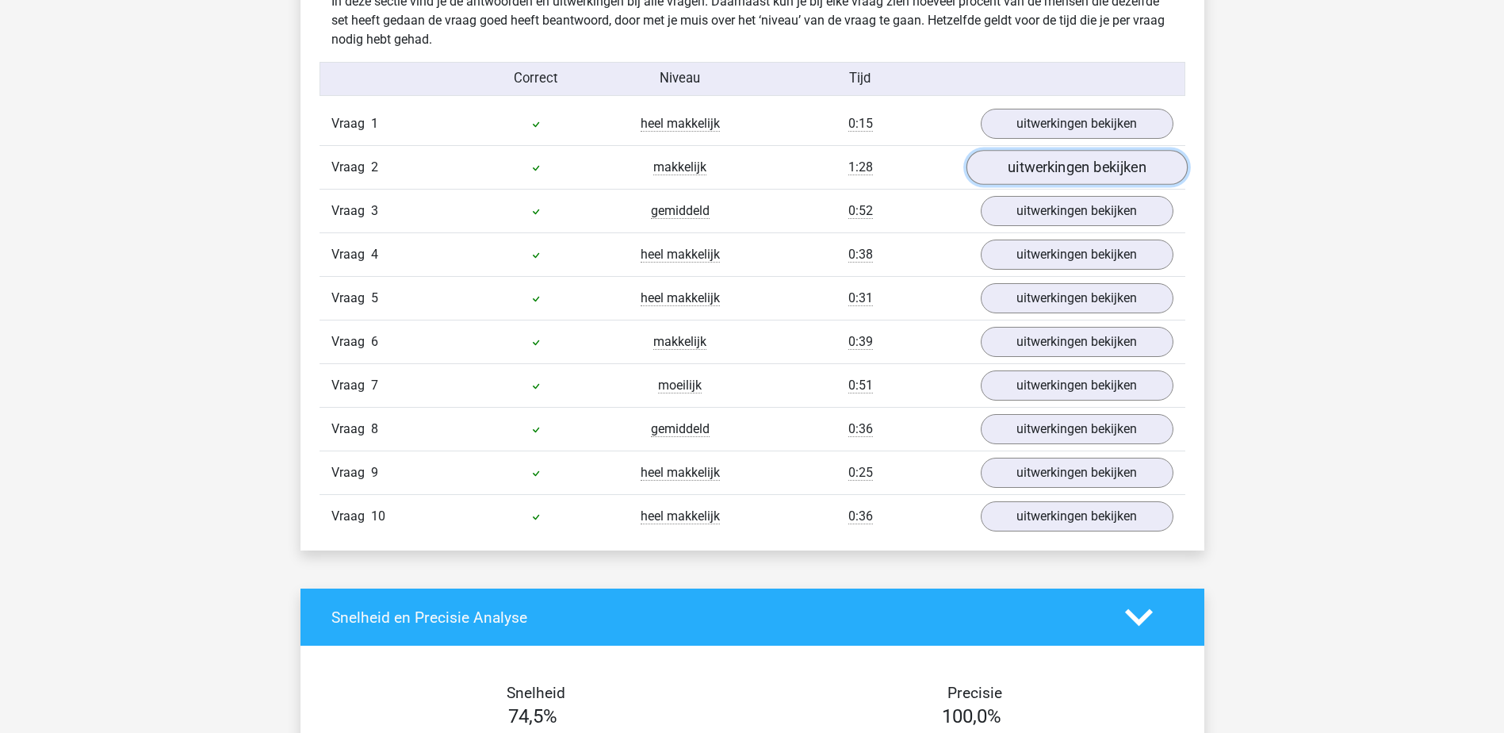
click at [1057, 174] on link "uitwerkingen bekijken" at bounding box center [1076, 168] width 221 height 35
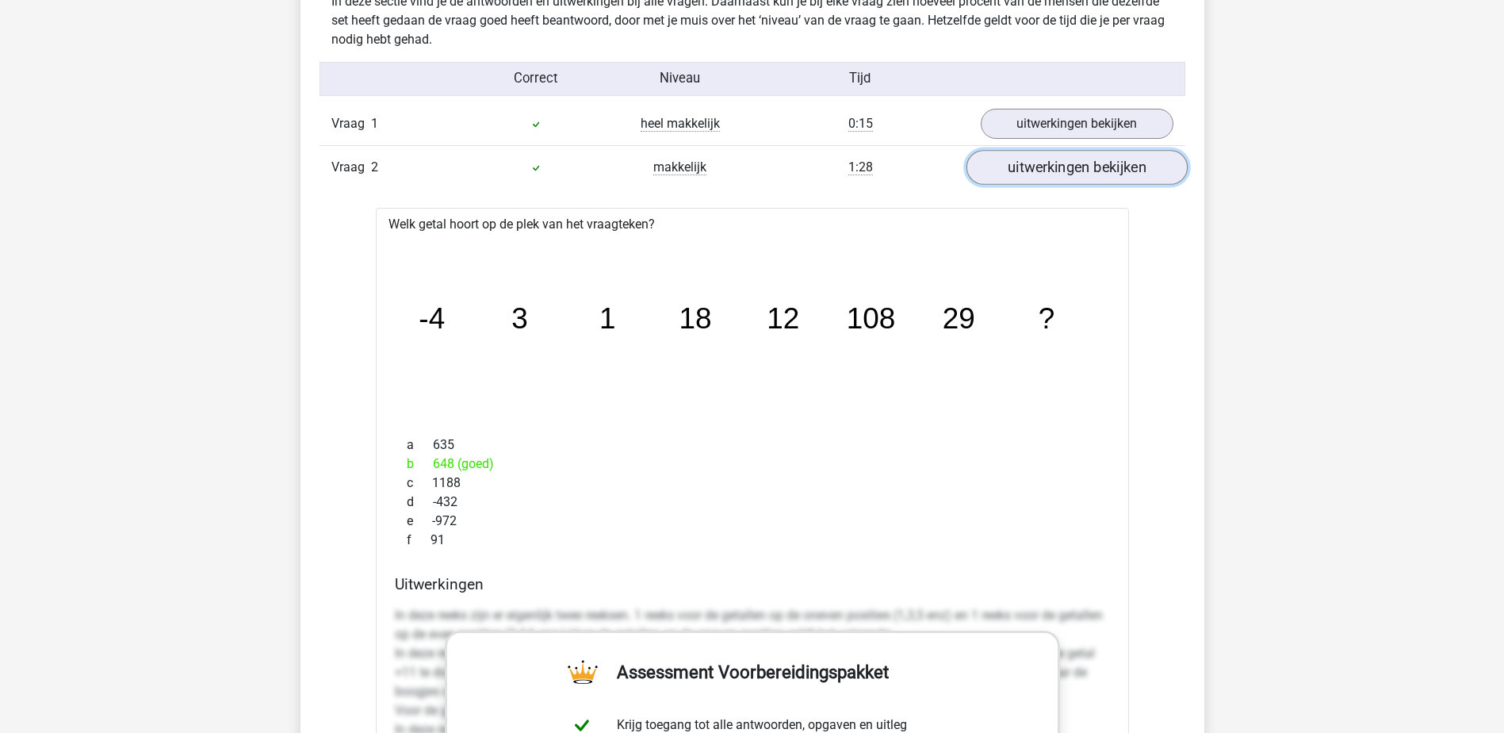
click at [1057, 174] on link "uitwerkingen bekijken" at bounding box center [1076, 168] width 221 height 35
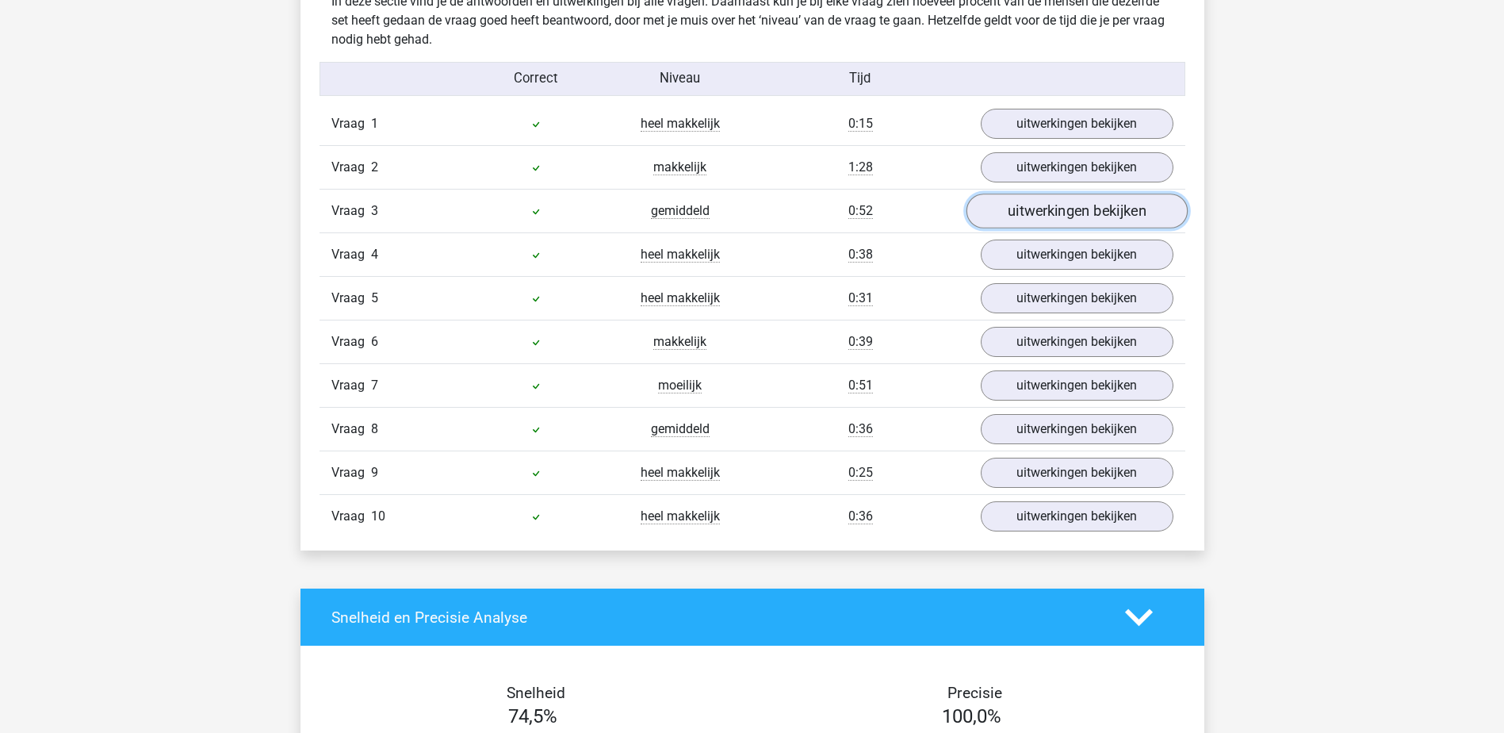
click at [1054, 207] on link "uitwerkingen bekijken" at bounding box center [1076, 211] width 221 height 35
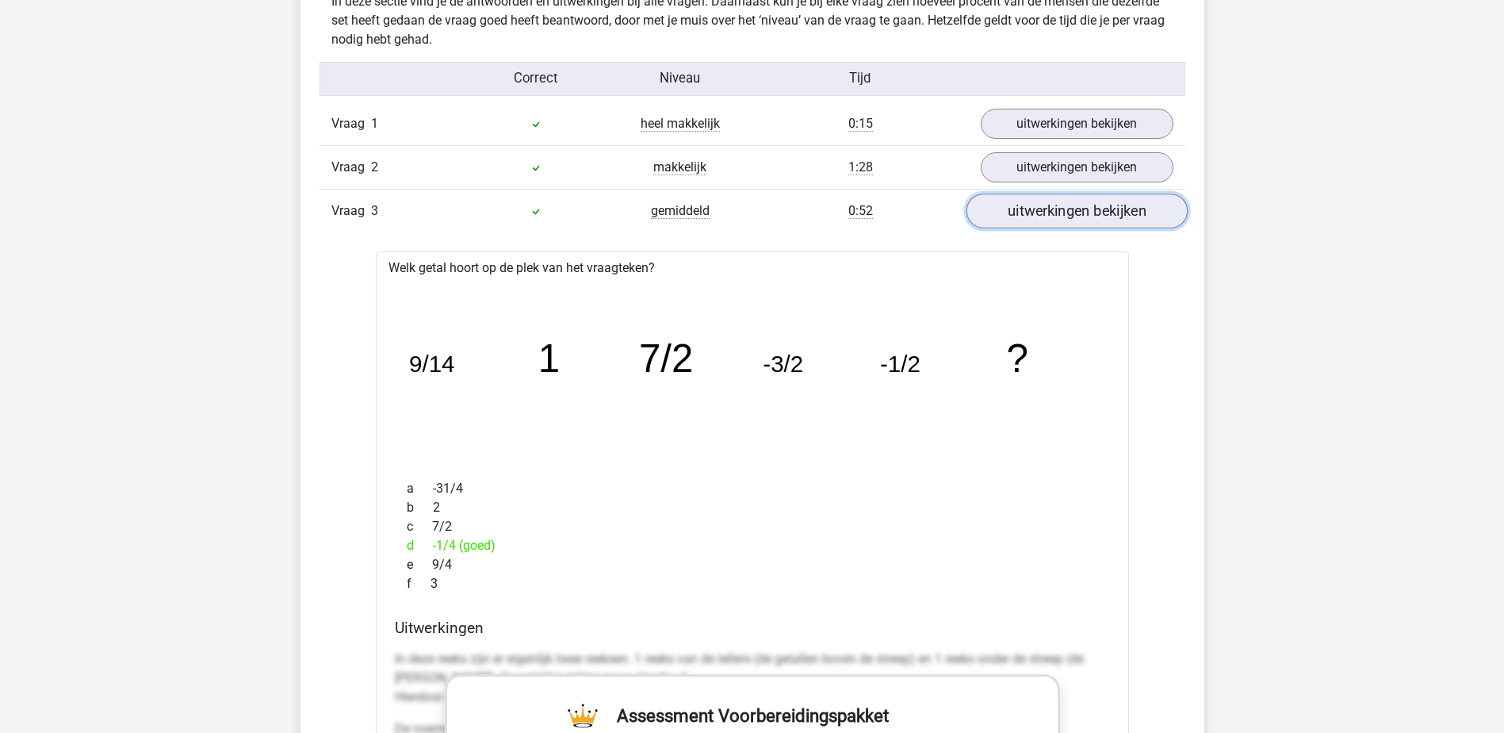
click at [1054, 205] on link "uitwerkingen bekijken" at bounding box center [1076, 211] width 221 height 35
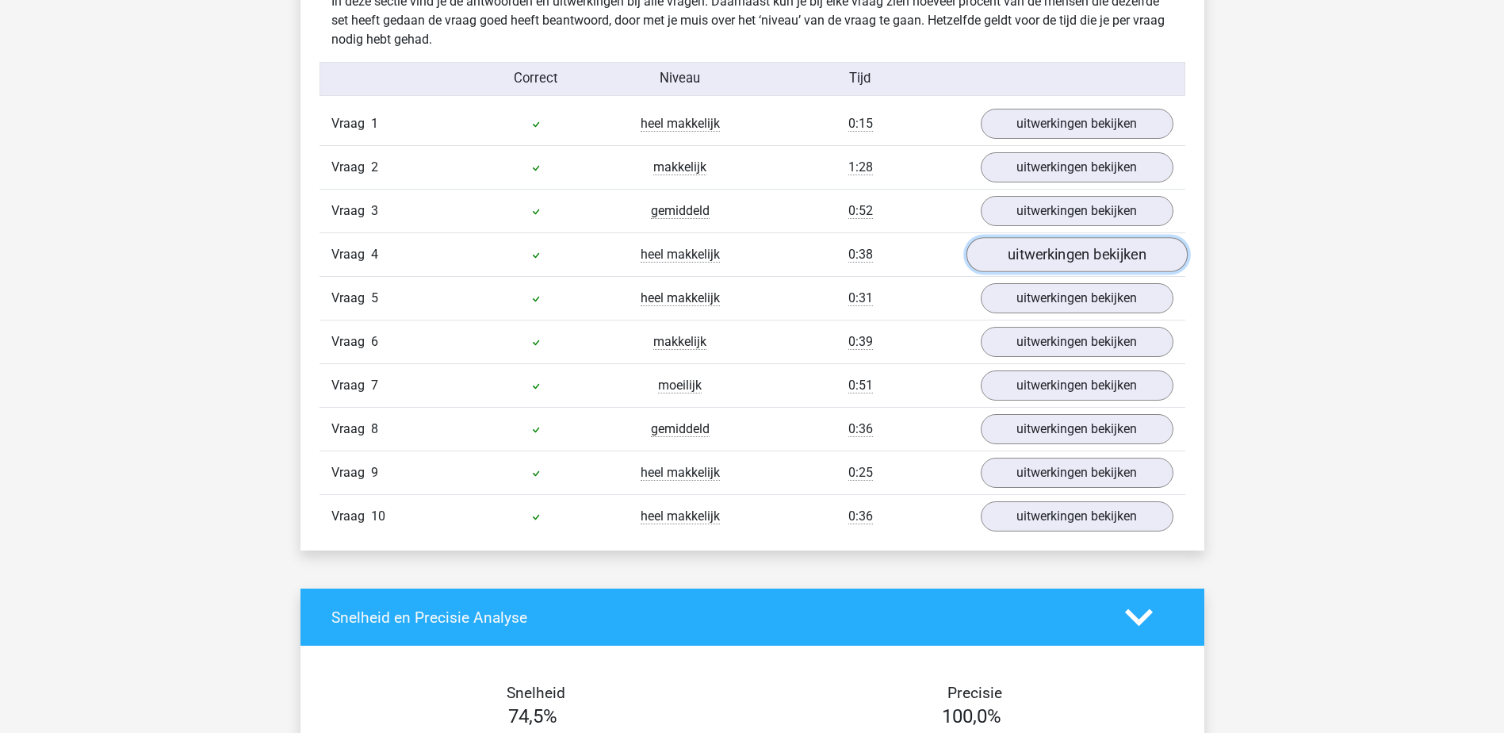
click at [1063, 258] on link "uitwerkingen bekijken" at bounding box center [1076, 255] width 221 height 35
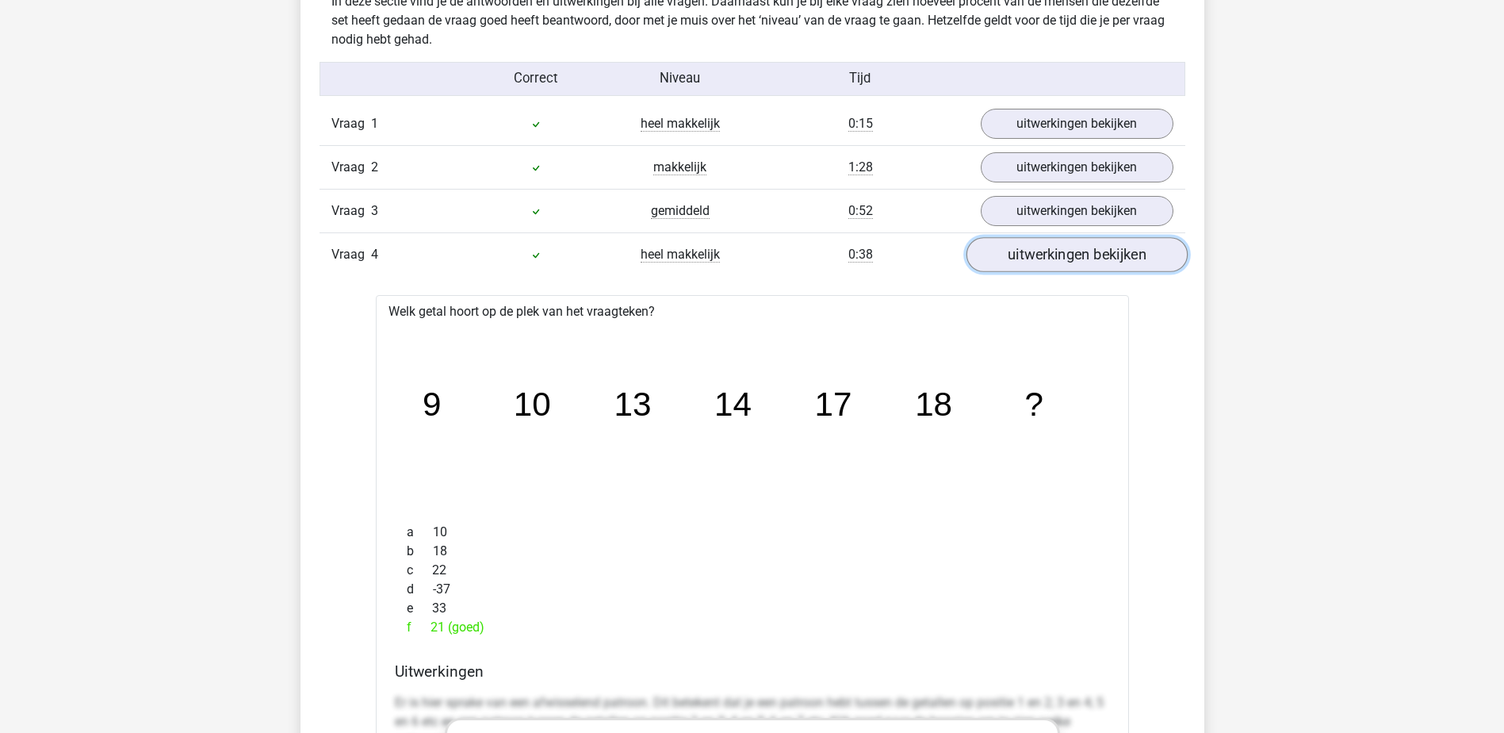
click at [1070, 252] on link "uitwerkingen bekijken" at bounding box center [1076, 255] width 221 height 35
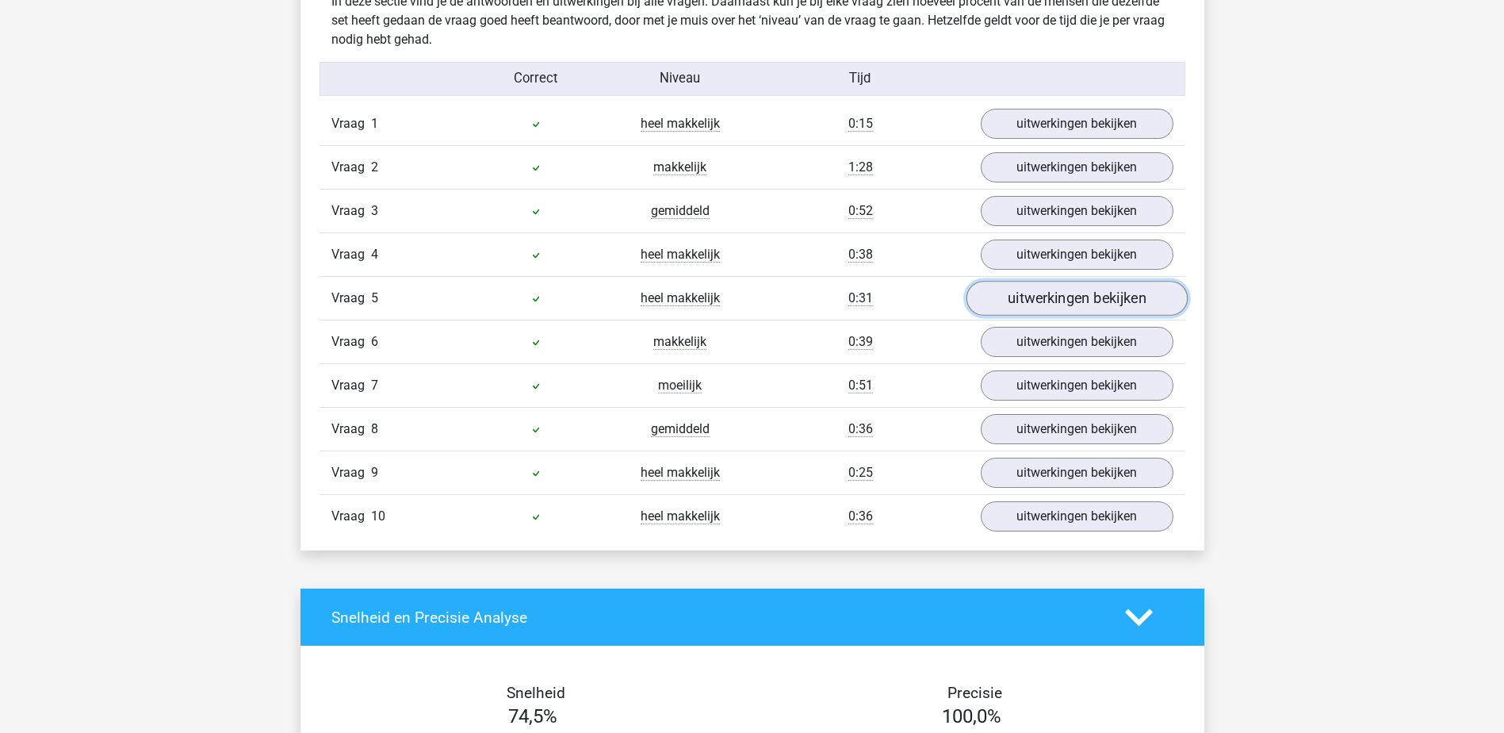
click at [1071, 297] on link "uitwerkingen bekijken" at bounding box center [1076, 298] width 221 height 35
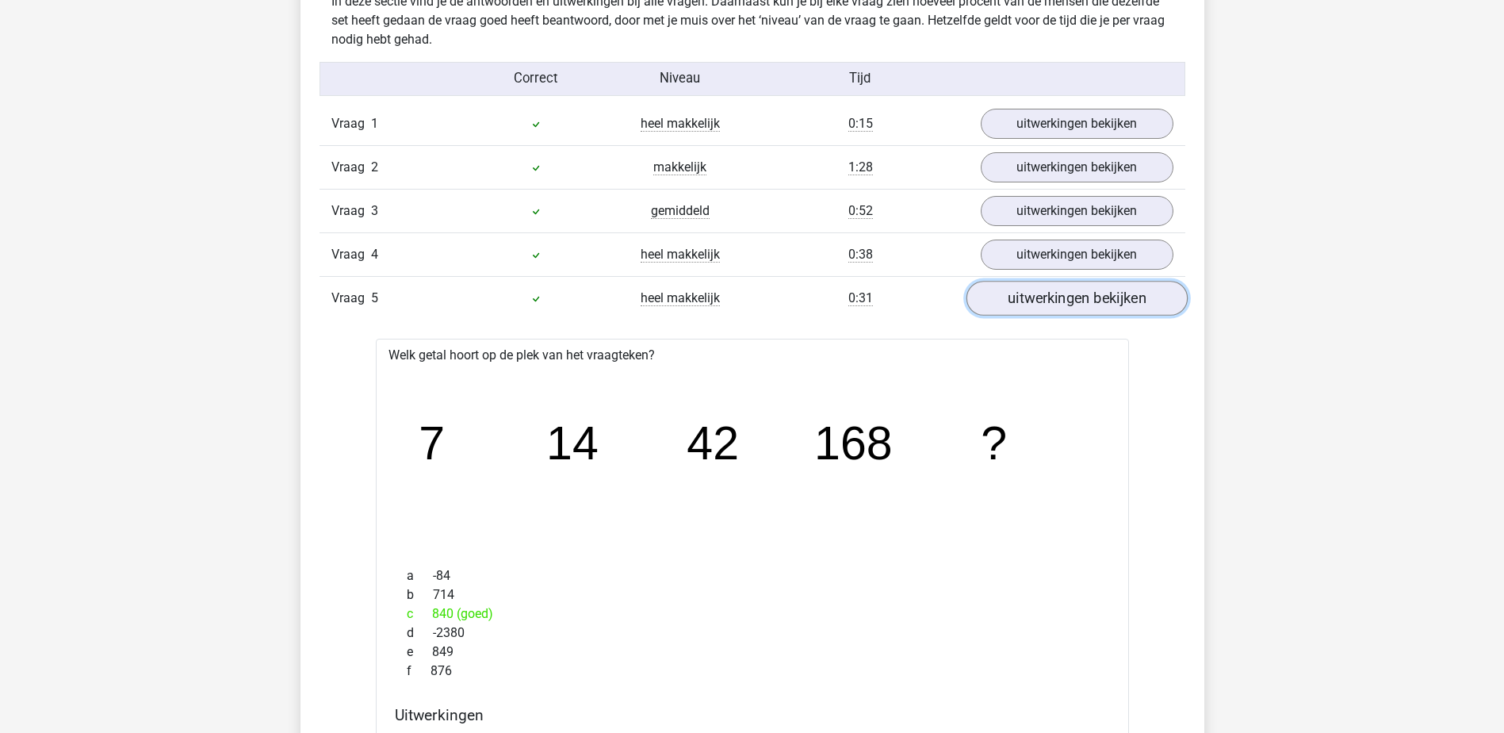
click at [1071, 297] on link "uitwerkingen bekijken" at bounding box center [1076, 298] width 221 height 35
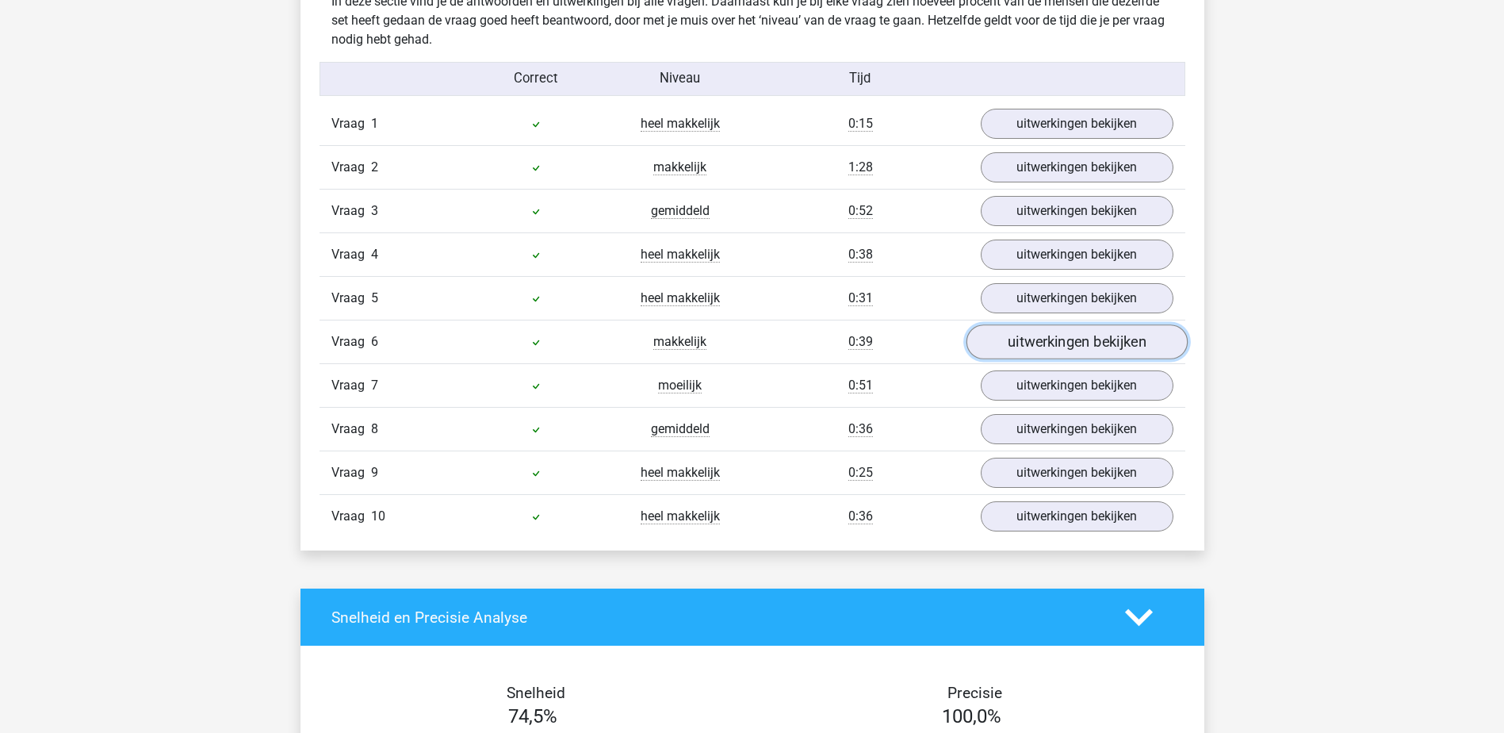
click at [1069, 340] on link "uitwerkingen bekijken" at bounding box center [1076, 342] width 221 height 35
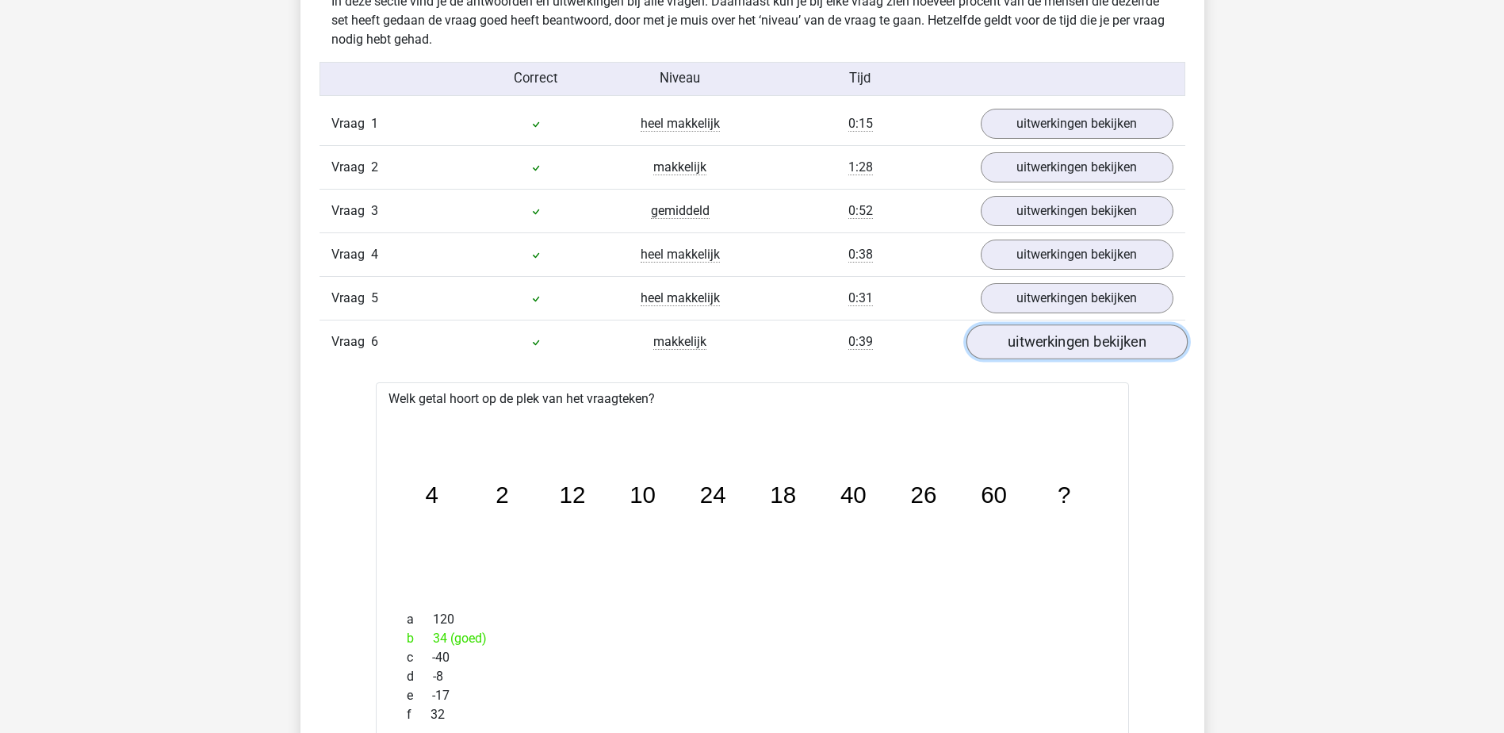
click at [1072, 339] on link "uitwerkingen bekijken" at bounding box center [1076, 342] width 221 height 35
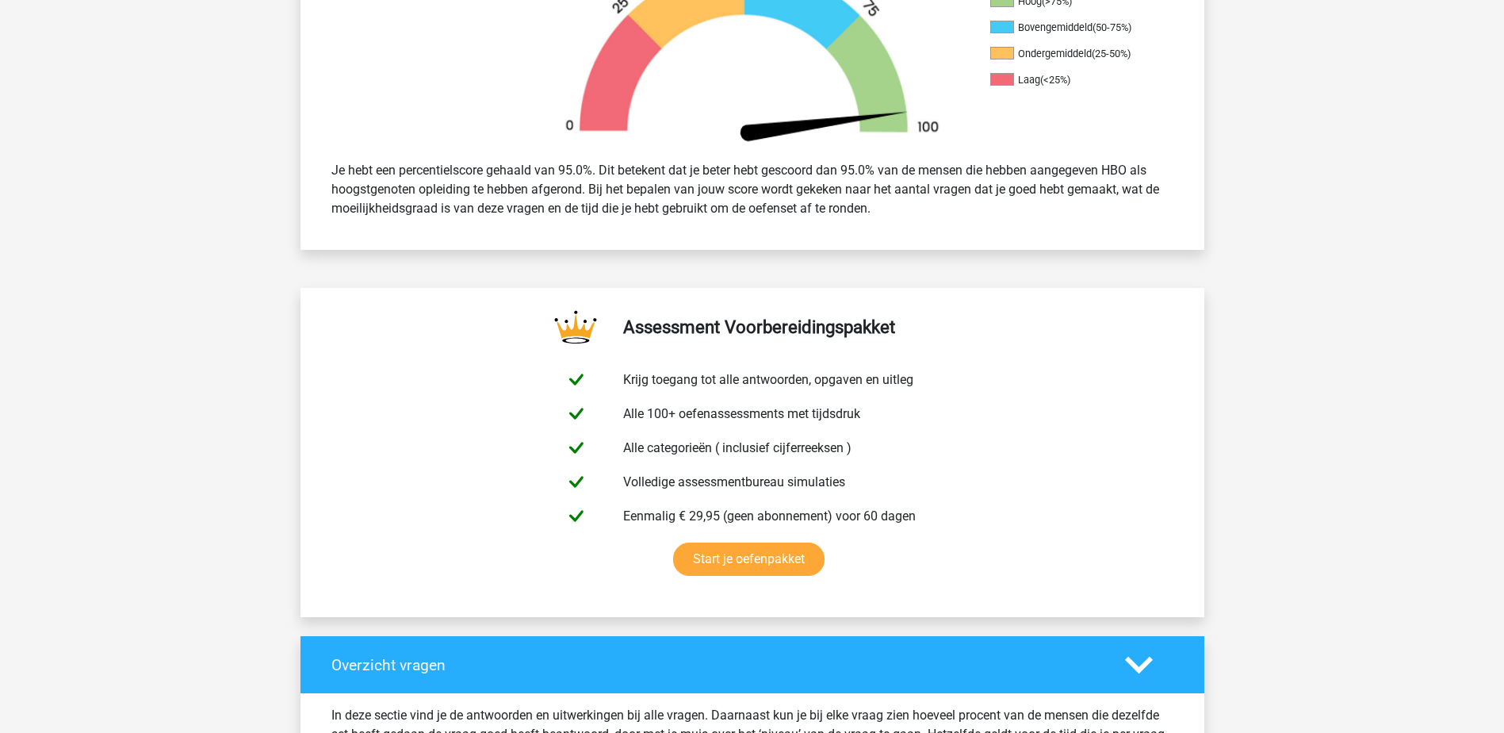
scroll to position [0, 0]
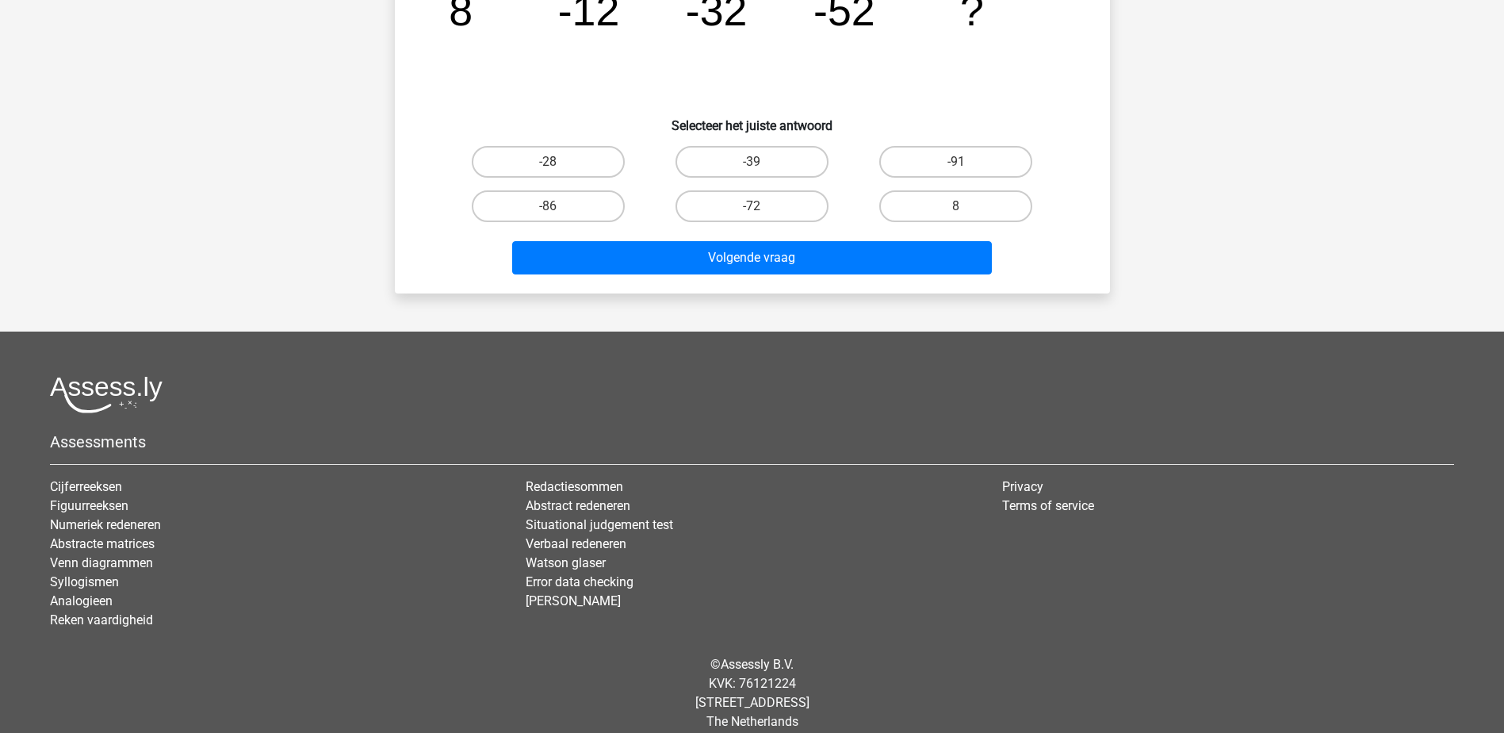
scroll to position [256, 0]
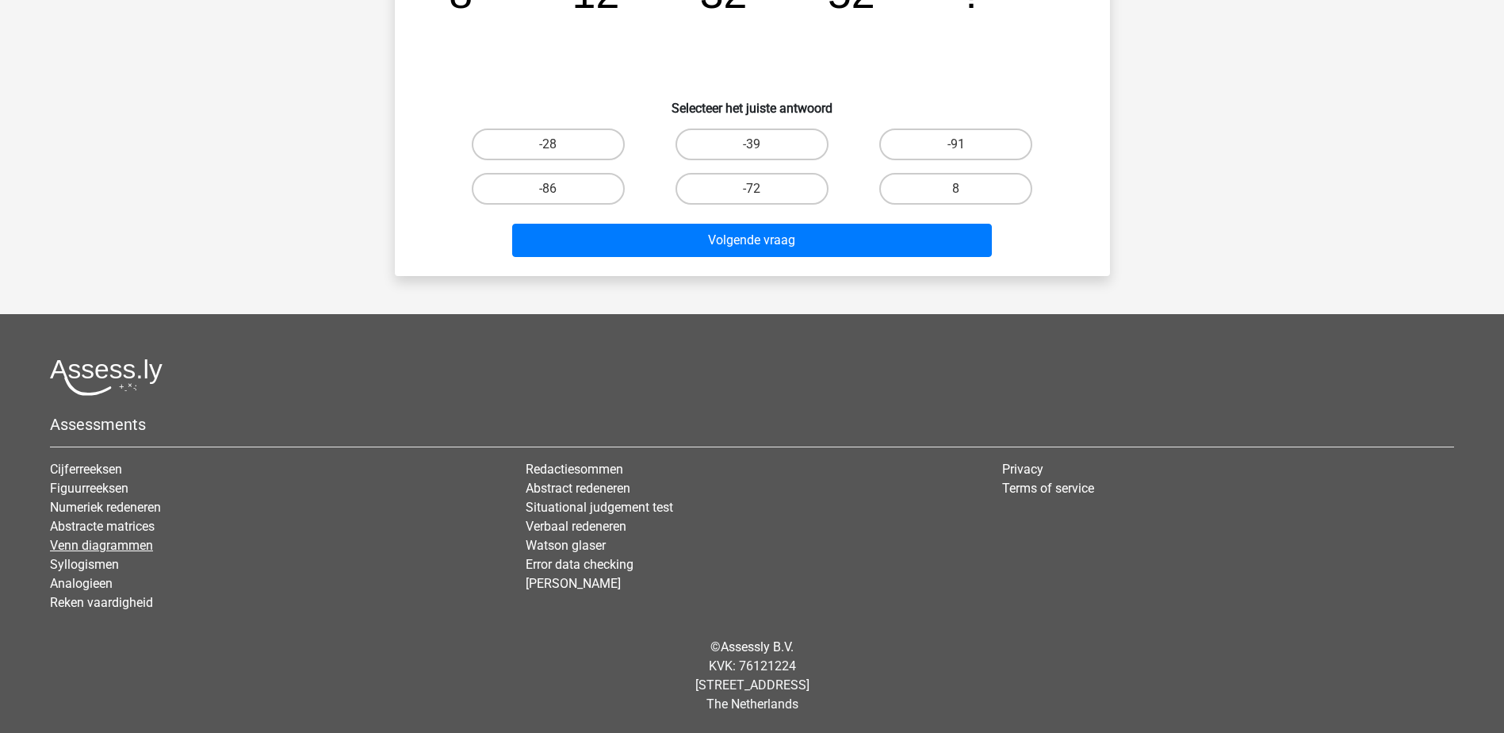
click at [78, 541] on link "Venn diagrammen" at bounding box center [101, 545] width 103 height 15
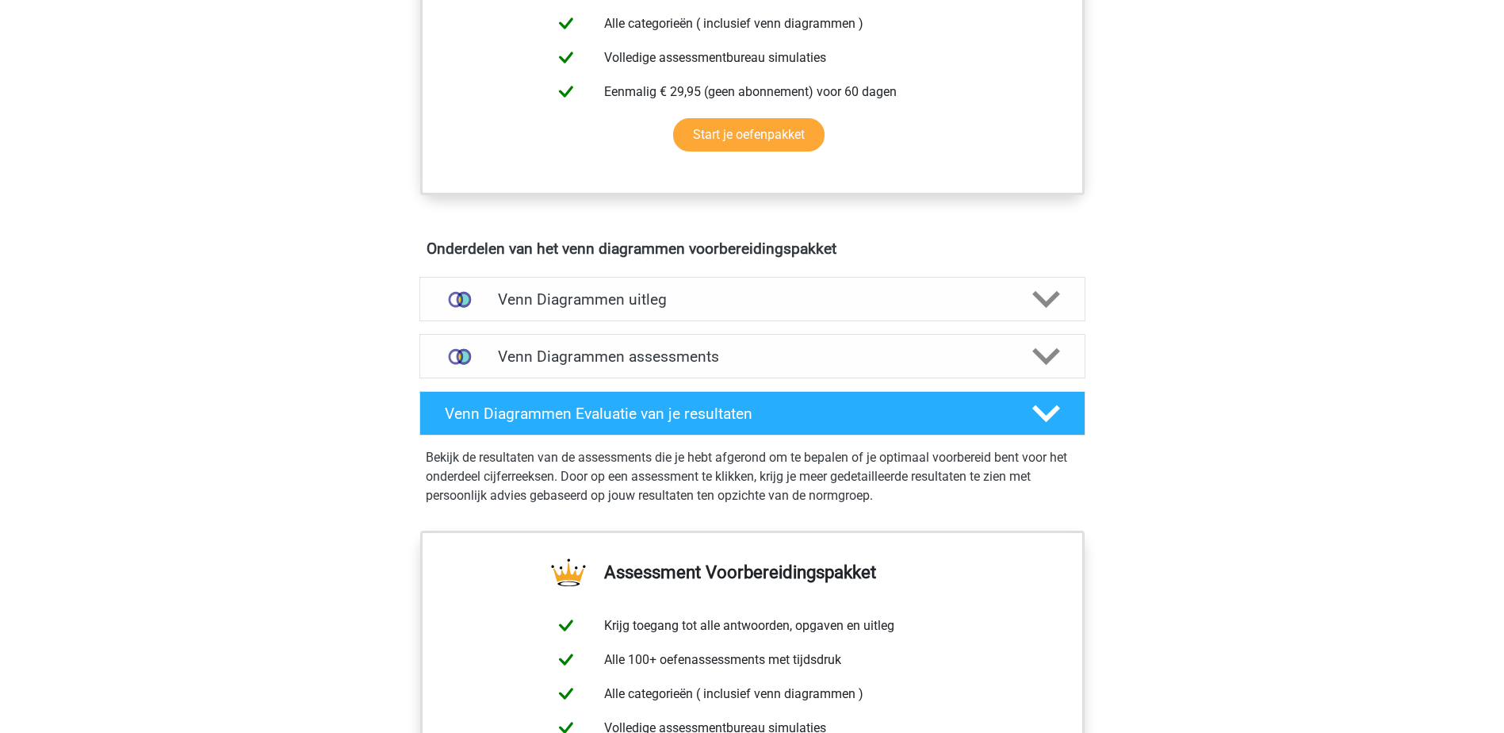
scroll to position [793, 0]
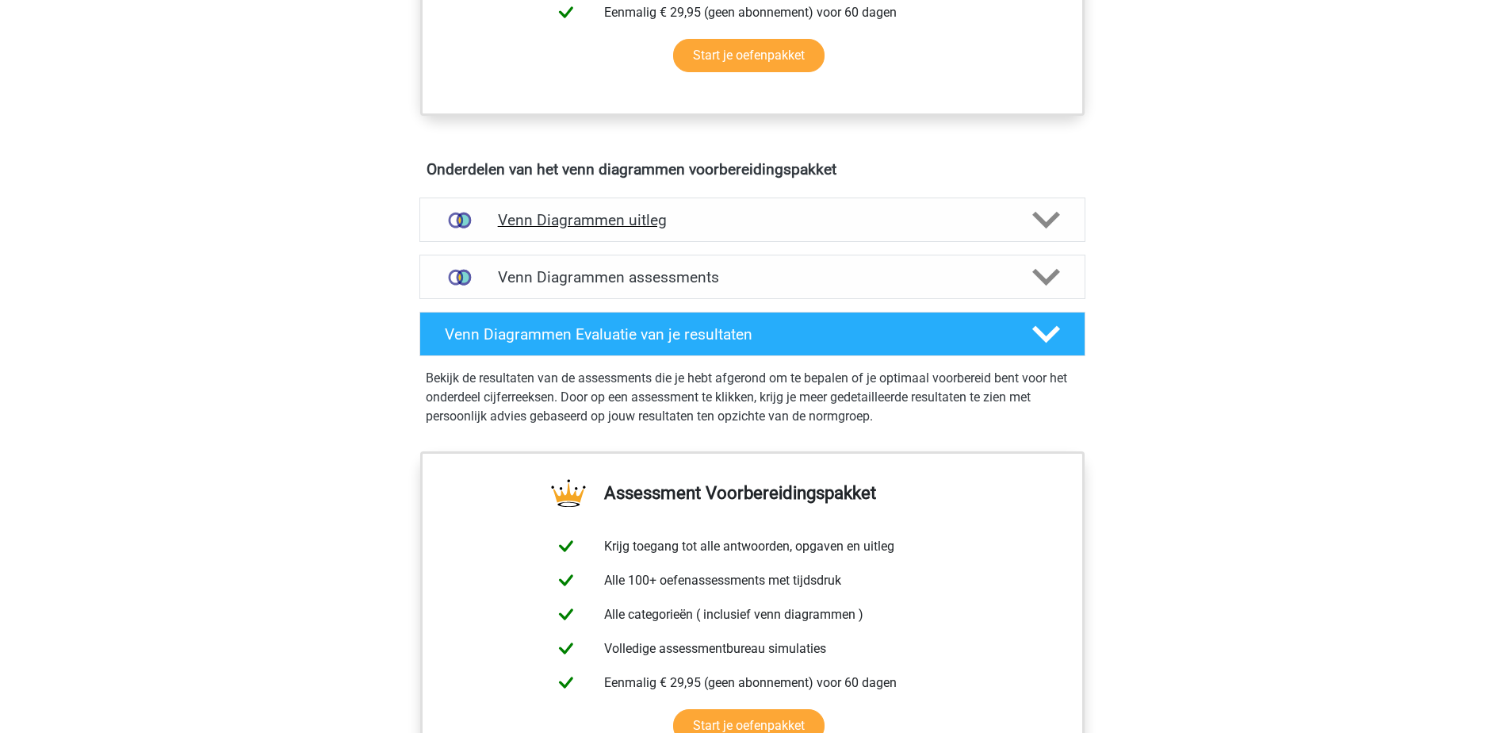
click at [715, 219] on h4 "Venn Diagrammen uitleg" at bounding box center [752, 220] width 509 height 18
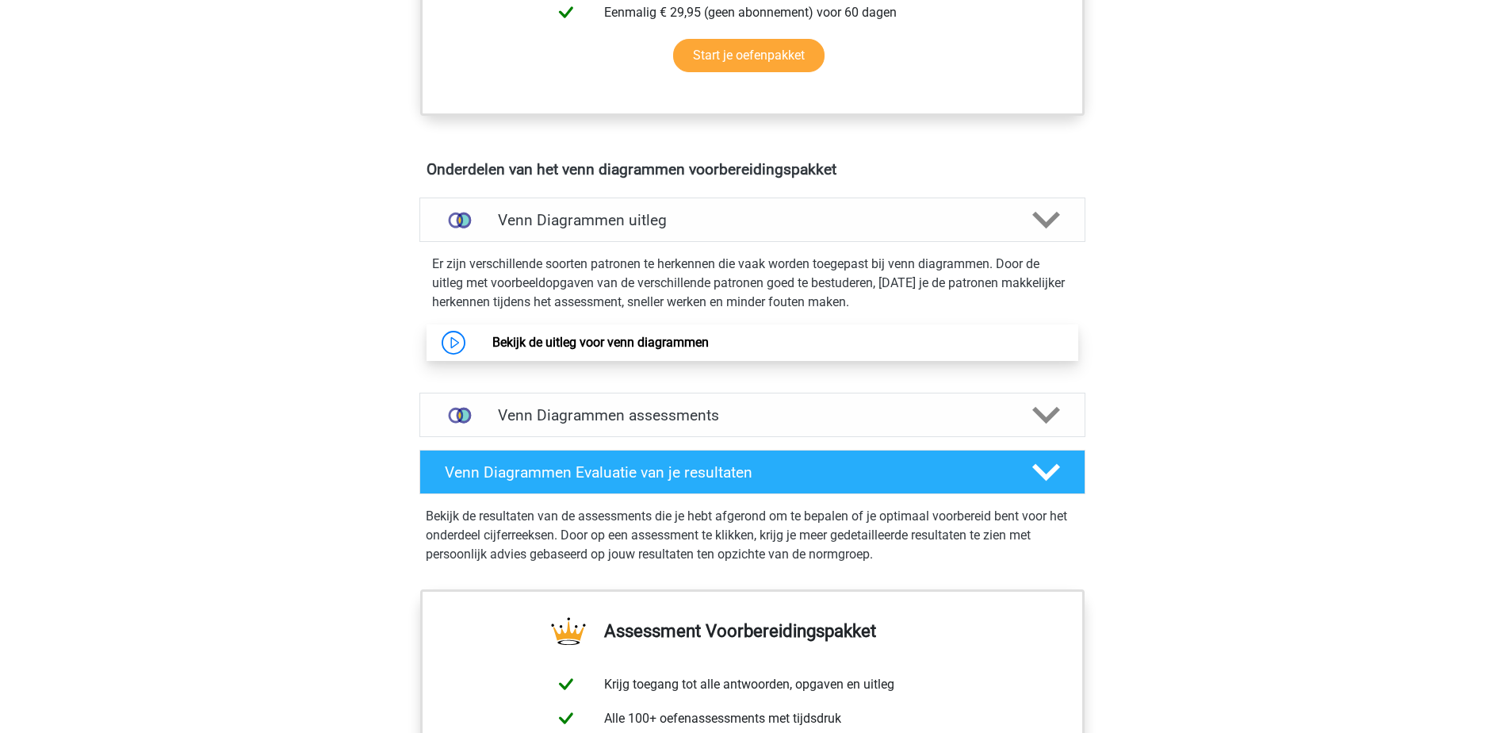
click at [555, 337] on link "Bekijk de uitleg voor venn diagrammen" at bounding box center [600, 342] width 216 height 15
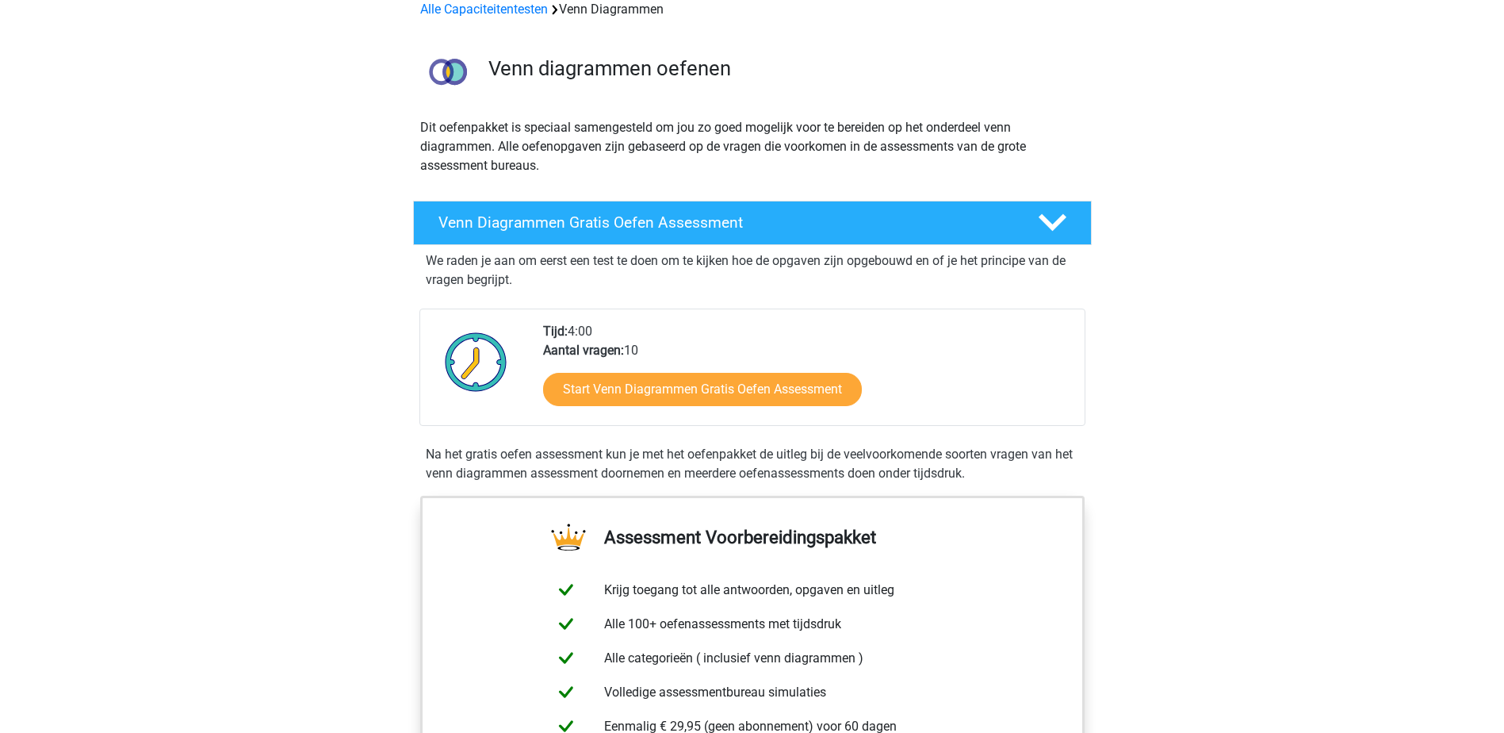
scroll to position [0, 0]
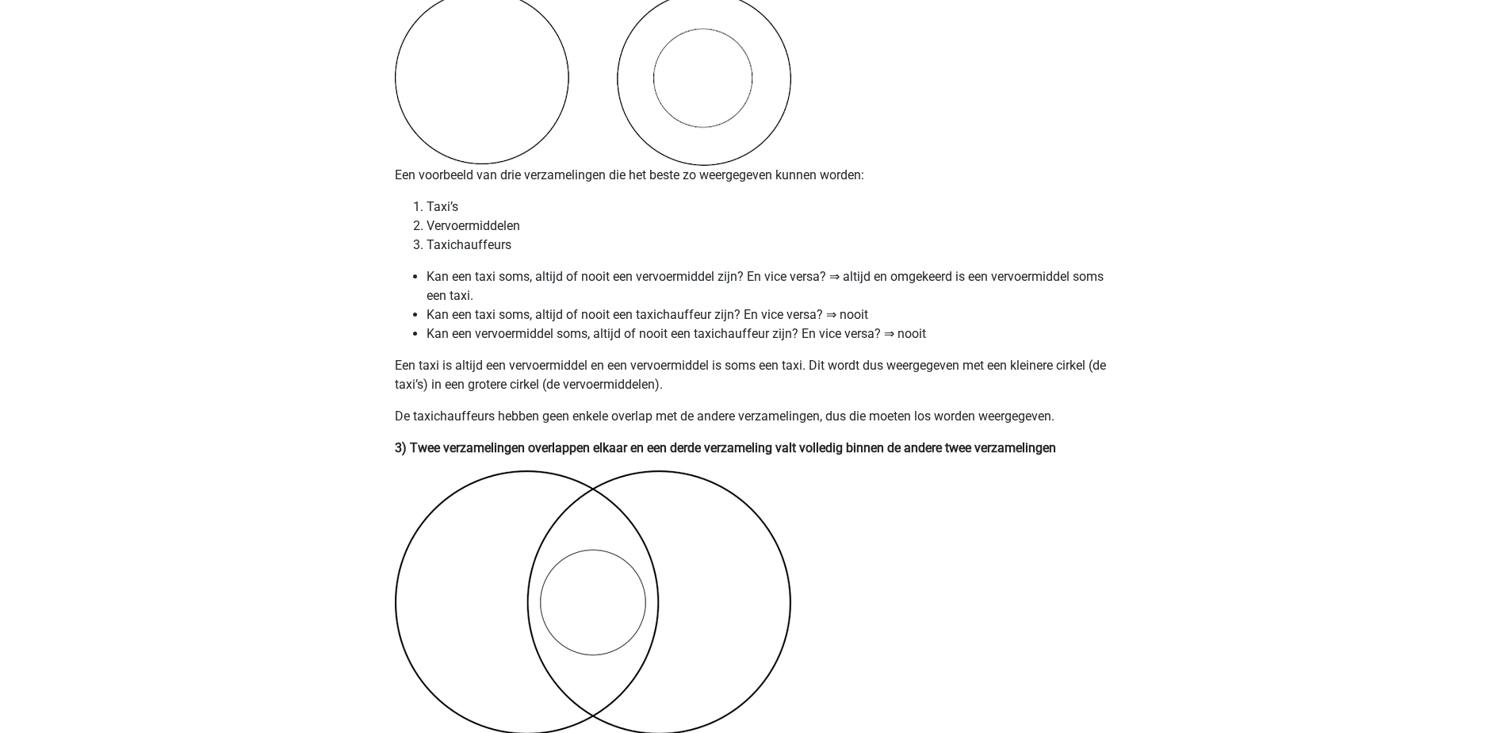
scroll to position [1325, 0]
